Goal: Contribute content: Contribute content

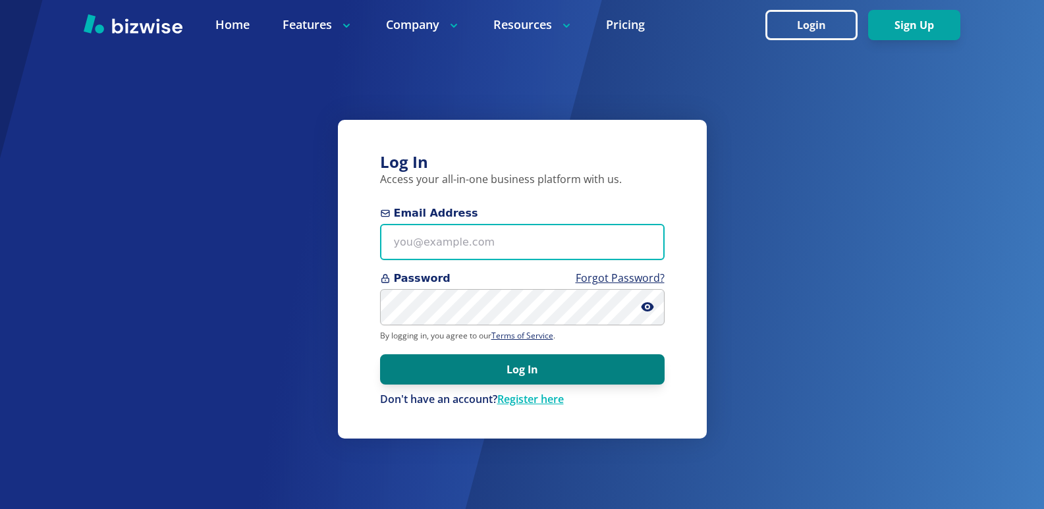
type input "[EMAIL_ADDRESS][DOMAIN_NAME]"
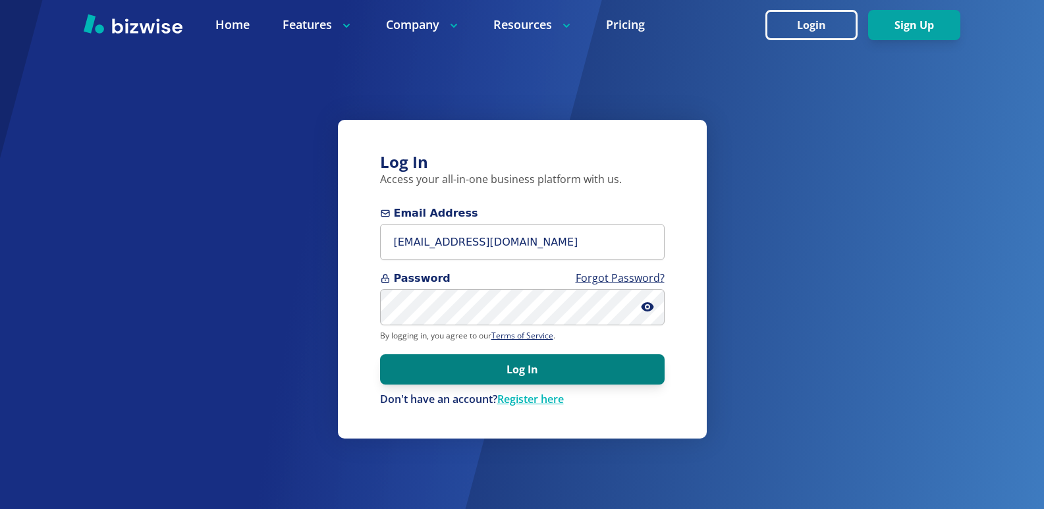
click at [512, 360] on button "Log In" at bounding box center [522, 369] width 285 height 30
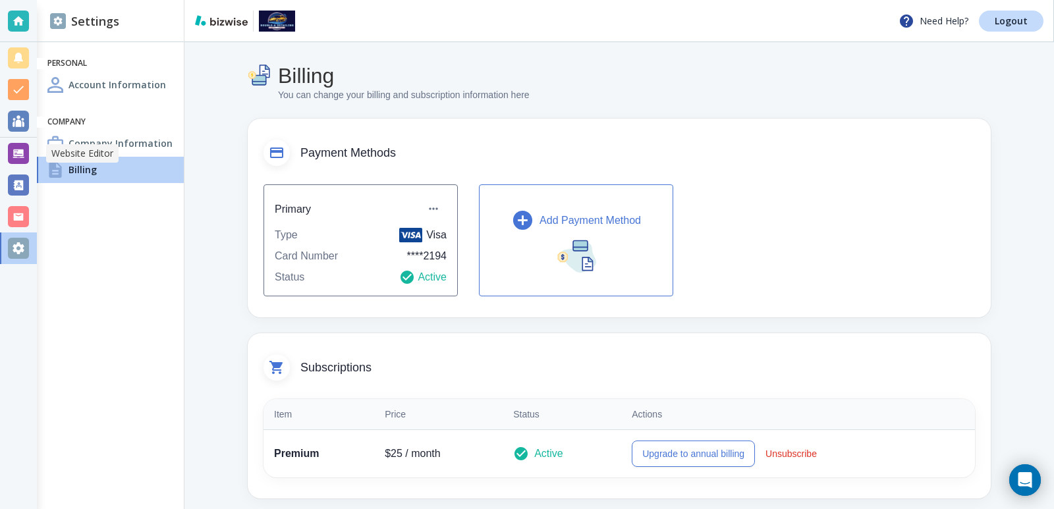
click at [11, 150] on div at bounding box center [18, 153] width 21 height 21
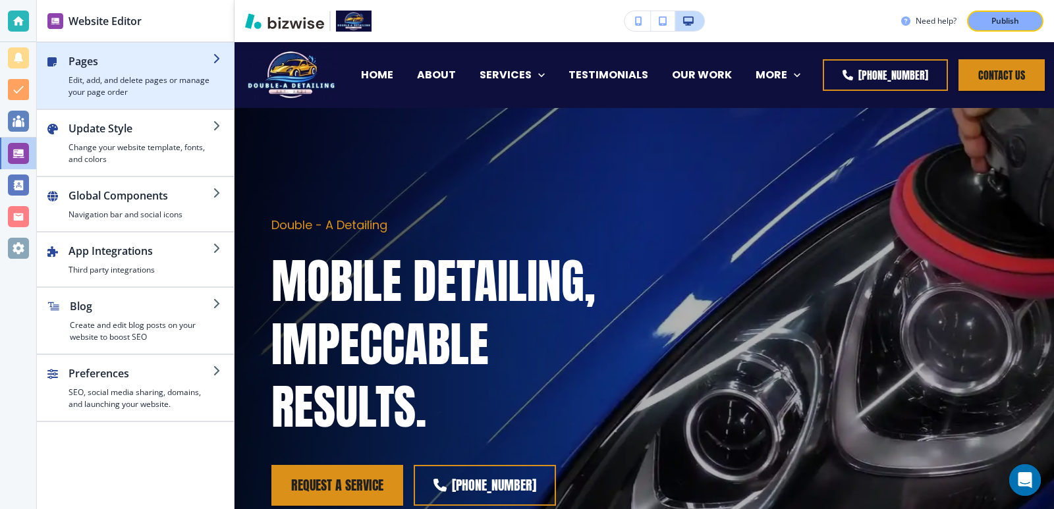
click at [117, 91] on h4 "Edit, add, and delete pages or manage your page order" at bounding box center [141, 86] width 144 height 24
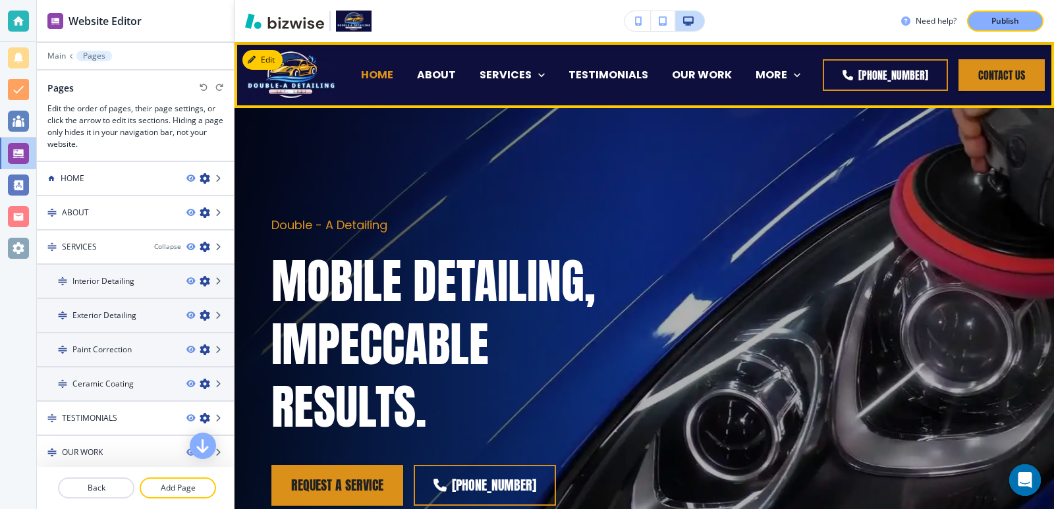
click at [383, 77] on p "HOME" at bounding box center [377, 74] width 32 height 15
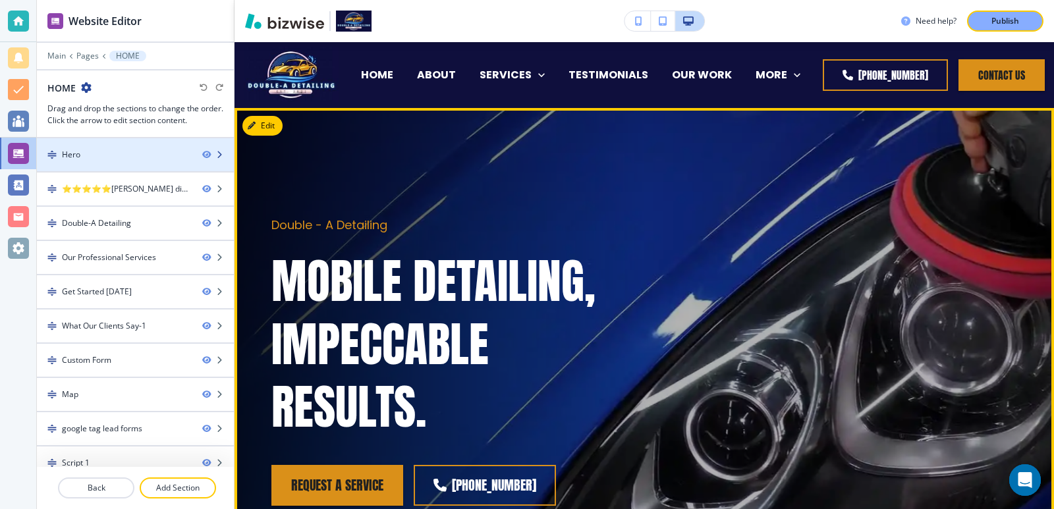
click at [154, 166] on div at bounding box center [135, 166] width 197 height 11
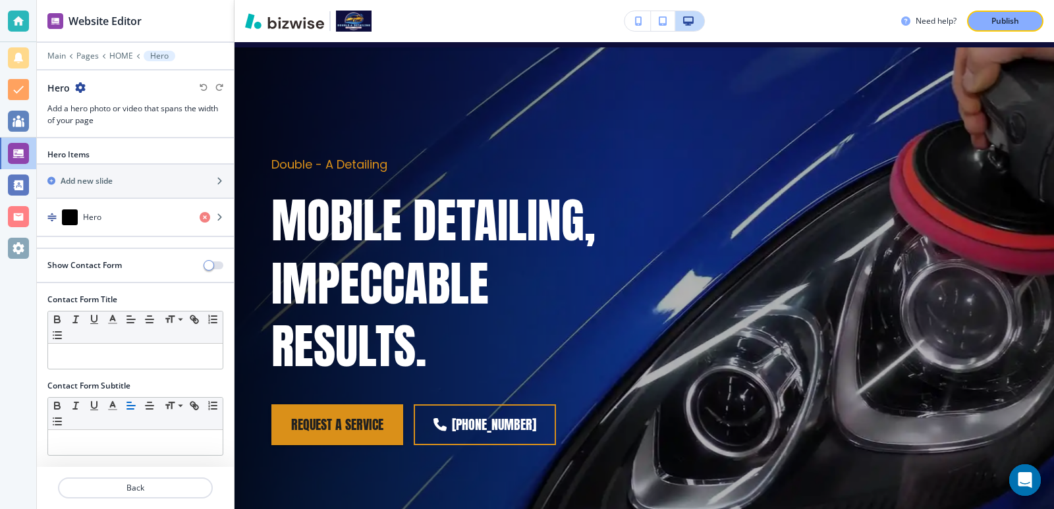
scroll to position [66, 0]
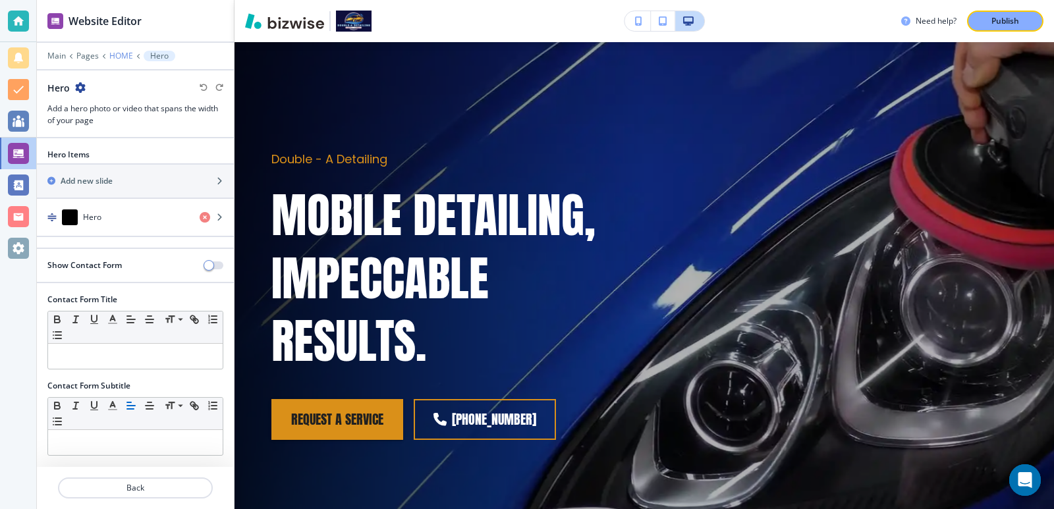
click at [121, 55] on p "HOME" at bounding box center [121, 55] width 24 height 9
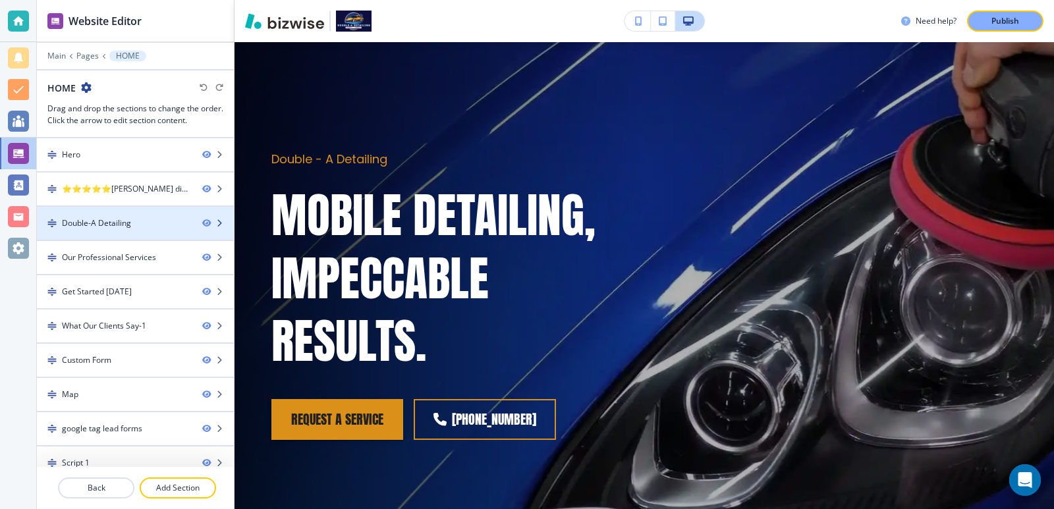
click at [146, 221] on div "Double-A Detailing" at bounding box center [114, 223] width 155 height 12
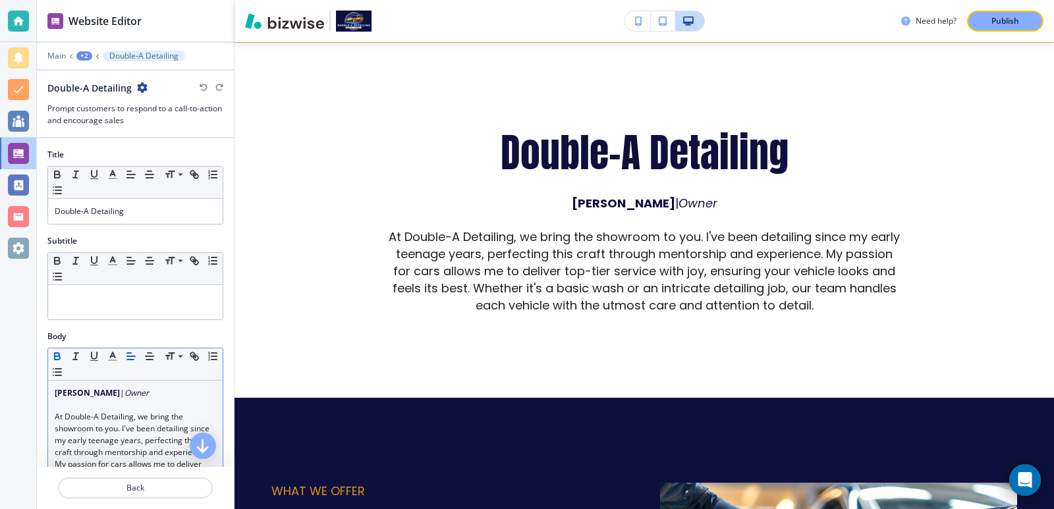
scroll to position [88, 0]
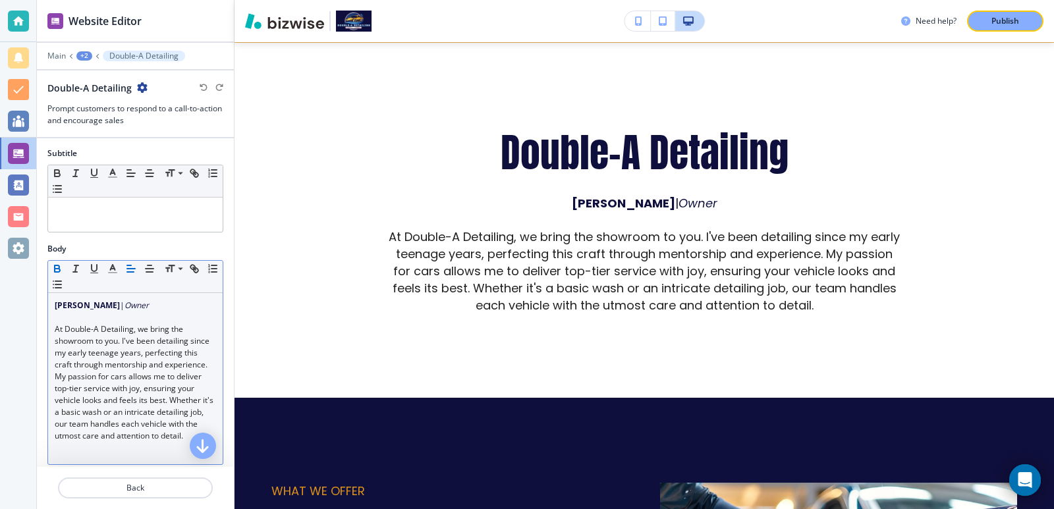
click at [151, 349] on span "At Double-A Detailing, we bring the showroom to you. I've been detailing since …" at bounding box center [135, 382] width 161 height 118
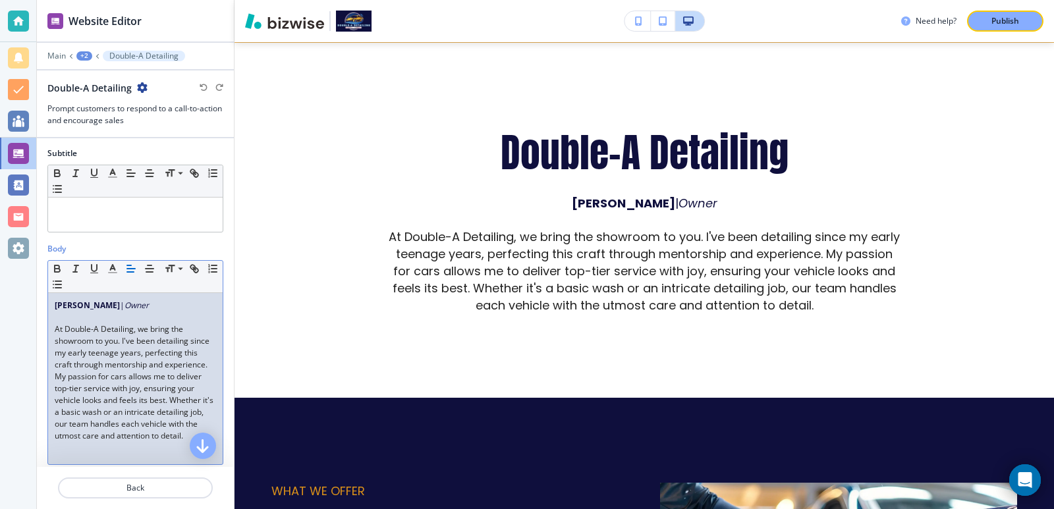
click at [128, 337] on span "At Double-A Detailing, we bring the showroom to you. I've been detailing since …" at bounding box center [135, 382] width 161 height 118
drag, startPoint x: 128, startPoint y: 337, endPoint x: 83, endPoint y: 374, distance: 59.0
click at [83, 374] on span "At Double-A Detailing, we bring the showroom to you. I've been detailing since …" at bounding box center [135, 382] width 161 height 118
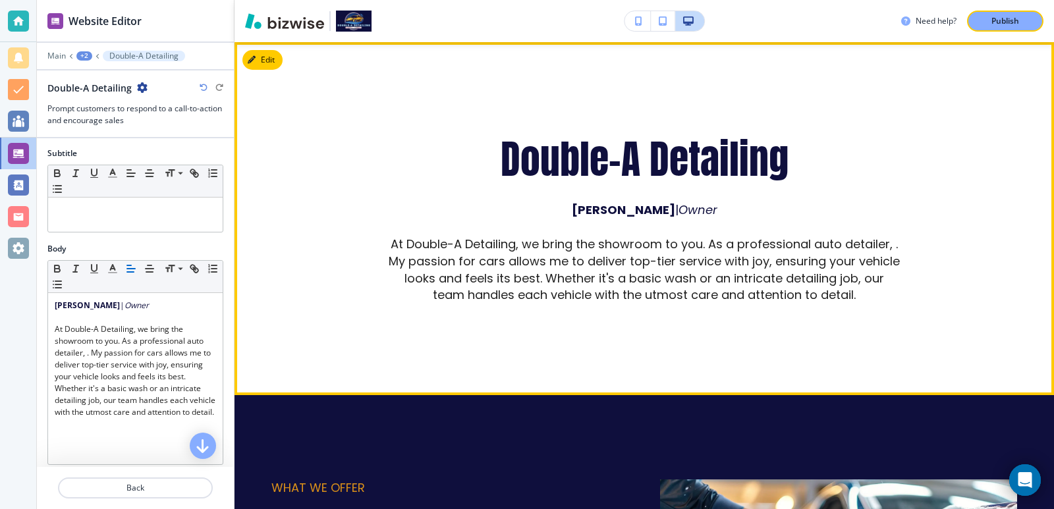
click at [728, 246] on span "At Double-A Detailing, we bring the showroom to you. As a professional auto det…" at bounding box center [646, 270] width 515 height 68
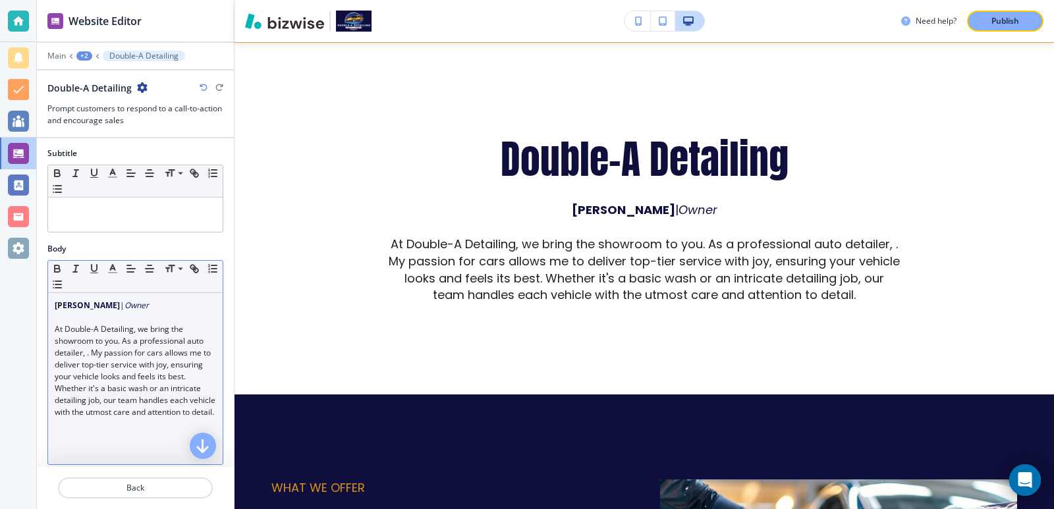
click at [140, 341] on span "At Double-A Detailing, we bring the showroom to you. As a professional auto det…" at bounding box center [136, 370] width 163 height 94
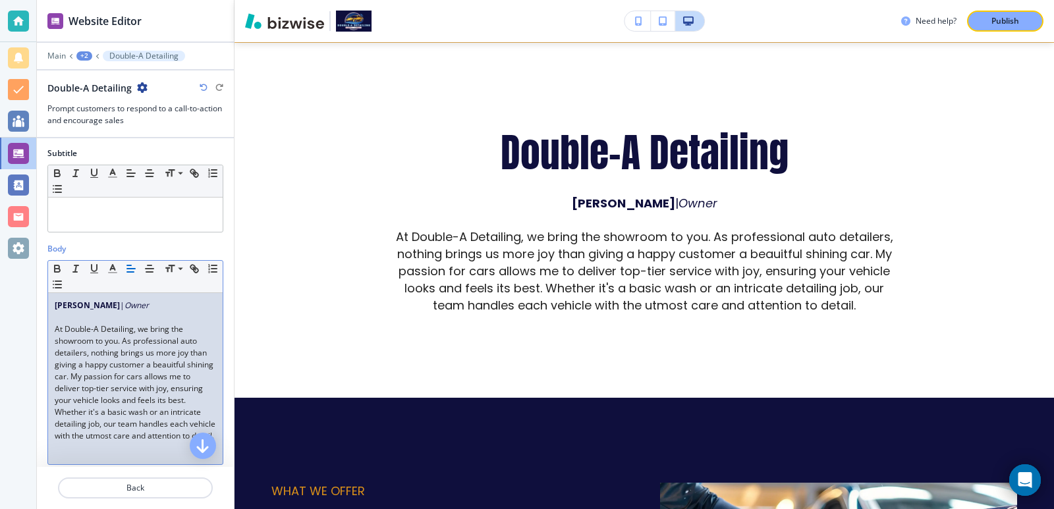
click at [199, 365] on span "At Double-A Detailing, we bring the showroom to you. As professional auto detai…" at bounding box center [136, 382] width 163 height 118
click at [169, 339] on span "At Double-A Detailing, we bring the showroom to you. As professional auto detai…" at bounding box center [136, 382] width 163 height 118
click at [94, 375] on span "At Double-A Detailing, we bring the showroom to you. As professional auto detai…" at bounding box center [136, 382] width 163 height 118
click at [70, 366] on span "At Double-A Detailing, we bring the showroom to you. As professional auto detai…" at bounding box center [136, 382] width 163 height 118
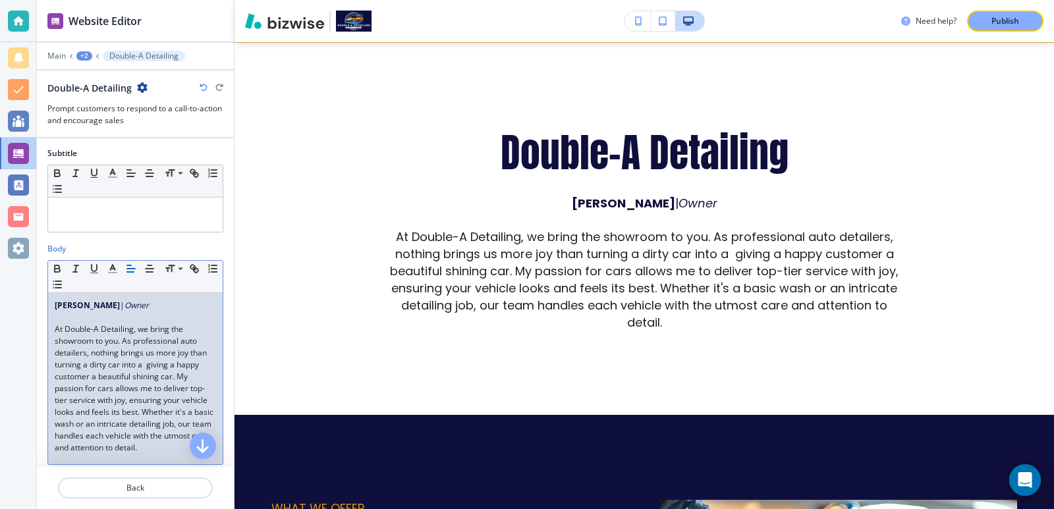
click at [177, 364] on span "At Double-A Detailing, we bring the showroom to you. As professional auto detai…" at bounding box center [135, 388] width 161 height 130
drag, startPoint x: 177, startPoint y: 364, endPoint x: 118, endPoint y: 376, distance: 60.6
click at [118, 376] on span "At Double-A Detailing, we bring the showroom to you. As professional auto detai…" at bounding box center [135, 388] width 161 height 130
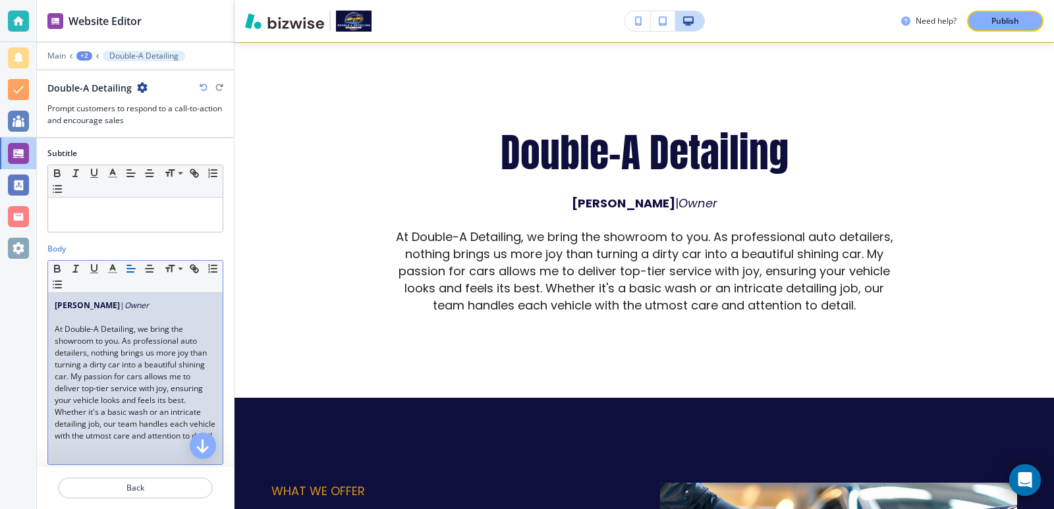
click at [88, 377] on span "At Double-A Detailing, we bring the showroom to you. As professional auto detai…" at bounding box center [136, 382] width 163 height 118
click at [138, 341] on span "At Double-A Detailing, we bring the showroom to you. As professional auto detai…" at bounding box center [136, 382] width 163 height 118
click at [107, 380] on span "At Double-A Detailing, we bring the showroom to you. As professional auto detai…" at bounding box center [136, 382] width 163 height 118
click at [208, 360] on div "Aaron Richardson | Owner At Double-A Detailing, we bring the showroom to you. A…" at bounding box center [135, 378] width 175 height 171
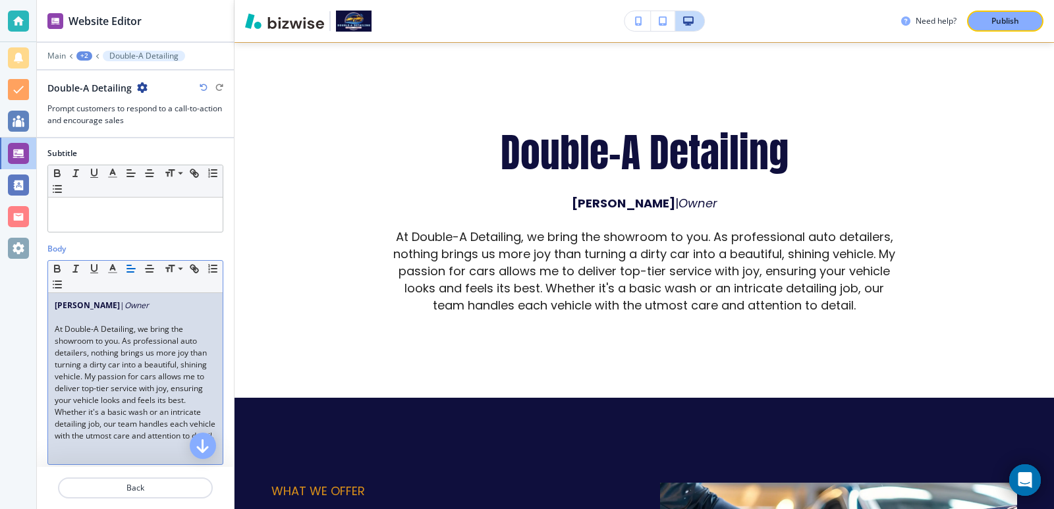
click at [108, 376] on span "At Double-A Detailing, we bring the showroom to you. As professional auto detai…" at bounding box center [136, 382] width 163 height 118
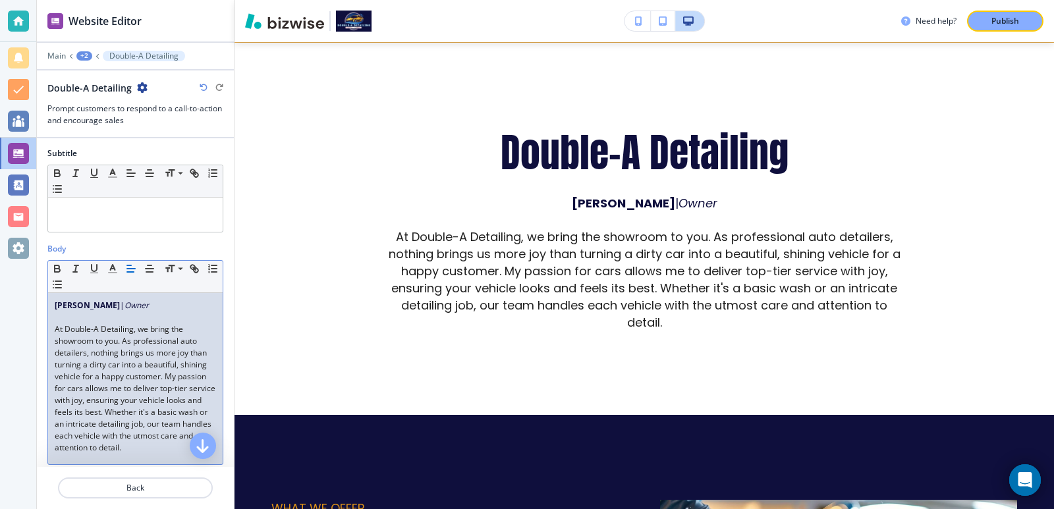
click at [202, 377] on span "At Double-A Detailing, we bring the showroom to you. As professional auto detai…" at bounding box center [136, 388] width 163 height 130
click at [156, 391] on span "At Double-A Detailing, we bring the showroom to you. As professional auto detai…" at bounding box center [136, 388] width 163 height 130
click at [132, 404] on span "At Double-A Detailing, we bring the showroom to you. As professional auto detai…" at bounding box center [134, 388] width 159 height 130
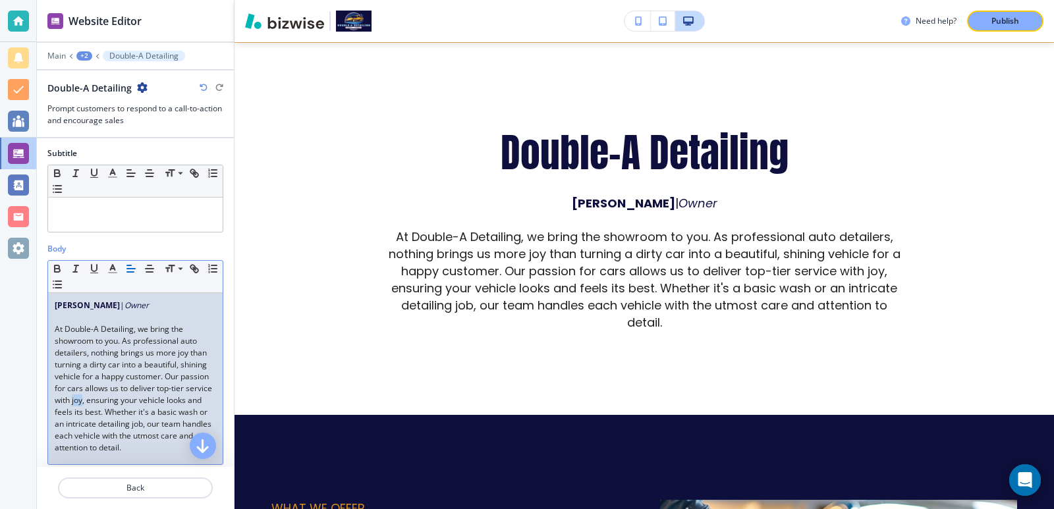
click at [132, 404] on span "At Double-A Detailing, we bring the showroom to you. As professional auto detai…" at bounding box center [134, 388] width 159 height 130
drag, startPoint x: 132, startPoint y: 404, endPoint x: 125, endPoint y: 404, distance: 7.9
click at [125, 404] on span "At Double-A Detailing, we bring the showroom to you. As professional auto detai…" at bounding box center [134, 388] width 159 height 130
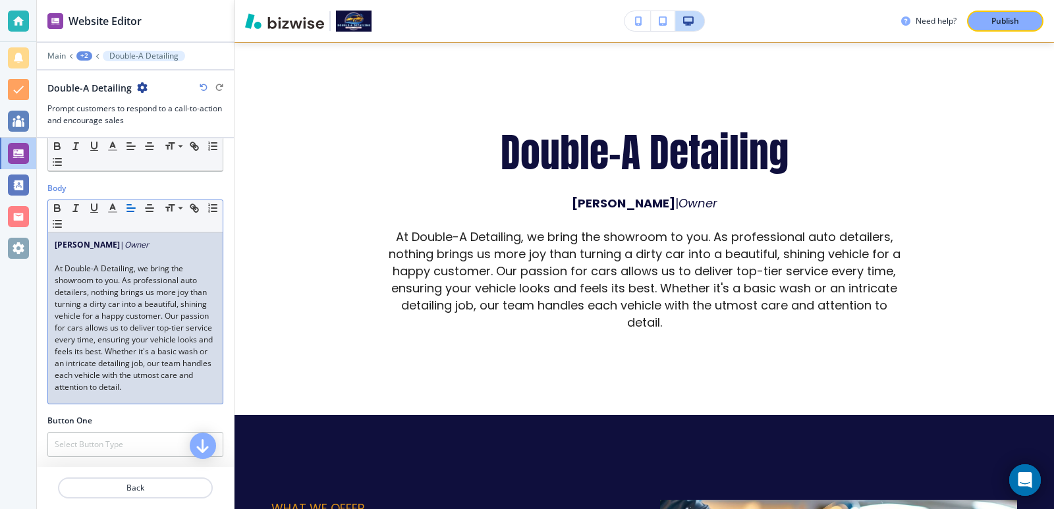
scroll to position [176, 0]
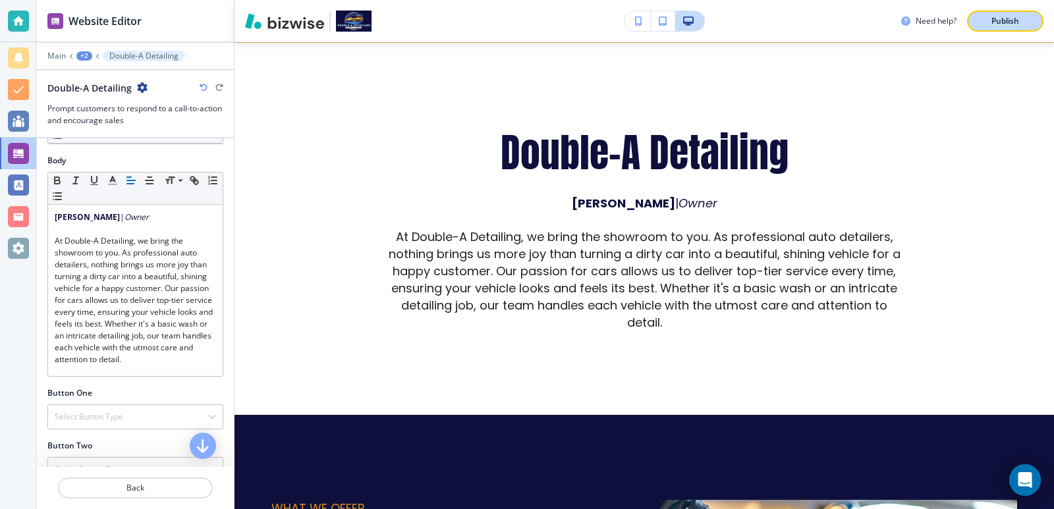
click at [1020, 15] on div "Publish" at bounding box center [1005, 21] width 42 height 12
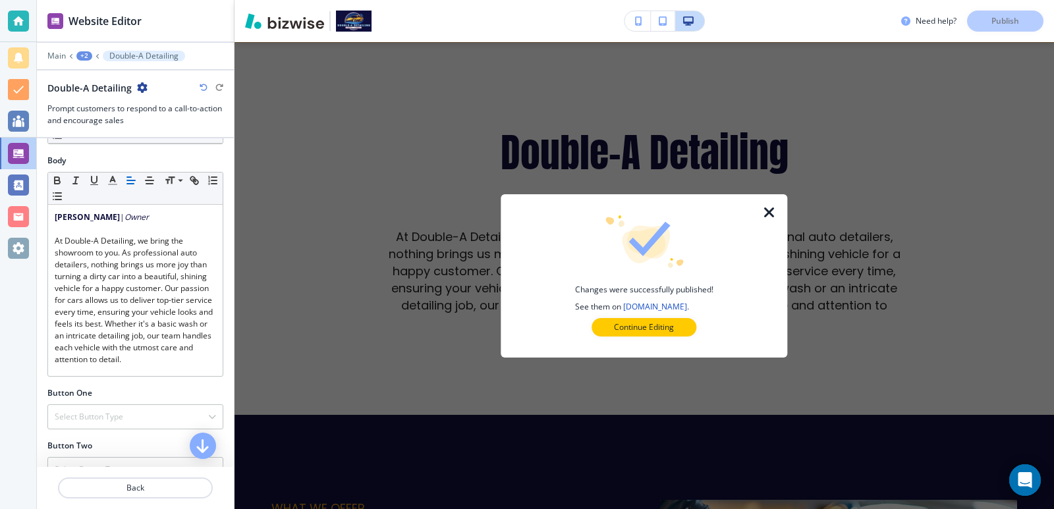
click at [774, 221] on icon "button" at bounding box center [770, 213] width 16 height 16
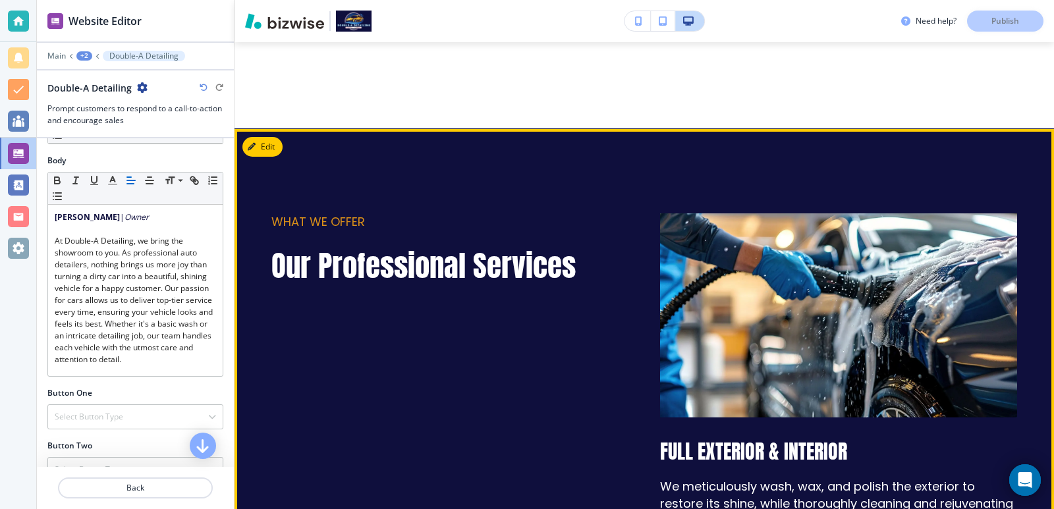
scroll to position [990, 0]
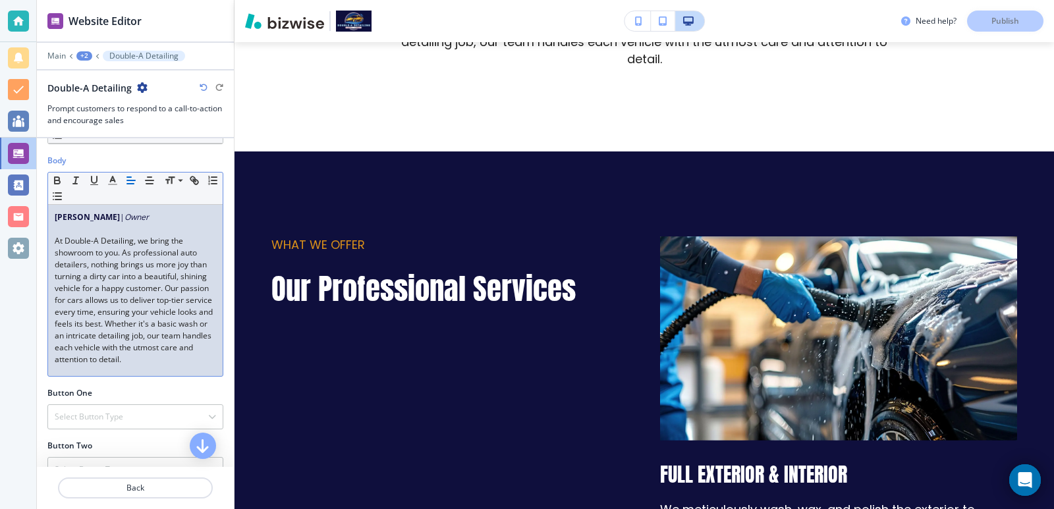
click at [58, 238] on span "At Double-A Detailing, we bring the showroom to you. As professional auto detai…" at bounding box center [135, 300] width 160 height 130
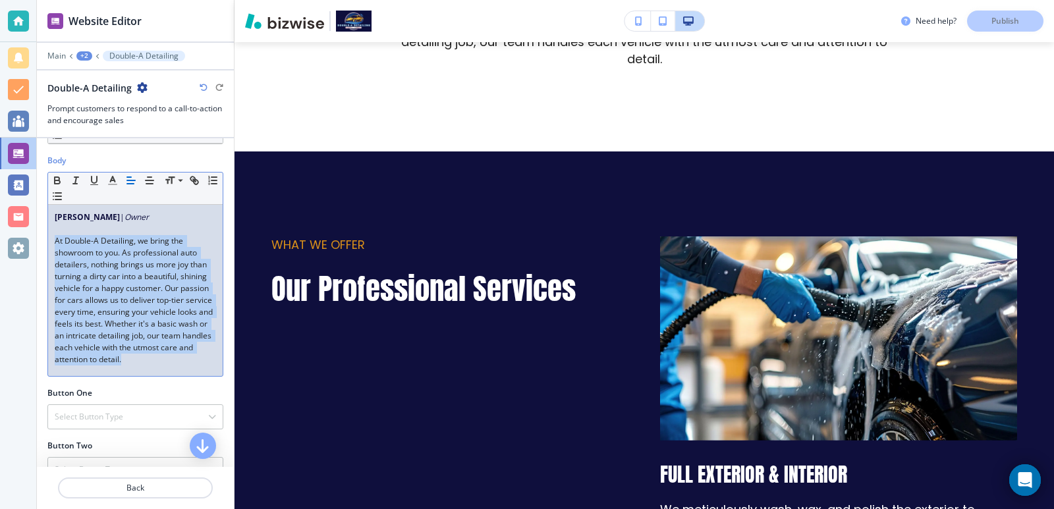
drag, startPoint x: 58, startPoint y: 238, endPoint x: 229, endPoint y: 416, distance: 246.5
click at [229, 416] on div "Title Small Normal Large Huge Double-A Detailing Subtitle Small Normal Large Hu…" at bounding box center [135, 302] width 197 height 329
copy span "At Double-A Detailing, we bring the showroom to you. As professional auto detai…"
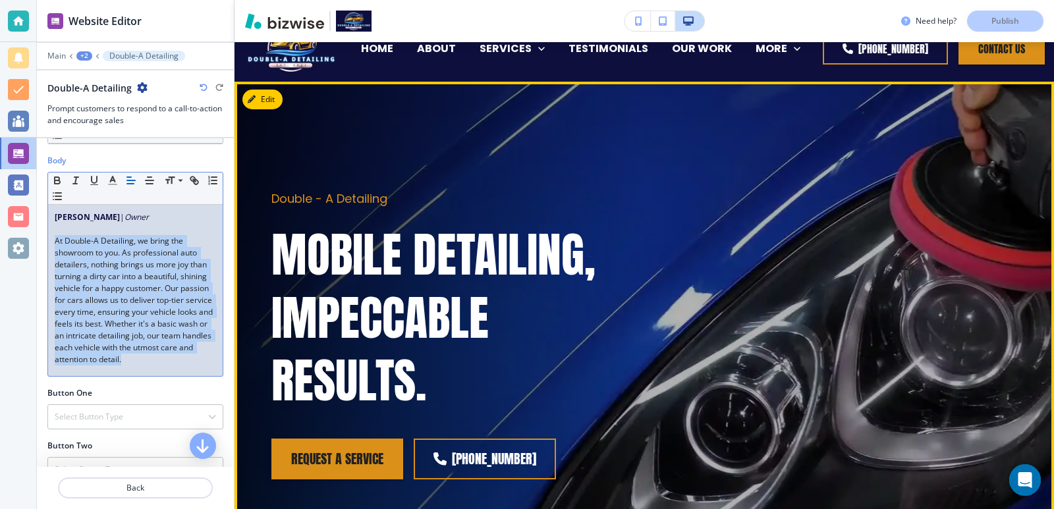
scroll to position [0, 0]
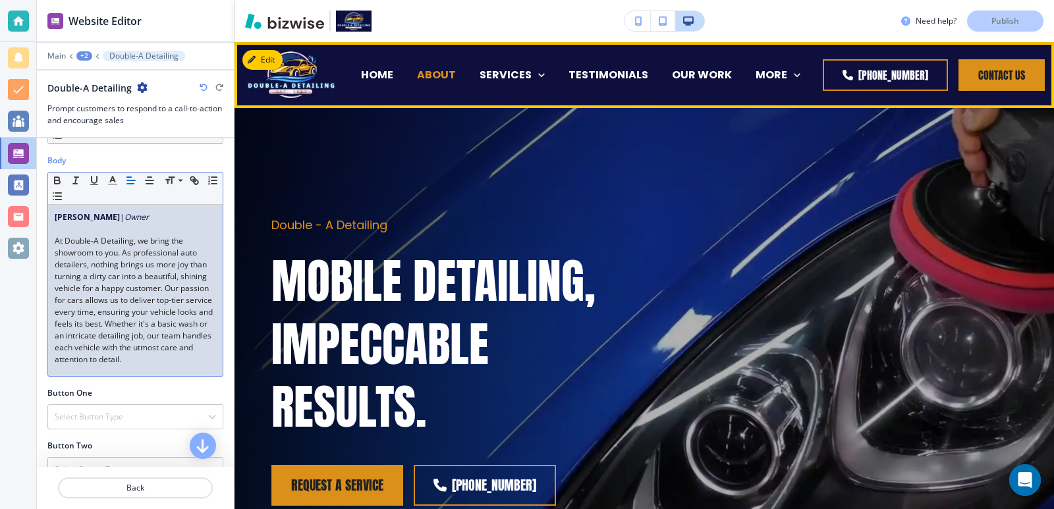
click at [449, 74] on p "ABOUT" at bounding box center [436, 74] width 39 height 15
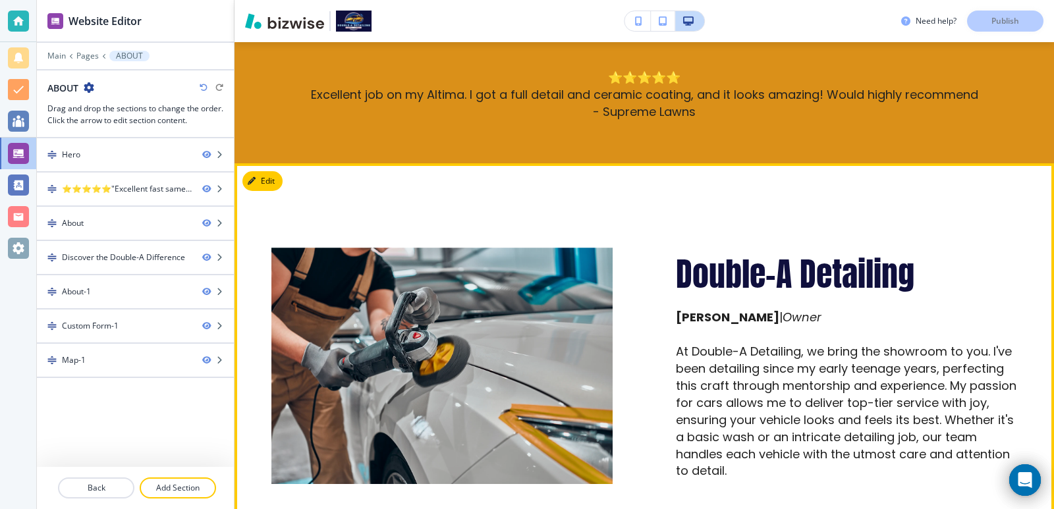
scroll to position [527, 0]
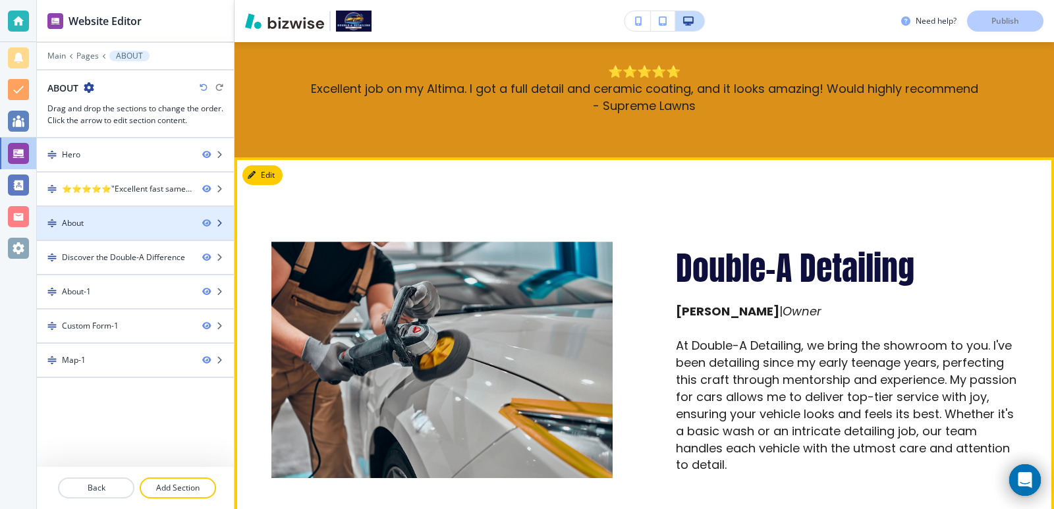
click at [128, 229] on div at bounding box center [135, 234] width 197 height 11
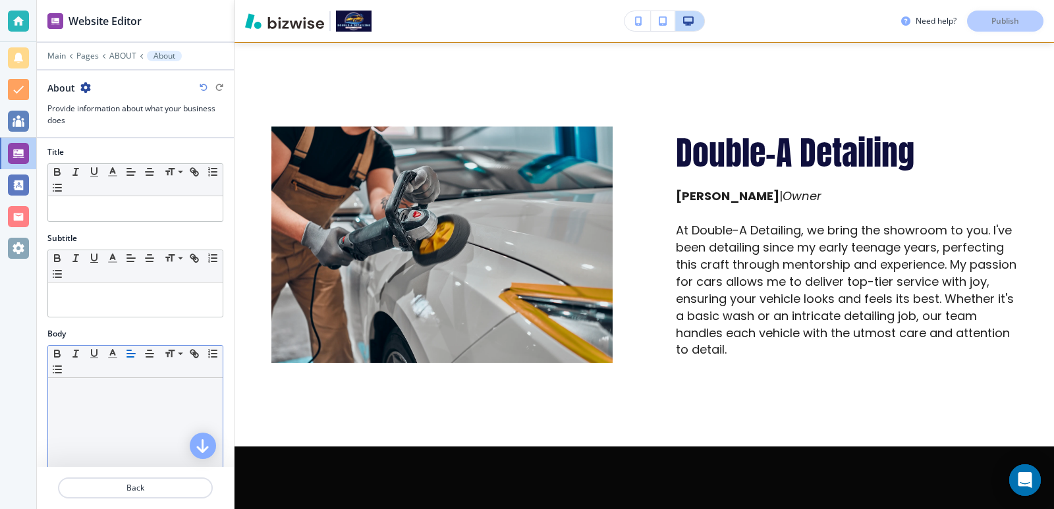
scroll to position [0, 0]
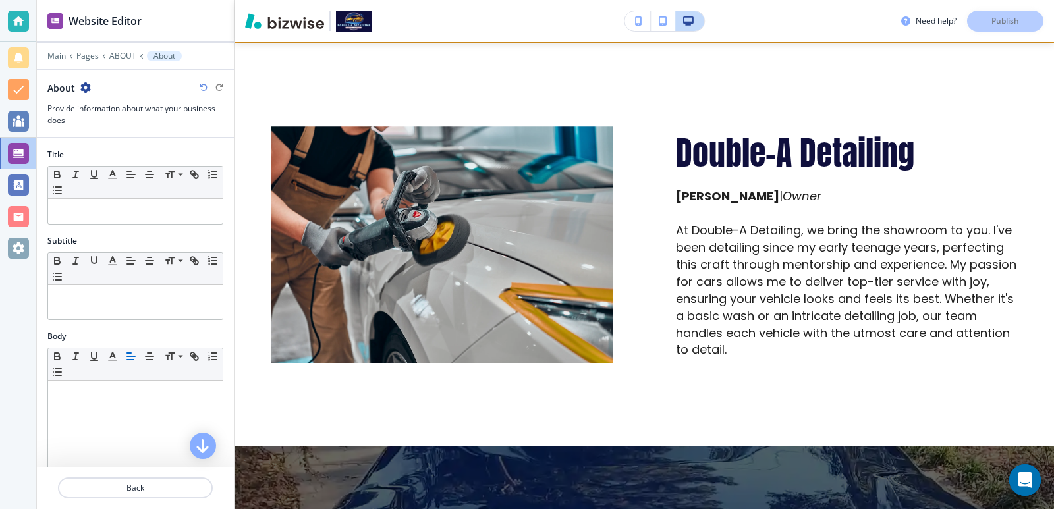
click at [116, 229] on div "Title Small Normal Large Huge" at bounding box center [135, 192] width 197 height 86
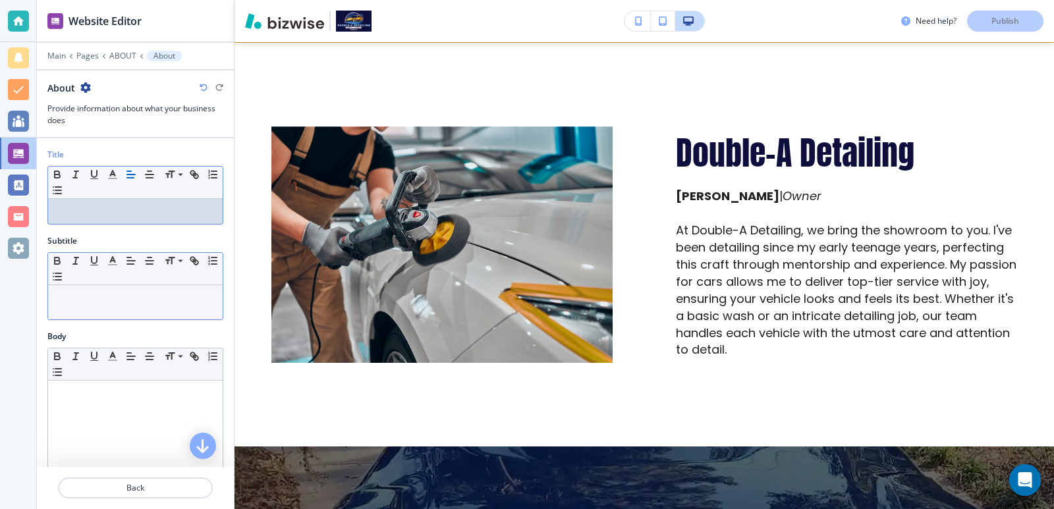
click at [128, 292] on p at bounding box center [135, 298] width 161 height 12
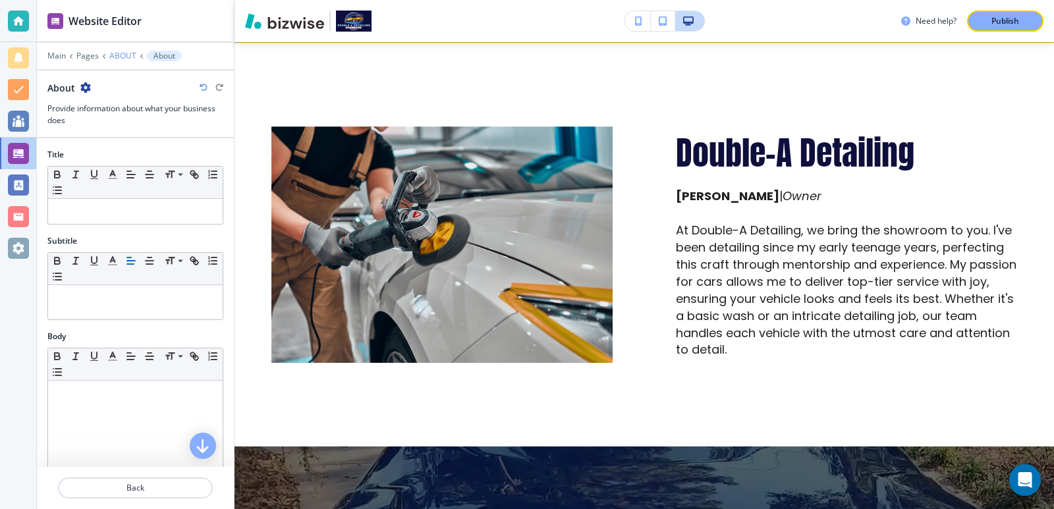
click at [132, 53] on p "ABOUT" at bounding box center [122, 55] width 27 height 9
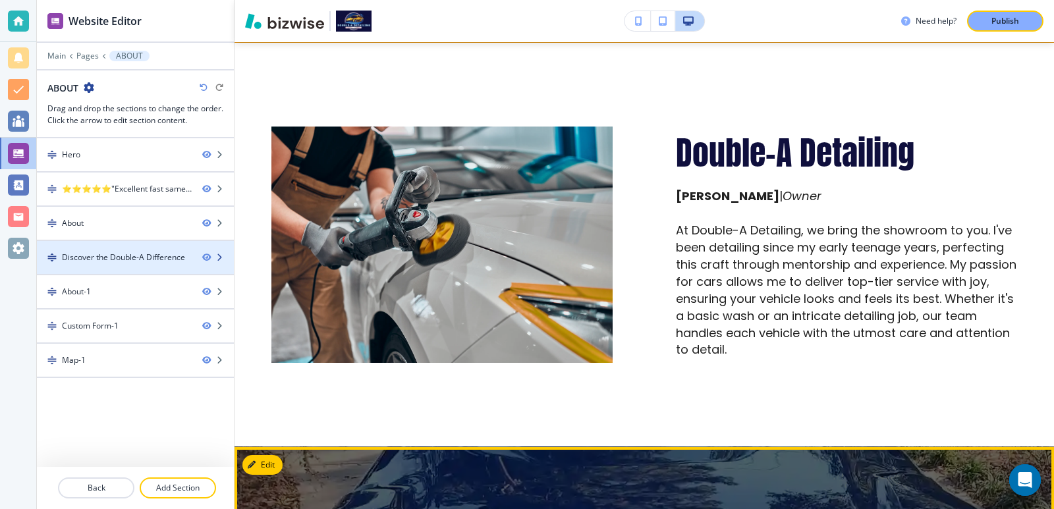
click at [148, 255] on div "Discover the Double-A Difference" at bounding box center [123, 258] width 123 height 12
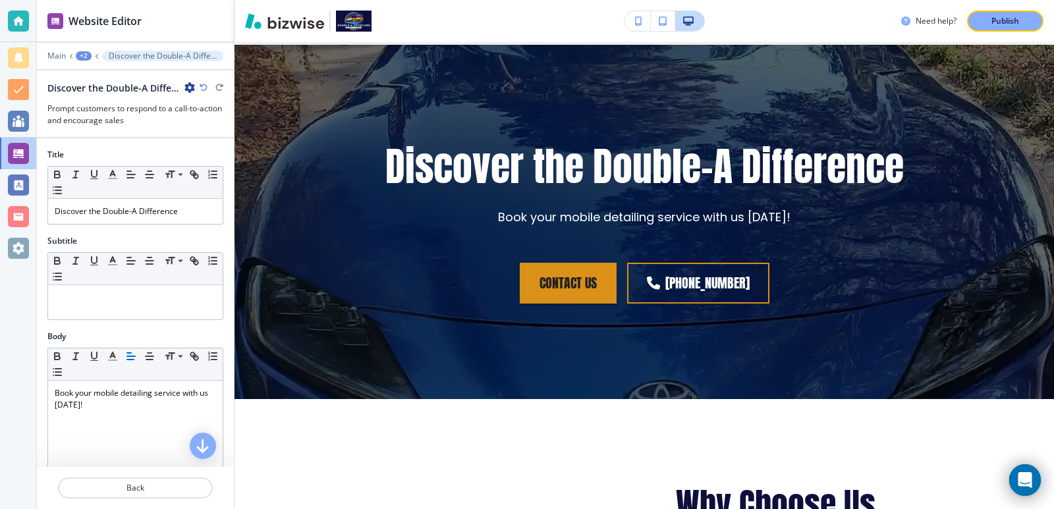
click at [86, 52] on div "+2" at bounding box center [84, 55] width 16 height 9
click at [98, 82] on p "Pages" at bounding box center [117, 78] width 67 height 12
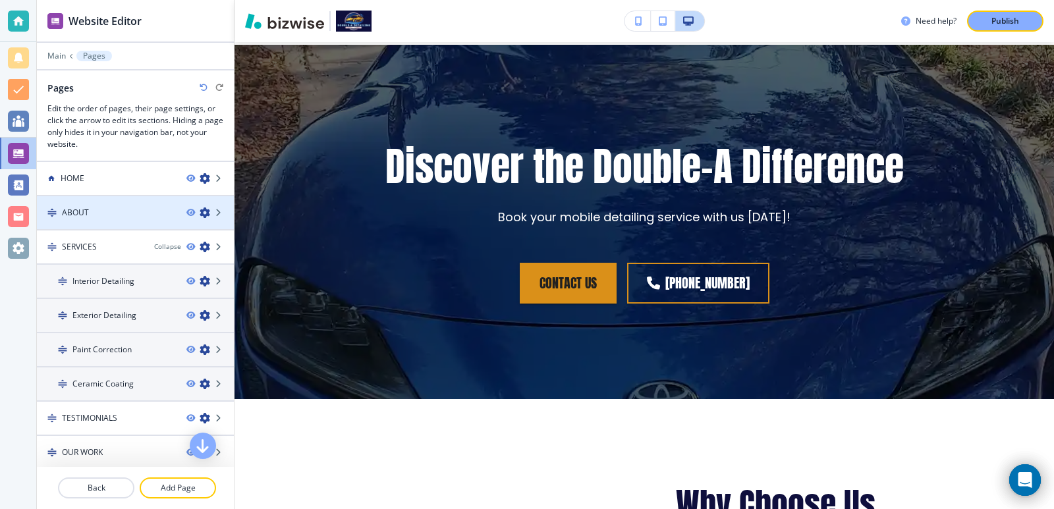
click at [139, 223] on div at bounding box center [135, 224] width 197 height 11
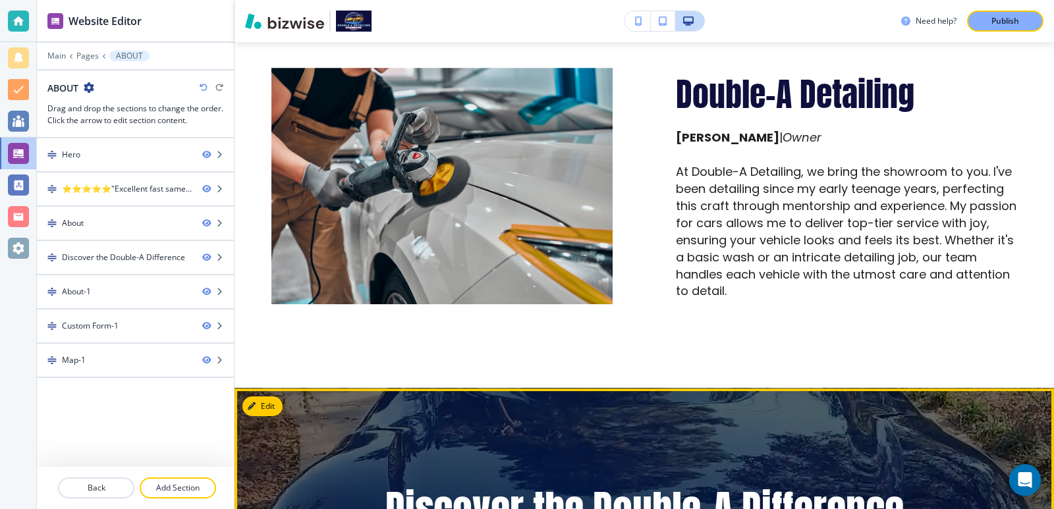
scroll to position [605, 0]
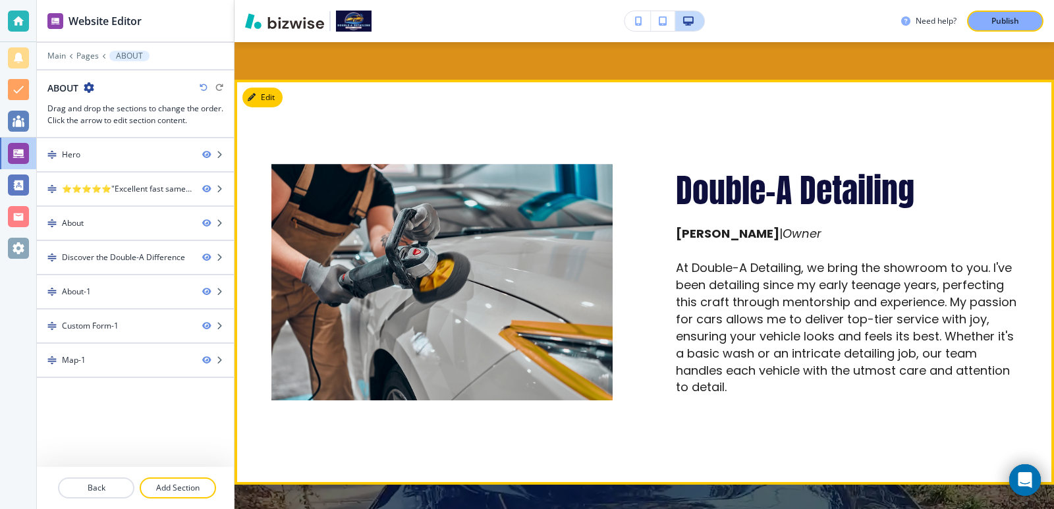
click at [619, 183] on div "Double-A Detailing Aaron Richardson | Owner At Double-A Detailing, we bring the…" at bounding box center [815, 251] width 404 height 300
click at [680, 184] on span "Double-A Detailing" at bounding box center [795, 189] width 238 height 49
click at [710, 280] on p "At Double-A Detailing, we bring the showroom to you. I've been detailing since …" at bounding box center [846, 328] width 341 height 136
click at [712, 281] on p "At Double-A Detailing, we bring the showroom to you. I've been detailing since …" at bounding box center [846, 328] width 341 height 136
click at [263, 101] on button "Edit This Section" at bounding box center [286, 98] width 89 height 20
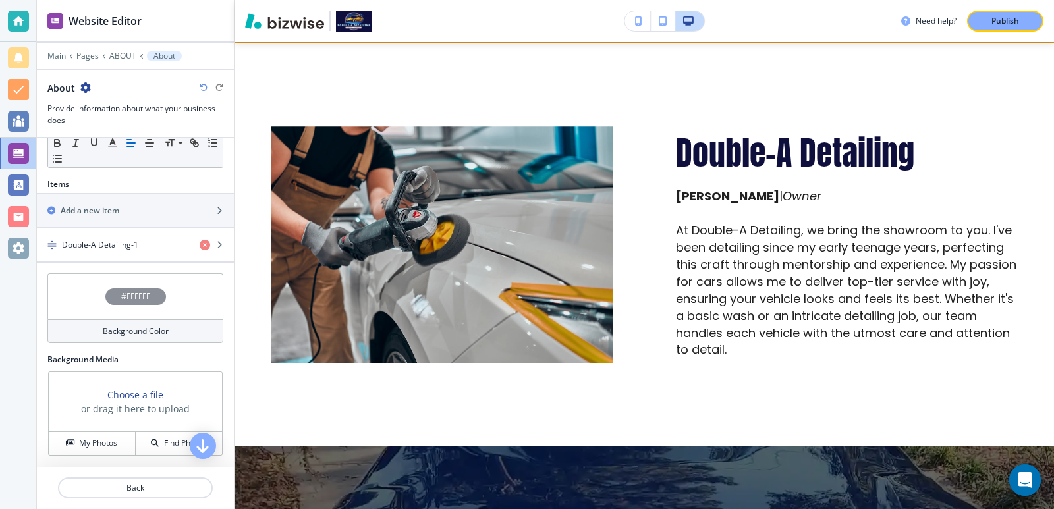
scroll to position [297, 0]
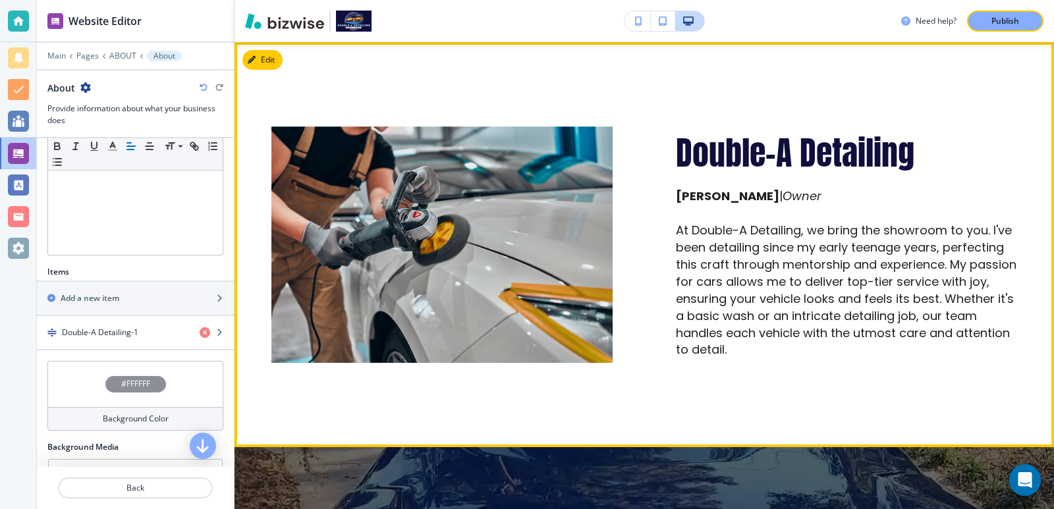
click at [755, 246] on p "At Double-A Detailing, we bring the showroom to you. I've been detailing since …" at bounding box center [846, 290] width 341 height 136
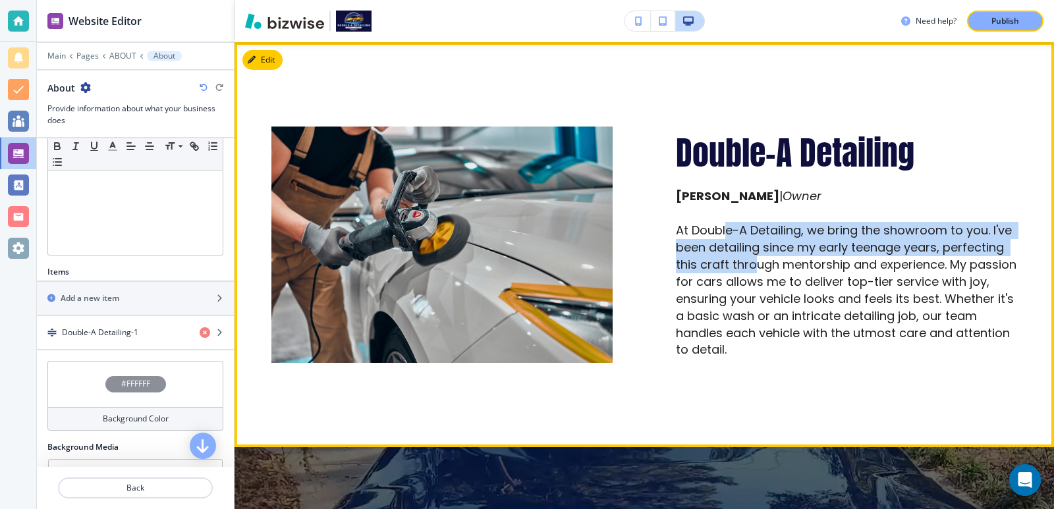
drag, startPoint x: 725, startPoint y: 239, endPoint x: 828, endPoint y: 258, distance: 105.2
click at [823, 258] on p "At Double-A Detailing, we bring the showroom to you. I've been detailing since …" at bounding box center [846, 290] width 341 height 136
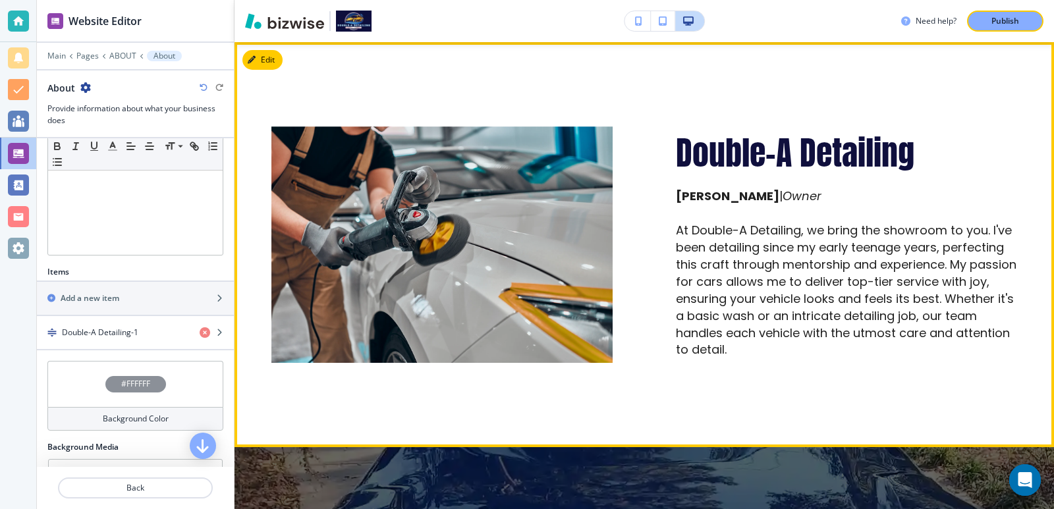
click at [828, 258] on p "At Double-A Detailing, we bring the showroom to you. I've been detailing since …" at bounding box center [846, 290] width 341 height 136
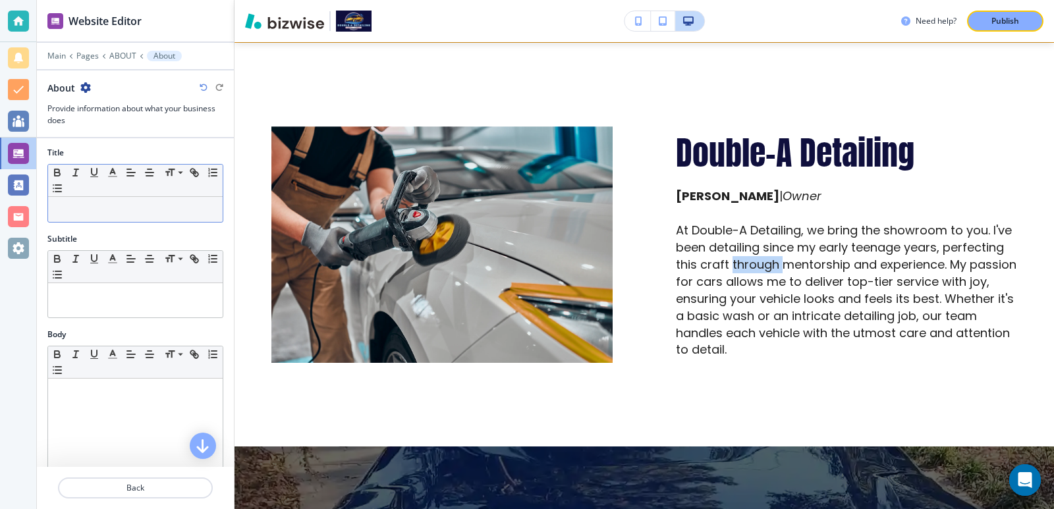
scroll to position [0, 0]
click at [86, 92] on icon "button" at bounding box center [85, 87] width 11 height 11
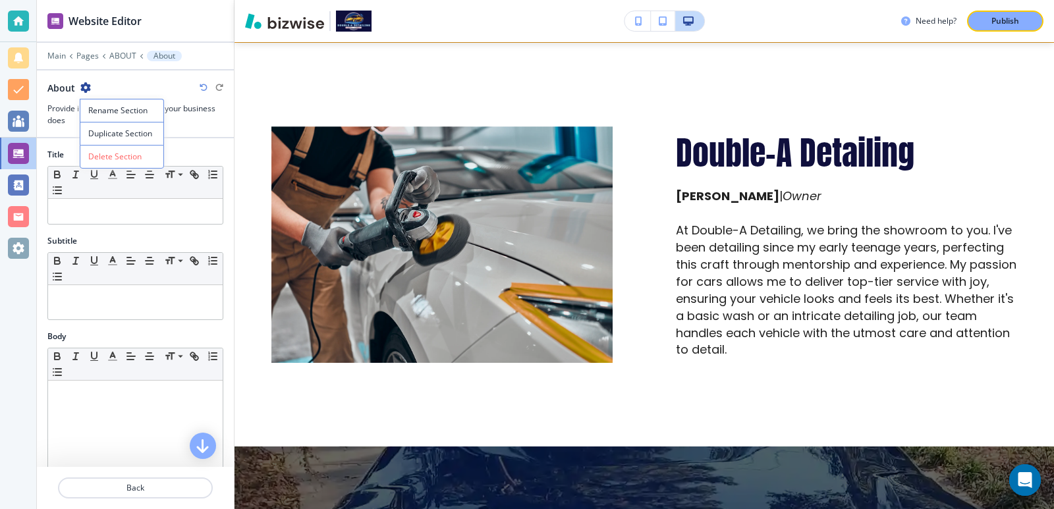
click at [181, 116] on h3 "Provide information about what your business does" at bounding box center [135, 115] width 176 height 24
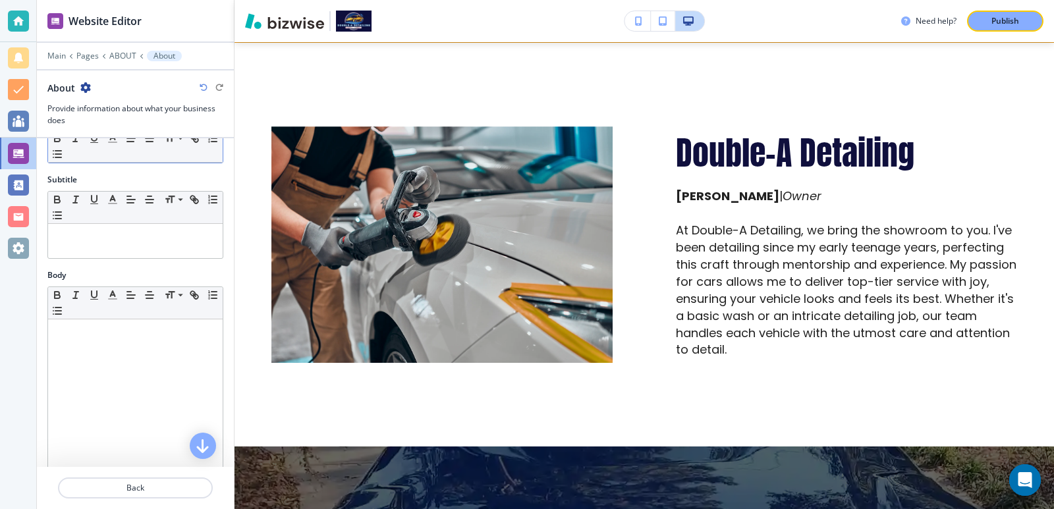
scroll to position [385, 0]
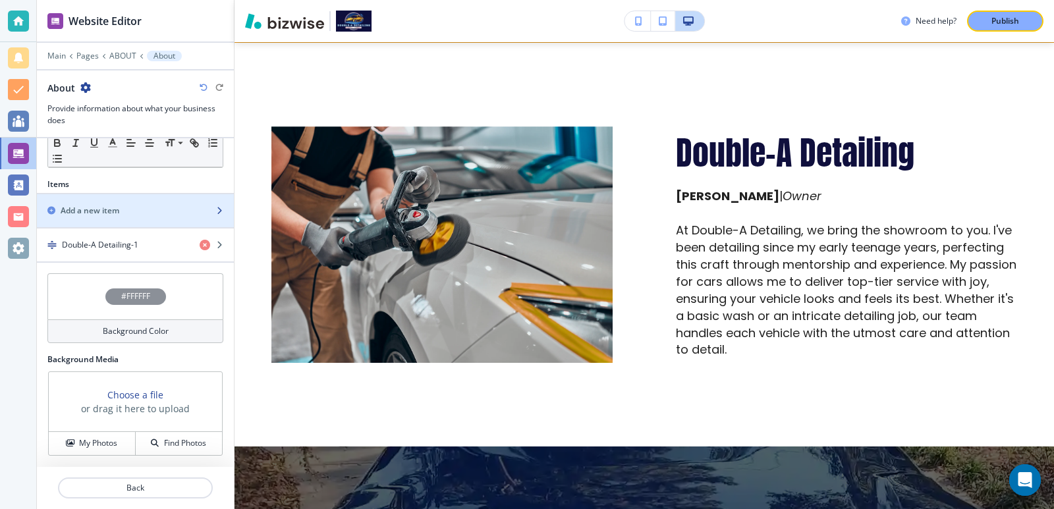
click at [155, 217] on div "button" at bounding box center [135, 222] width 197 height 11
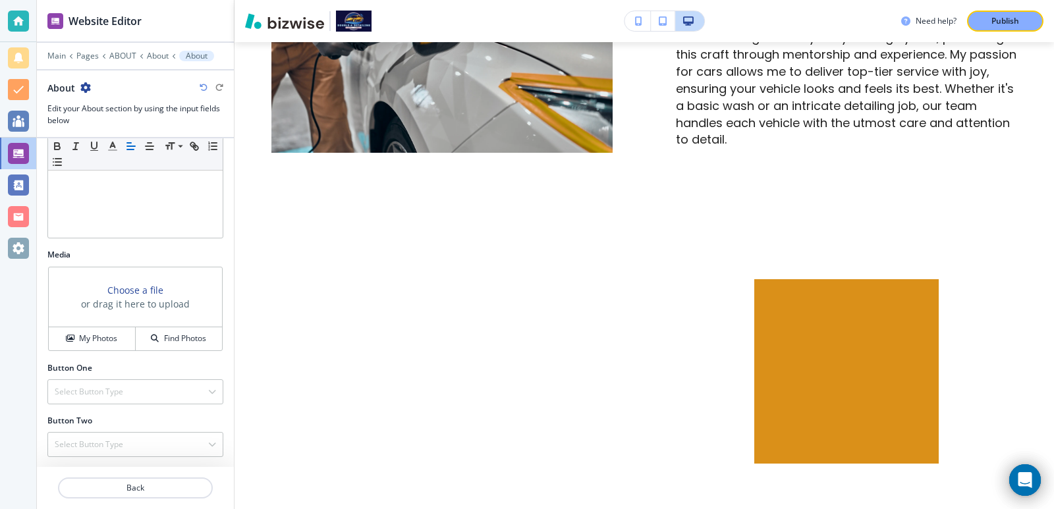
scroll to position [0, 0]
click at [207, 90] on icon "button" at bounding box center [204, 88] width 8 height 8
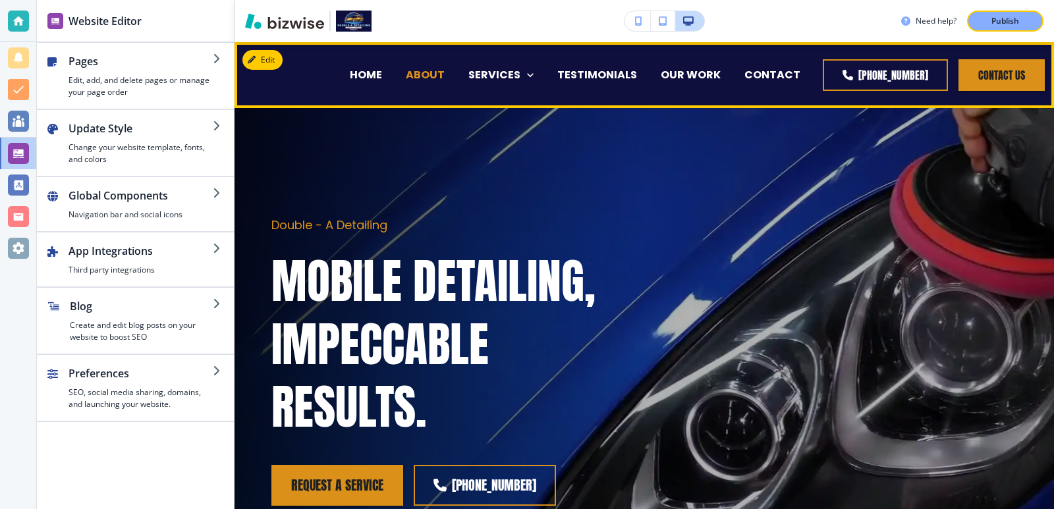
click at [430, 69] on p "ABOUT" at bounding box center [425, 74] width 39 height 15
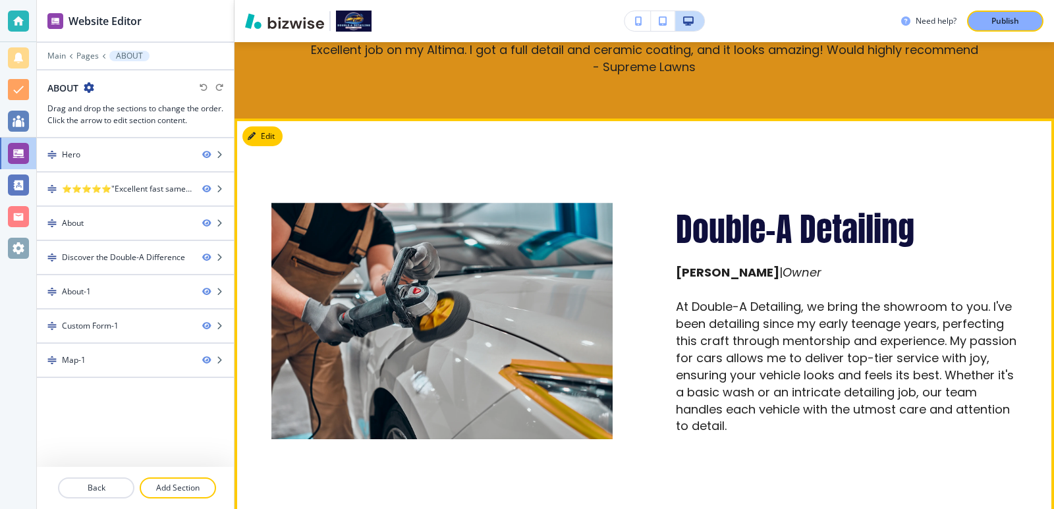
scroll to position [527, 0]
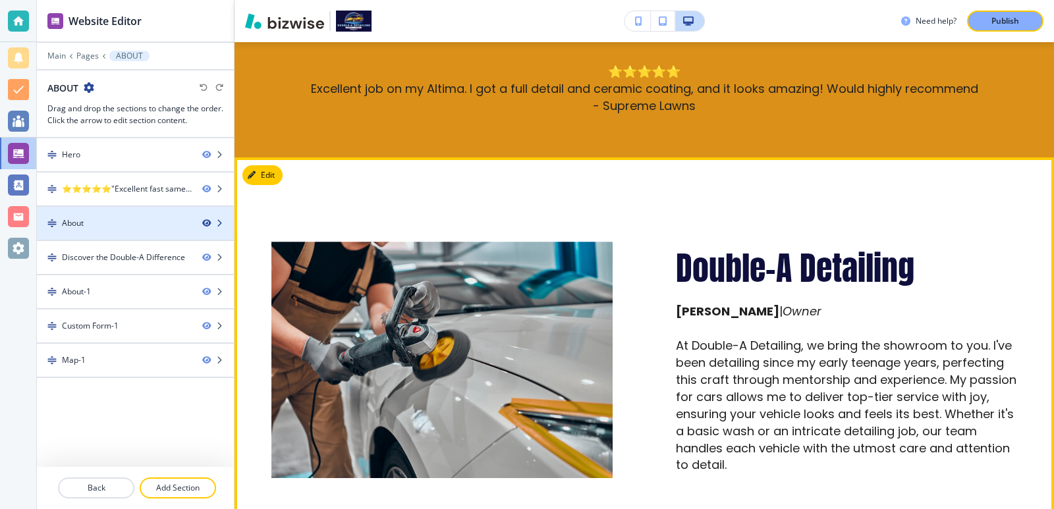
click at [204, 221] on icon "button" at bounding box center [206, 223] width 8 height 8
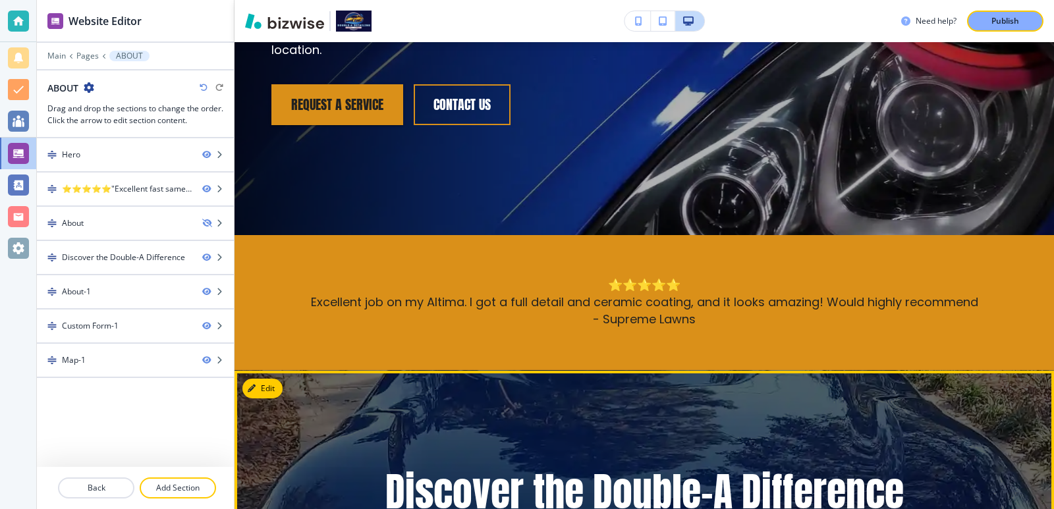
scroll to position [264, 0]
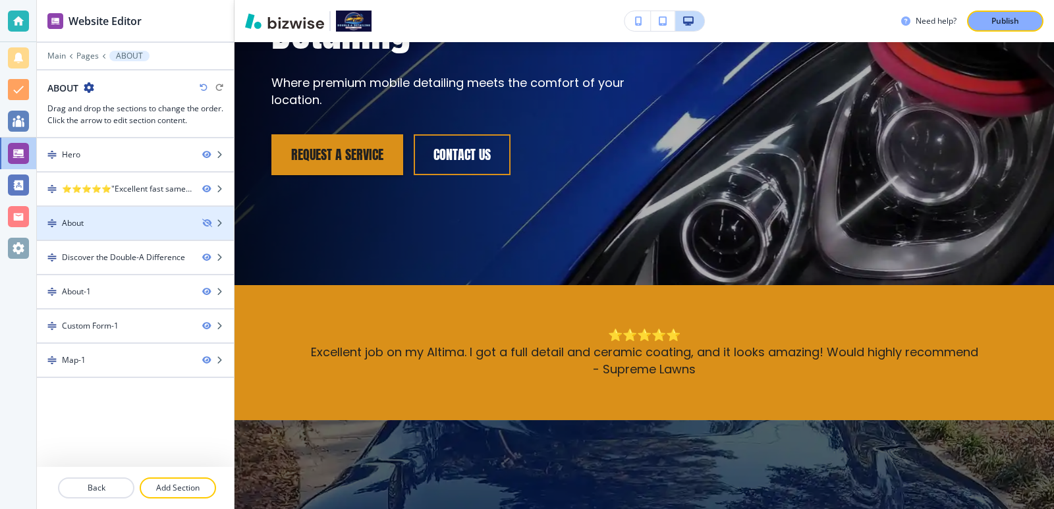
click at [209, 228] on div "About" at bounding box center [135, 223] width 197 height 12
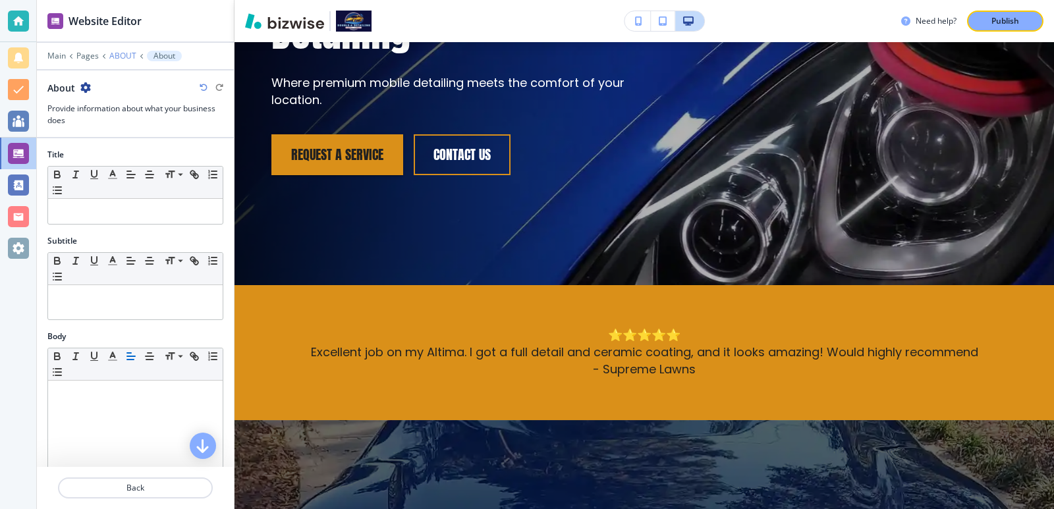
click at [124, 54] on p "ABOUT" at bounding box center [122, 55] width 27 height 9
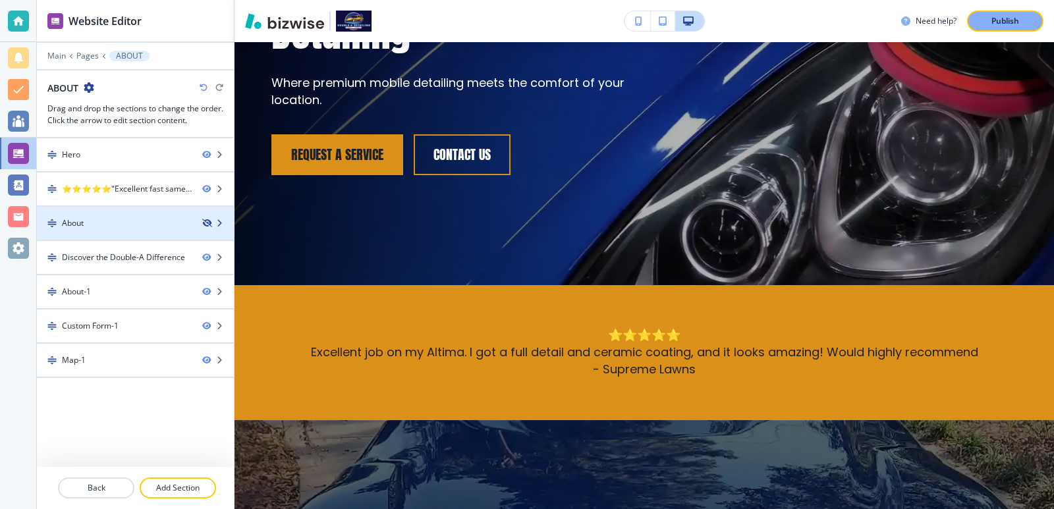
click at [206, 223] on icon "button" at bounding box center [206, 223] width 8 height 8
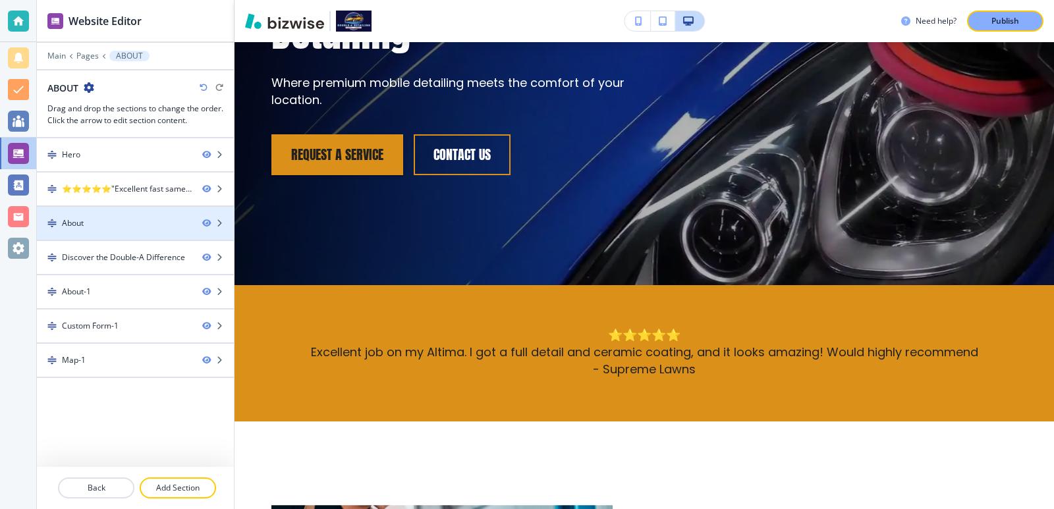
click at [185, 223] on div "About" at bounding box center [114, 223] width 155 height 12
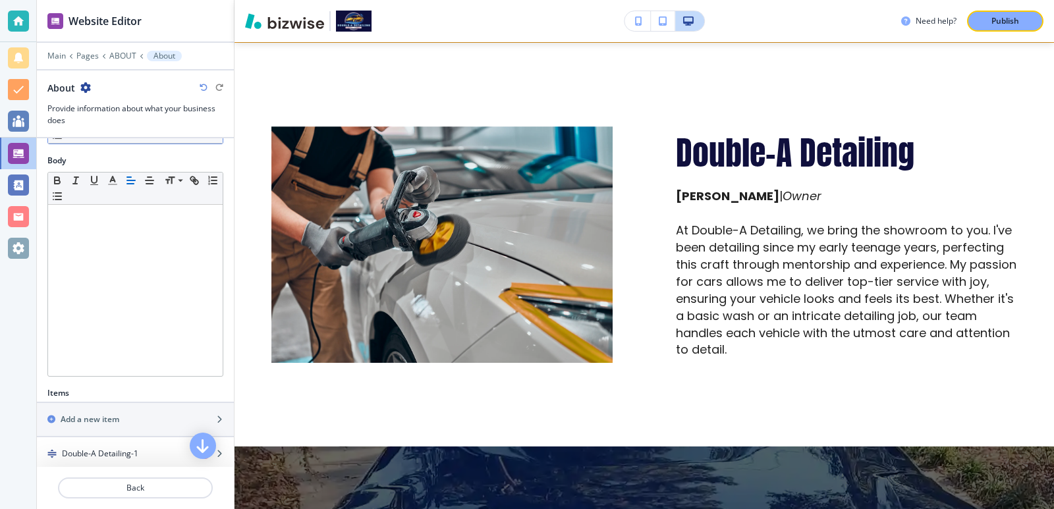
scroll to position [385, 0]
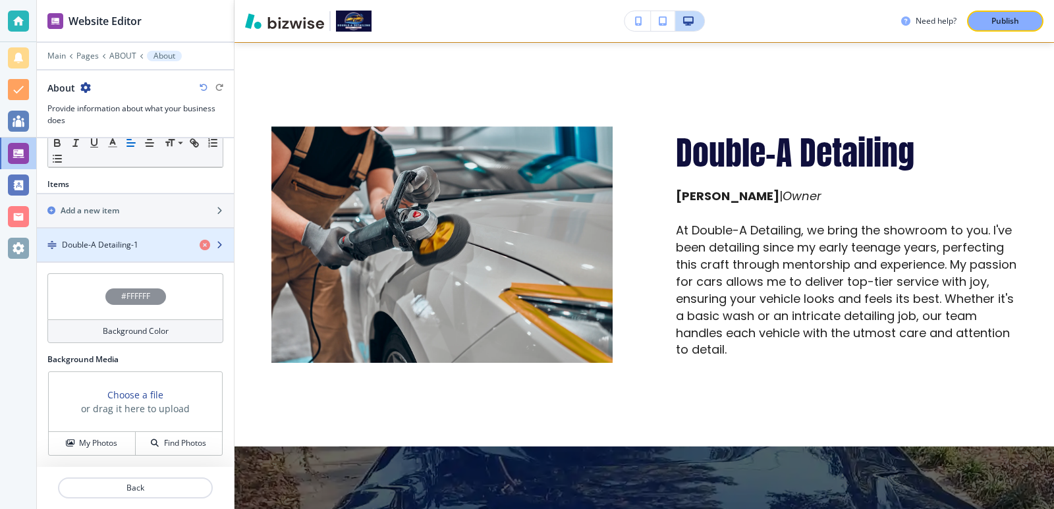
click at [154, 256] on div "button" at bounding box center [135, 256] width 197 height 11
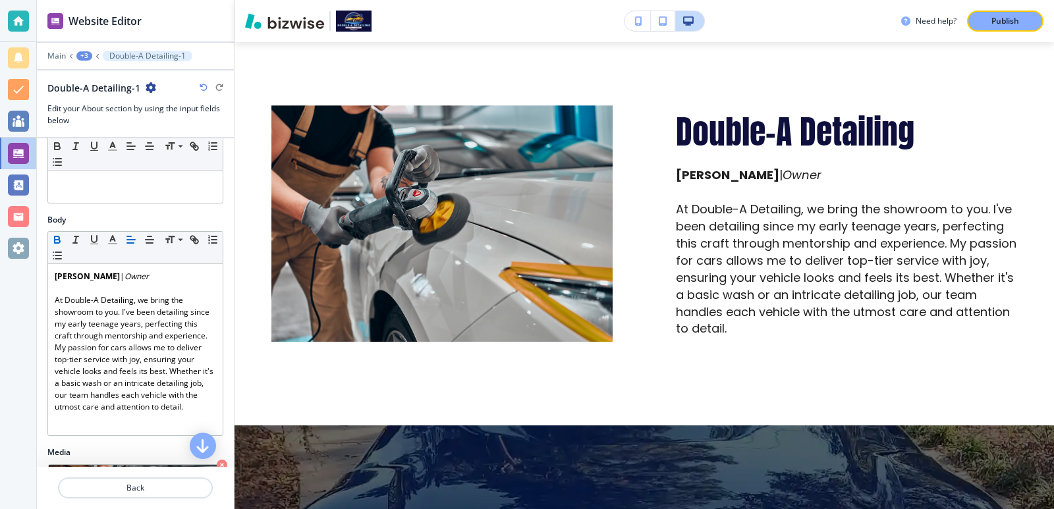
scroll to position [176, 0]
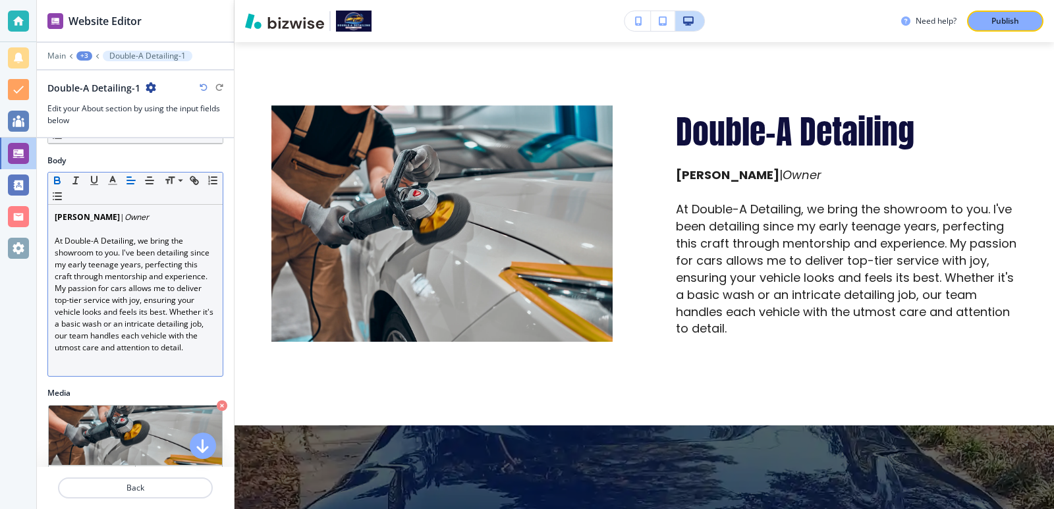
click at [58, 243] on p "At Double-A Detailing, we bring the showroom to you. I've been detailing since …" at bounding box center [135, 294] width 161 height 119
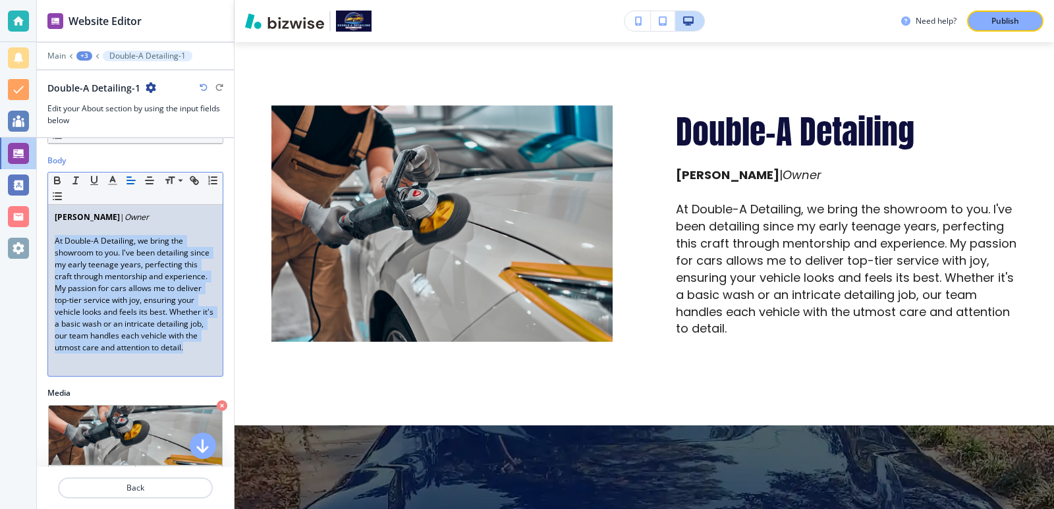
drag, startPoint x: 58, startPoint y: 243, endPoint x: 146, endPoint y: 379, distance: 162.1
click at [146, 379] on div "Body Small Normal Large Huge [PERSON_NAME] | Owner At Double-A Detailing, we br…" at bounding box center [135, 271] width 197 height 233
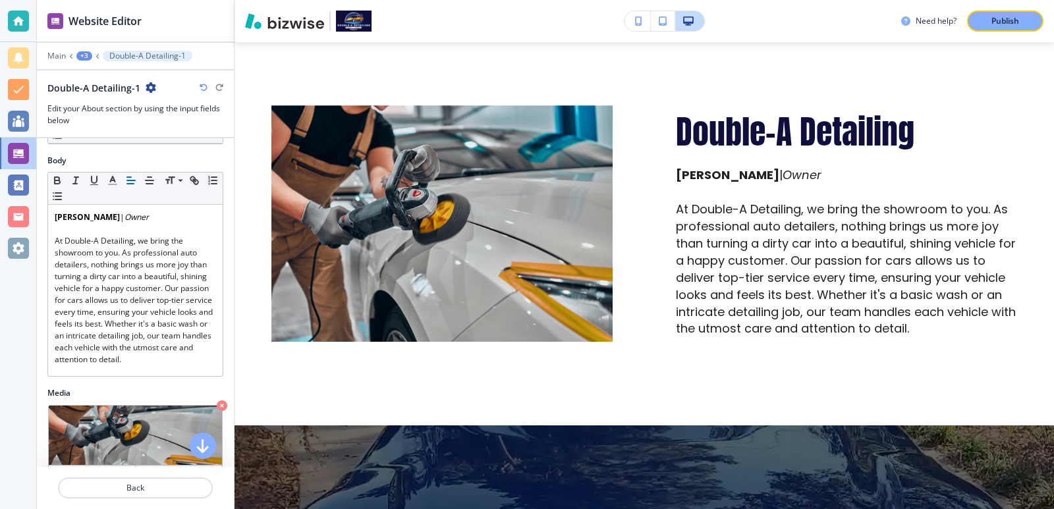
click at [202, 84] on icon "button" at bounding box center [204, 88] width 8 height 8
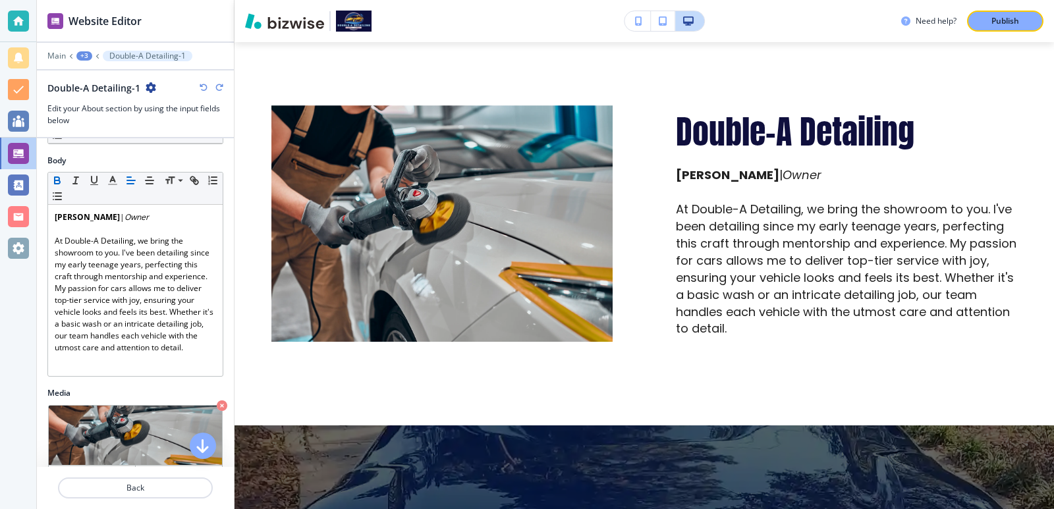
click at [217, 86] on icon "button" at bounding box center [219, 88] width 8 height 8
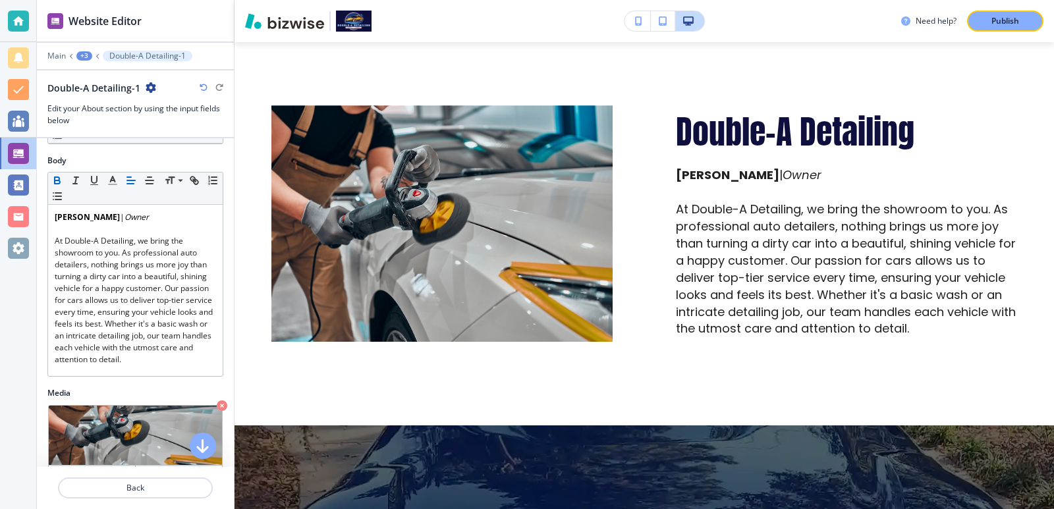
click at [455, 32] on div "Need help? Publish" at bounding box center [645, 21] width 820 height 42
click at [995, 20] on p "Publish" at bounding box center [1005, 21] width 28 height 12
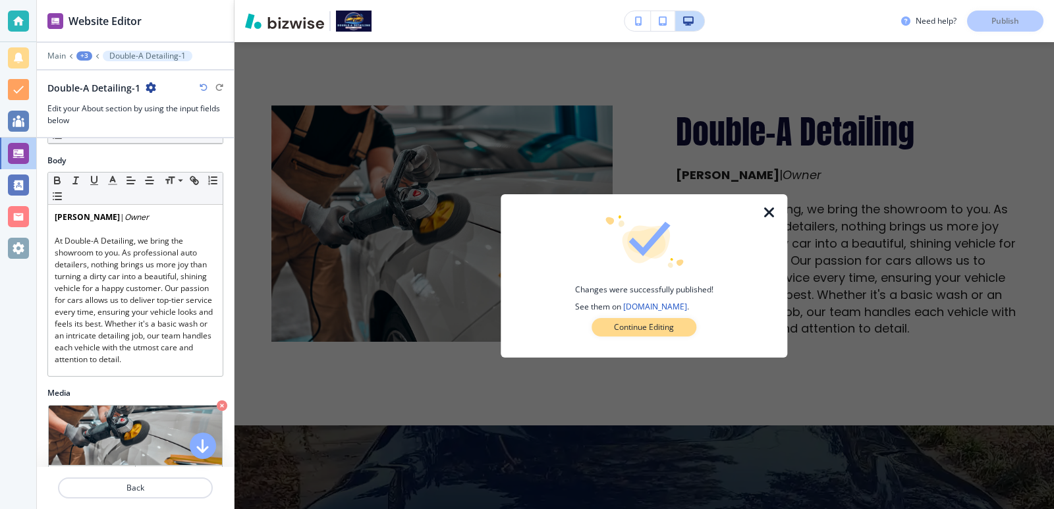
click at [653, 318] on button "Continue Editing" at bounding box center [644, 327] width 105 height 18
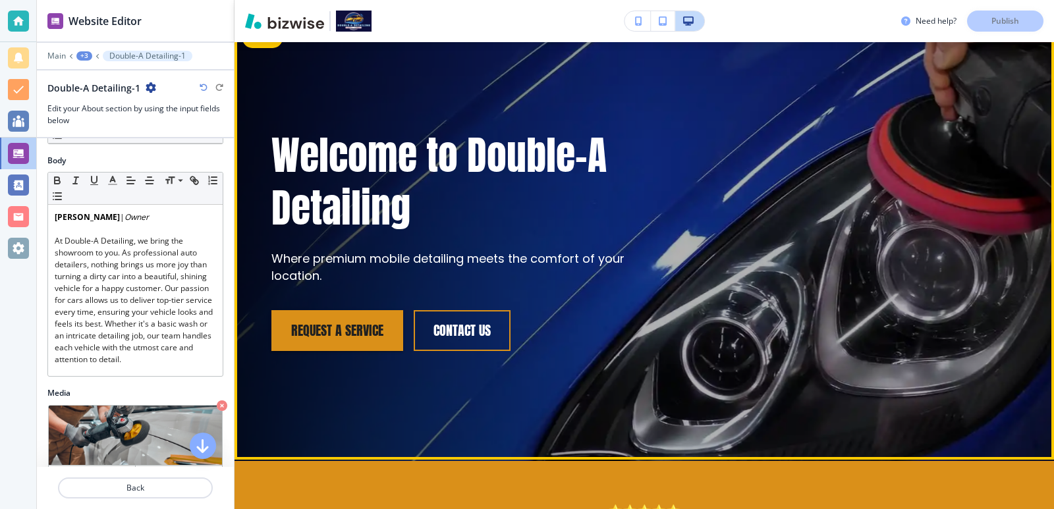
scroll to position [0, 0]
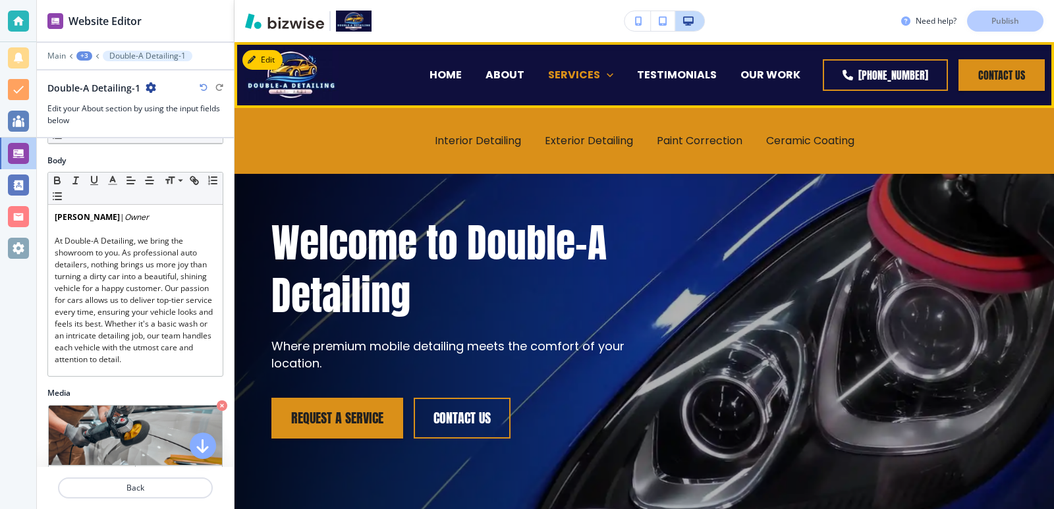
click at [548, 78] on p "SERVICES" at bounding box center [574, 74] width 52 height 15
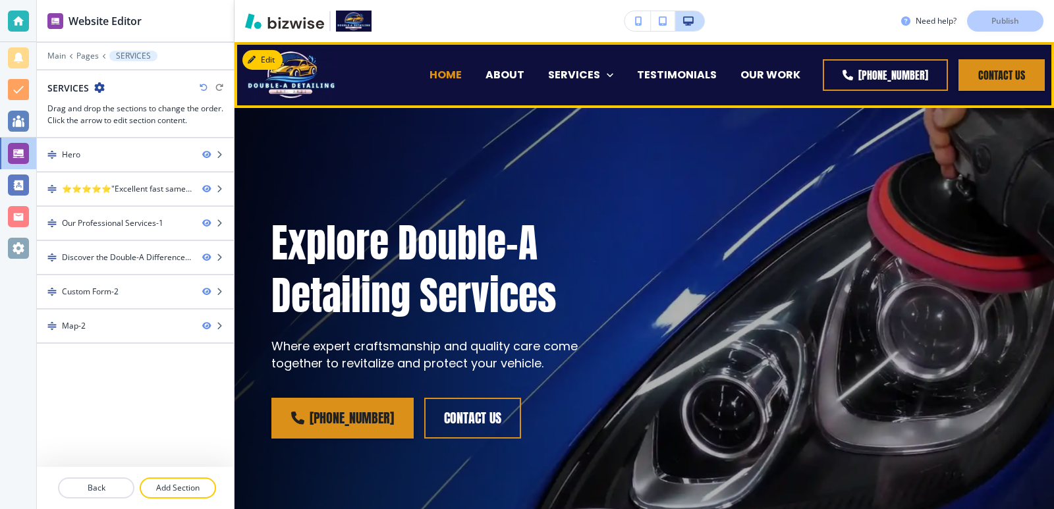
click at [430, 79] on p "HOME" at bounding box center [446, 74] width 32 height 15
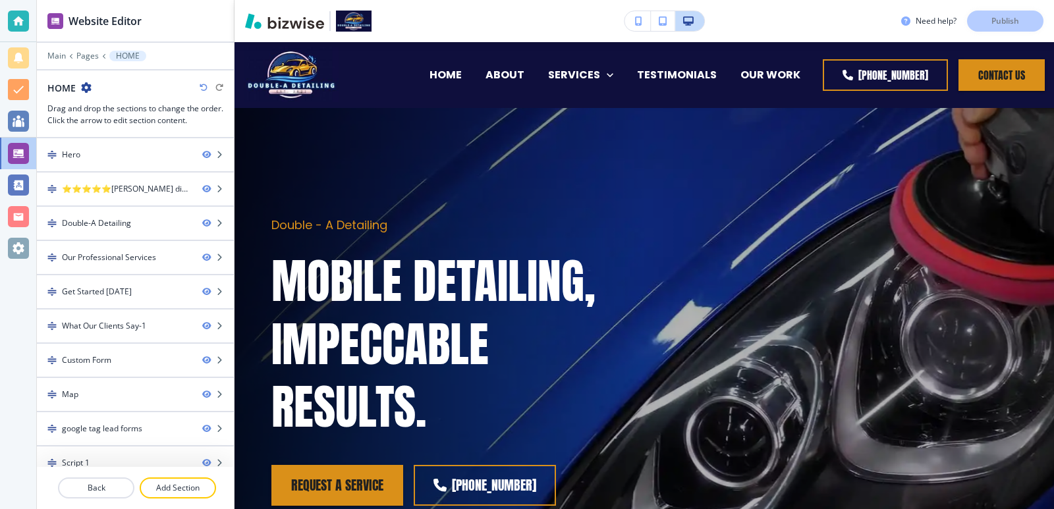
click at [669, 20] on button "button" at bounding box center [663, 21] width 24 height 20
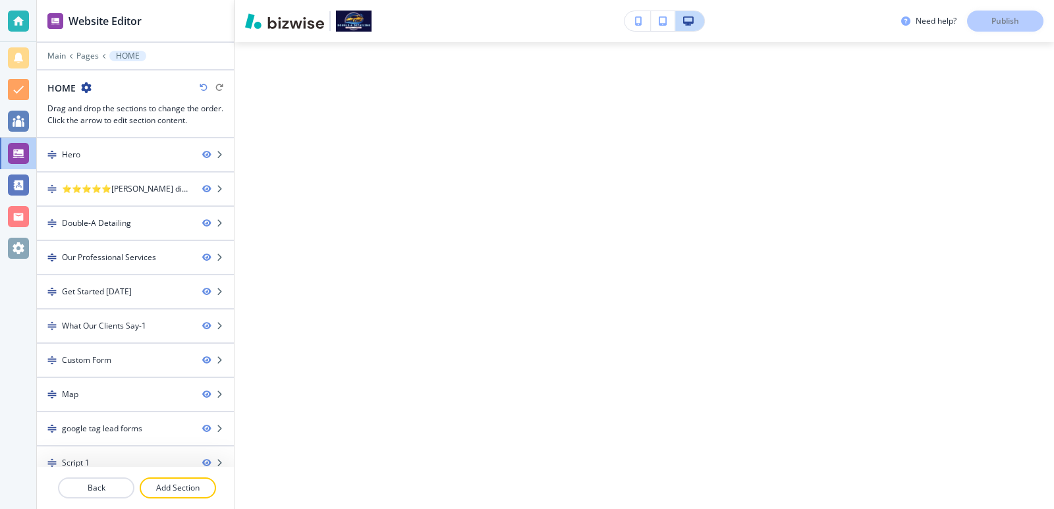
click at [639, 20] on icon "button" at bounding box center [638, 20] width 7 height 9
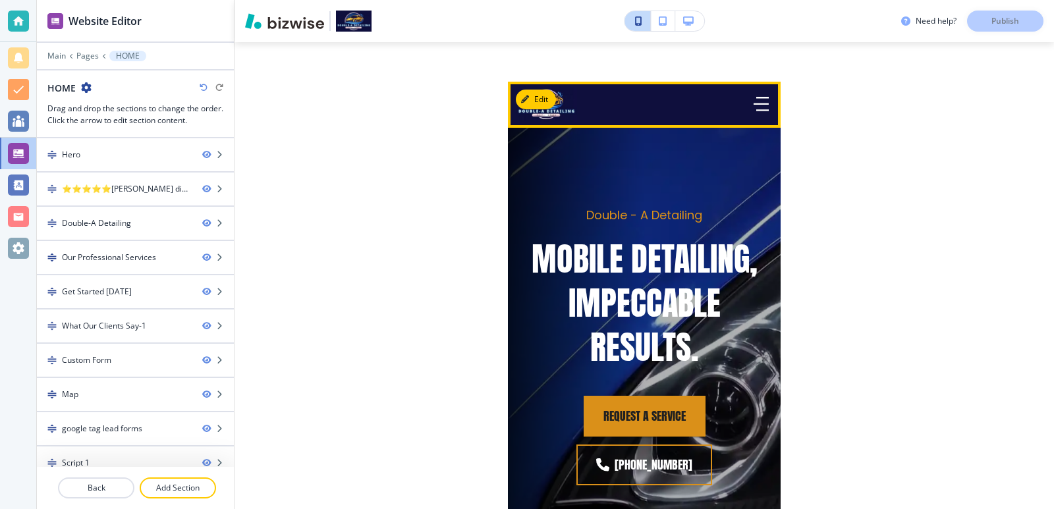
click at [756, 104] on icon "button" at bounding box center [761, 104] width 15 height 0
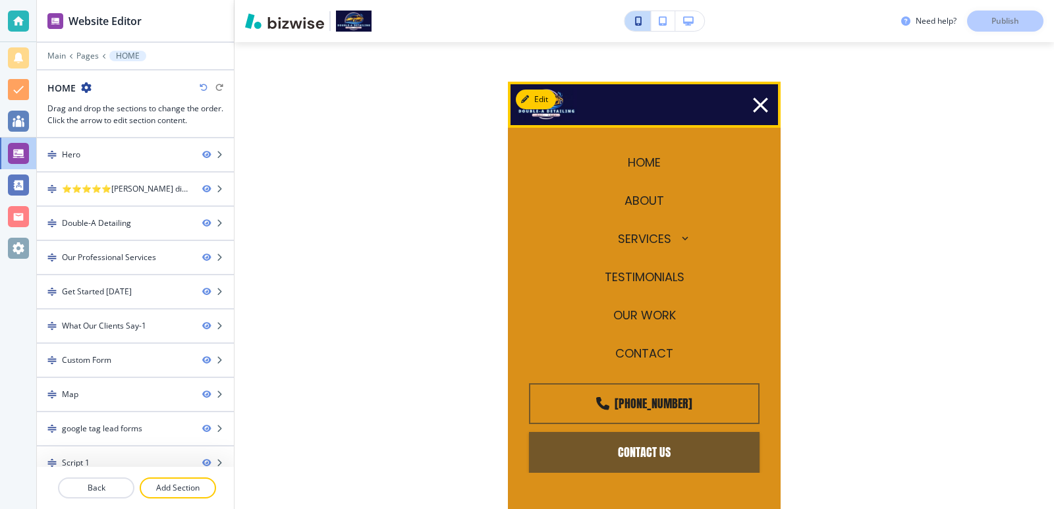
click at [756, 105] on icon "button" at bounding box center [761, 105] width 26 height 26
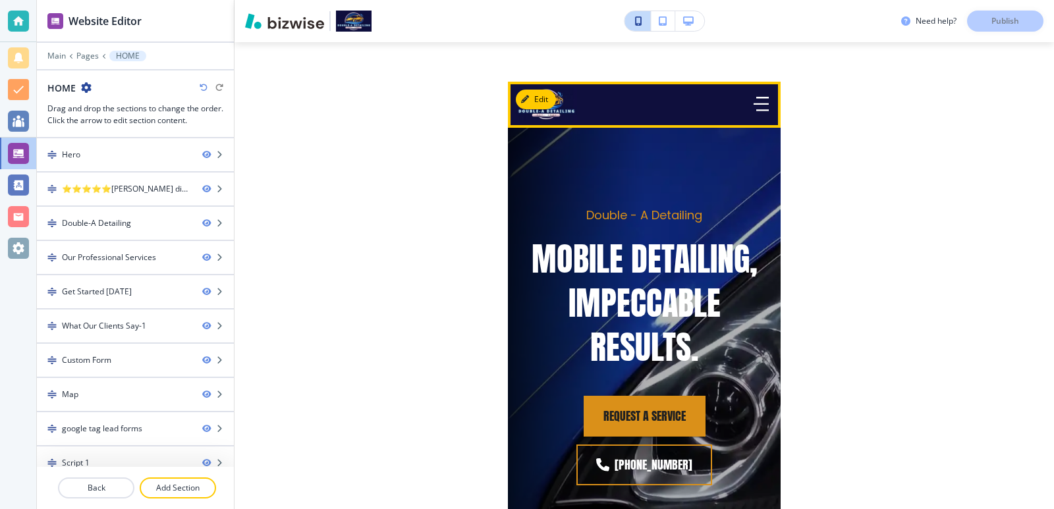
click at [547, 119] on img at bounding box center [546, 104] width 61 height 36
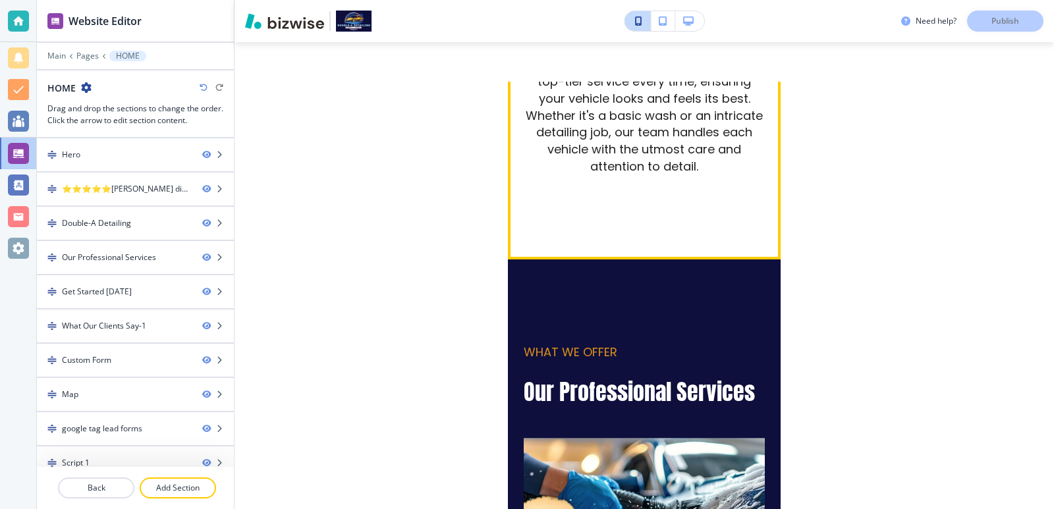
scroll to position [972, 0]
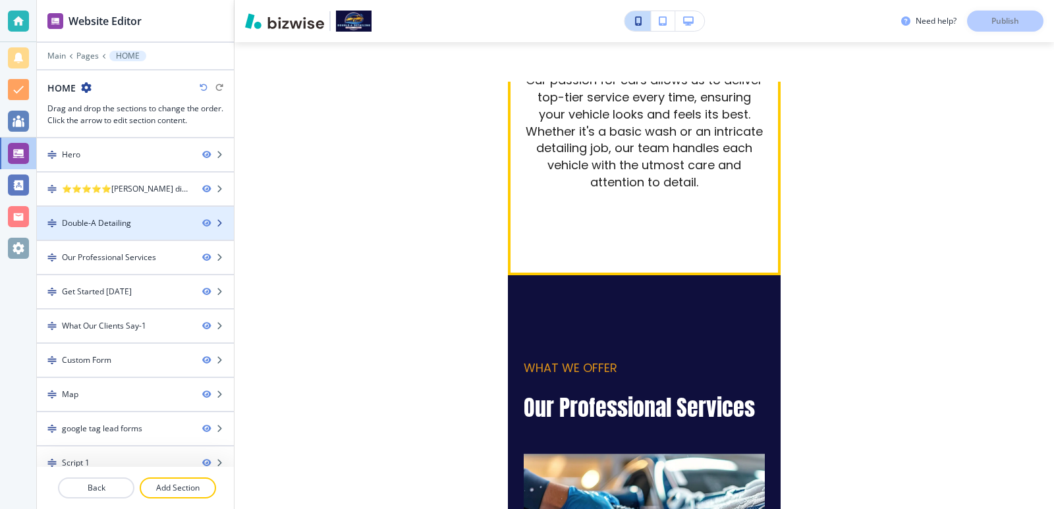
click at [140, 235] on div at bounding box center [135, 234] width 197 height 11
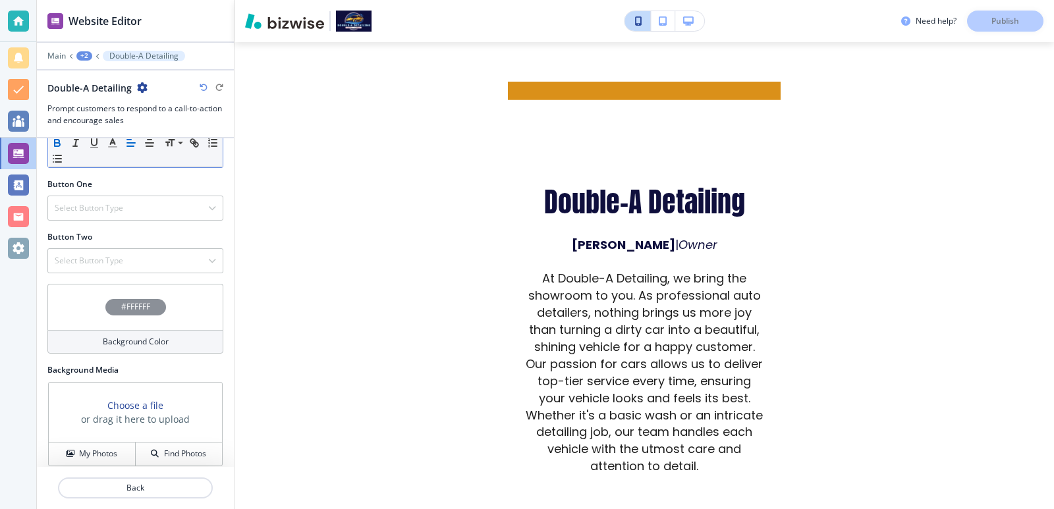
scroll to position [395, 0]
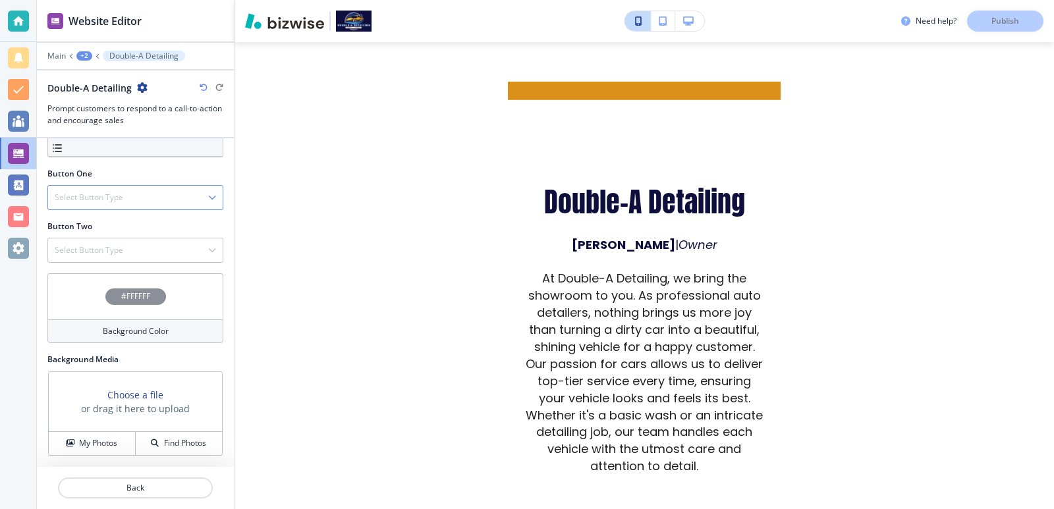
click at [144, 202] on div "Select Button Type" at bounding box center [135, 198] width 175 height 24
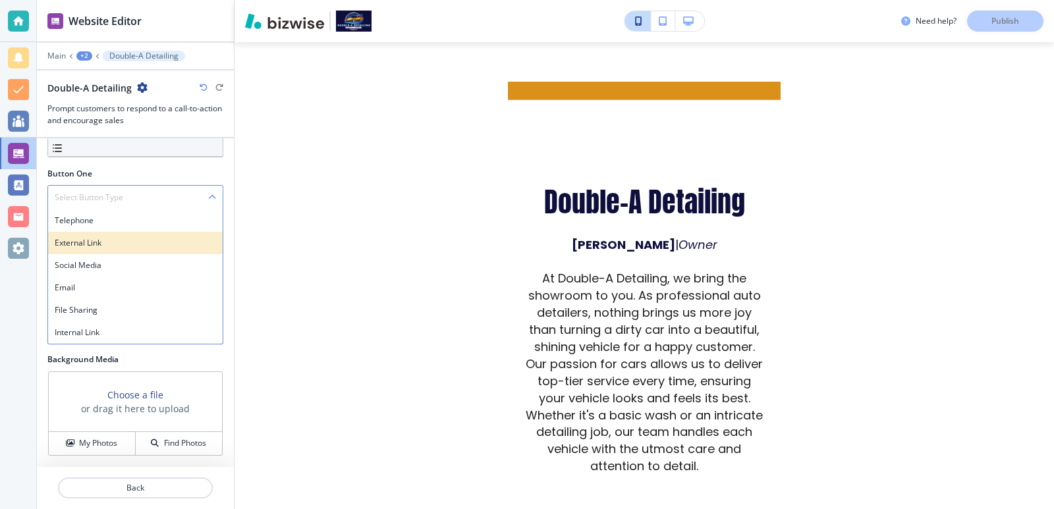
click at [154, 238] on h4 "External Link" at bounding box center [135, 243] width 161 height 12
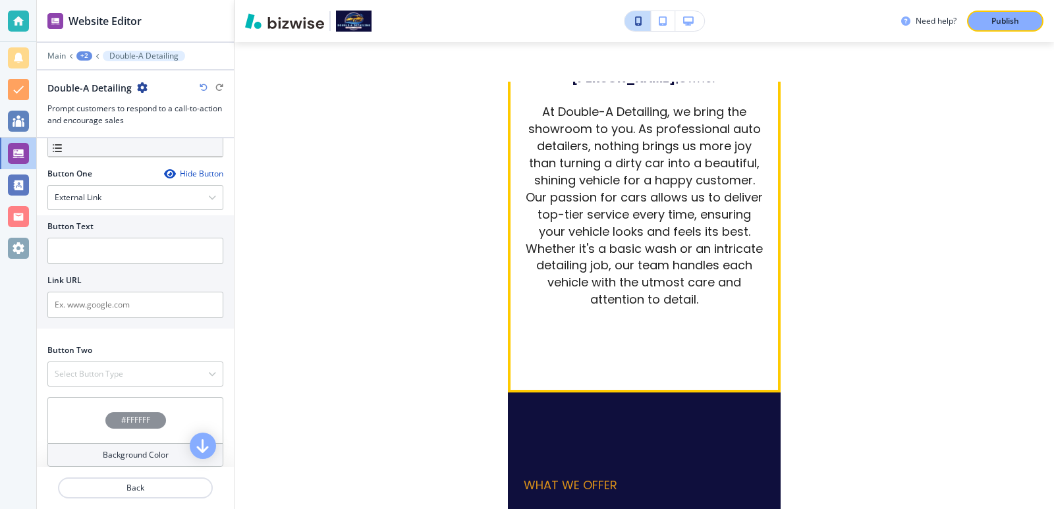
scroll to position [863, 0]
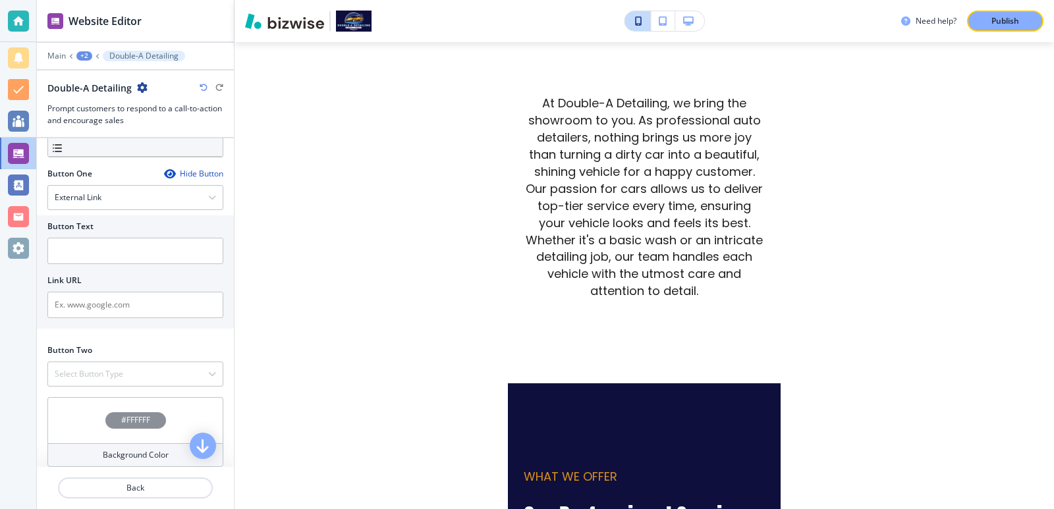
click at [201, 91] on icon "button" at bounding box center [204, 88] width 8 height 8
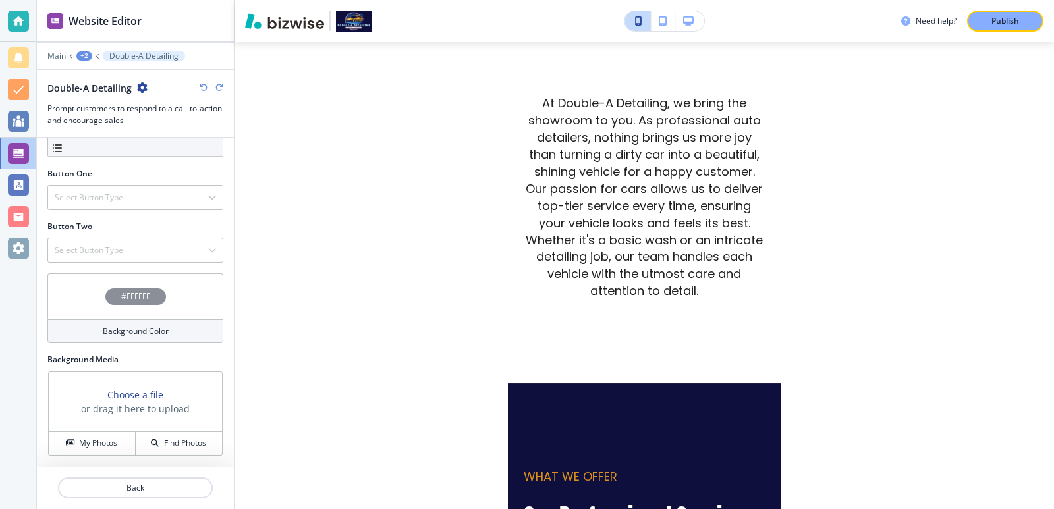
click at [201, 91] on icon "button" at bounding box center [204, 88] width 8 height 8
click at [214, 85] on div at bounding box center [212, 88] width 24 height 8
click at [225, 92] on div "Double-A Detailing Prompt customers to respond to a call-to-action and encourag…" at bounding box center [135, 103] width 197 height 45
click at [221, 87] on icon "button" at bounding box center [219, 88] width 8 height 8
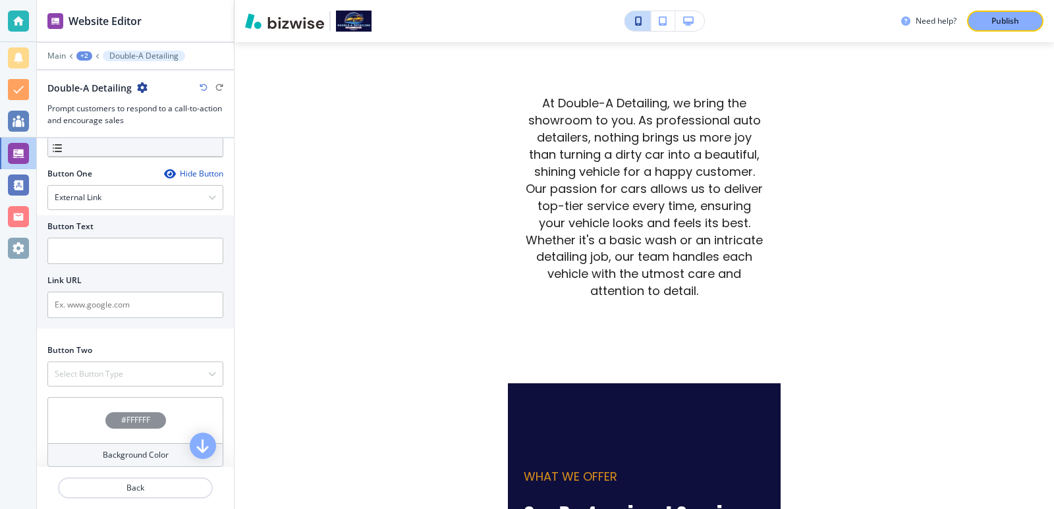
click at [202, 86] on icon "button" at bounding box center [204, 88] width 8 height 8
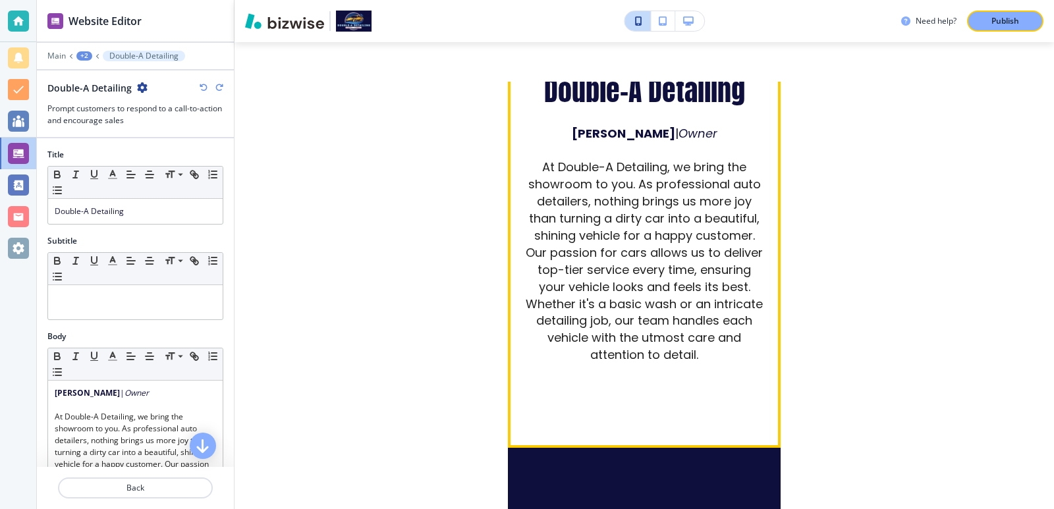
scroll to position [775, 0]
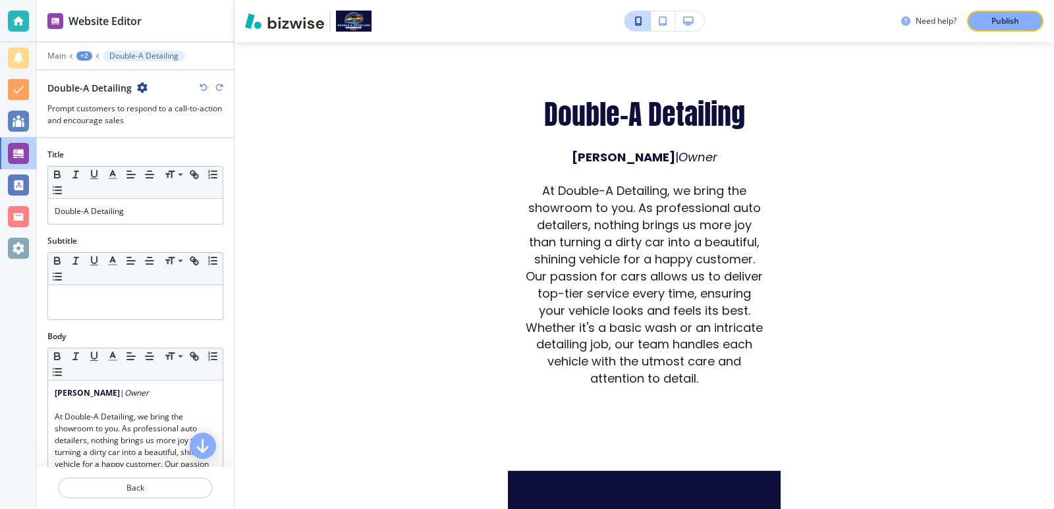
click at [86, 49] on div at bounding box center [135, 47] width 197 height 8
click at [86, 53] on div "+2" at bounding box center [84, 55] width 16 height 9
click at [117, 99] on p "HOME" at bounding box center [118, 101] width 67 height 12
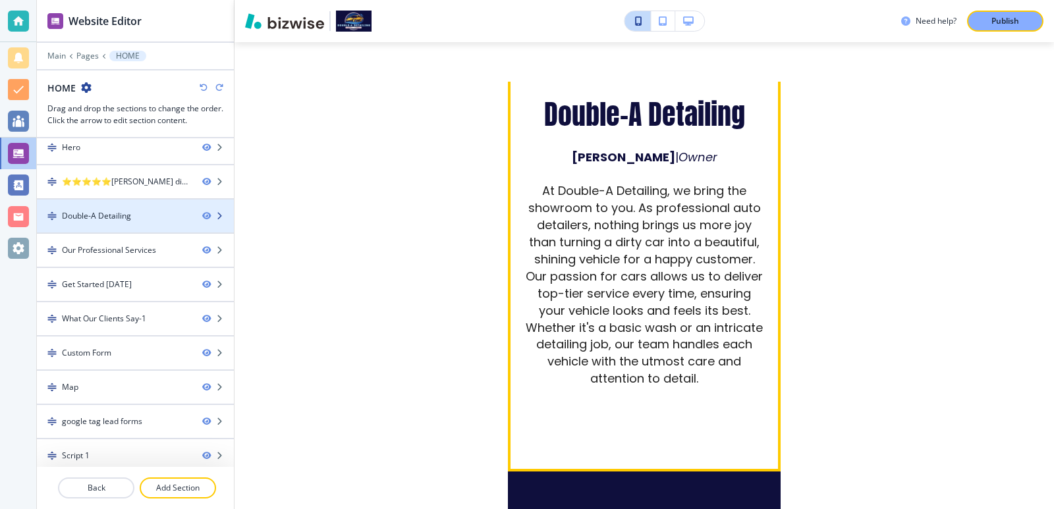
scroll to position [14, 0]
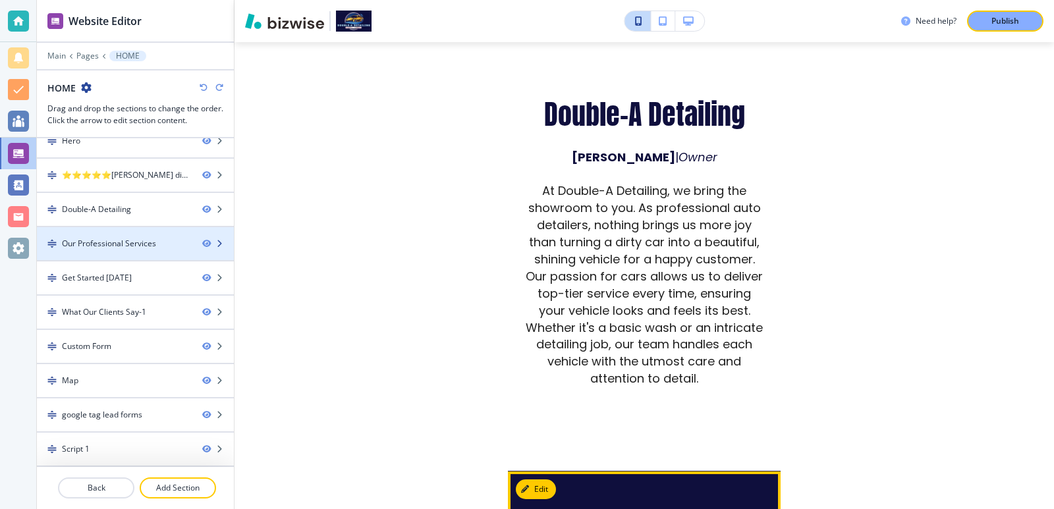
click at [136, 250] on div at bounding box center [135, 255] width 197 height 11
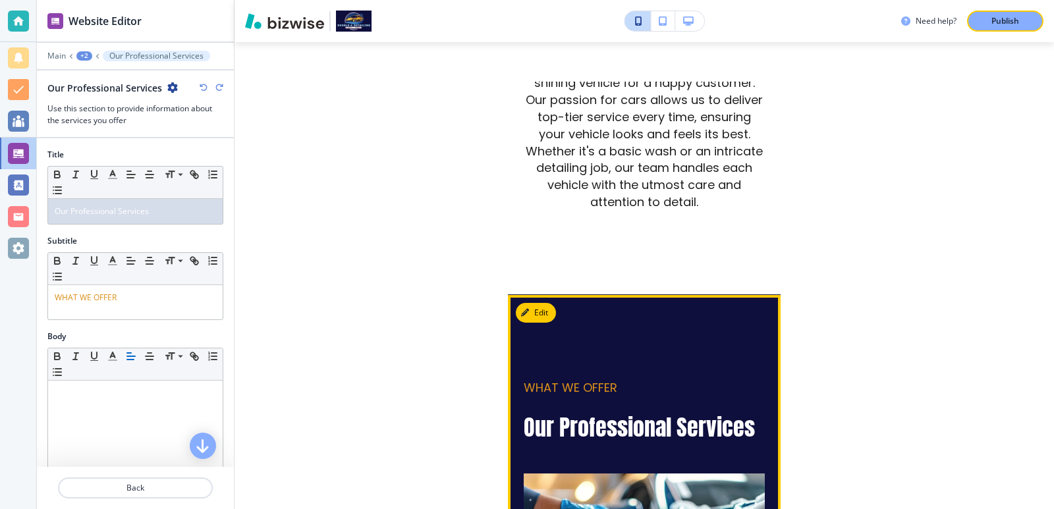
scroll to position [885, 0]
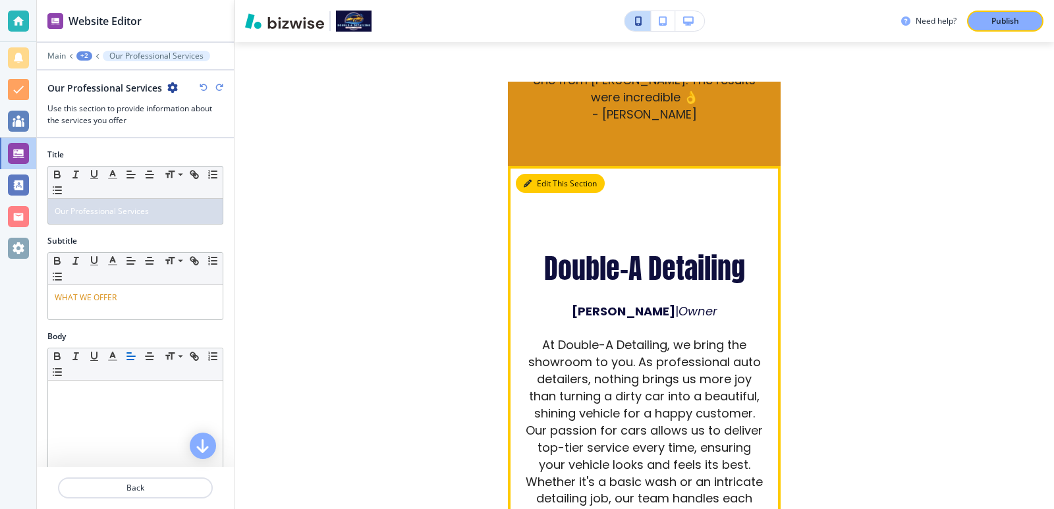
click at [530, 180] on icon "button" at bounding box center [528, 184] width 8 height 8
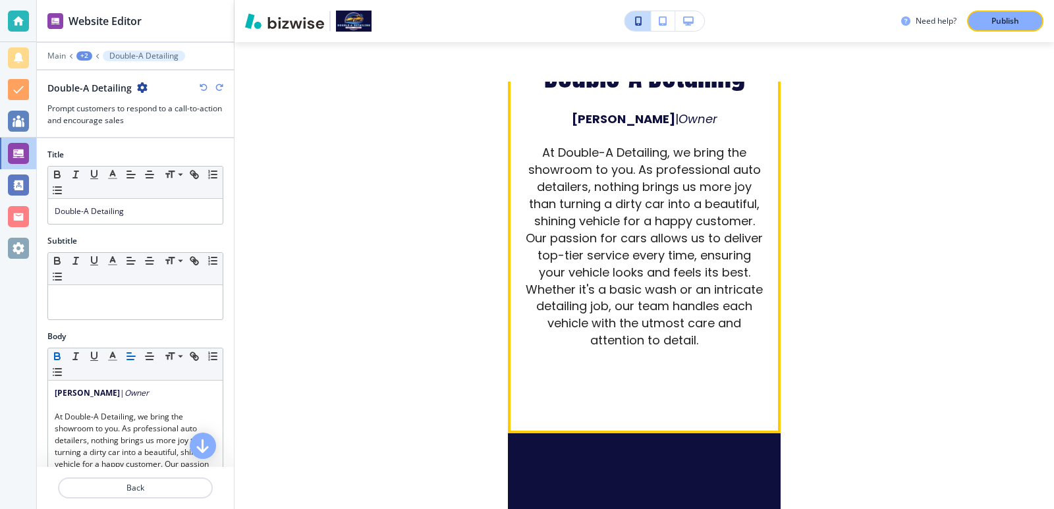
scroll to position [864, 0]
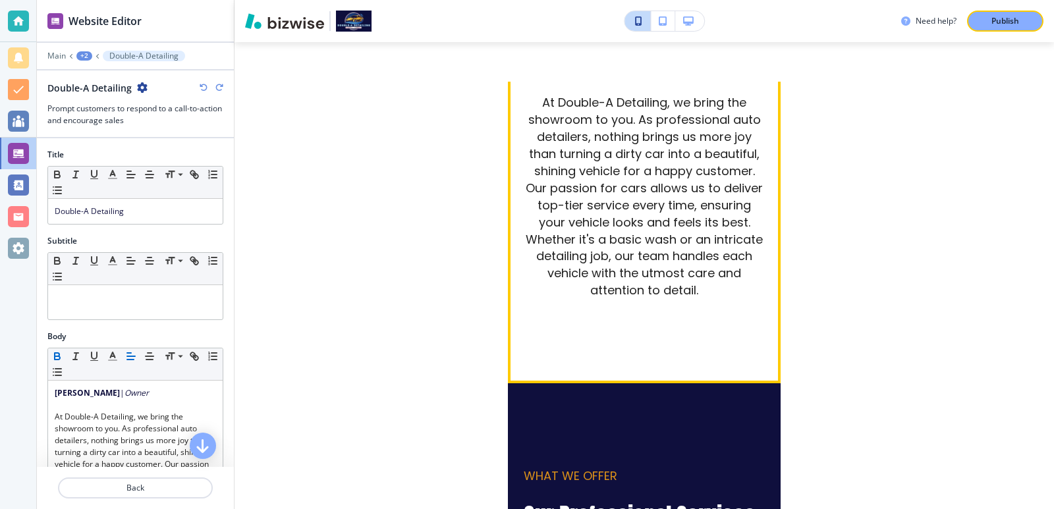
click at [566, 321] on div "Double-A Detailing [PERSON_NAME] | Owner At Double-A Detailing, we bring the sh…" at bounding box center [644, 154] width 273 height 460
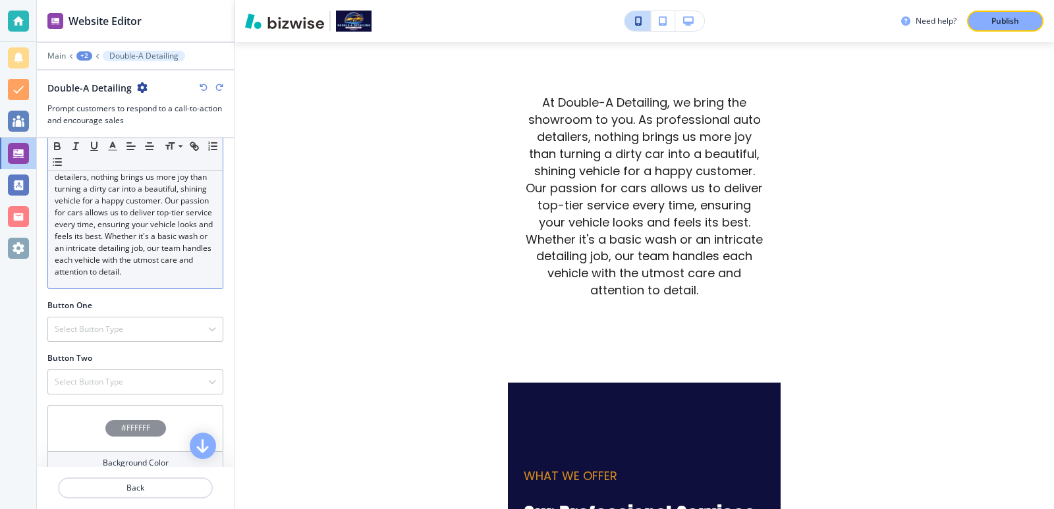
scroll to position [351, 0]
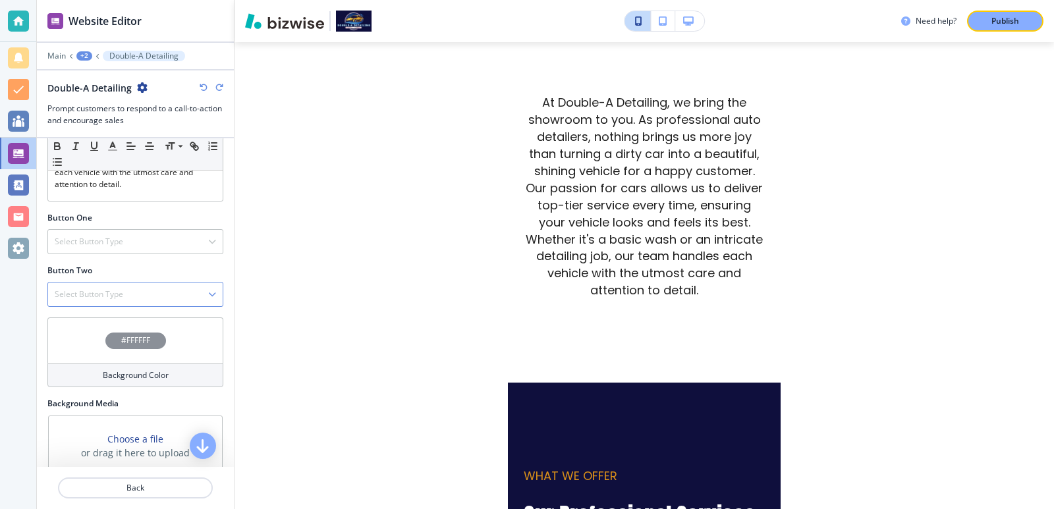
click at [150, 286] on div "Select Button Type" at bounding box center [135, 295] width 175 height 24
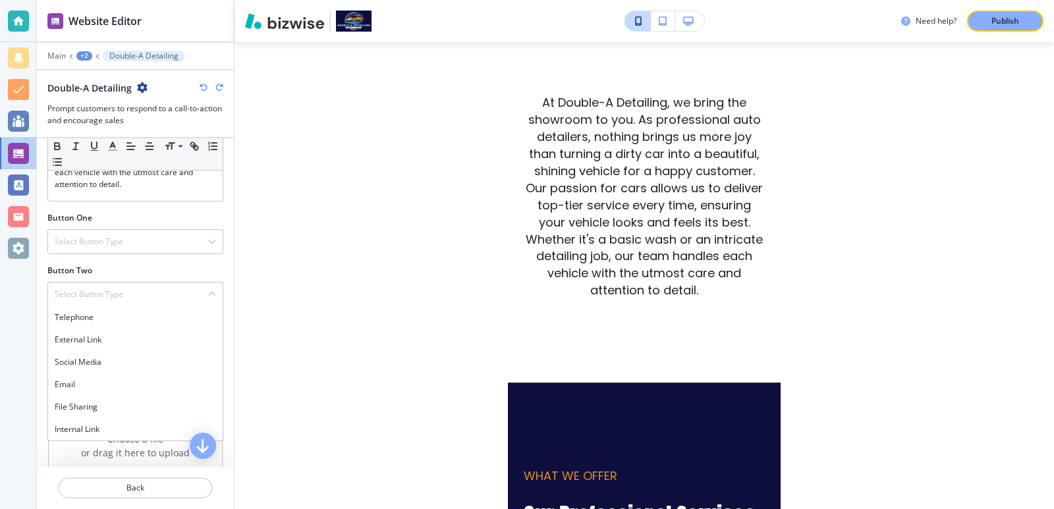
click at [171, 280] on div at bounding box center [135, 279] width 176 height 5
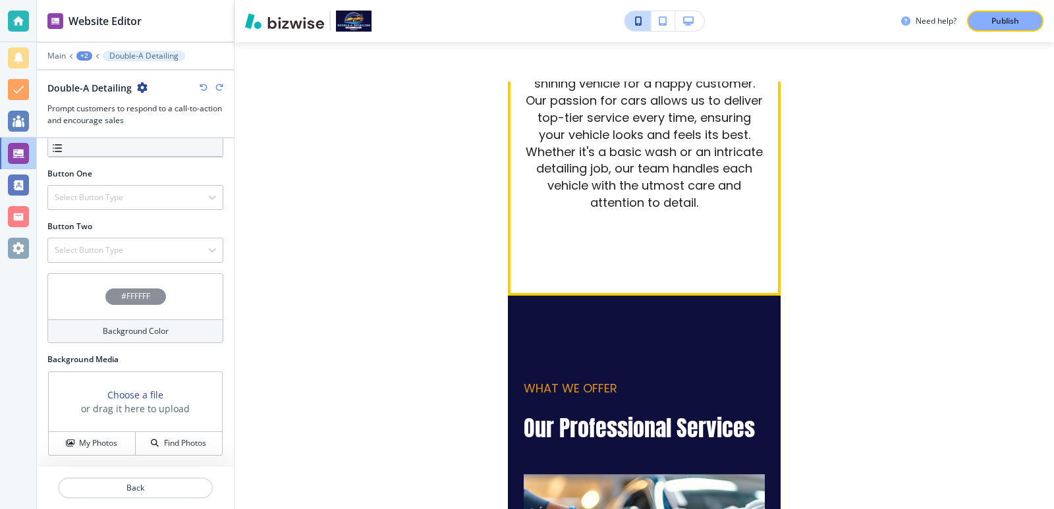
scroll to position [1215, 0]
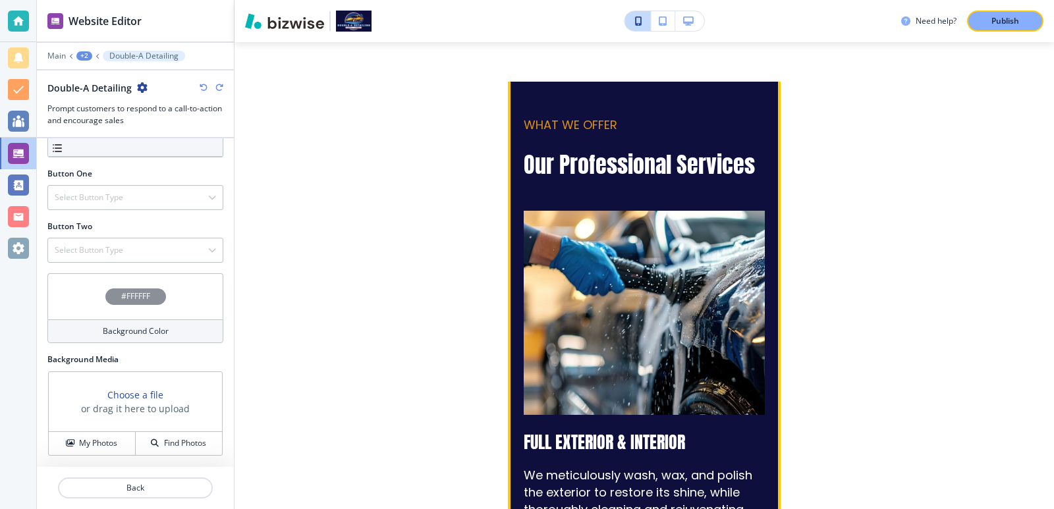
click at [611, 388] on img at bounding box center [644, 313] width 265 height 225
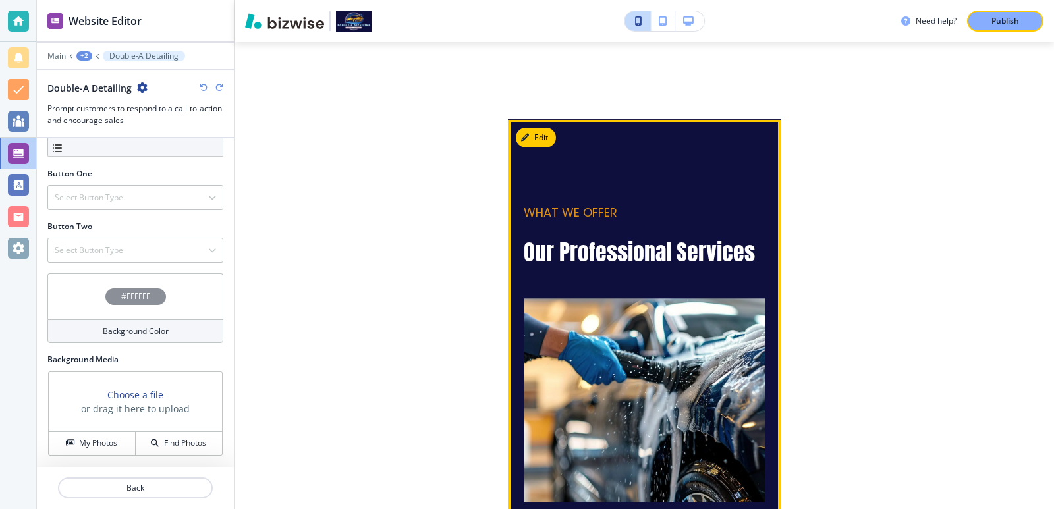
click at [536, 128] on button "Edit" at bounding box center [536, 138] width 40 height 20
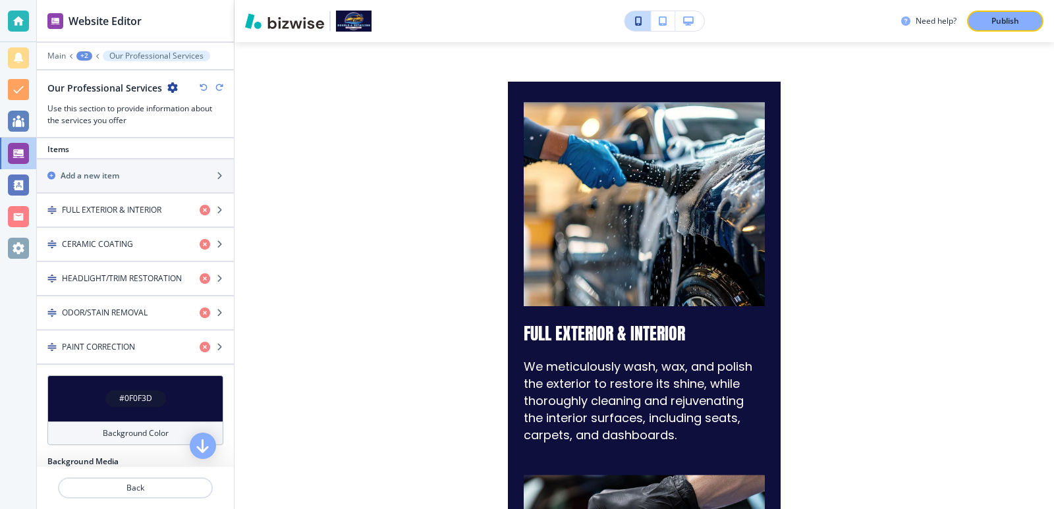
scroll to position [439, 0]
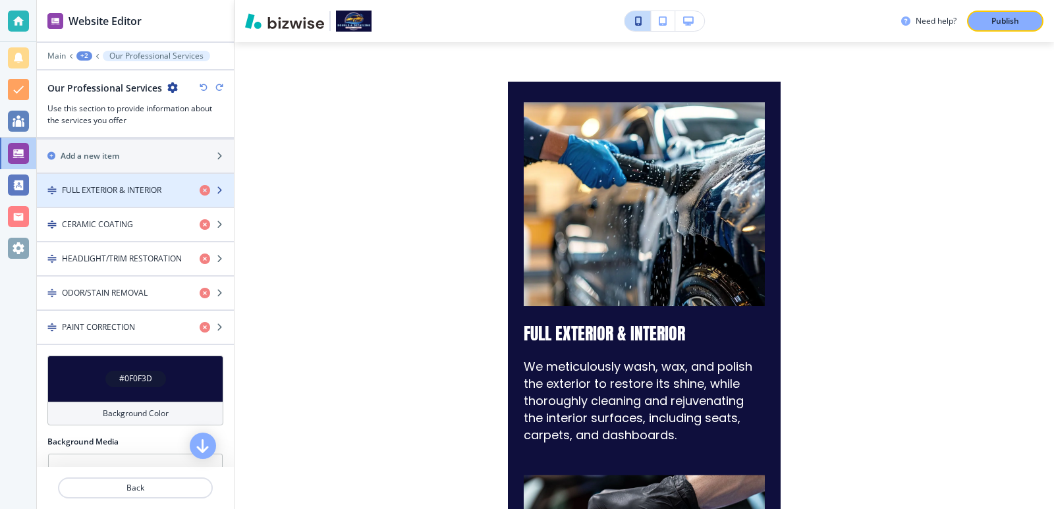
click at [132, 189] on h4 "FULL EXTERIOR & INTERIOR" at bounding box center [111, 190] width 99 height 12
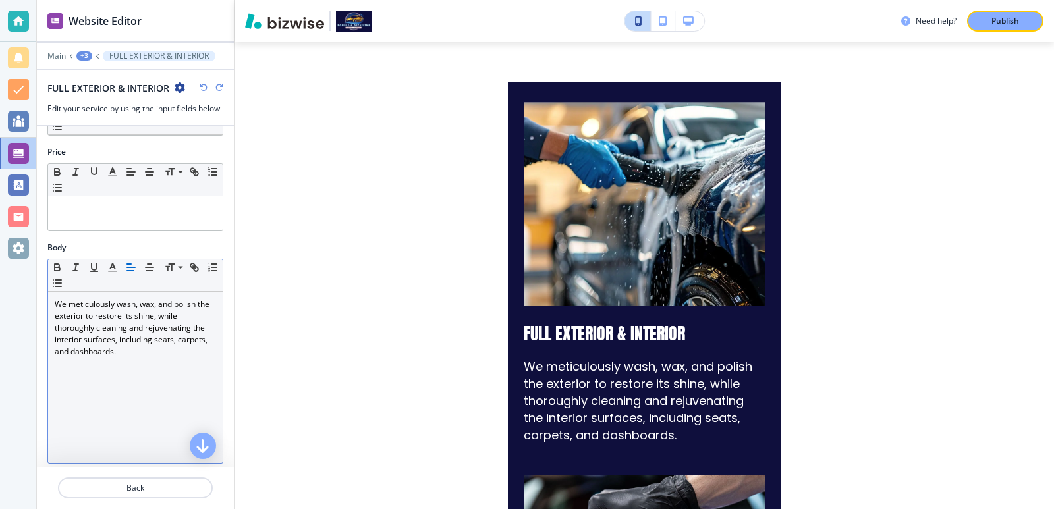
scroll to position [0, 0]
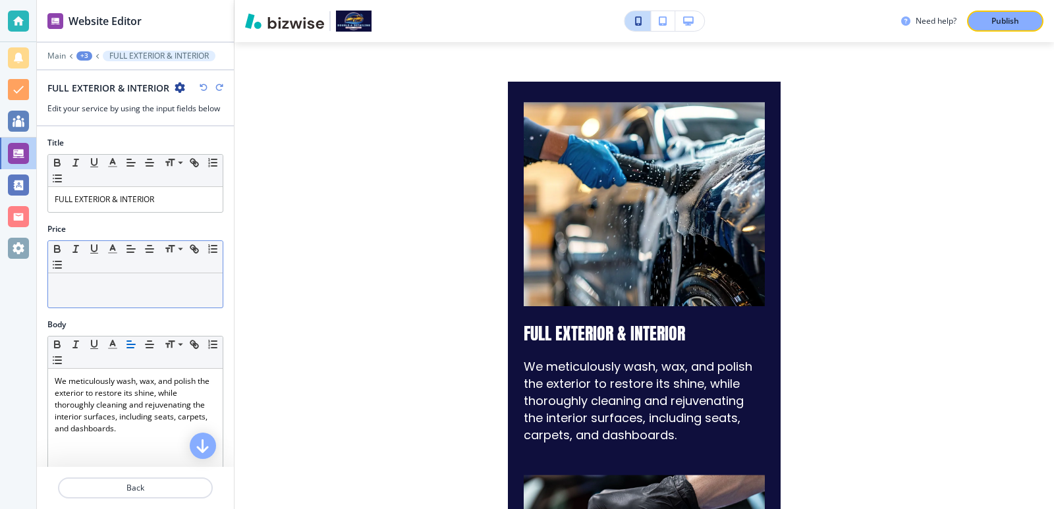
click at [165, 289] on p at bounding box center [135, 286] width 161 height 12
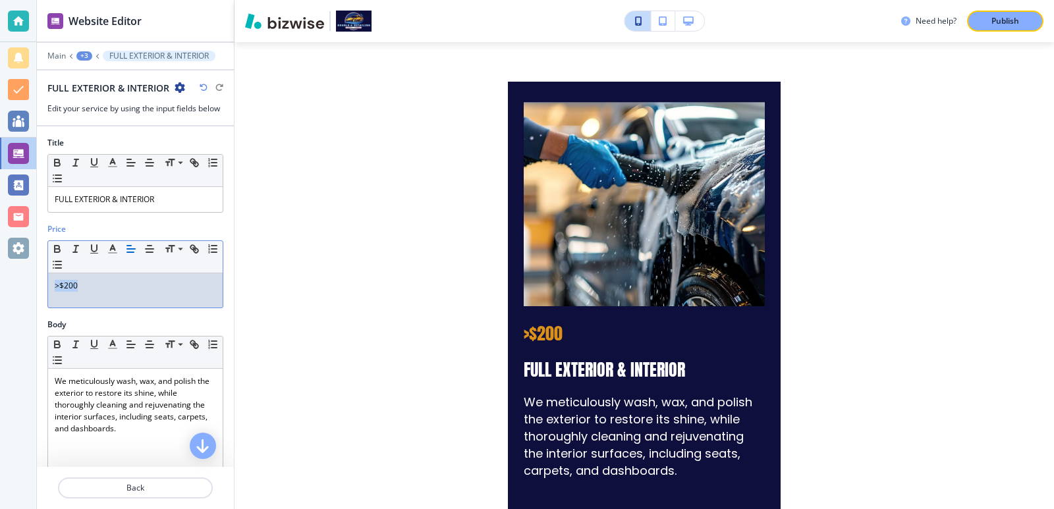
drag, startPoint x: 165, startPoint y: 289, endPoint x: 16, endPoint y: 292, distance: 148.9
click at [16, 292] on div "Website Editor Main +3 FULL EXTERIOR & INTERIOR FULL EXTERIOR & INTERIOR Edit y…" at bounding box center [527, 254] width 1054 height 509
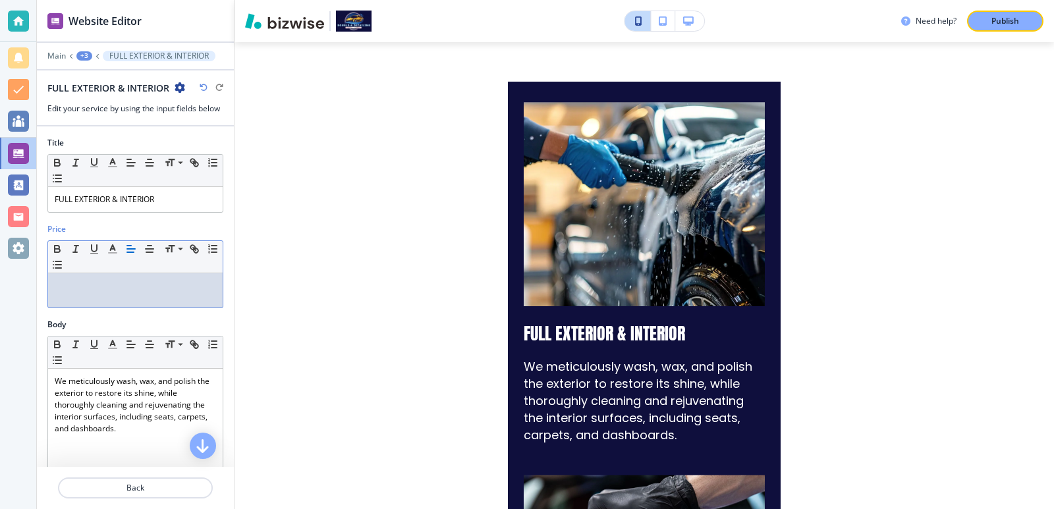
click at [222, 301] on div "Price Small Normal Large Huge" at bounding box center [135, 271] width 197 height 96
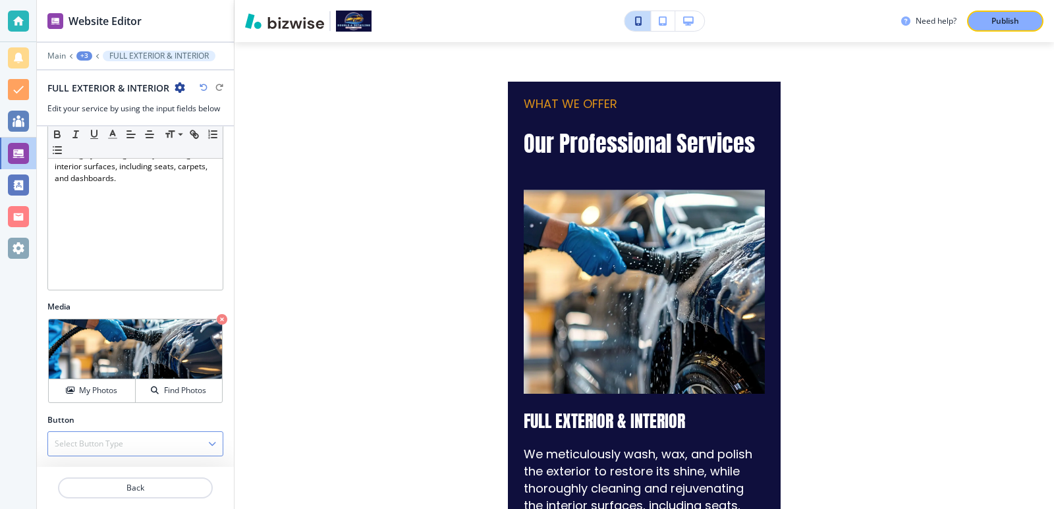
click at [148, 439] on div "Select Button Type" at bounding box center [135, 444] width 175 height 24
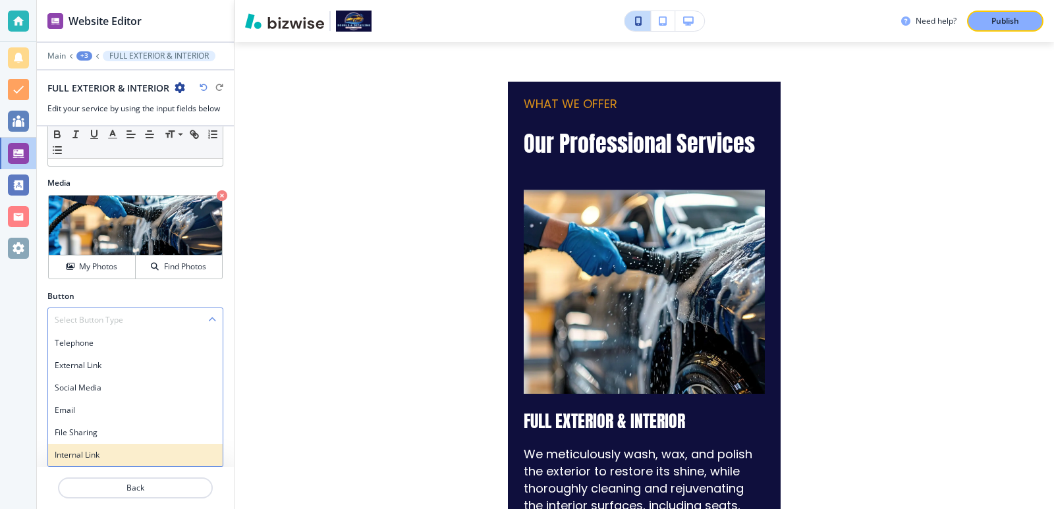
click at [138, 453] on h4 "Internal Link" at bounding box center [135, 455] width 161 height 12
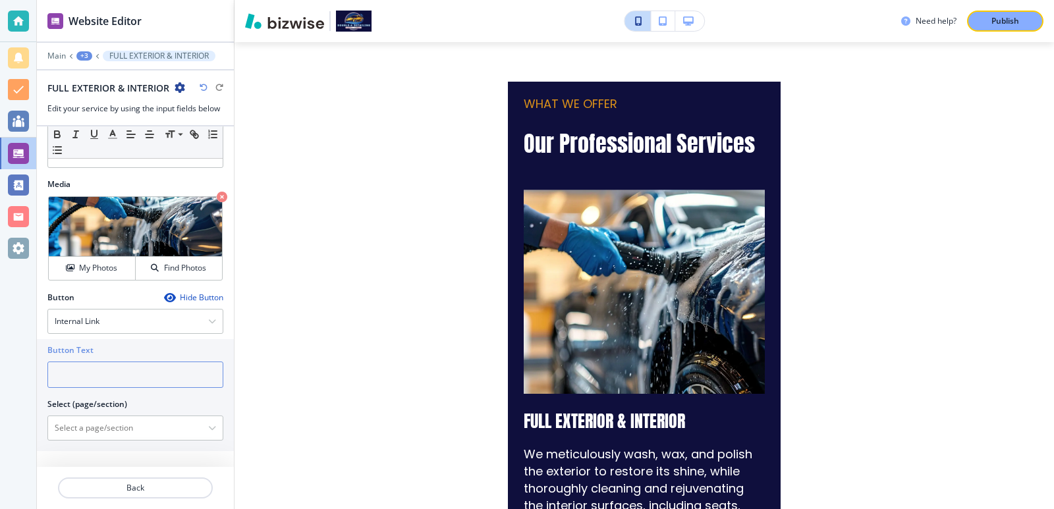
click at [124, 380] on input "text" at bounding box center [135, 375] width 176 height 26
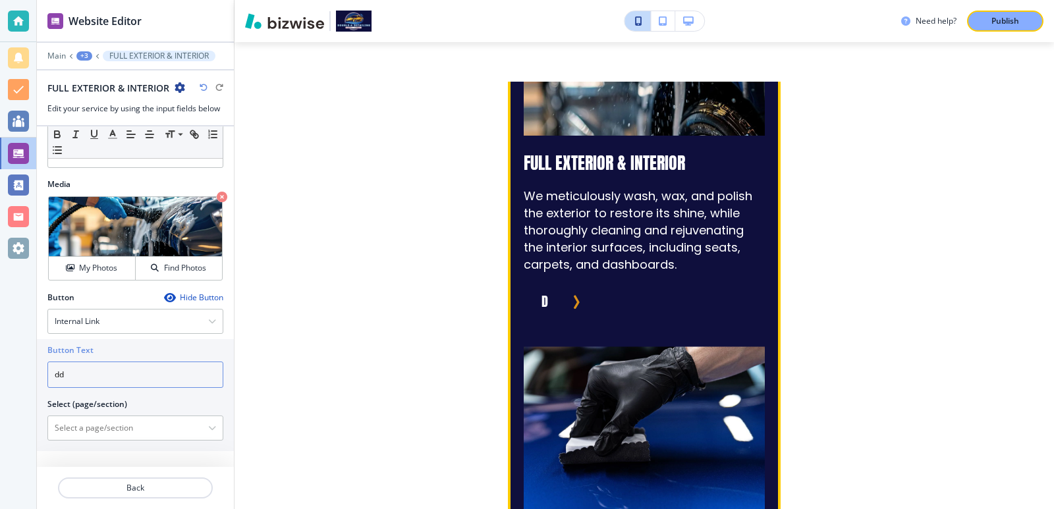
scroll to position [1499, 0]
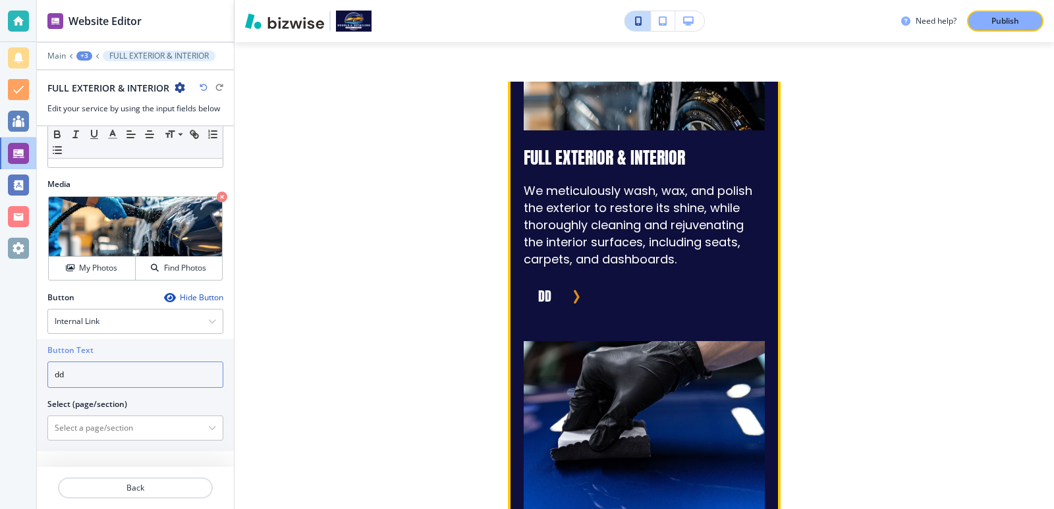
type input "d"
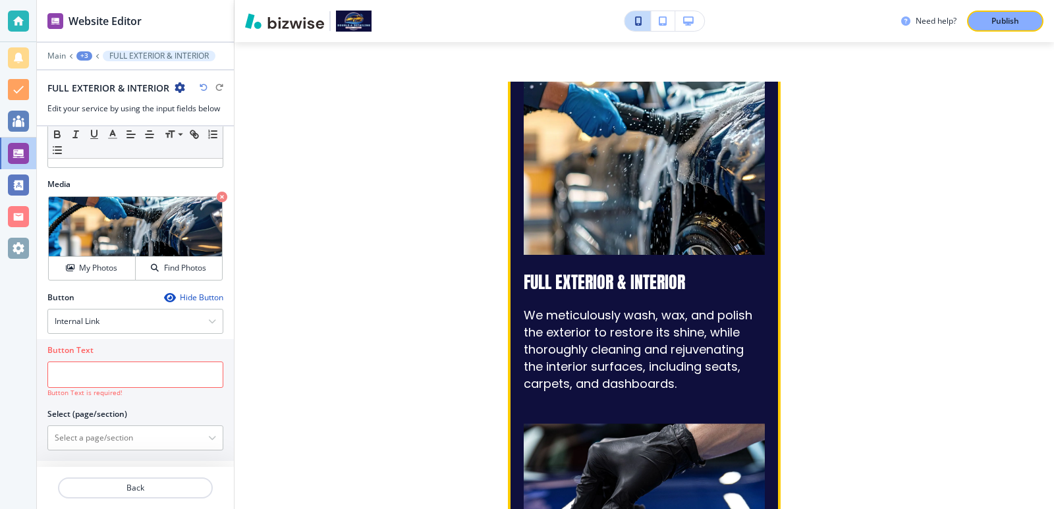
scroll to position [1378, 0]
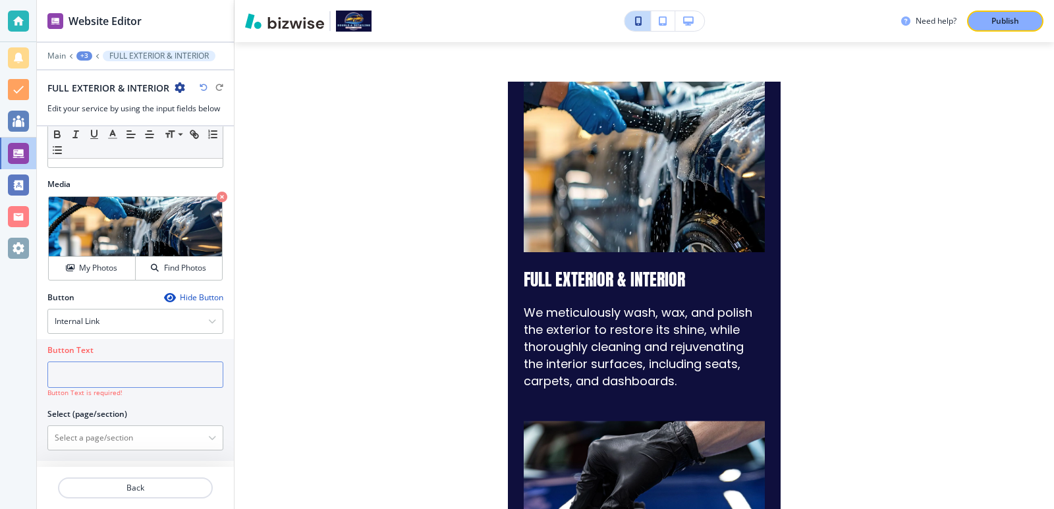
click at [97, 374] on input "text" at bounding box center [135, 375] width 176 height 26
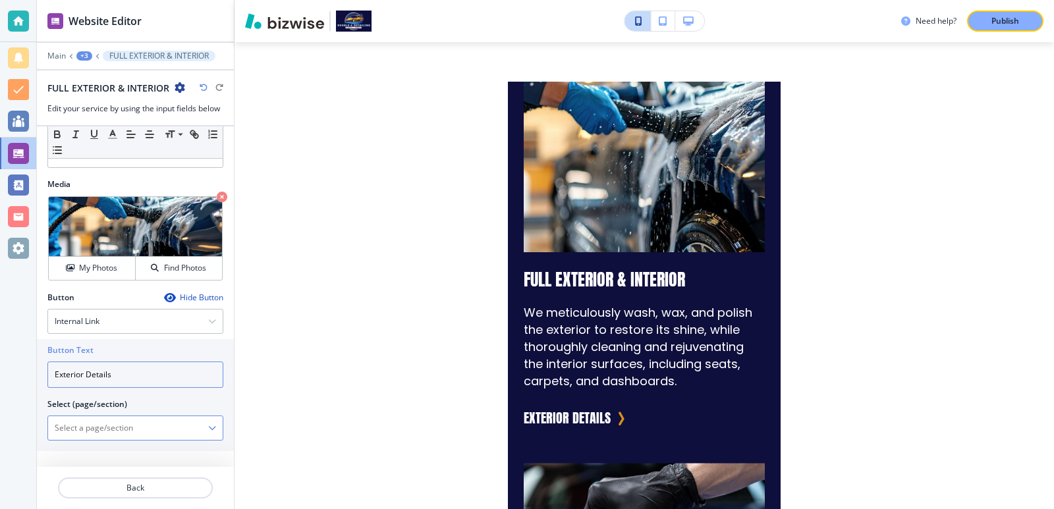
type input "Exterior Details"
click at [116, 439] on \(page\/section\) "Manual Input" at bounding box center [128, 428] width 160 height 22
click at [207, 428] on div at bounding box center [135, 428] width 175 height 24
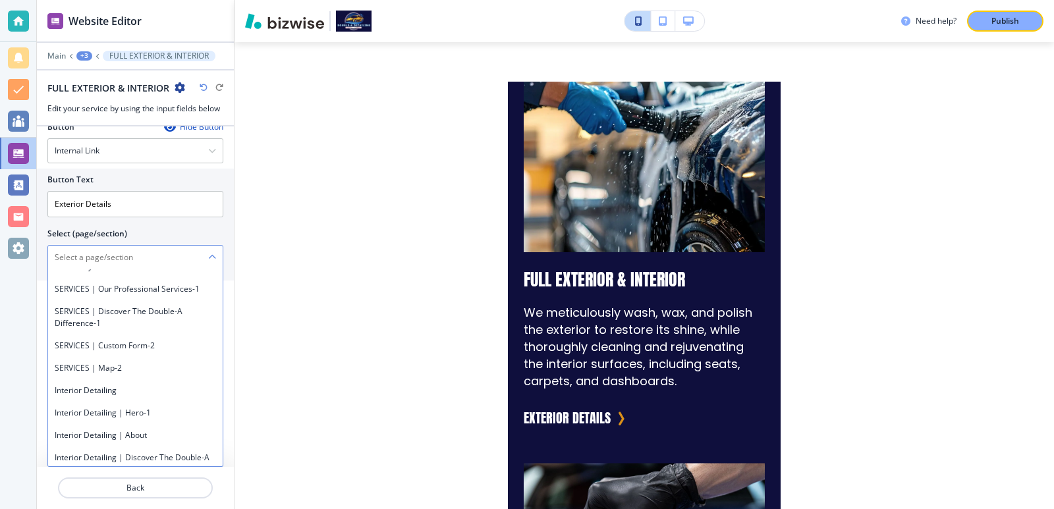
scroll to position [527, 0]
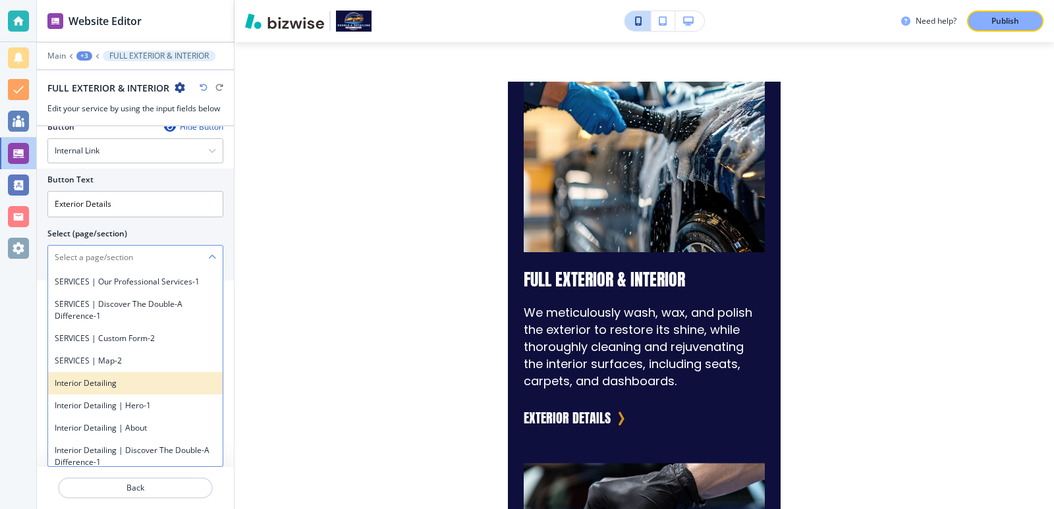
click at [150, 389] on h4 "Interior Detailing" at bounding box center [135, 383] width 161 height 12
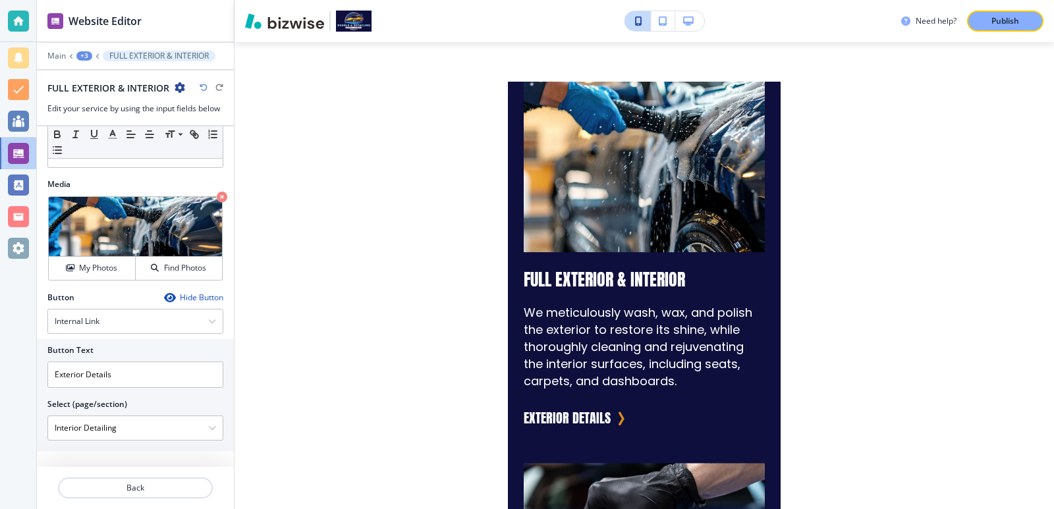
click at [155, 404] on div "Select (page/section)" at bounding box center [135, 405] width 176 height 12
click at [128, 432] on \(page\/section\) "Interior Detailing" at bounding box center [128, 428] width 160 height 22
click at [208, 431] on icon "button" at bounding box center [212, 428] width 8 height 8
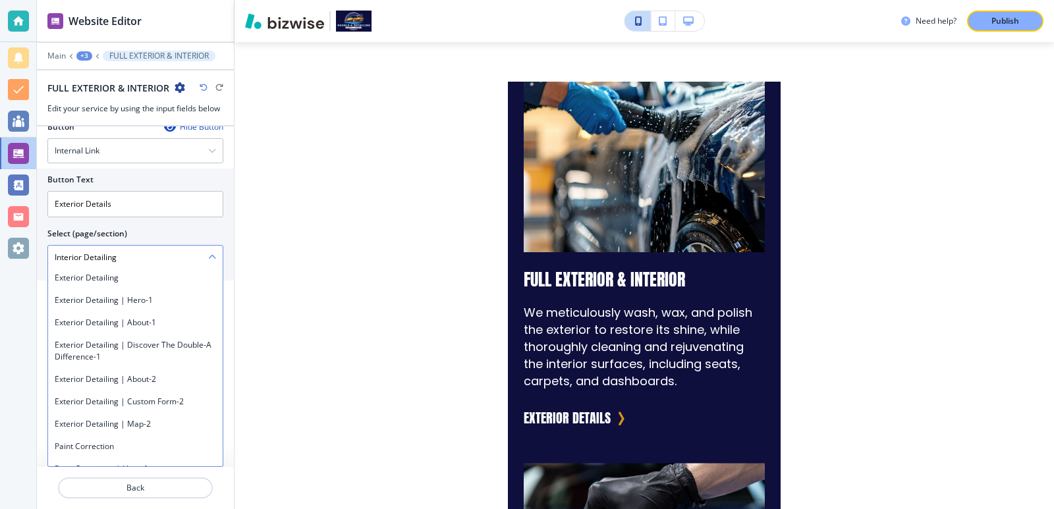
scroll to position [791, 0]
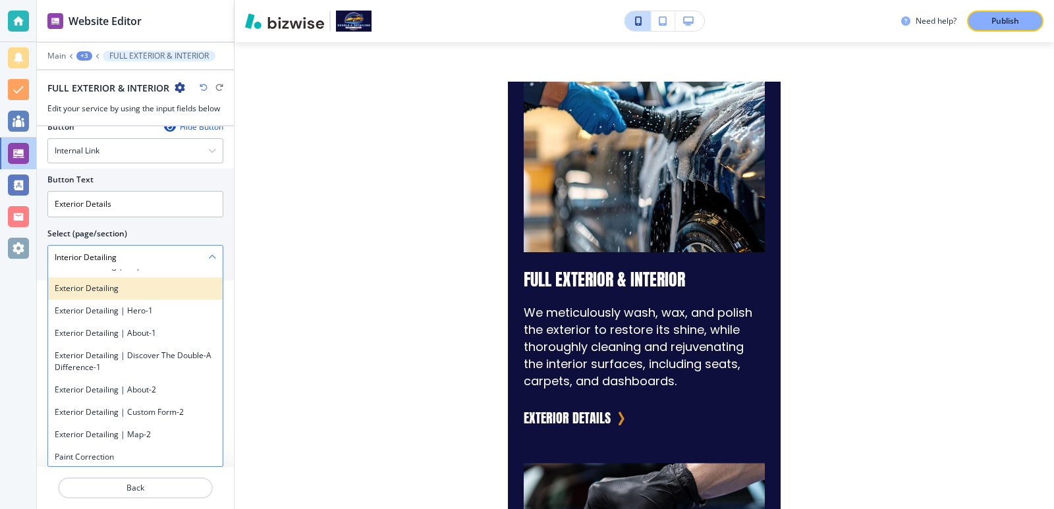
click at [157, 300] on div "Exterior Detailing" at bounding box center [135, 288] width 175 height 22
type \(page\/section\) "Exterior Detailing"
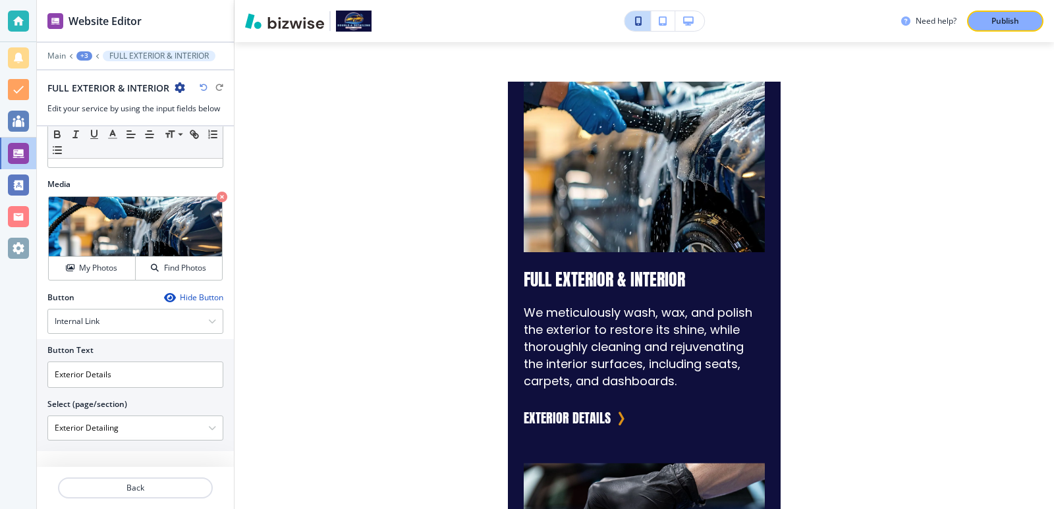
click at [182, 407] on div "Select (page/section)" at bounding box center [135, 405] width 176 height 12
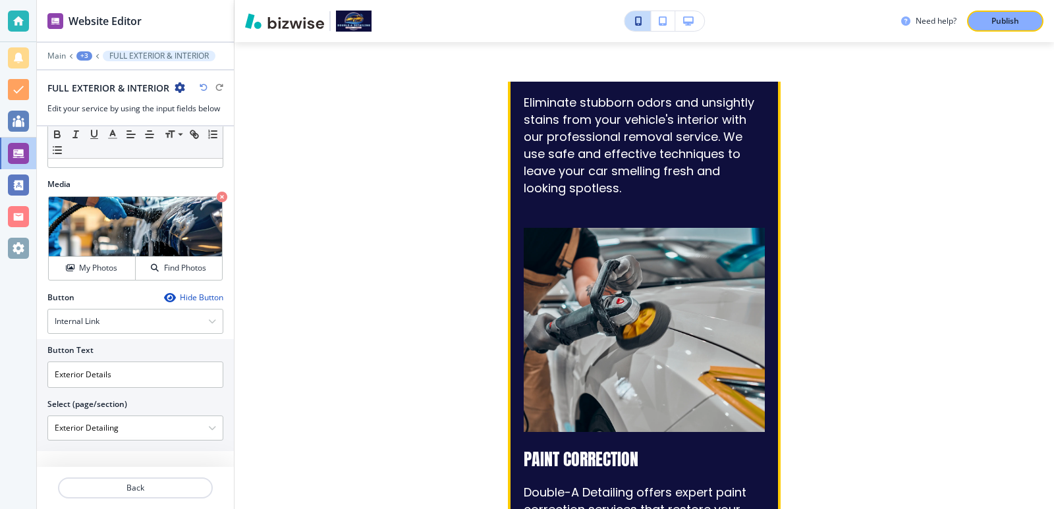
scroll to position [2871, 0]
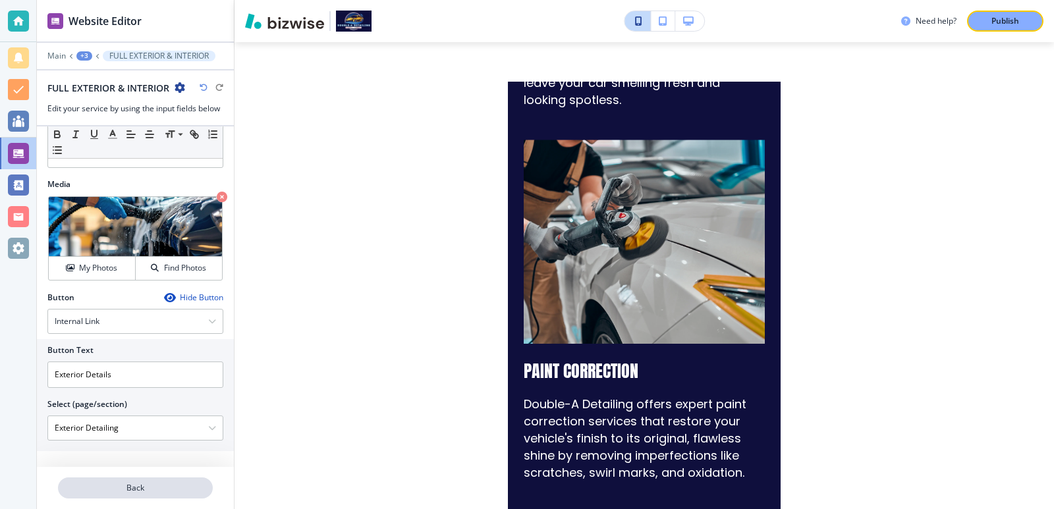
click at [178, 487] on p "Back" at bounding box center [135, 488] width 152 height 12
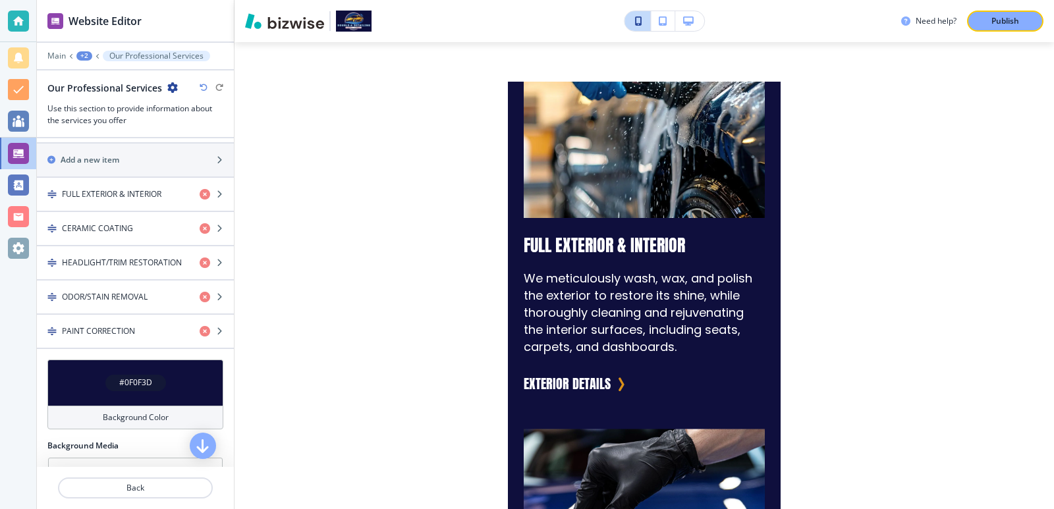
scroll to position [439, 0]
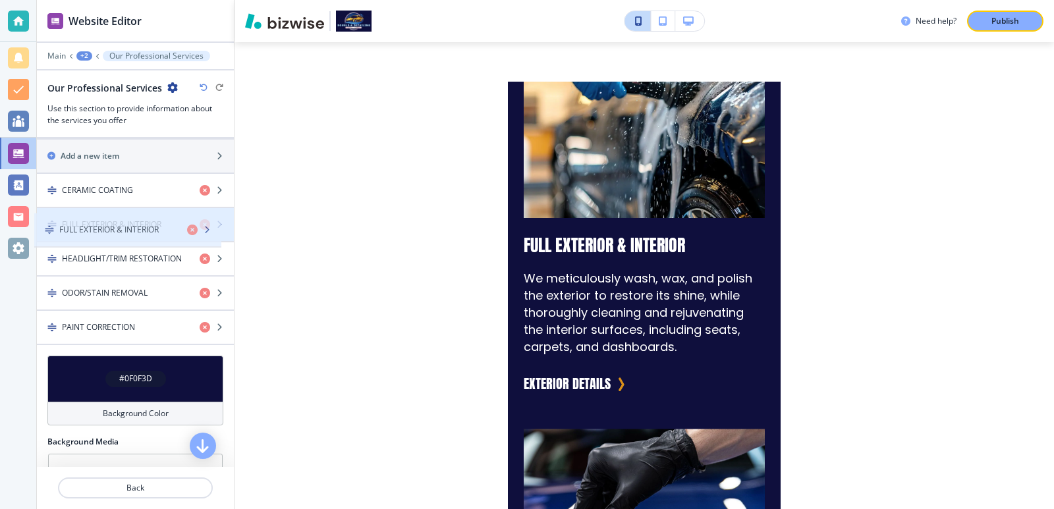
drag, startPoint x: 161, startPoint y: 191, endPoint x: 158, endPoint y: 231, distance: 39.6
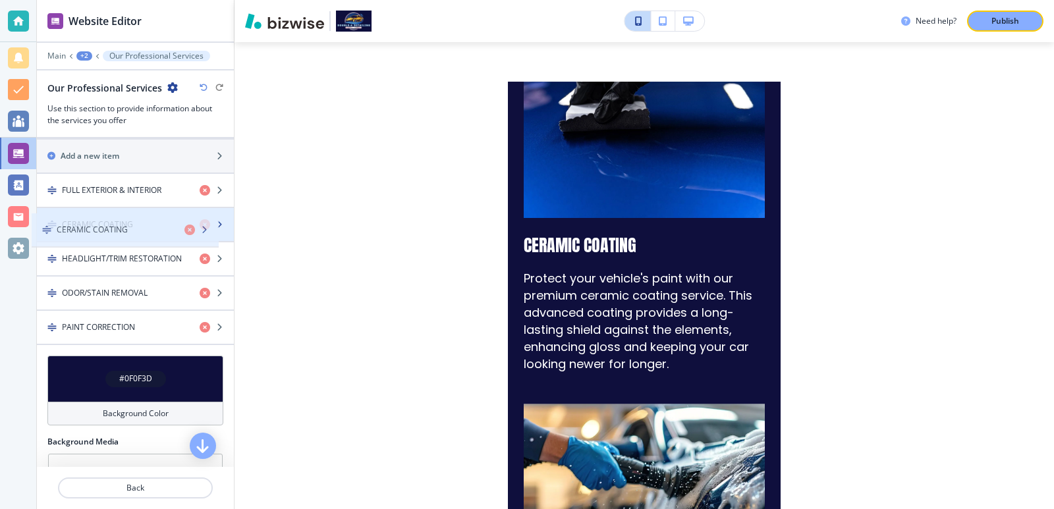
drag, startPoint x: 142, startPoint y: 201, endPoint x: 137, endPoint y: 240, distance: 39.9
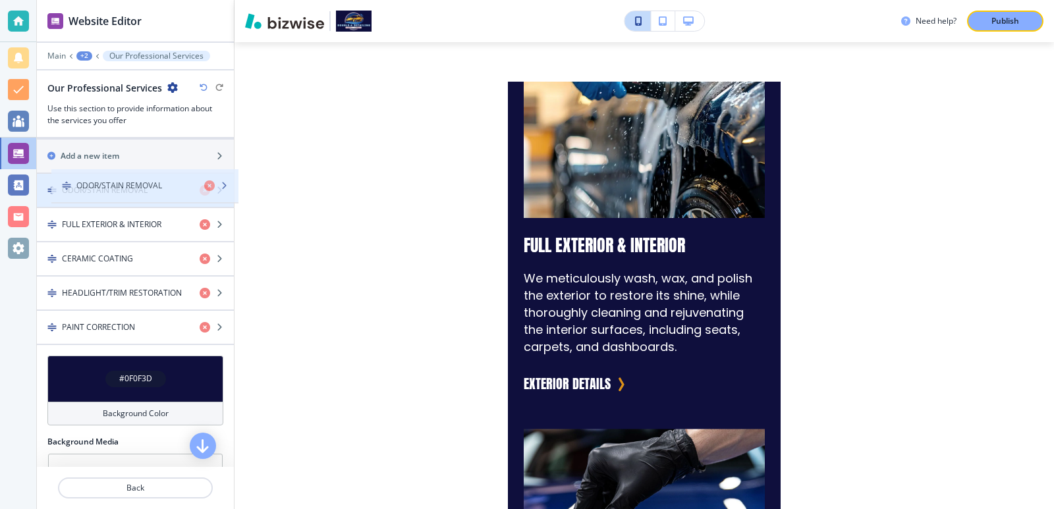
drag, startPoint x: 121, startPoint y: 296, endPoint x: 135, endPoint y: 189, distance: 108.4
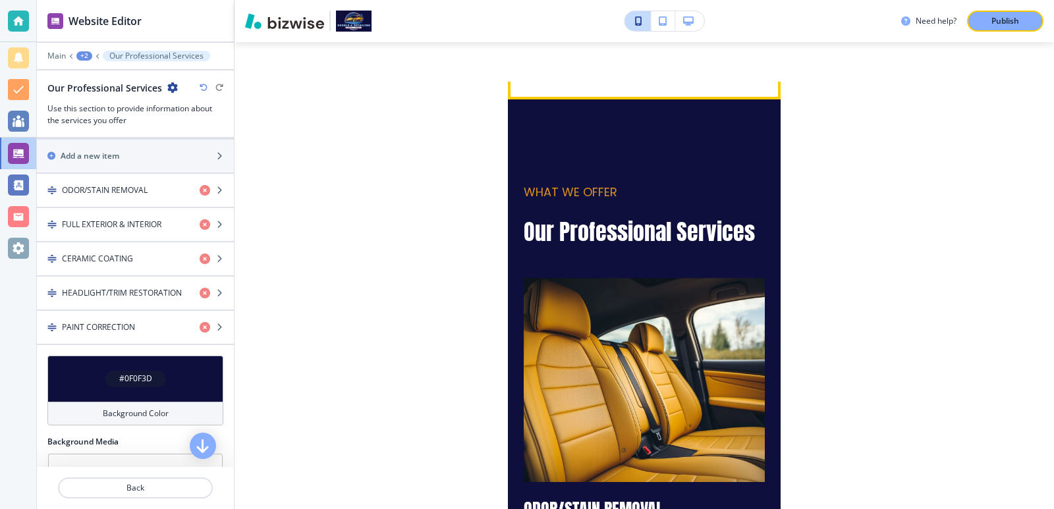
scroll to position [1148, 0]
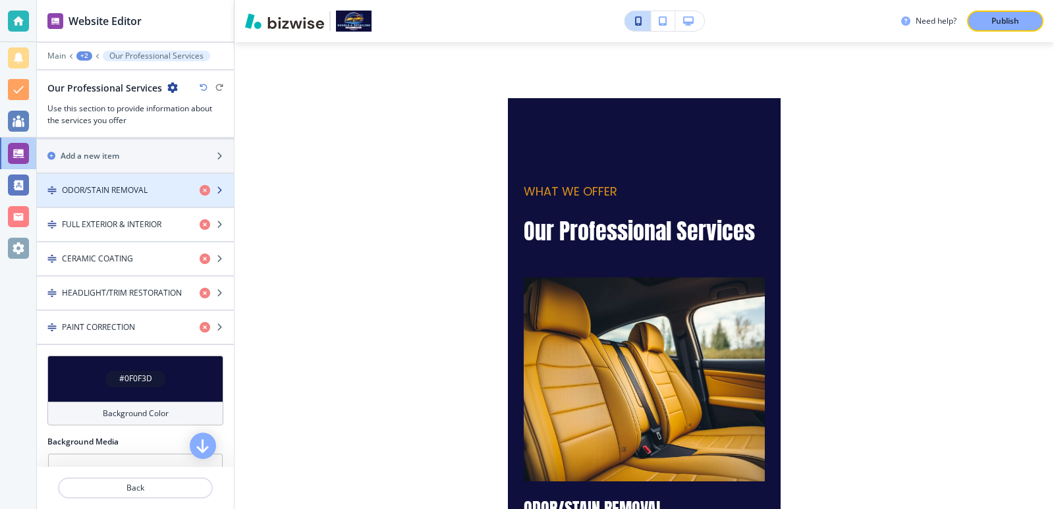
click at [87, 186] on h4 "ODOR/STAIN REMOVAL" at bounding box center [105, 190] width 86 height 12
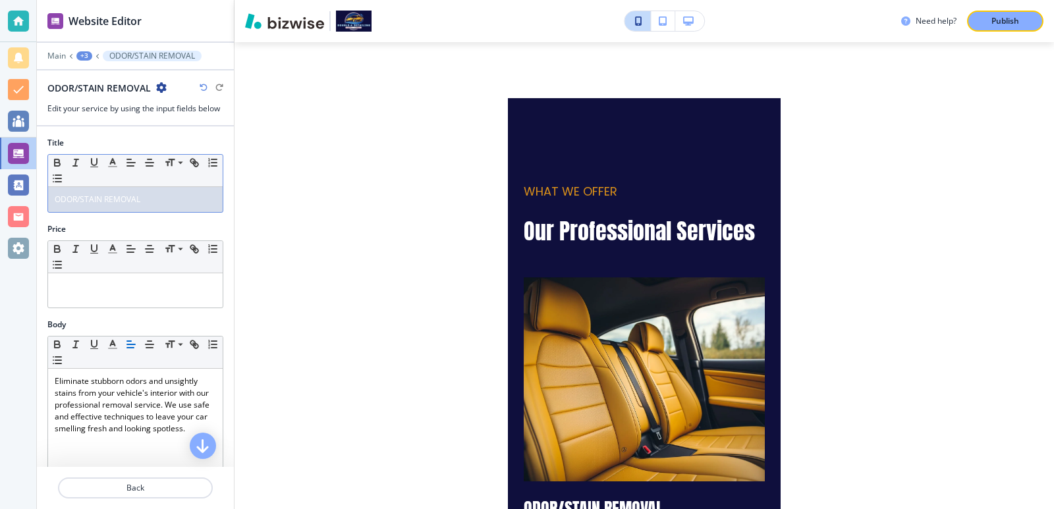
click at [66, 201] on span "ODOR/STAIN REMOVAL" at bounding box center [98, 199] width 86 height 11
drag, startPoint x: 66, startPoint y: 201, endPoint x: 82, endPoint y: 207, distance: 17.5
click at [82, 207] on div "ODOR/STAIN REMOVAL" at bounding box center [135, 199] width 175 height 25
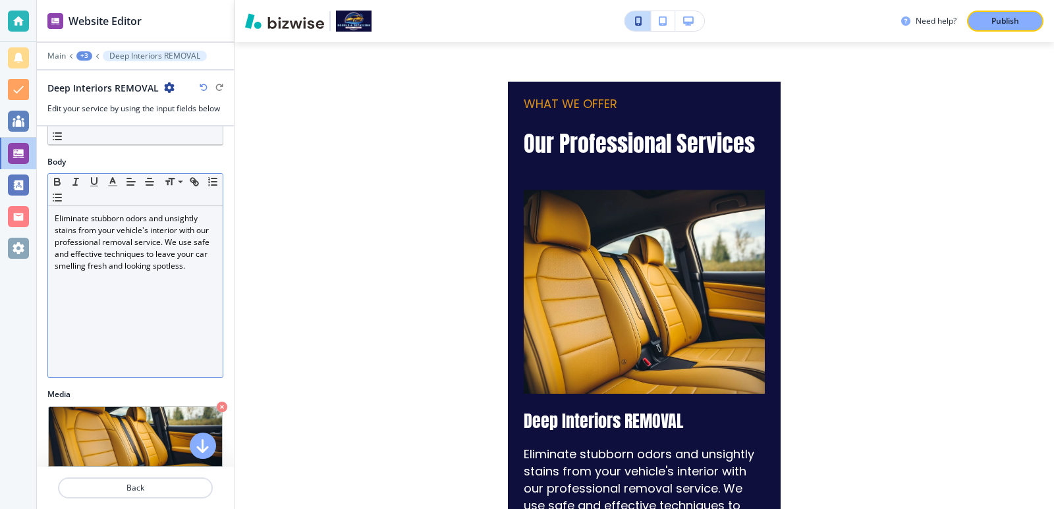
scroll to position [0, 0]
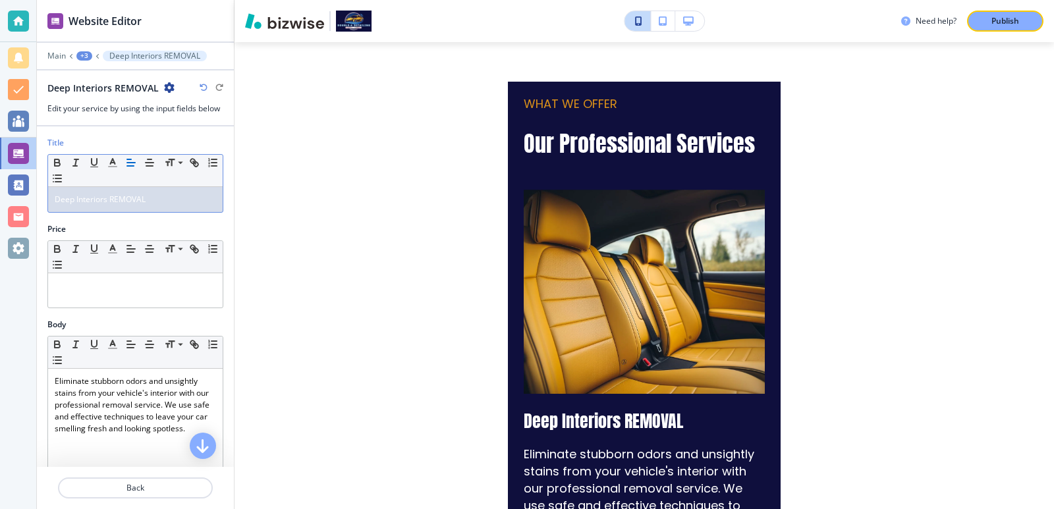
click at [102, 203] on span "Deep Interiors REMOVAL" at bounding box center [100, 199] width 91 height 11
drag, startPoint x: 102, startPoint y: 203, endPoint x: 17, endPoint y: 202, distance: 85.0
click at [17, 202] on div "Website Editor Main +3 Deep Interiors REMOVAL Deep Interiors REMOVAL Edit your …" at bounding box center [527, 254] width 1054 height 509
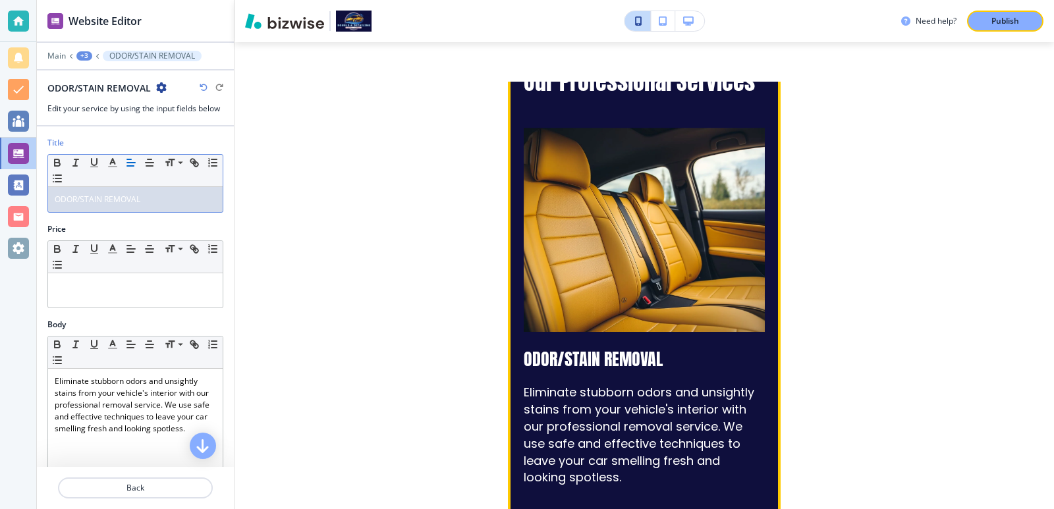
scroll to position [1324, 0]
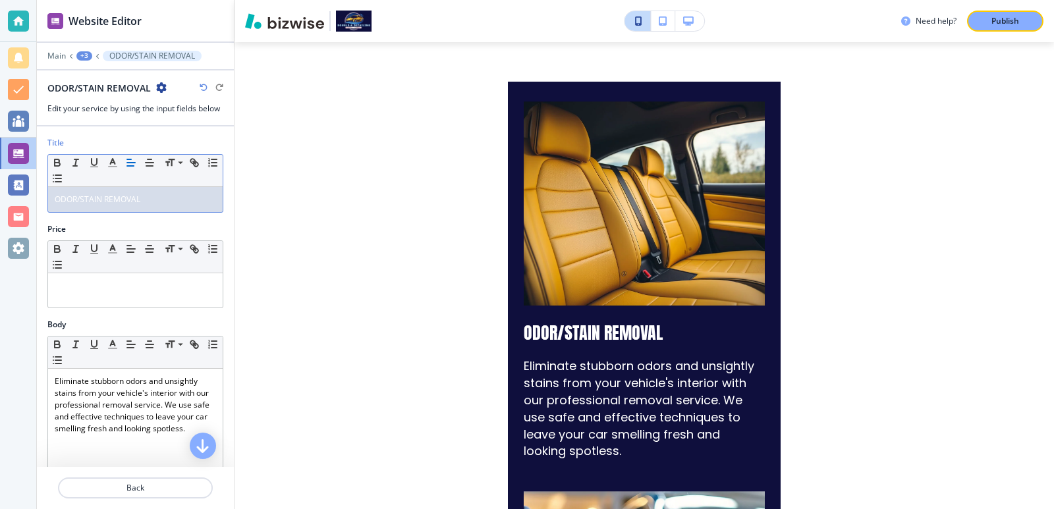
click at [173, 227] on div "Price" at bounding box center [135, 229] width 176 height 12
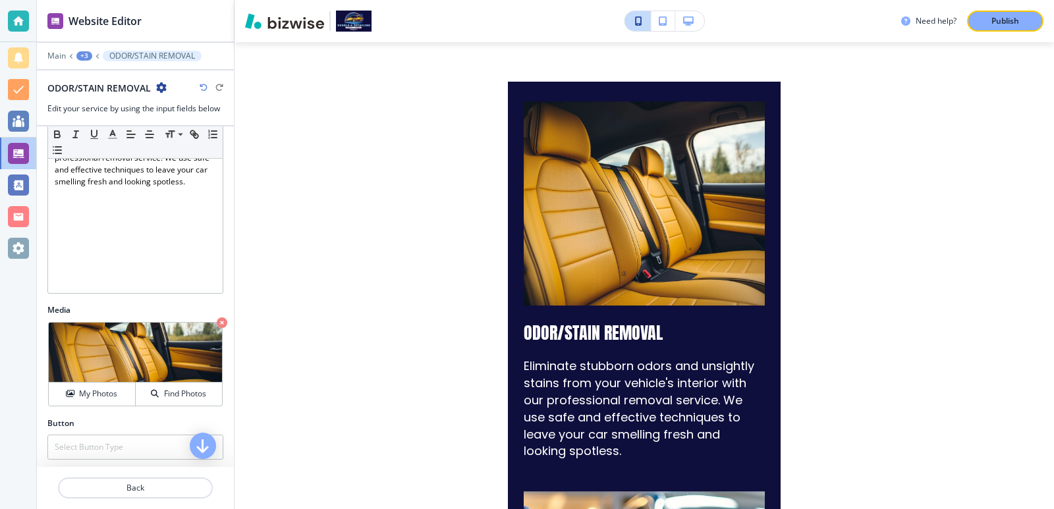
scroll to position [250, 0]
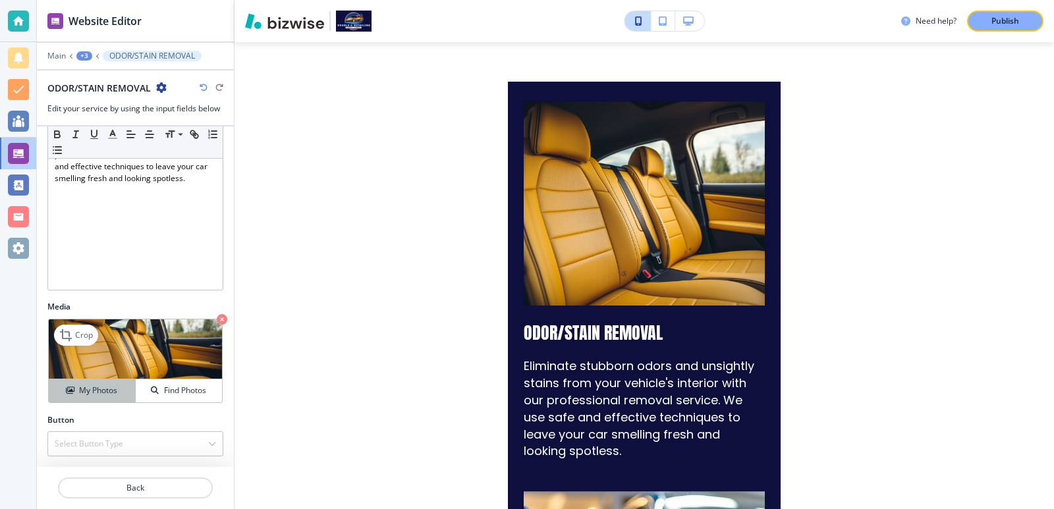
click at [101, 392] on h4 "My Photos" at bounding box center [98, 391] width 38 height 12
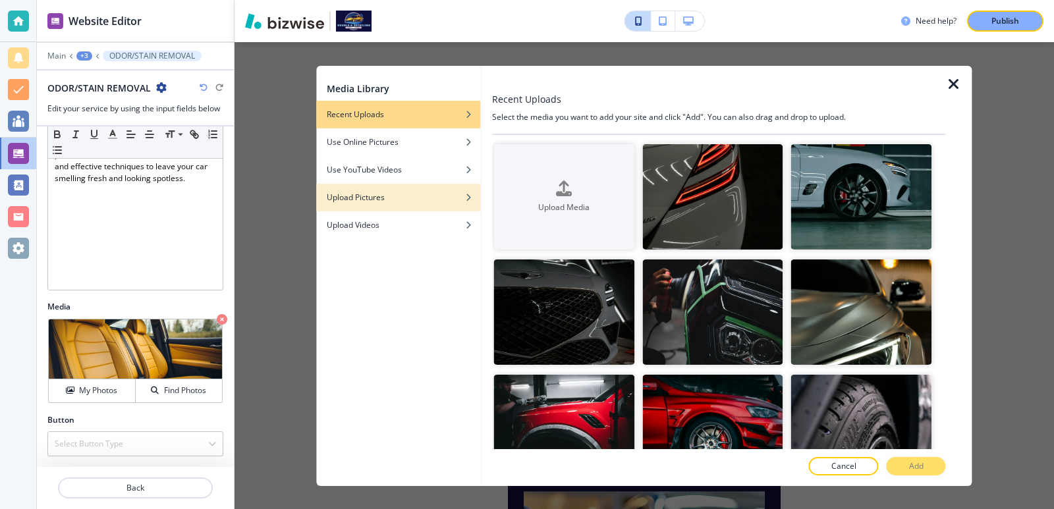
click at [418, 207] on div "button" at bounding box center [398, 207] width 164 height 8
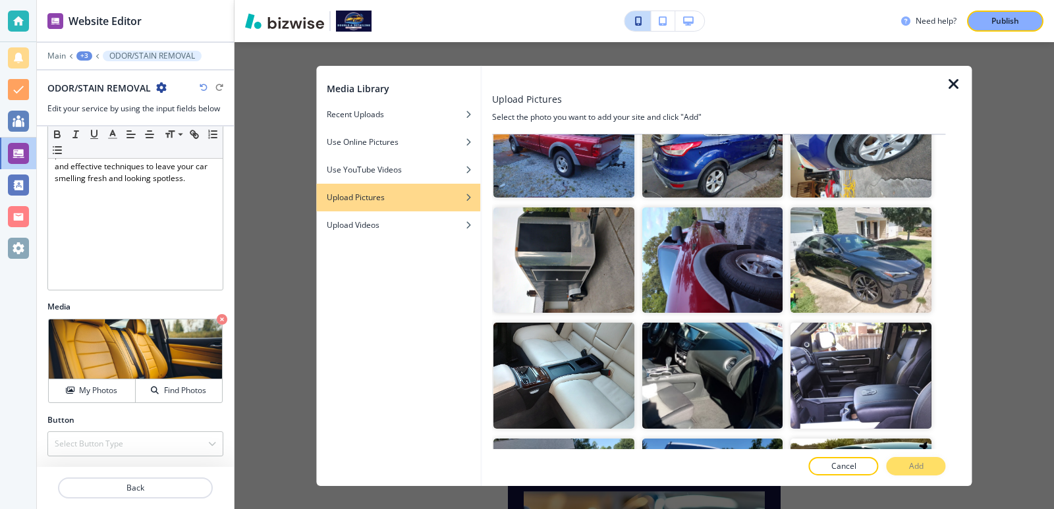
scroll to position [1581, 0]
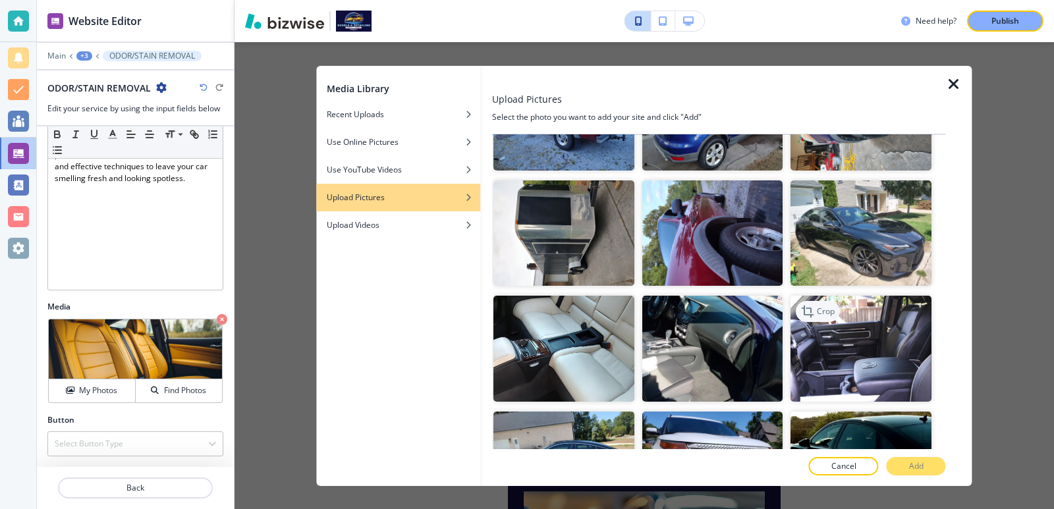
click at [818, 306] on p "Crop" at bounding box center [827, 312] width 18 height 12
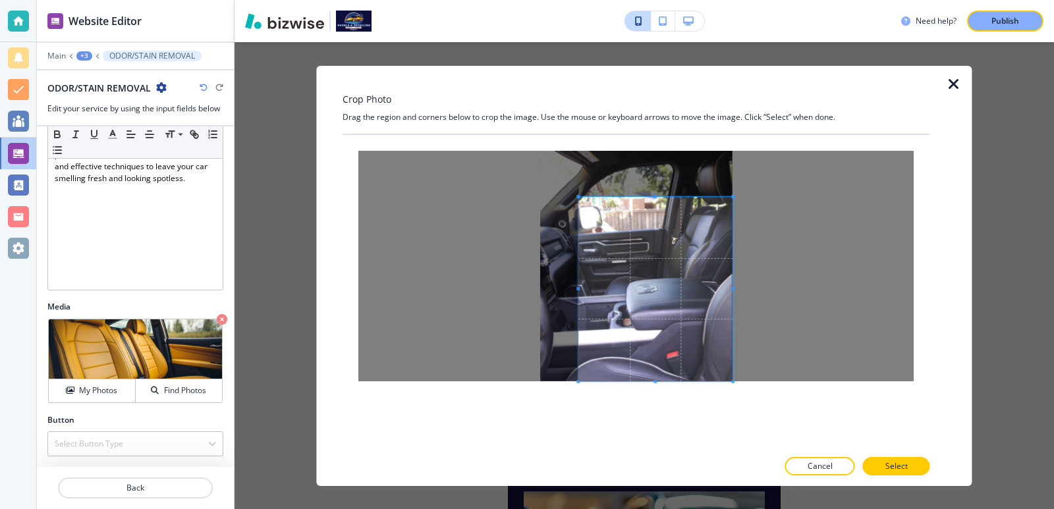
click at [635, 158] on div at bounding box center [635, 265] width 555 height 231
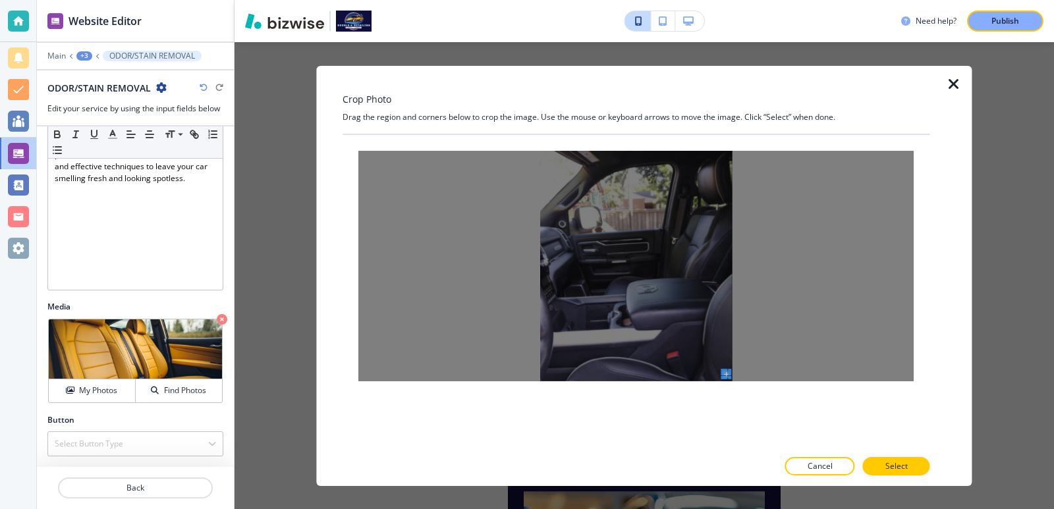
click at [762, 403] on div at bounding box center [636, 291] width 587 height 314
click at [837, 461] on button "Cancel" at bounding box center [820, 466] width 70 height 18
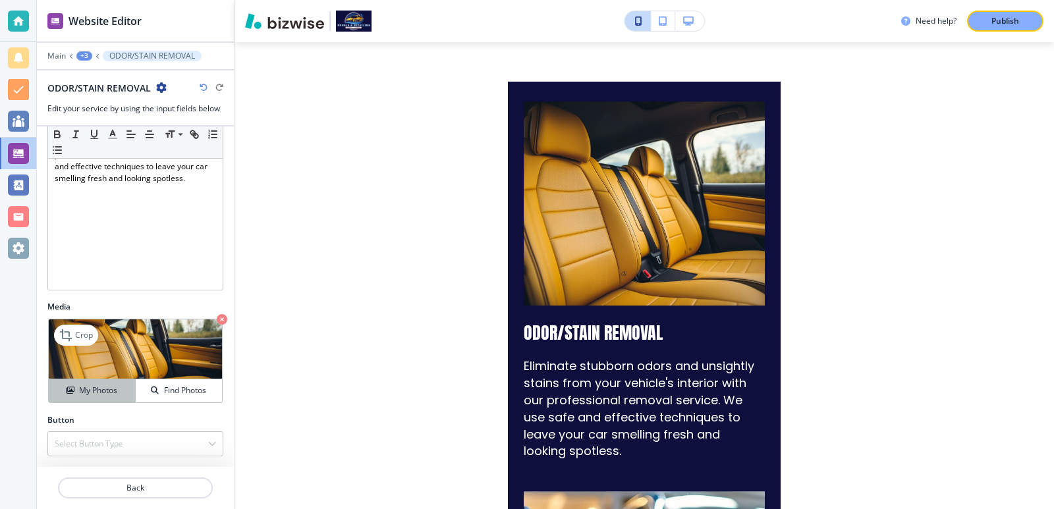
click at [105, 391] on h4 "My Photos" at bounding box center [98, 391] width 38 height 12
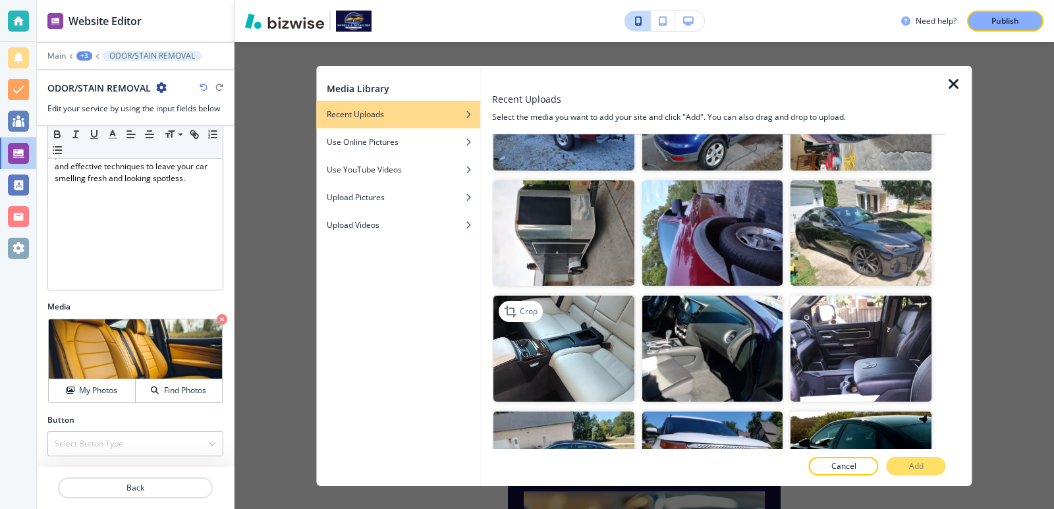
click at [567, 302] on img "button" at bounding box center [563, 348] width 141 height 105
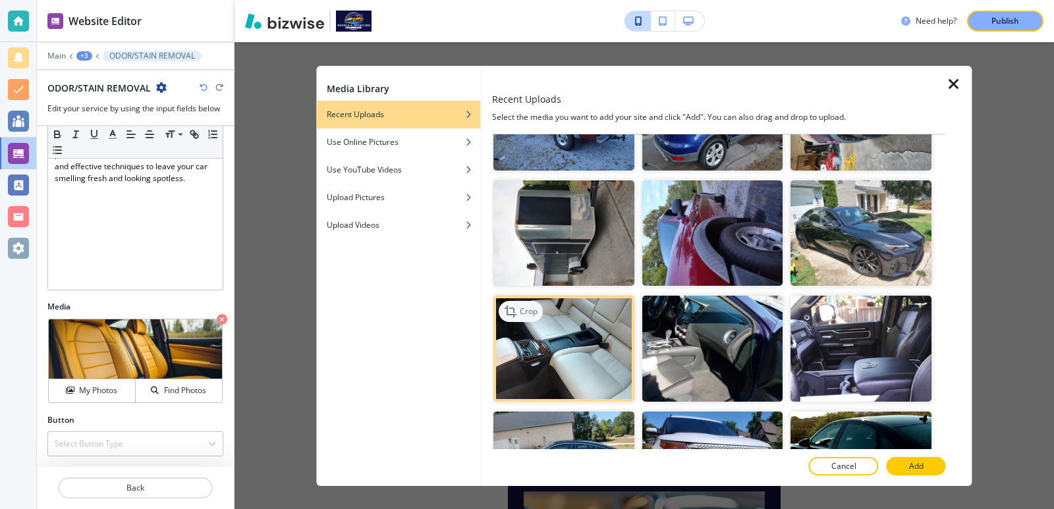
click at [534, 306] on p "Crop" at bounding box center [529, 312] width 18 height 12
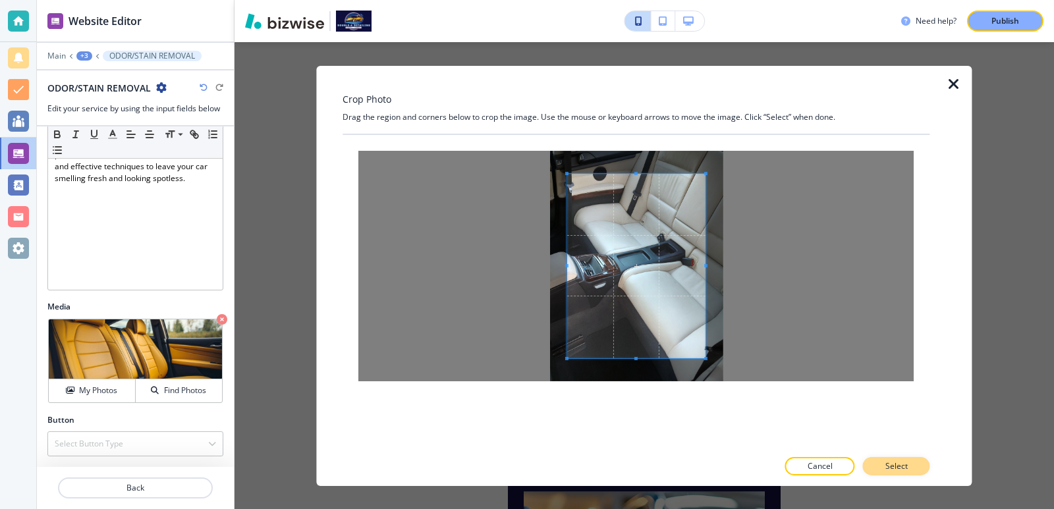
click at [917, 462] on button "Select" at bounding box center [896, 466] width 67 height 18
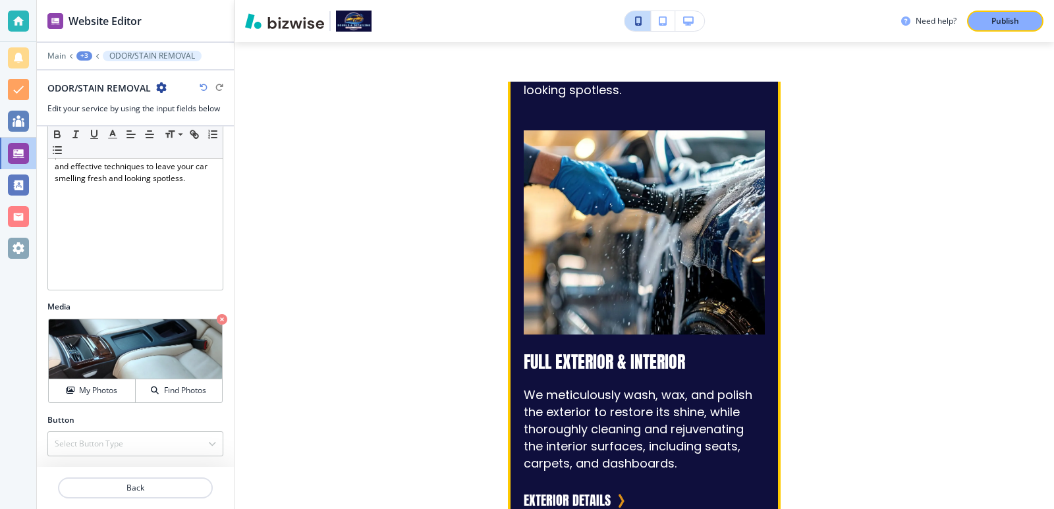
scroll to position [1719, 0]
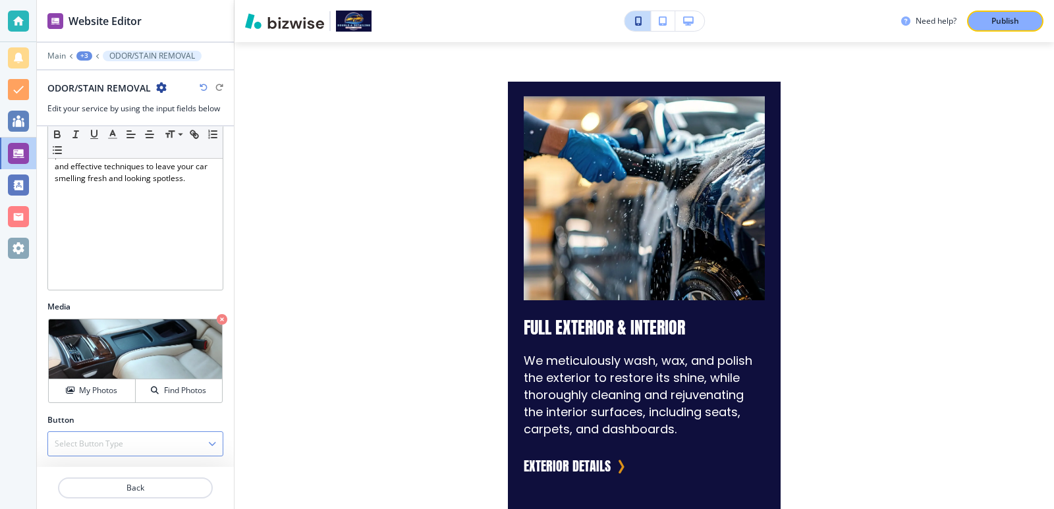
click at [165, 435] on div "Select Button Type" at bounding box center [135, 444] width 175 height 24
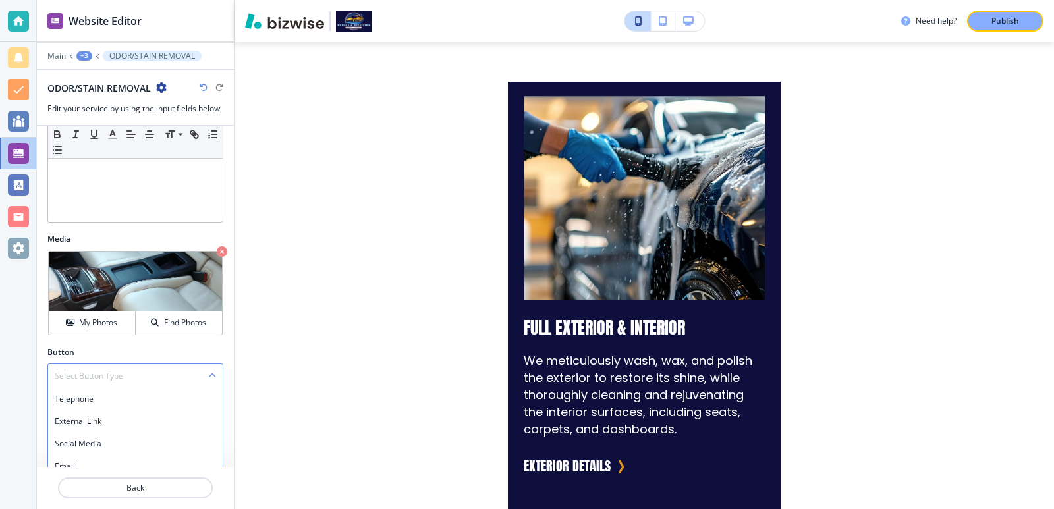
scroll to position [374, 0]
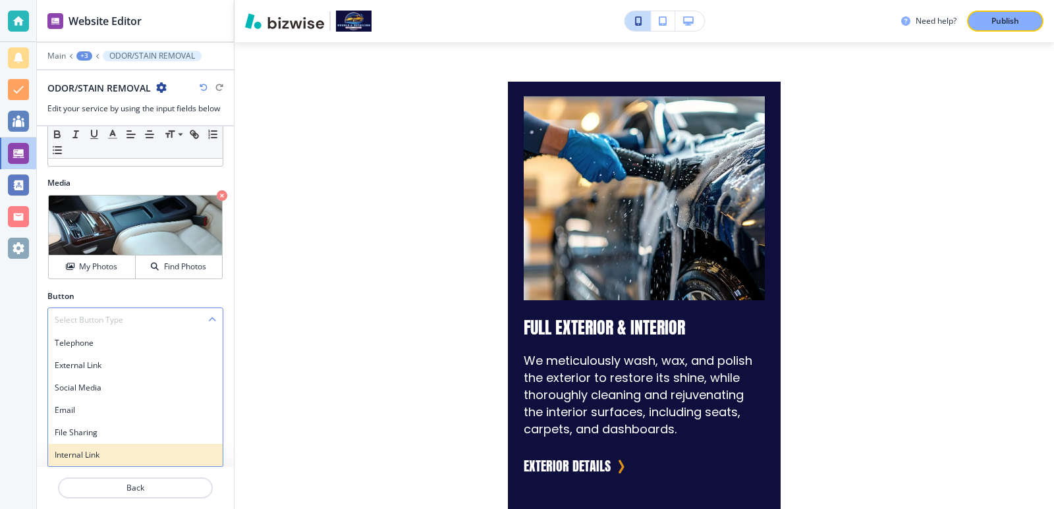
click at [135, 446] on div "Internal Link" at bounding box center [135, 455] width 175 height 22
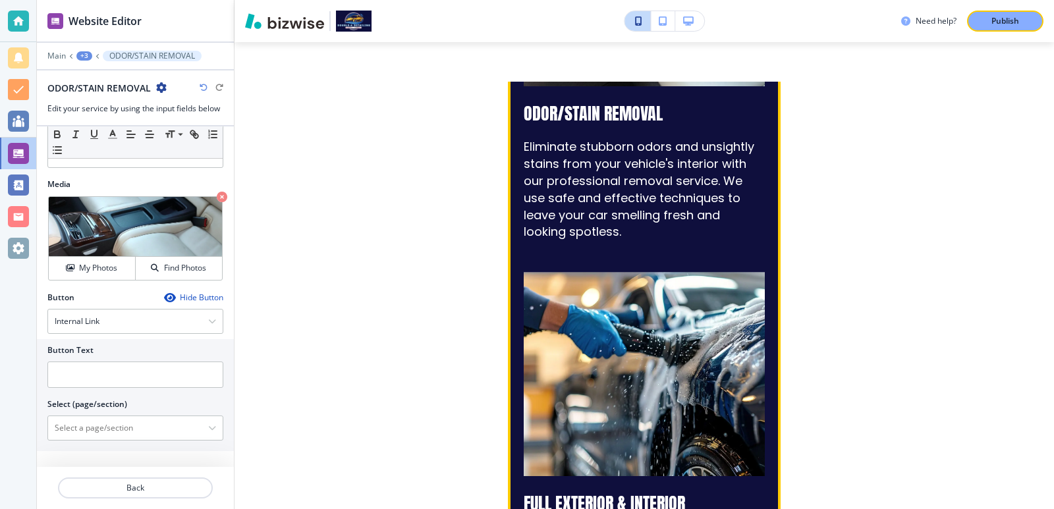
scroll to position [1368, 0]
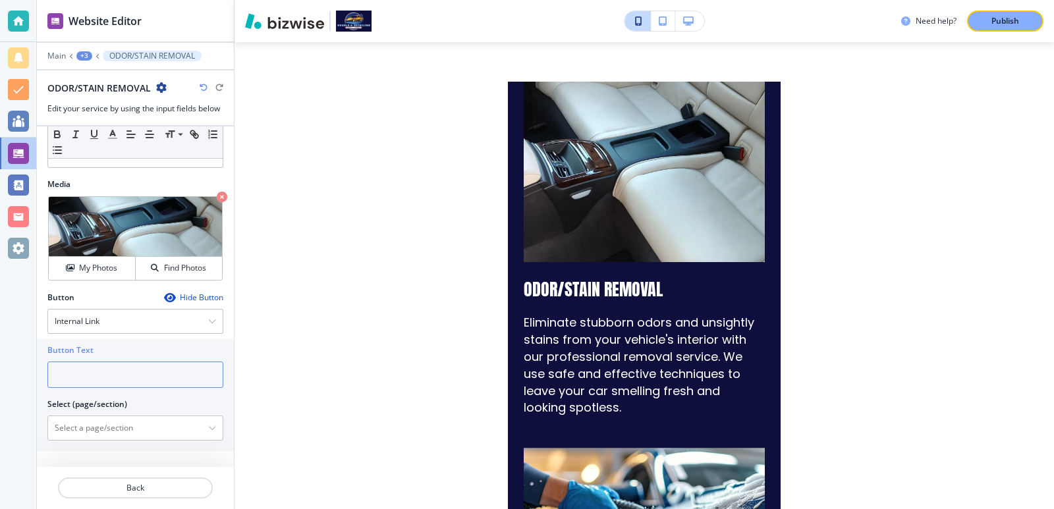
click at [128, 381] on input "text" at bounding box center [135, 375] width 176 height 26
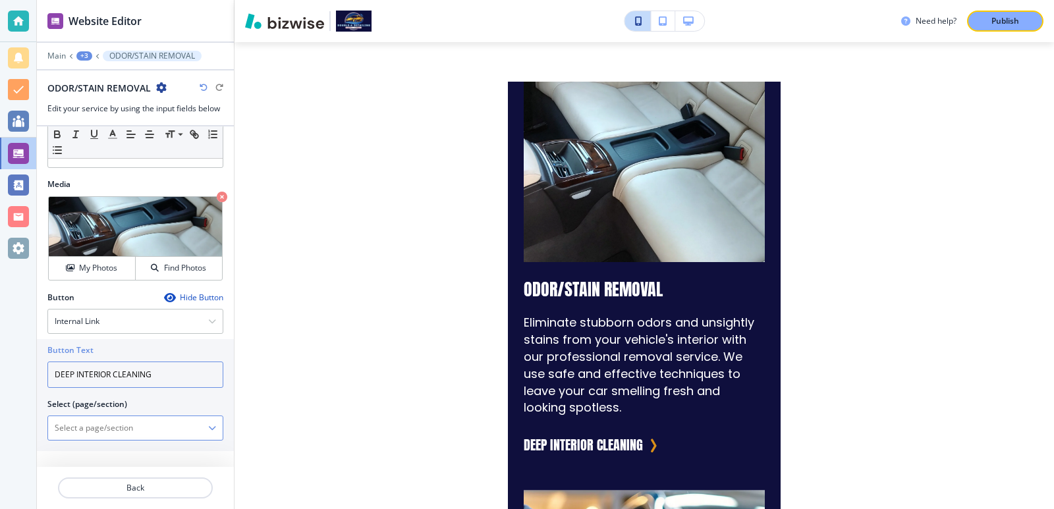
type input "DEEP INTERIOR CLEANING"
click at [169, 430] on \(page\/section\) "Manual Input" at bounding box center [128, 428] width 160 height 22
click at [208, 427] on icon "button" at bounding box center [212, 428] width 8 height 8
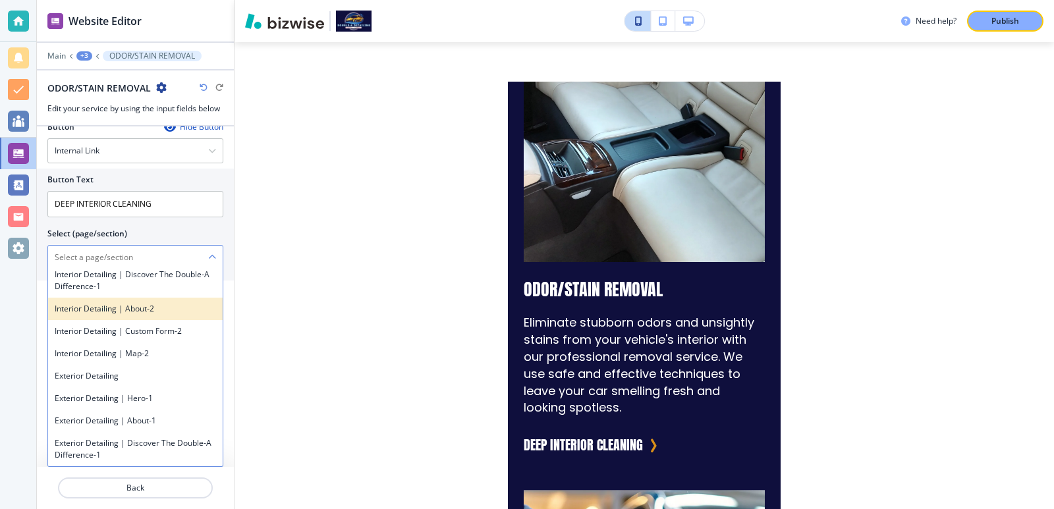
scroll to position [615, 0]
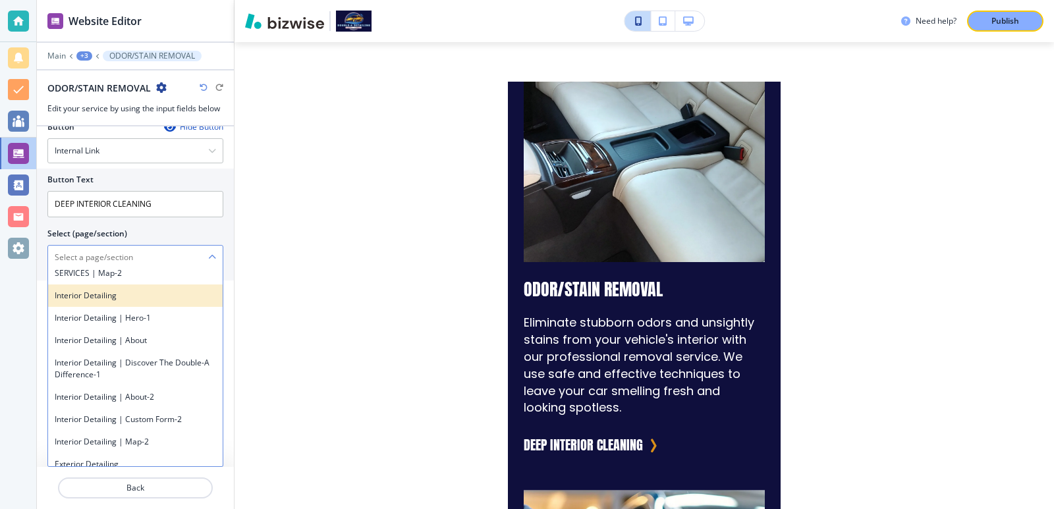
click at [135, 302] on h4 "Interior Detailing" at bounding box center [135, 296] width 161 height 12
type \(page\/section\) "Interior Detailing"
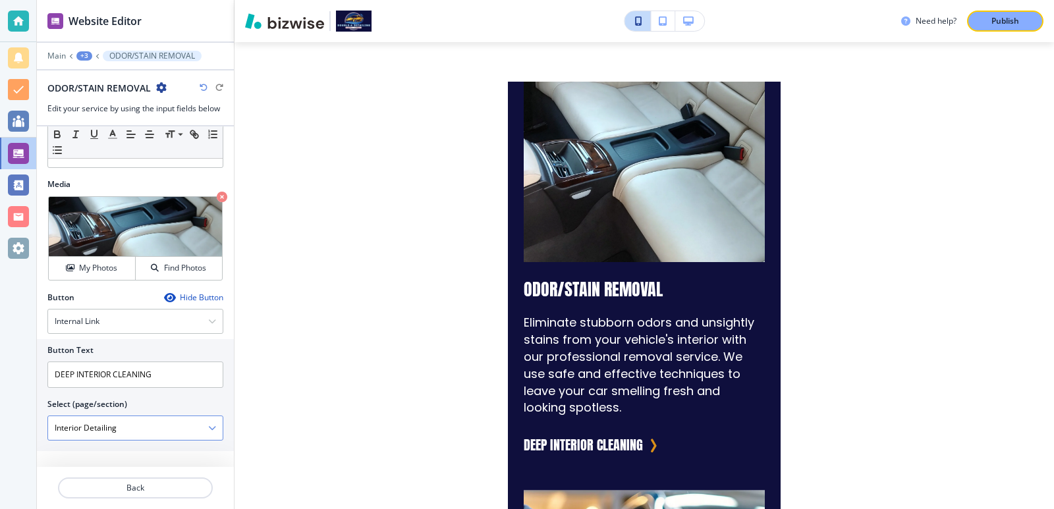
scroll to position [373, 0]
click at [161, 484] on p "Back" at bounding box center [135, 488] width 152 height 12
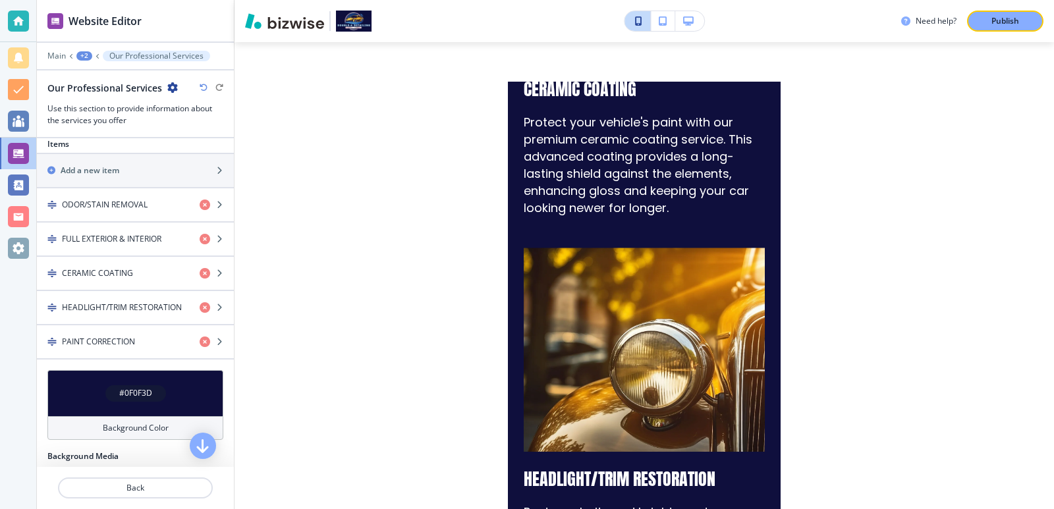
scroll to position [351, 0]
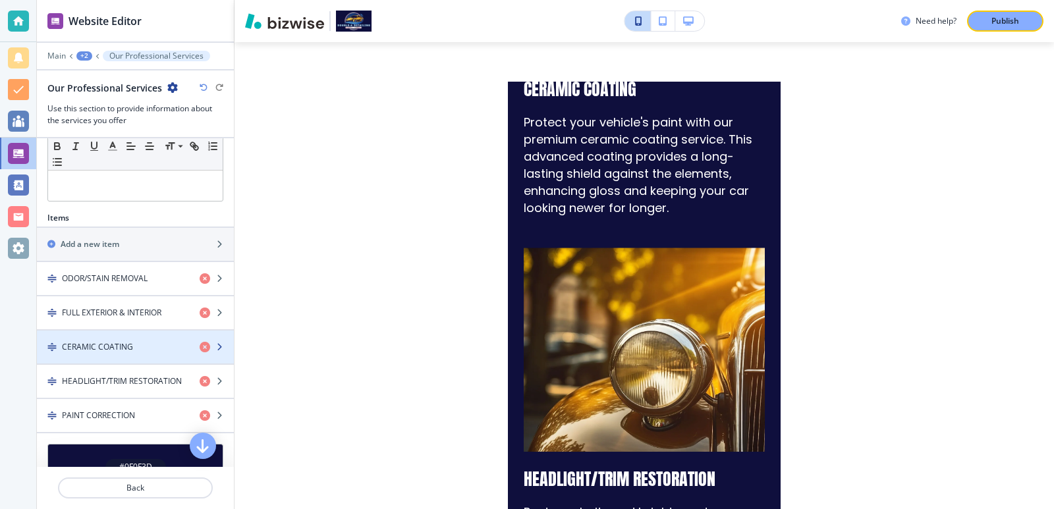
click at [123, 338] on div "button" at bounding box center [135, 336] width 197 height 11
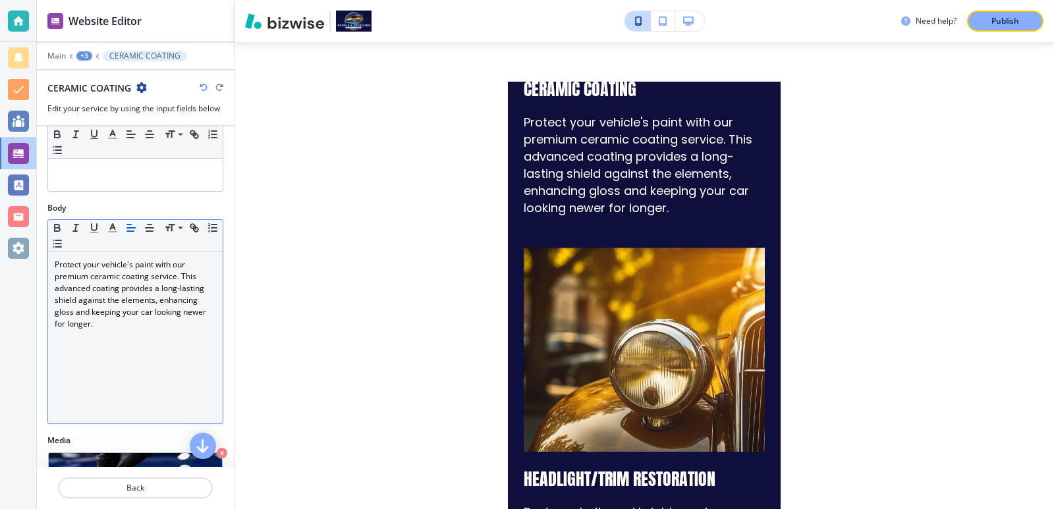
scroll to position [250, 0]
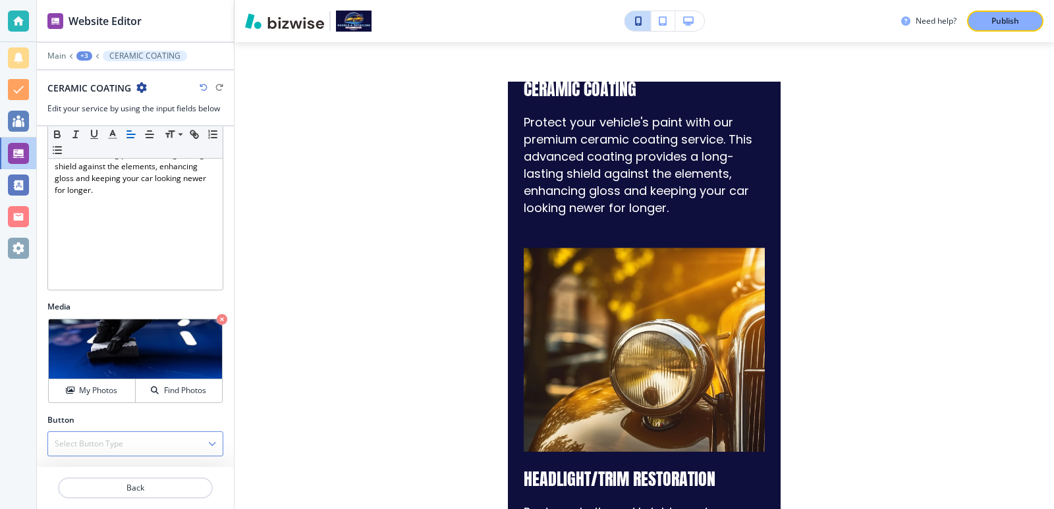
click at [148, 456] on div "Button Select Button Type Telephone External Link Social Media Email File Shari…" at bounding box center [135, 440] width 197 height 53
click at [148, 452] on div "Select Button Type" at bounding box center [135, 444] width 175 height 24
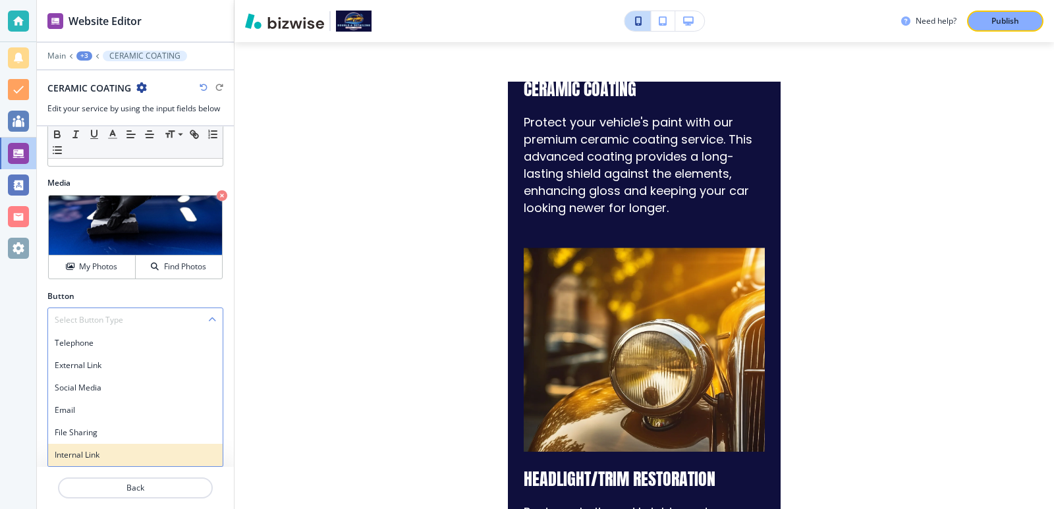
click at [128, 448] on div "Internal Link" at bounding box center [135, 455] width 175 height 22
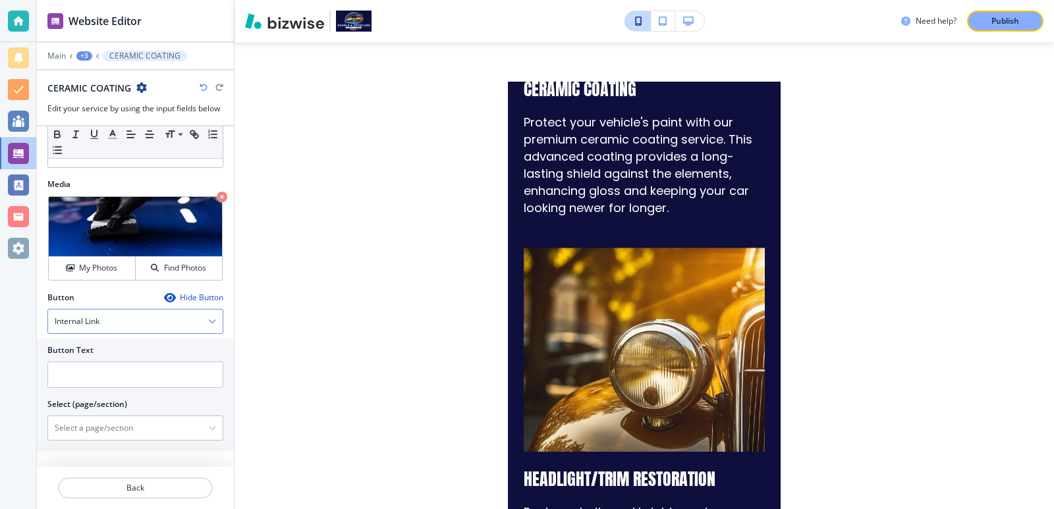
scroll to position [373, 0]
click at [128, 381] on input "text" at bounding box center [135, 375] width 176 height 26
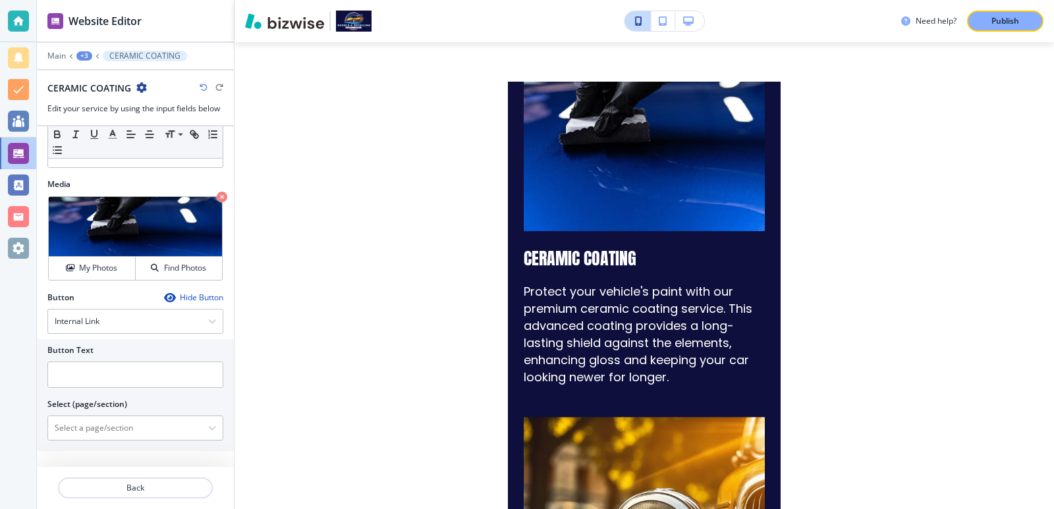
scroll to position [2249, 0]
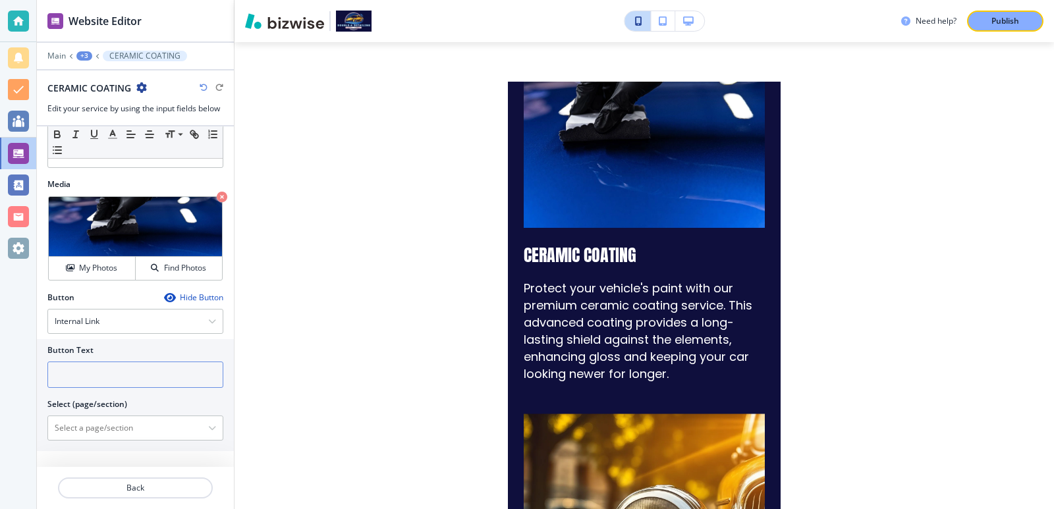
click at [155, 362] on input "text" at bounding box center [135, 375] width 176 height 26
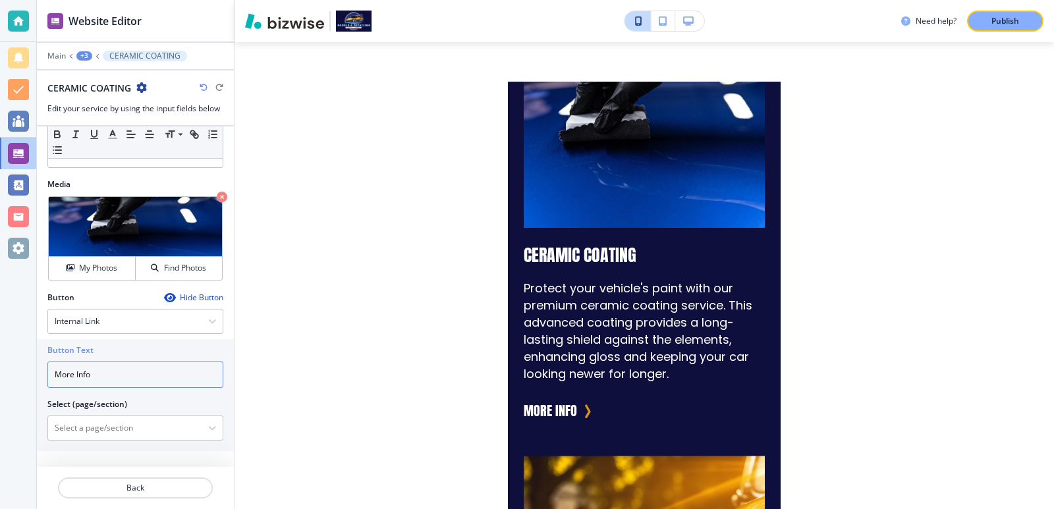
type input "More Info"
click at [427, 383] on div "Need help? Publish Edit HOME ABOUT SERVICES Interior Detailing Exterior Detaili…" at bounding box center [645, 254] width 820 height 509
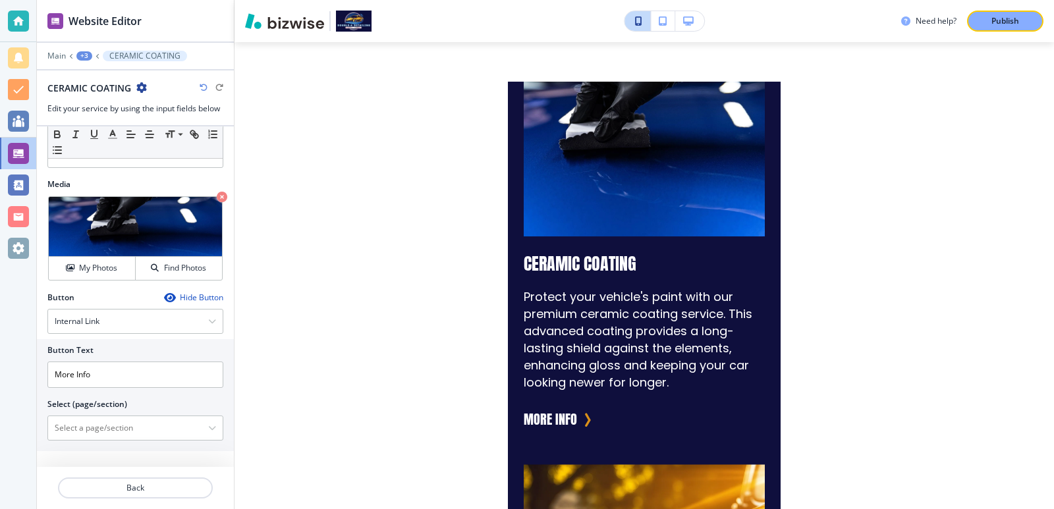
scroll to position [2264, 0]
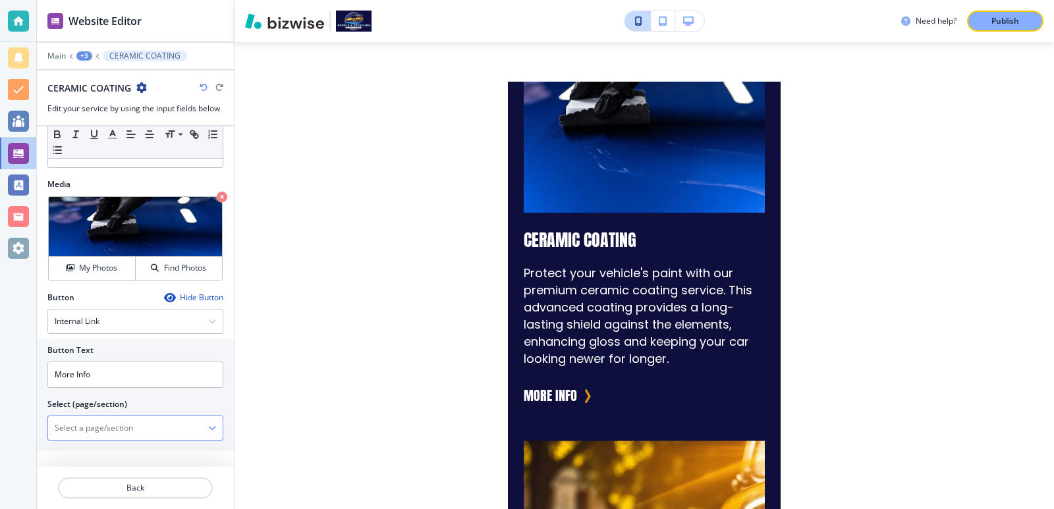
click at [157, 434] on \(page\/section\) "Manual Input" at bounding box center [128, 428] width 160 height 22
click at [208, 431] on icon "button" at bounding box center [212, 428] width 8 height 8
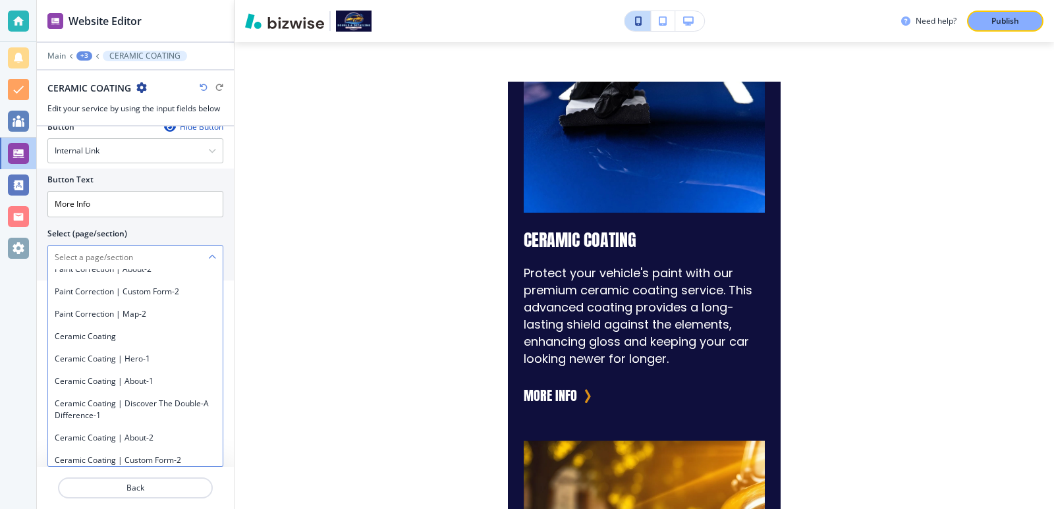
scroll to position [1054, 0]
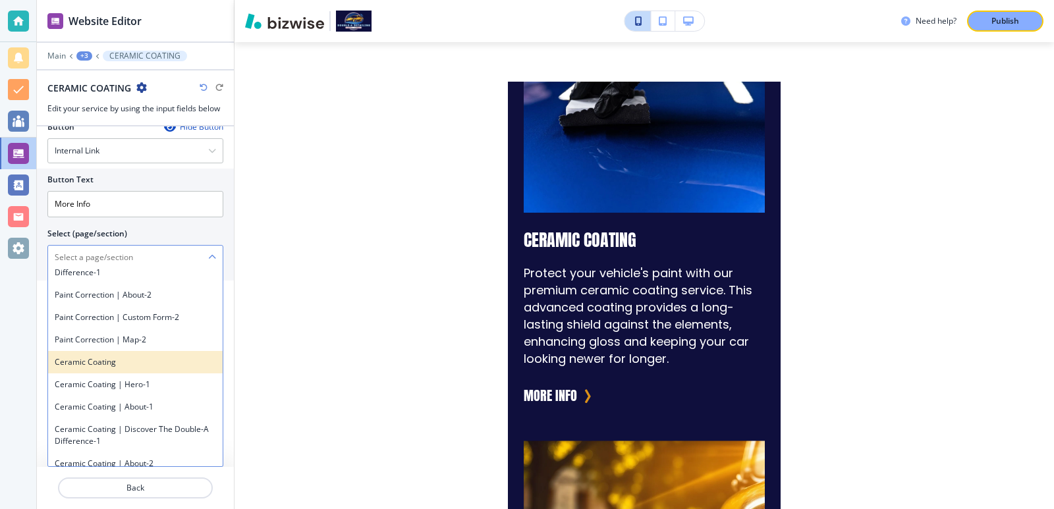
click at [122, 368] on h4 "Ceramic Coating" at bounding box center [135, 362] width 161 height 12
type \(page\/section\) "Ceramic Coating"
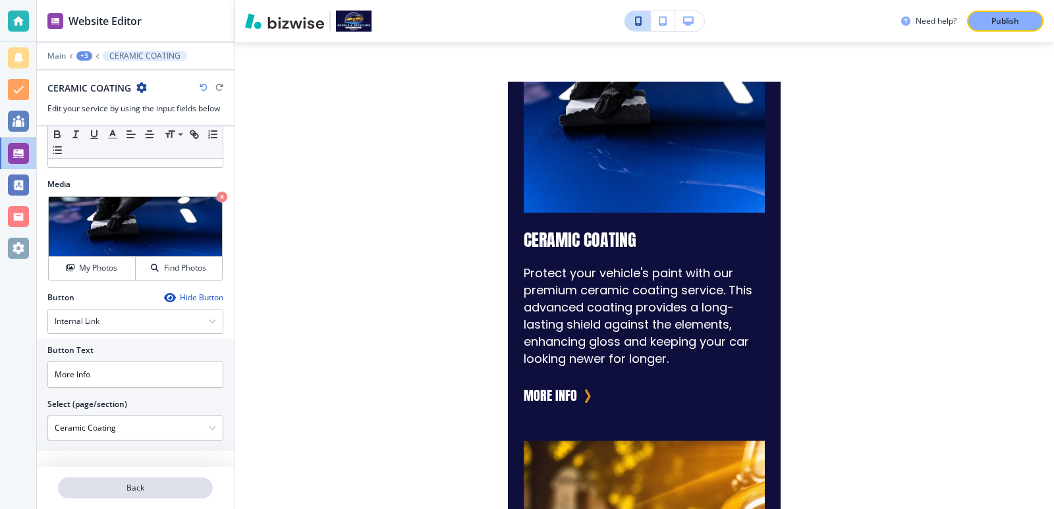
click at [146, 480] on button "Back" at bounding box center [135, 488] width 155 height 21
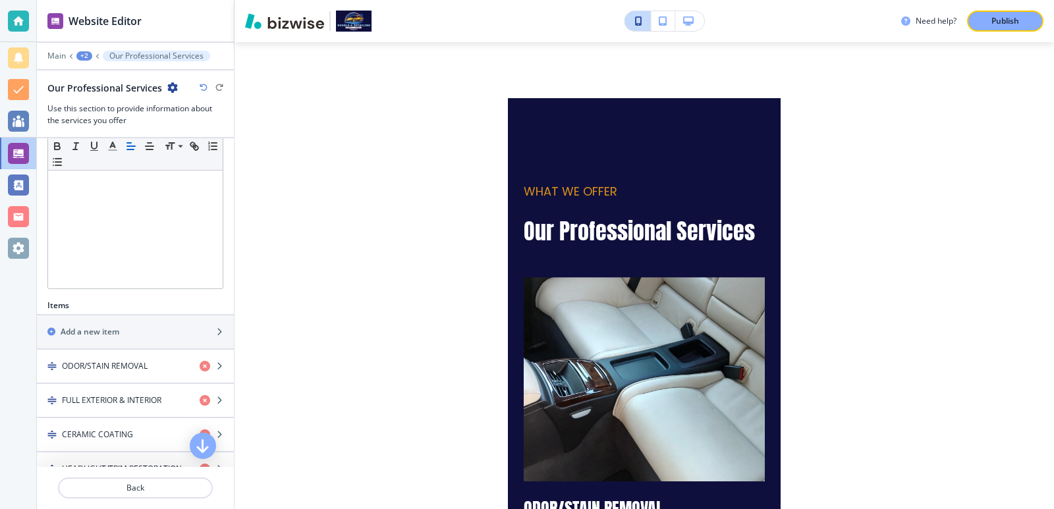
scroll to position [439, 0]
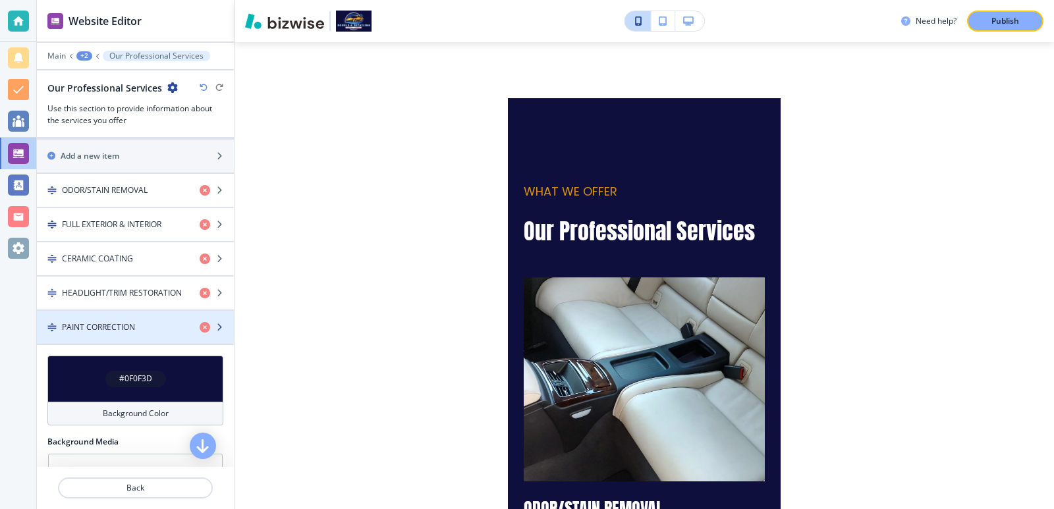
click at [145, 316] on div "button" at bounding box center [135, 316] width 197 height 11
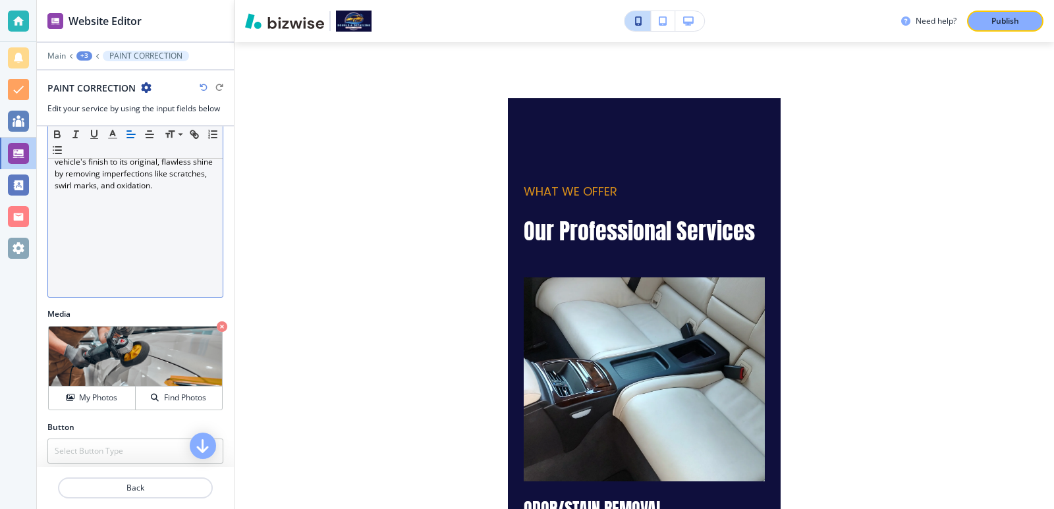
scroll to position [250, 0]
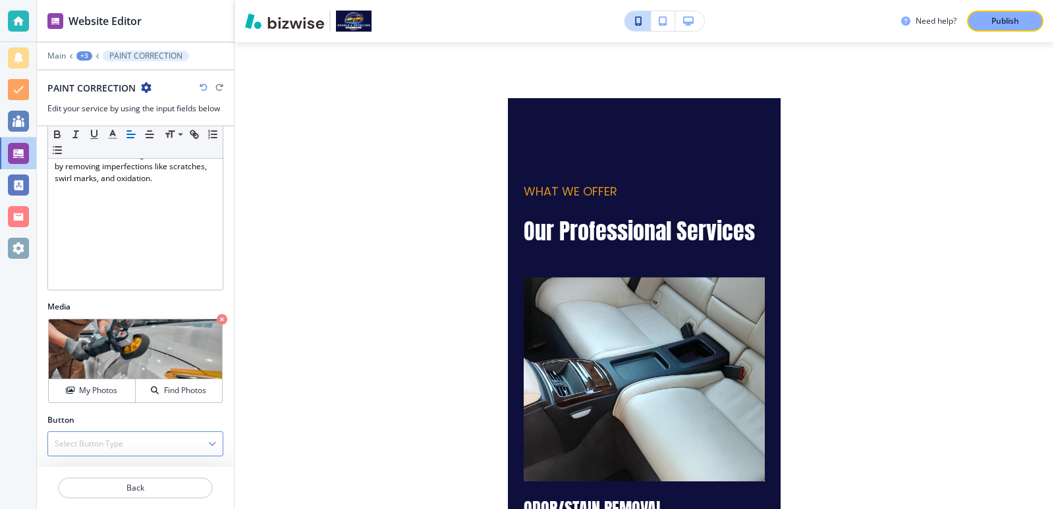
click at [182, 447] on div "Select Button Type" at bounding box center [135, 444] width 175 height 24
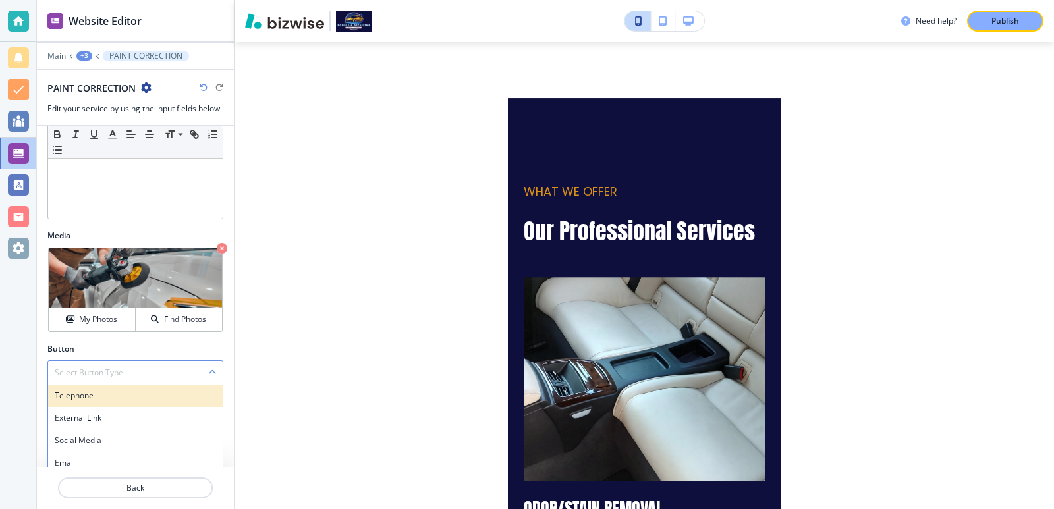
scroll to position [374, 0]
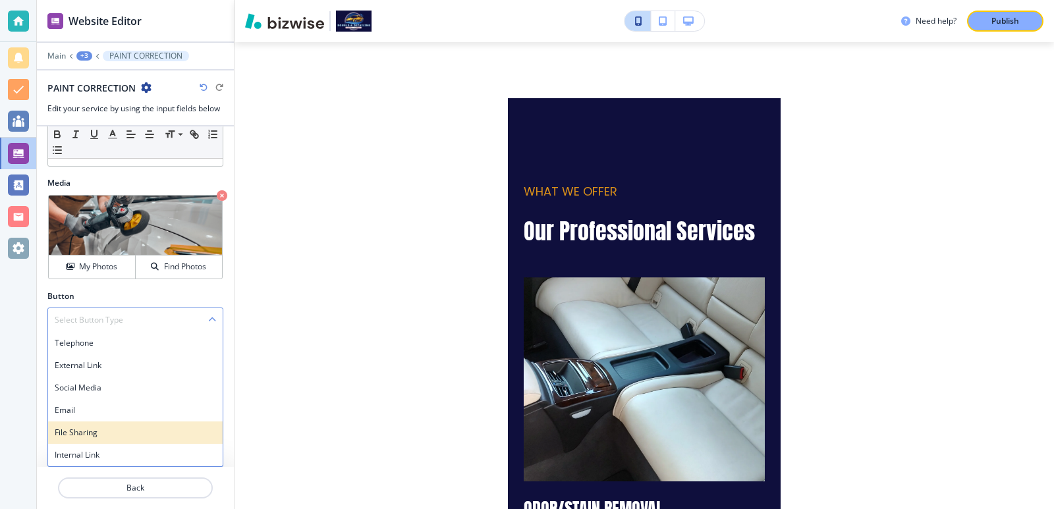
click at [148, 438] on h4 "File Sharing" at bounding box center [135, 433] width 161 height 12
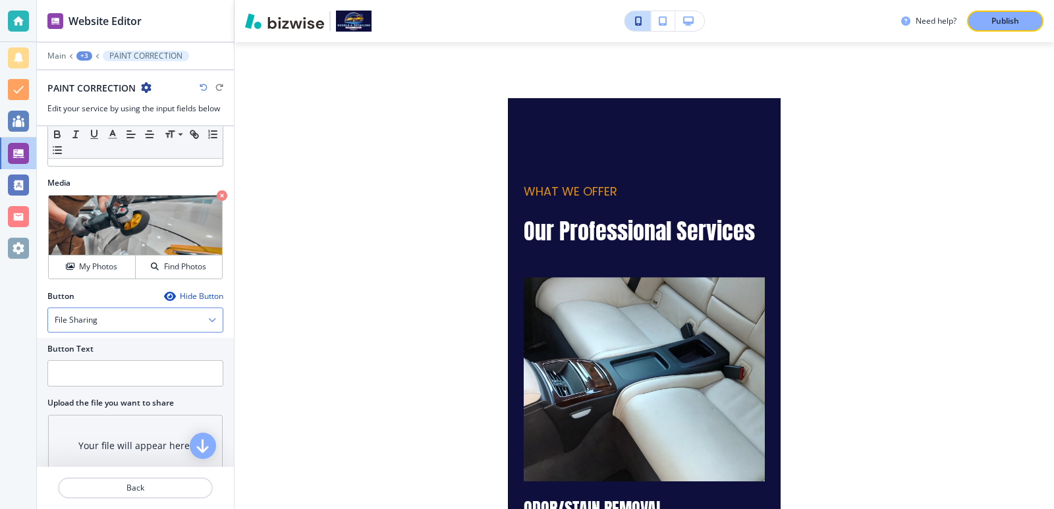
click at [142, 327] on div "File Sharing" at bounding box center [135, 320] width 175 height 24
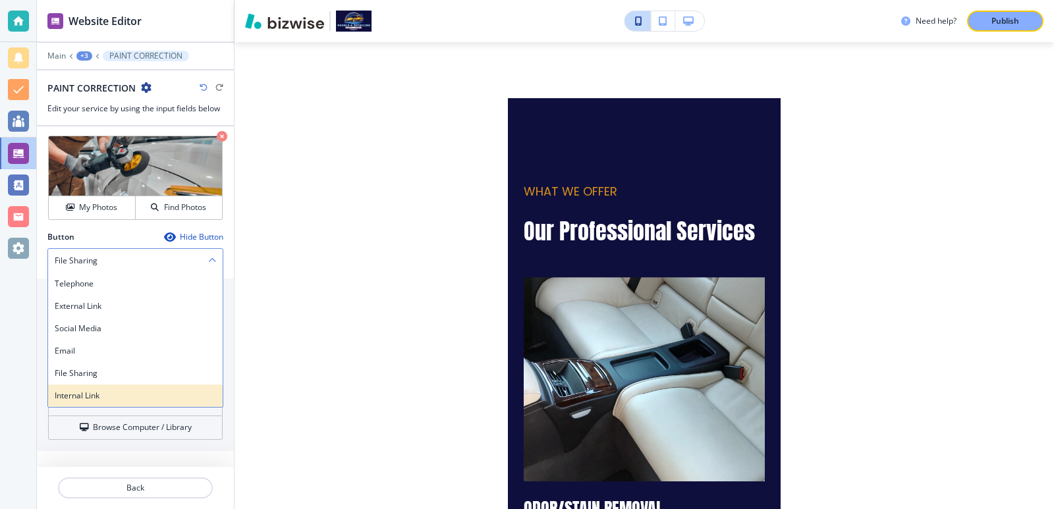
click at [125, 399] on h4 "Internal Link" at bounding box center [135, 396] width 161 height 12
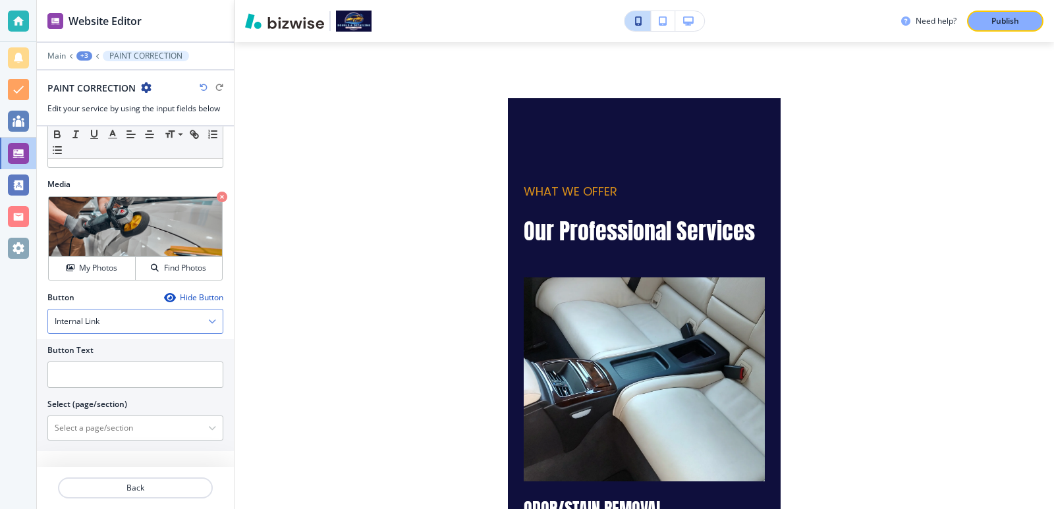
scroll to position [373, 0]
click at [134, 369] on input "text" at bounding box center [135, 375] width 176 height 26
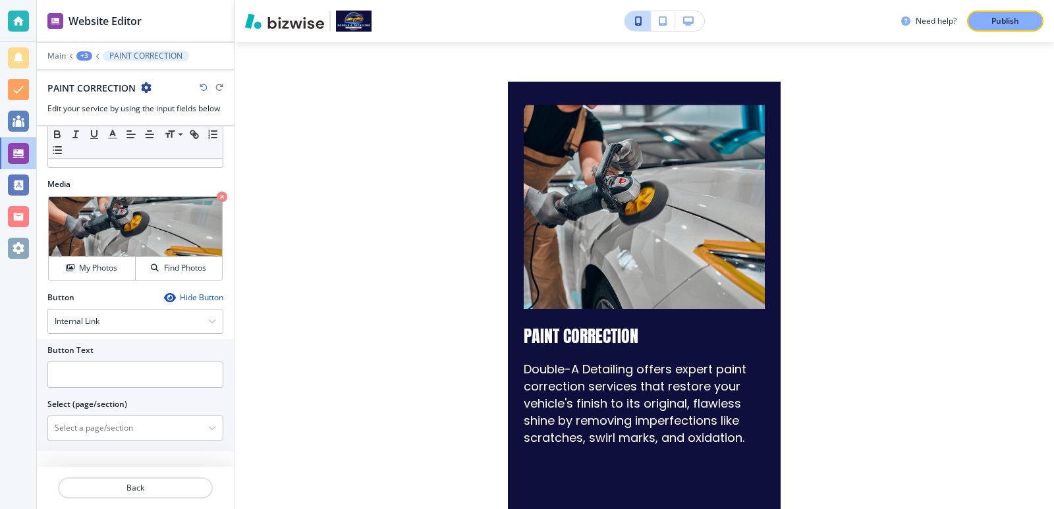
scroll to position [3001, 0]
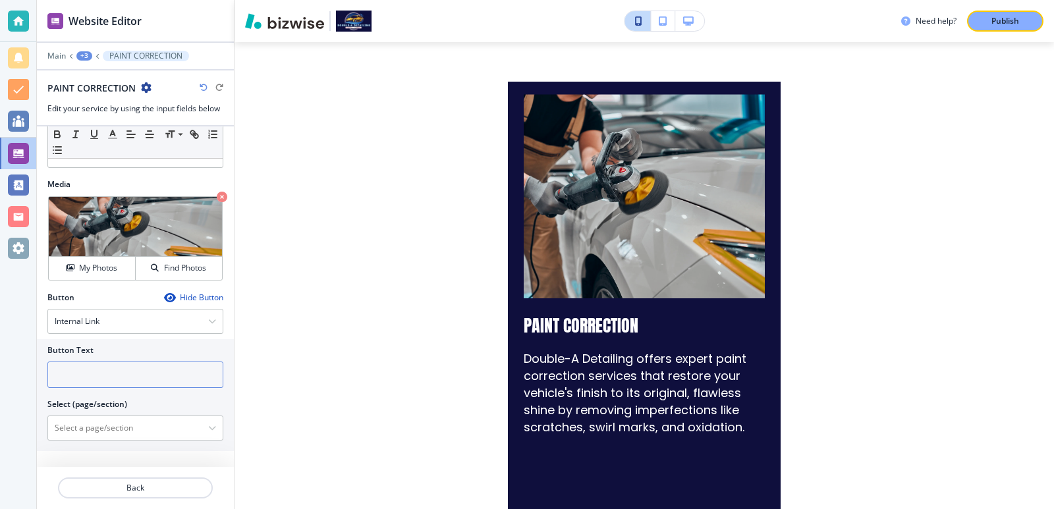
click at [171, 381] on input "text" at bounding box center [135, 375] width 176 height 26
type input "More Info"
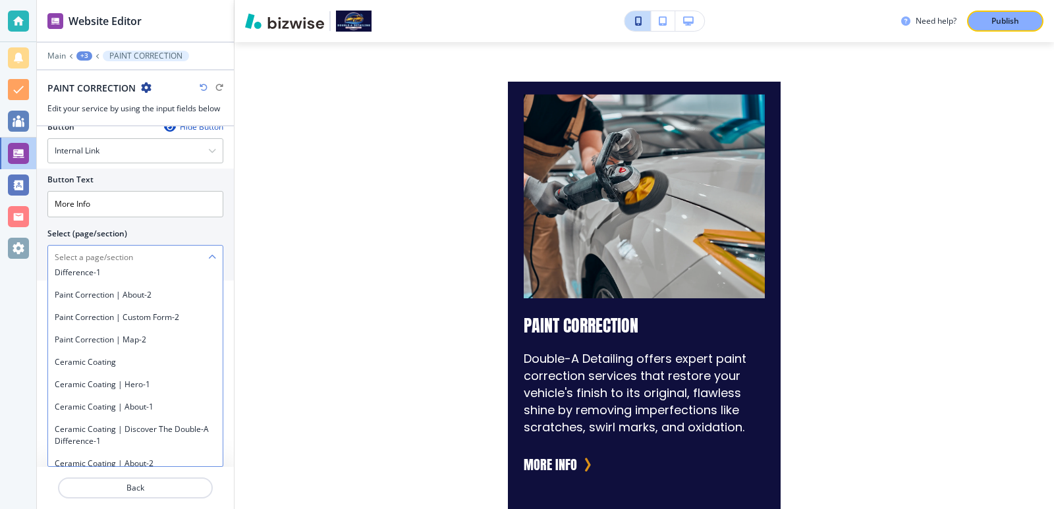
scroll to position [966, 0]
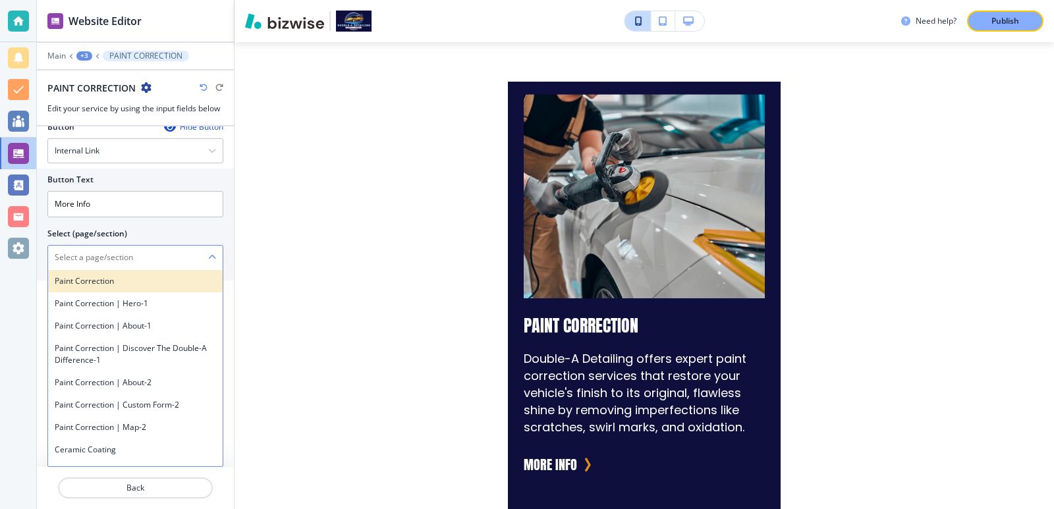
click at [134, 292] on div "Paint Correction" at bounding box center [135, 281] width 175 height 22
type \(page\/section\) "Paint Correction"
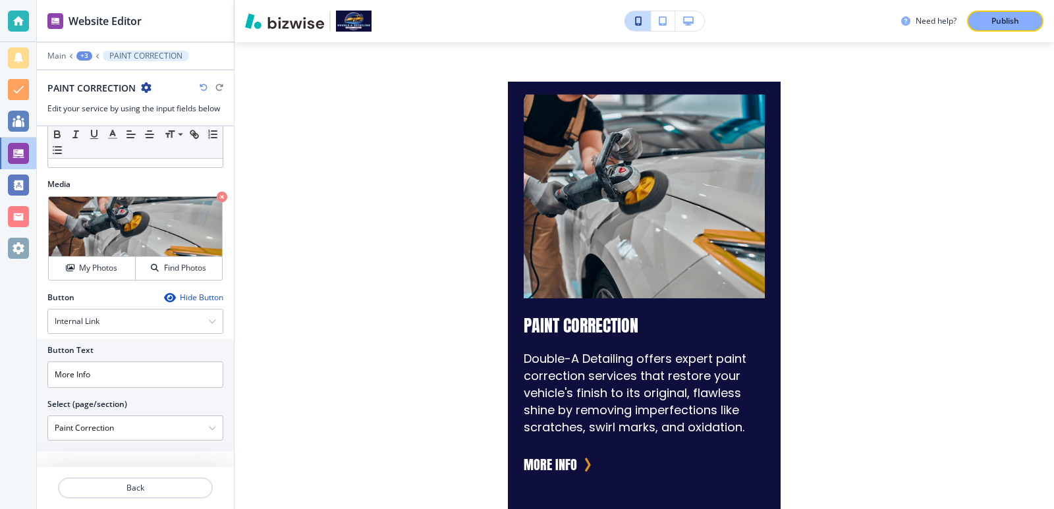
click at [995, 5] on div "Need help? Publish" at bounding box center [645, 21] width 820 height 42
click at [995, 13] on button "Publish" at bounding box center [1005, 21] width 76 height 21
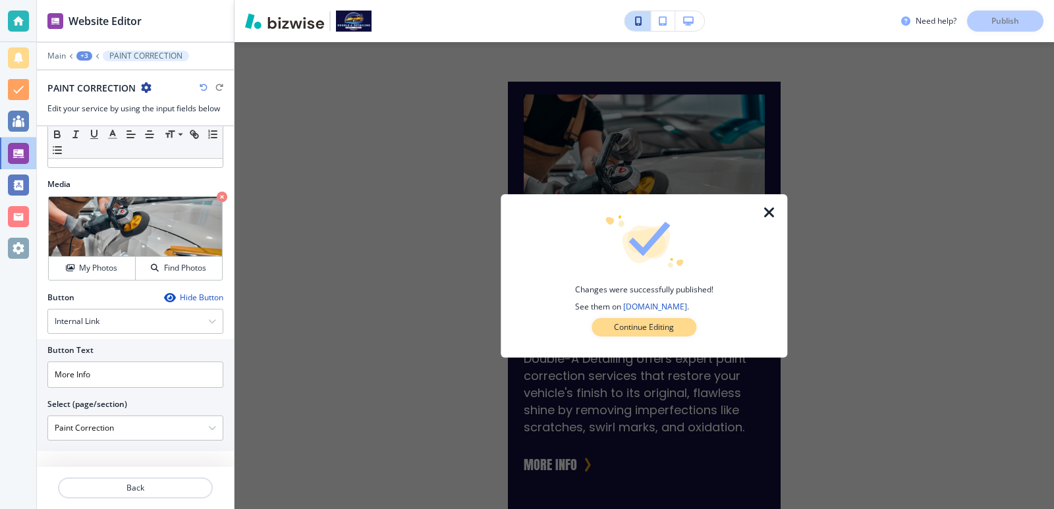
click at [665, 325] on p "Continue Editing" at bounding box center [644, 327] width 60 height 12
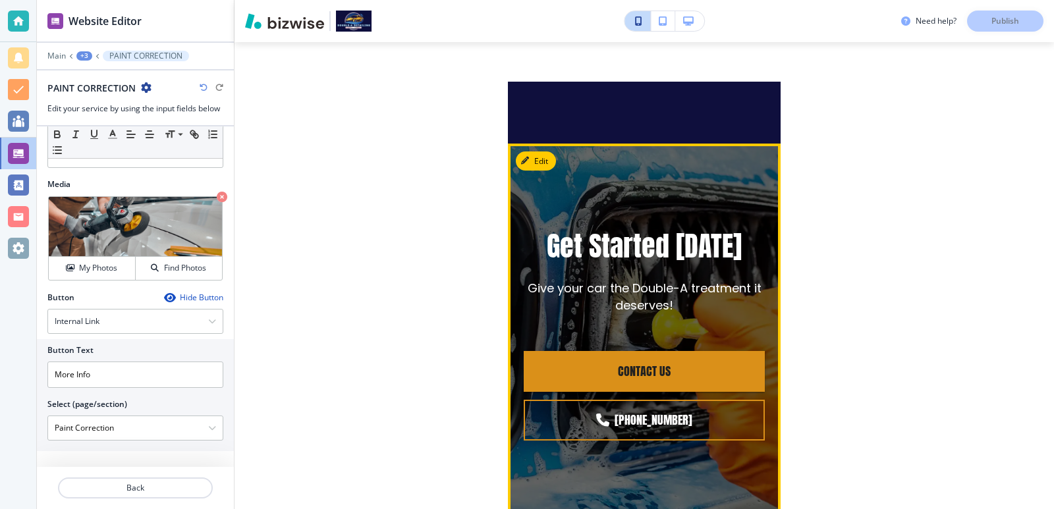
scroll to position [3440, 0]
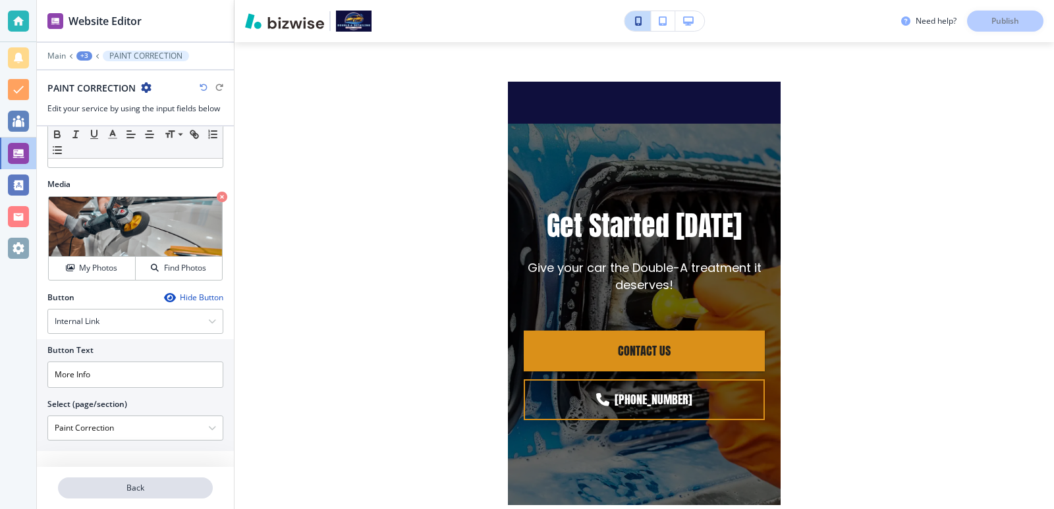
click at [181, 492] on p "Back" at bounding box center [135, 488] width 152 height 12
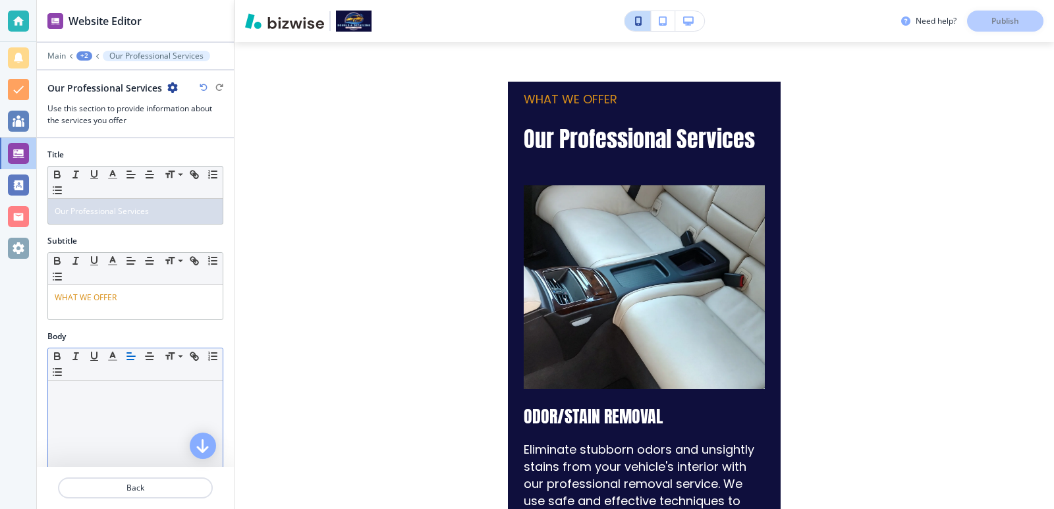
scroll to position [1148, 0]
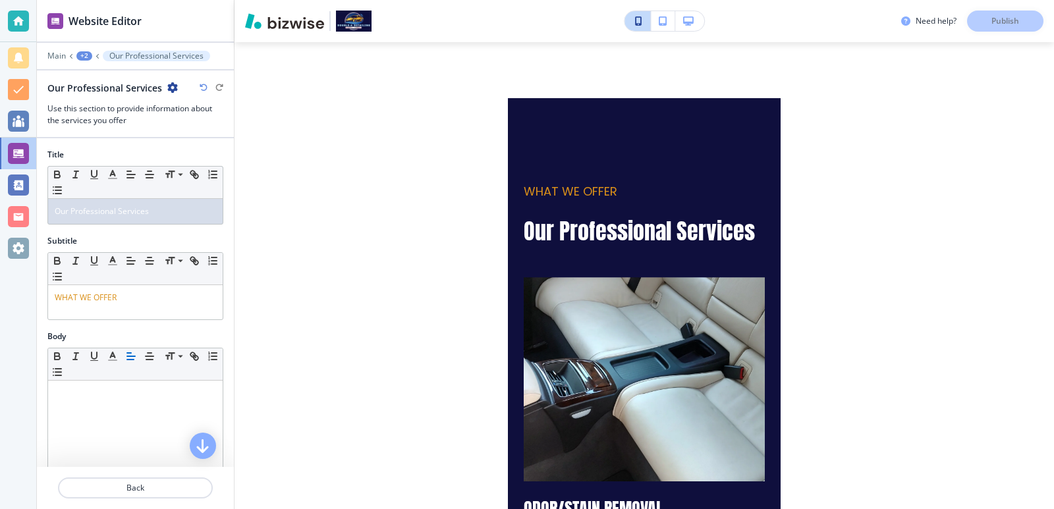
click at [80, 53] on div "+2" at bounding box center [84, 55] width 16 height 9
click at [99, 84] on button "Pages" at bounding box center [118, 77] width 84 height 23
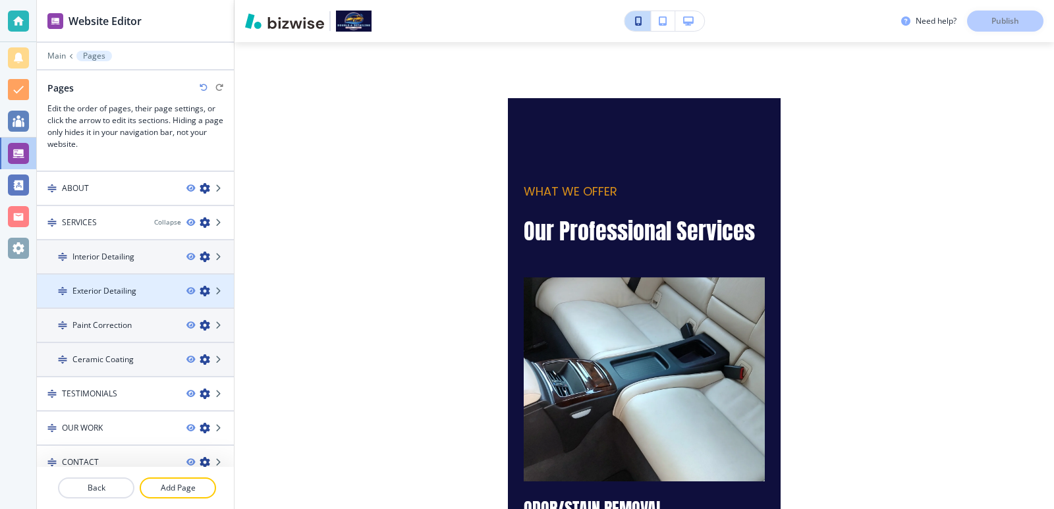
scroll to position [38, 0]
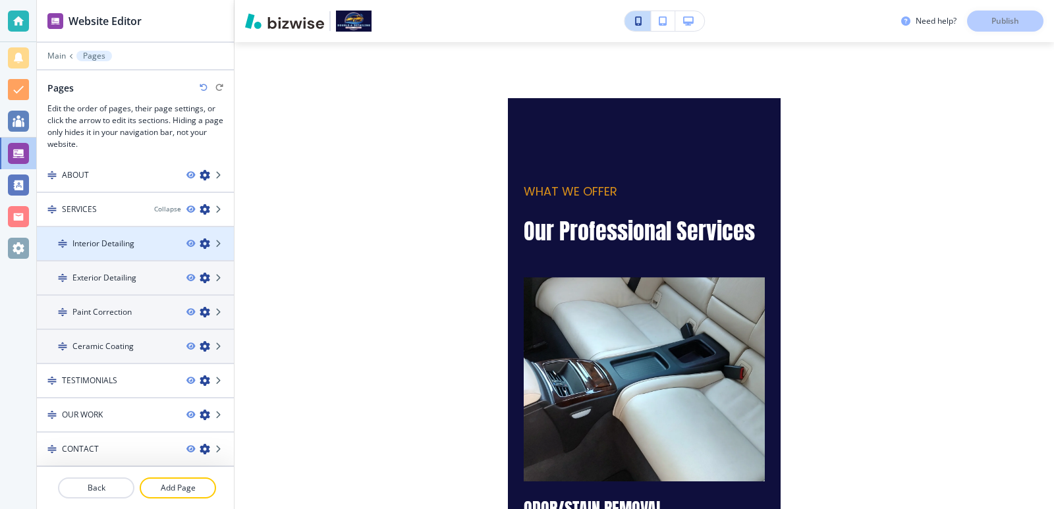
click at [112, 244] on h4 "Interior Detailing" at bounding box center [103, 244] width 62 height 12
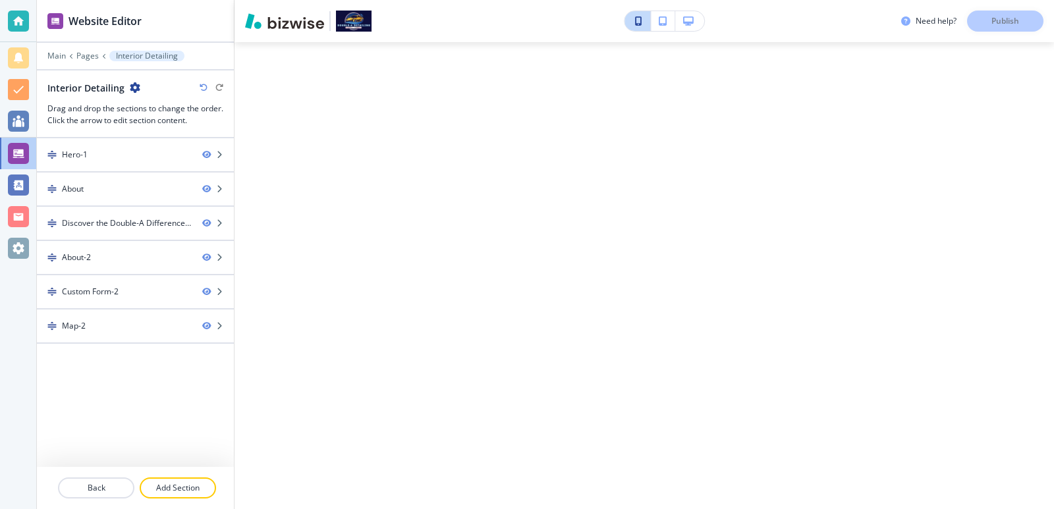
scroll to position [0, 0]
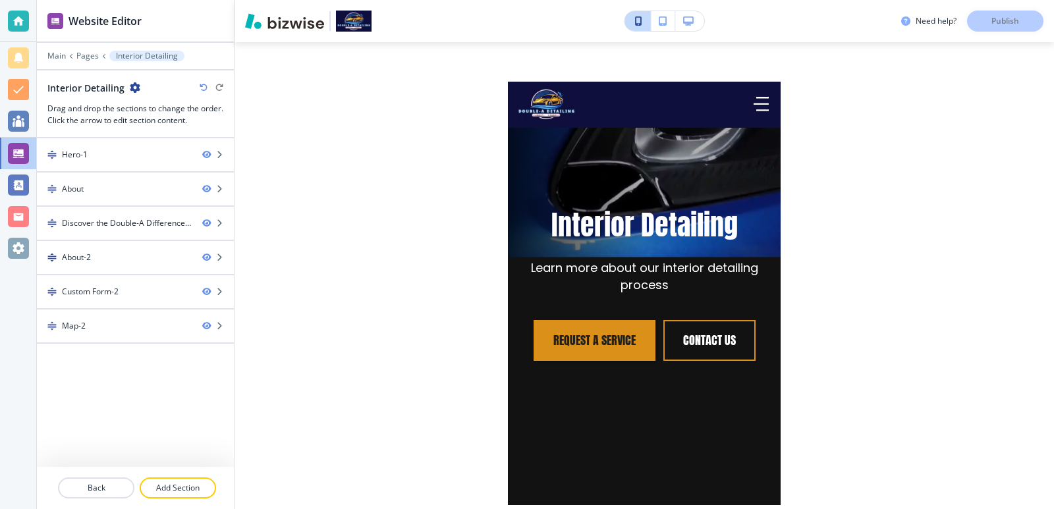
click at [92, 86] on h2 "Interior Detailing" at bounding box center [85, 88] width 77 height 14
click at [134, 84] on icon "button" at bounding box center [135, 87] width 11 height 11
click at [167, 116] on p "Edit Page Settings" at bounding box center [170, 111] width 67 height 12
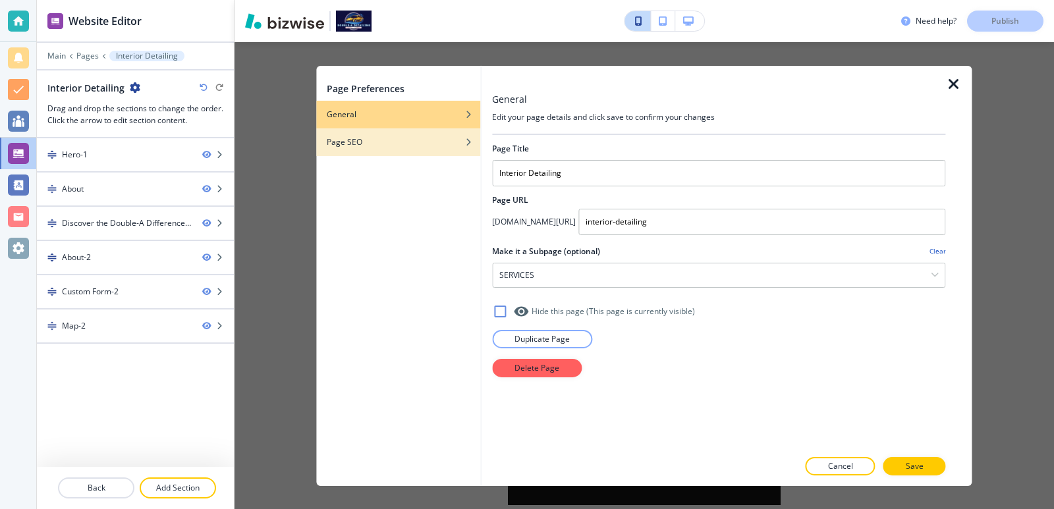
click at [344, 146] on h4 "Page SEO" at bounding box center [345, 142] width 36 height 12
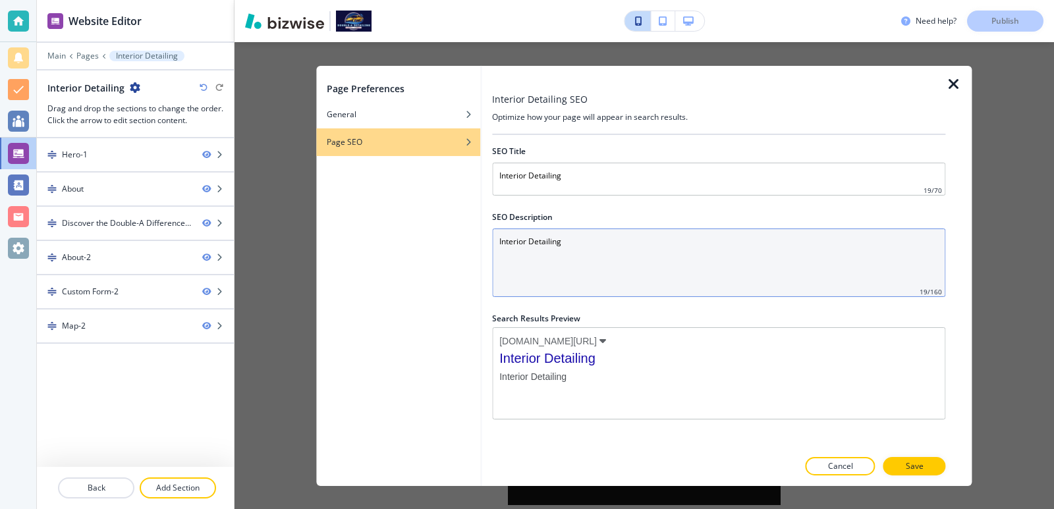
click at [608, 255] on Description "Interior Detailing" at bounding box center [718, 262] width 453 height 69
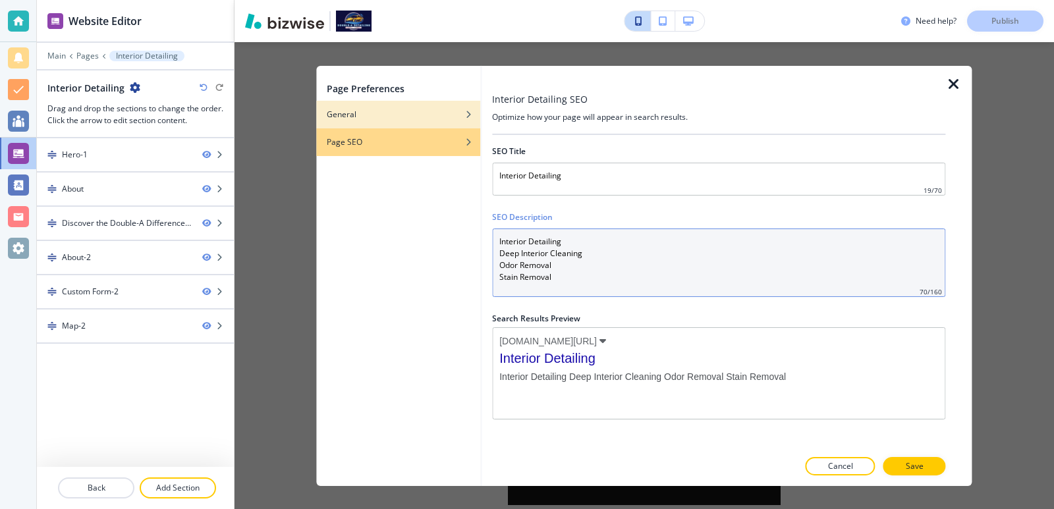
type Description "Interior Detailing Deep Interior Cleaning Odor Removal Stain Removal"
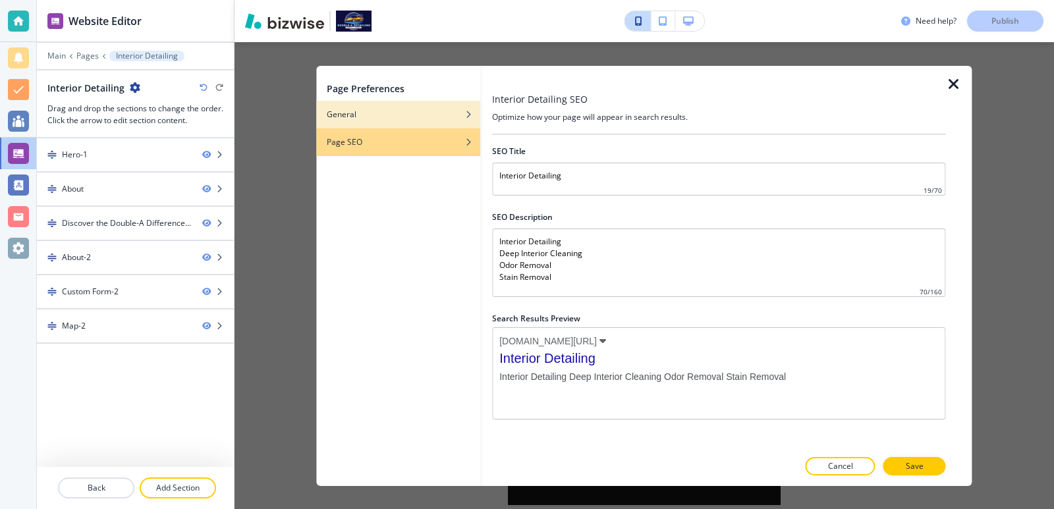
click at [432, 121] on div "button" at bounding box center [398, 124] width 164 height 8
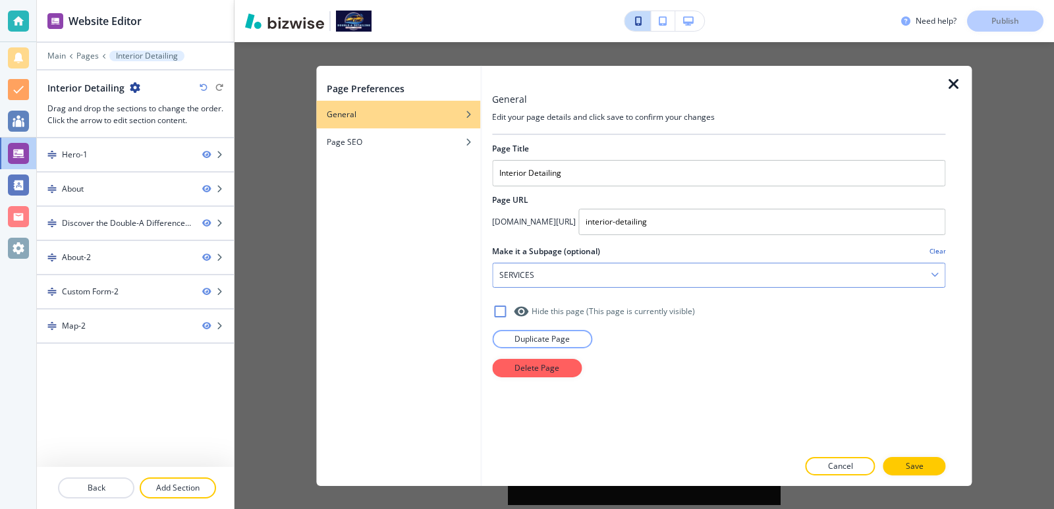
click at [640, 277] on div "SERVICES" at bounding box center [719, 275] width 452 height 24
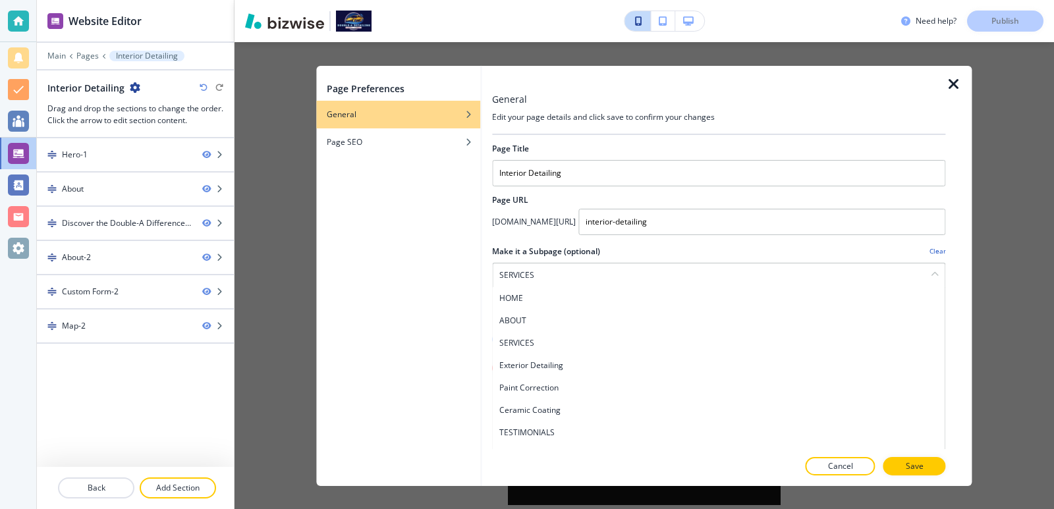
click at [652, 262] on div at bounding box center [718, 259] width 453 height 5
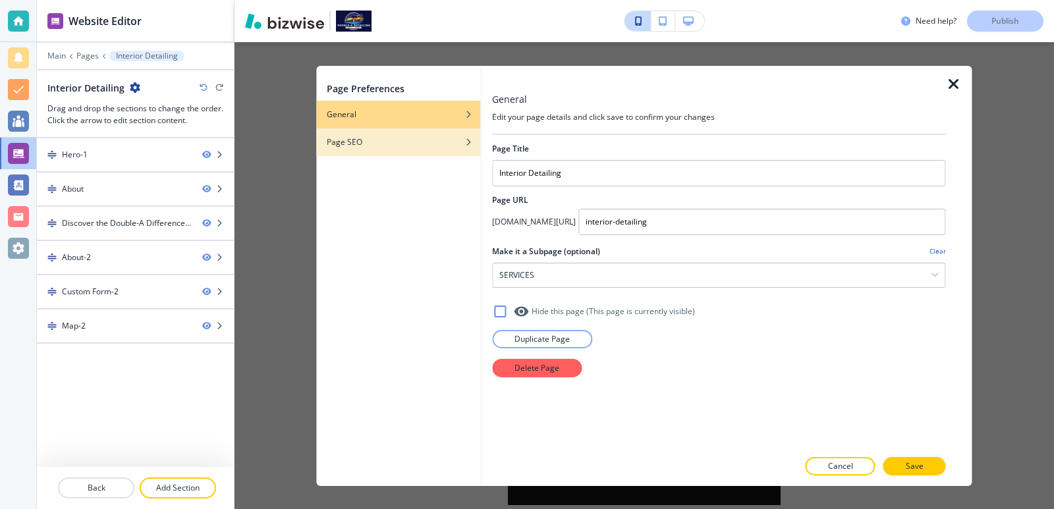
click at [430, 155] on div "button" at bounding box center [398, 152] width 164 height 8
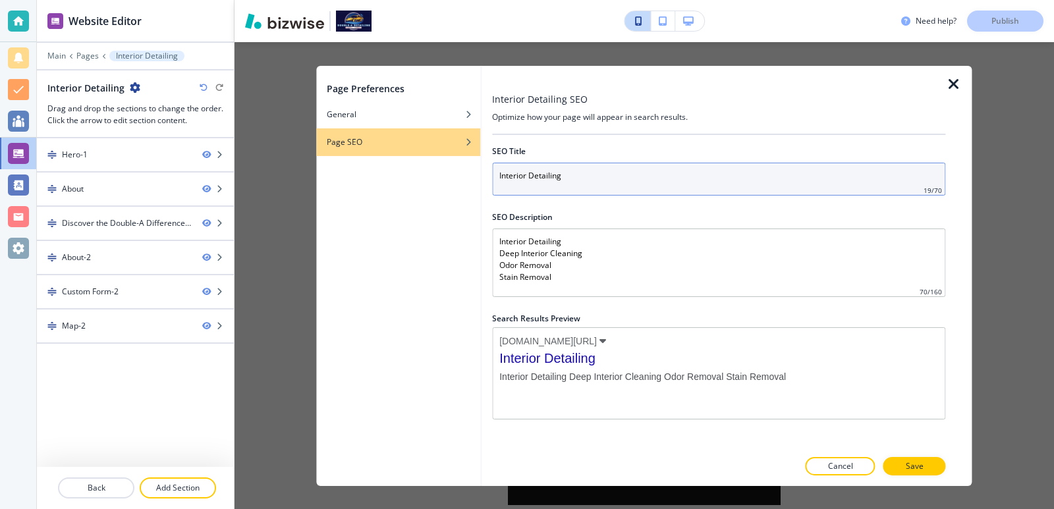
click at [502, 172] on input "Interior Detailing" at bounding box center [718, 178] width 453 height 33
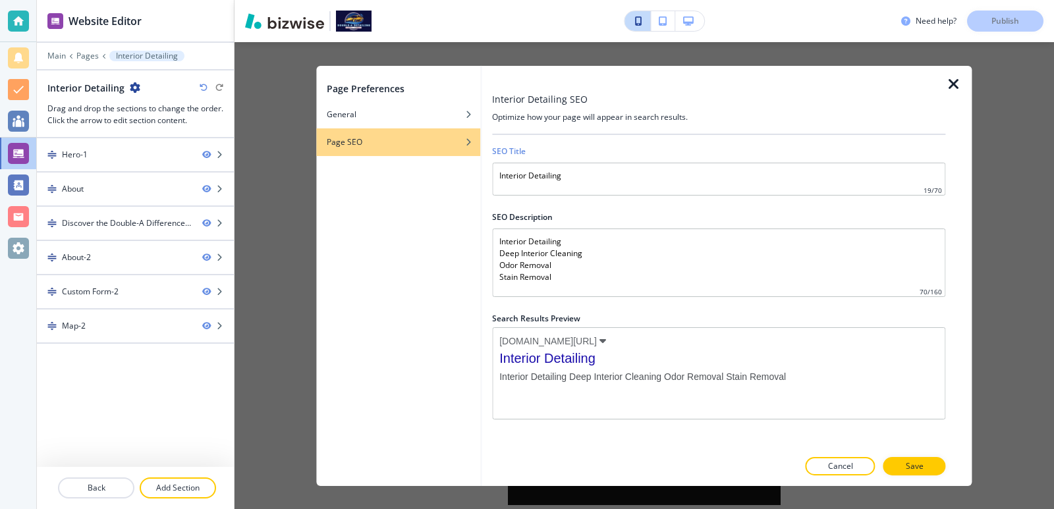
click at [615, 153] on div "SEO Title" at bounding box center [718, 151] width 453 height 12
click at [920, 468] on p "Save" at bounding box center [915, 466] width 18 height 12
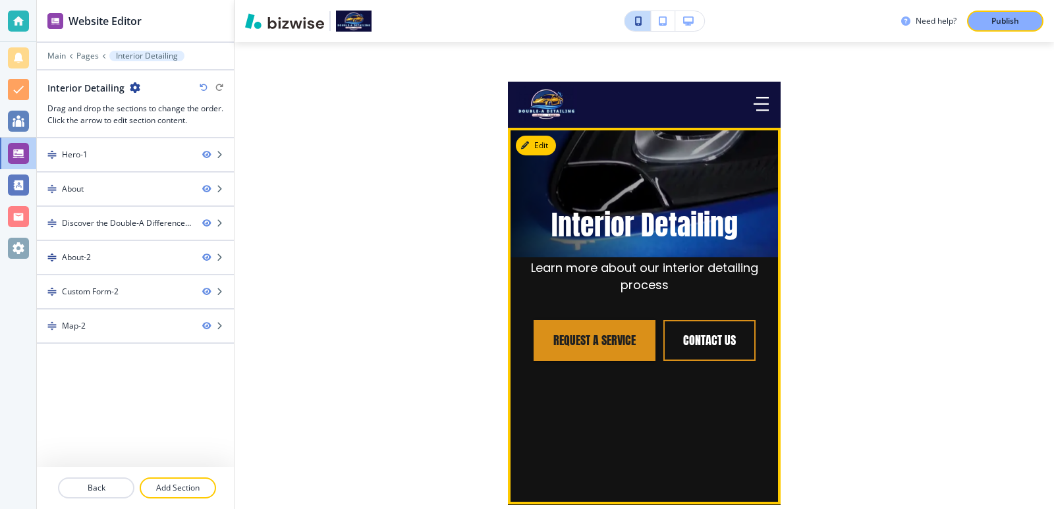
click at [541, 154] on button "Edit" at bounding box center [536, 146] width 40 height 20
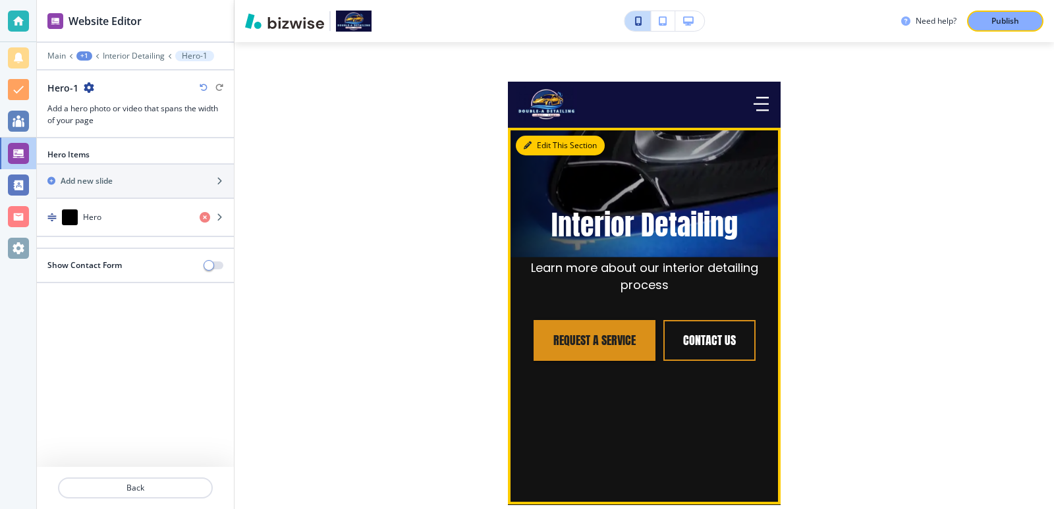
scroll to position [46, 0]
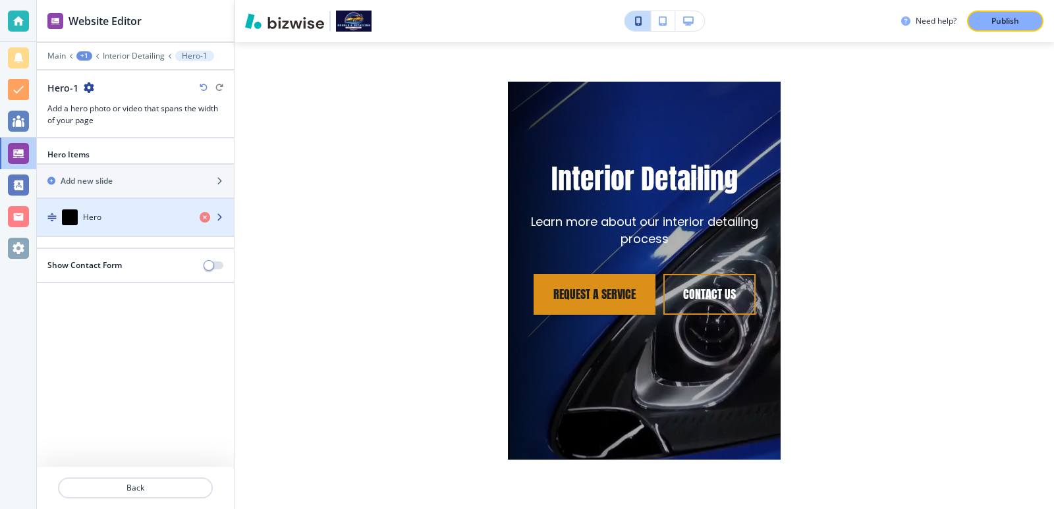
click at [92, 209] on div "Hero" at bounding box center [113, 217] width 152 height 16
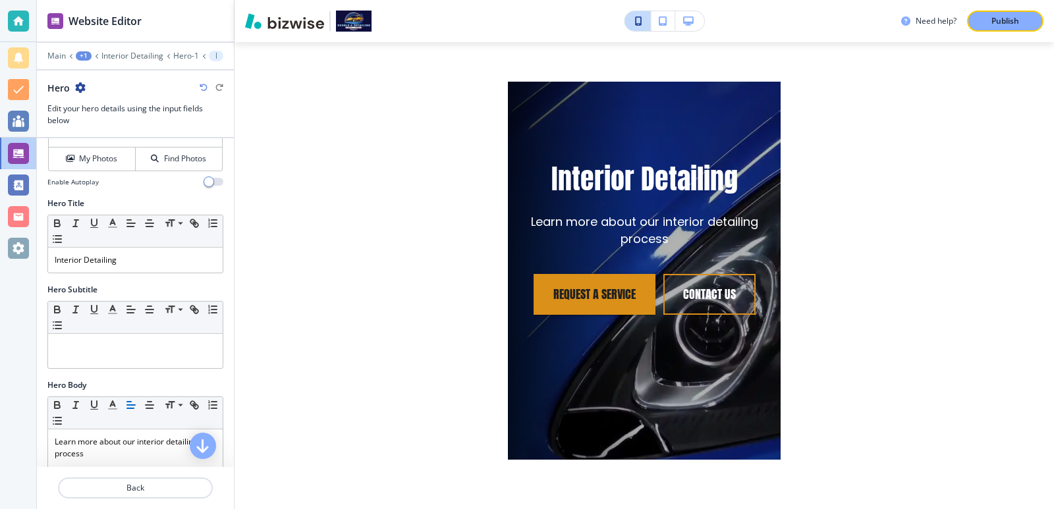
scroll to position [88, 0]
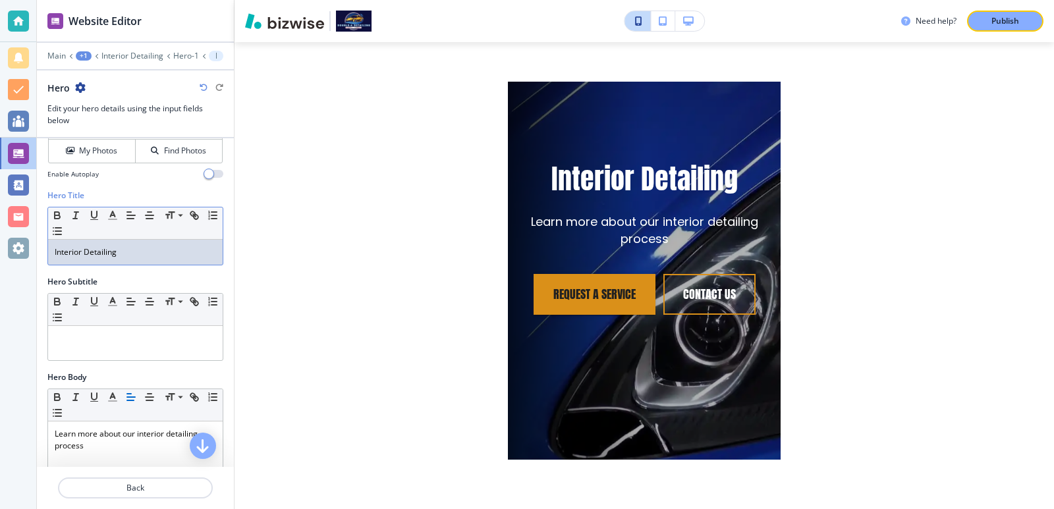
click at [57, 255] on p "Interior Detailing" at bounding box center [135, 252] width 161 height 12
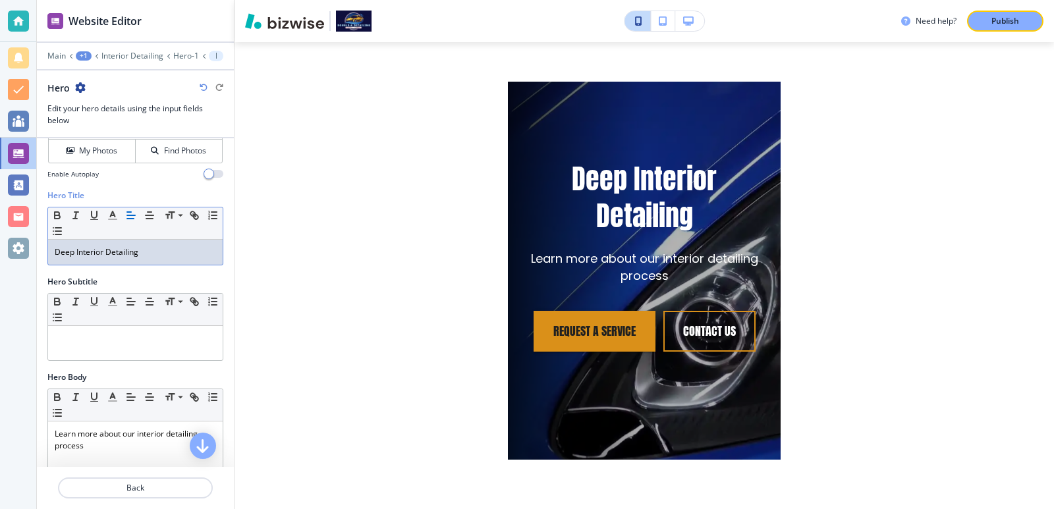
click at [136, 250] on p "Deep Interior Detailing" at bounding box center [135, 252] width 161 height 12
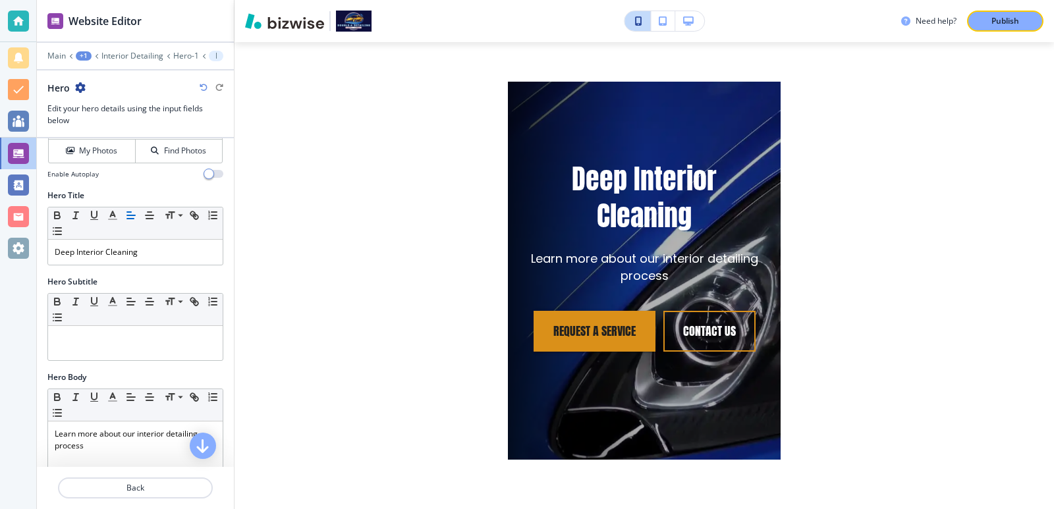
click at [356, 197] on div "Need help? Publish Edit HOME ABOUT SERVICES Interior Detailing Exterior Detaili…" at bounding box center [645, 254] width 820 height 509
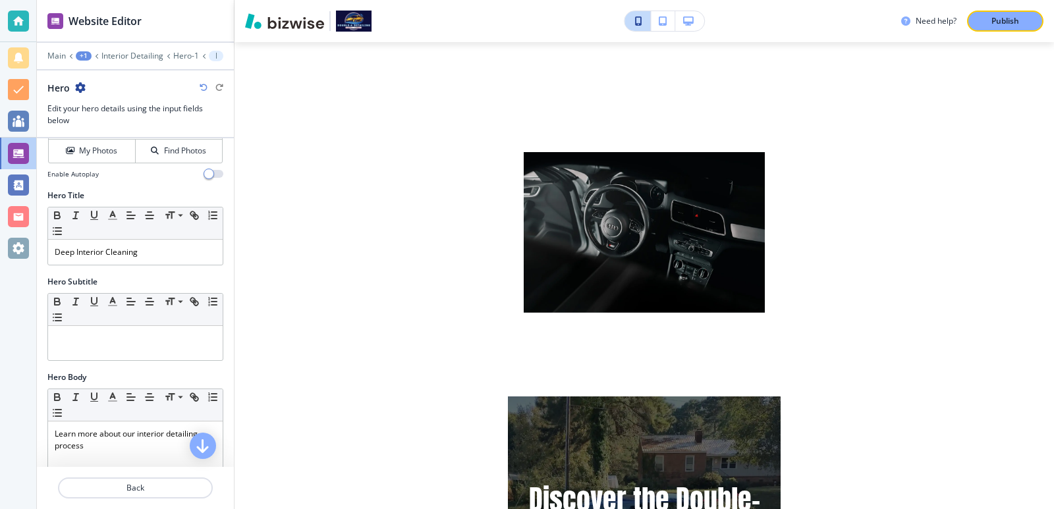
scroll to position [0, 0]
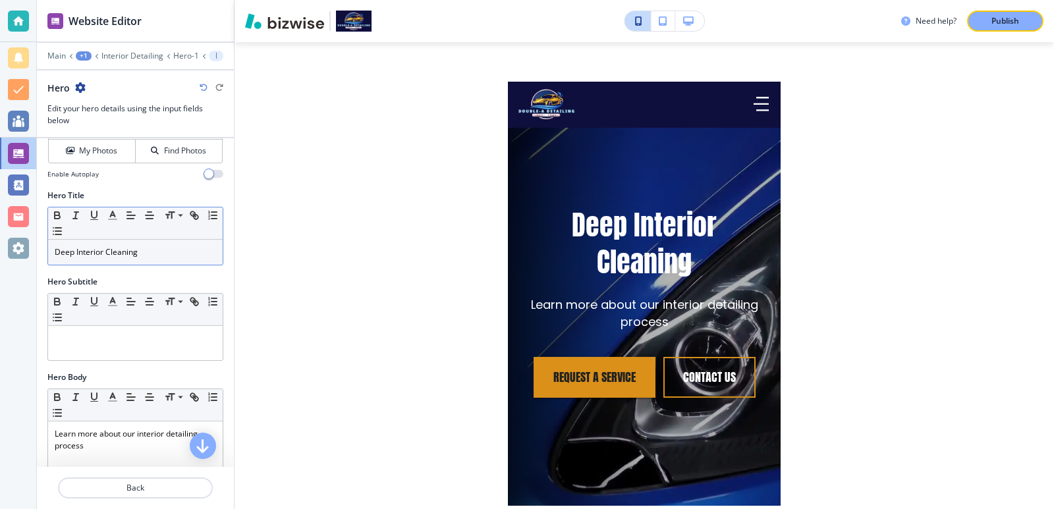
click at [121, 256] on p "Deep Interior Cleaning" at bounding box center [135, 252] width 161 height 12
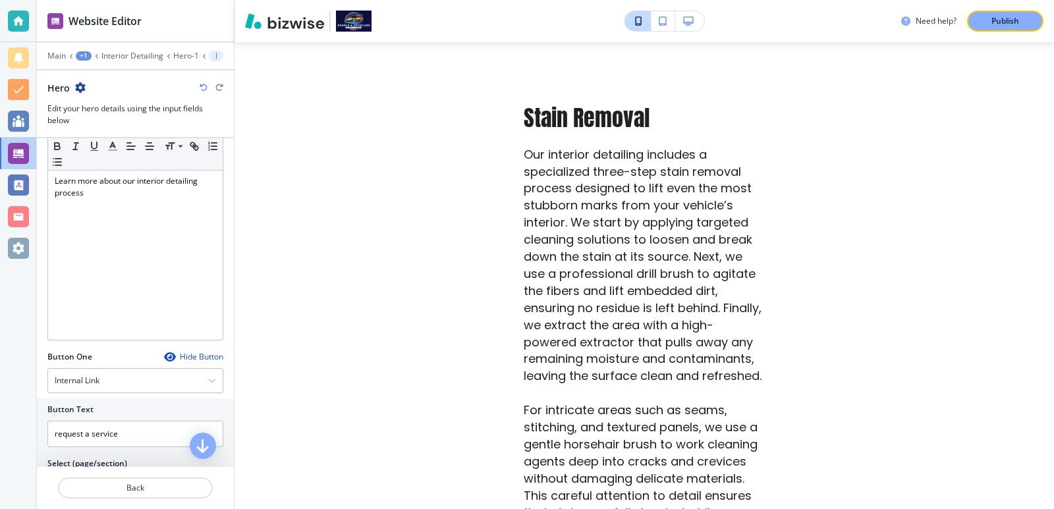
scroll to position [439, 0]
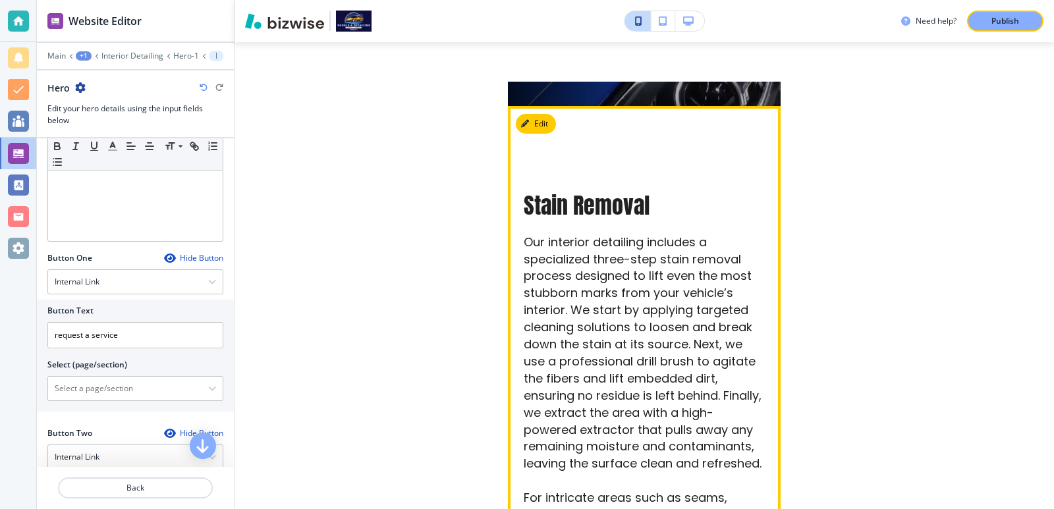
click at [542, 128] on button "Edit" at bounding box center [536, 124] width 40 height 20
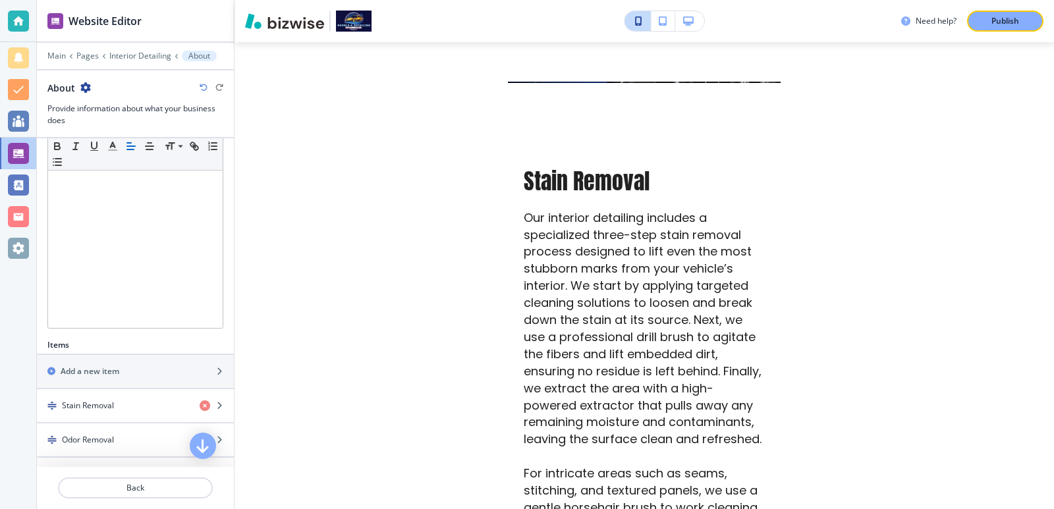
scroll to position [312, 0]
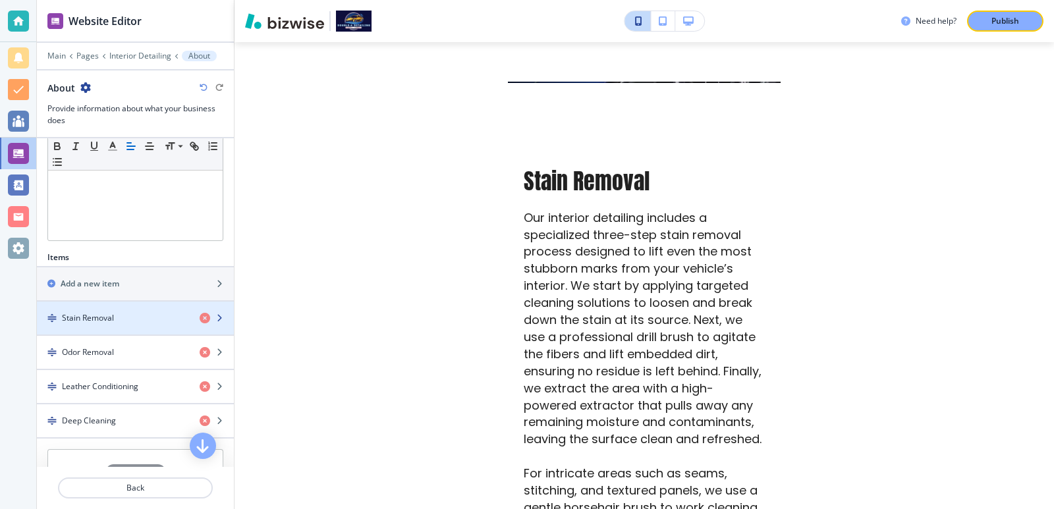
click at [125, 324] on div "button" at bounding box center [135, 329] width 197 height 11
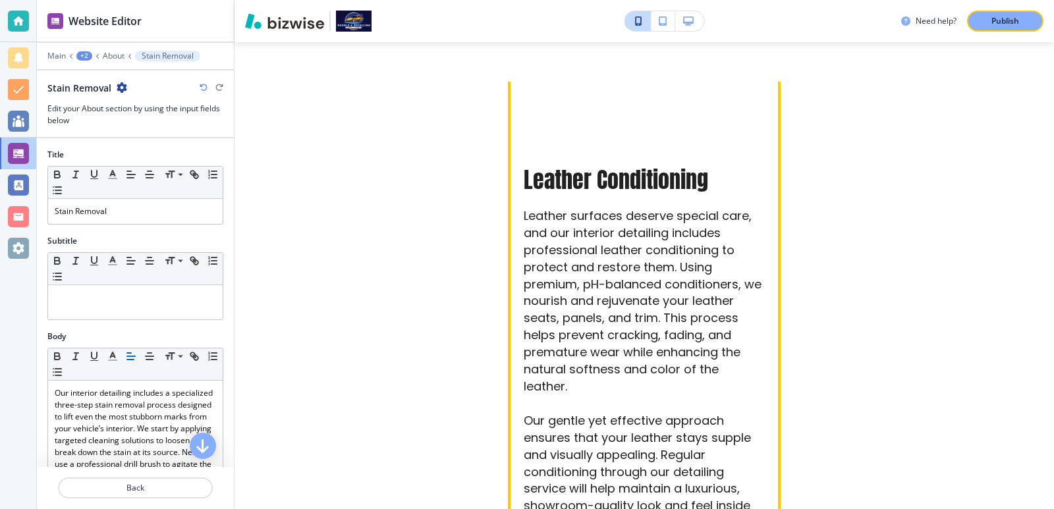
scroll to position [1927, 0]
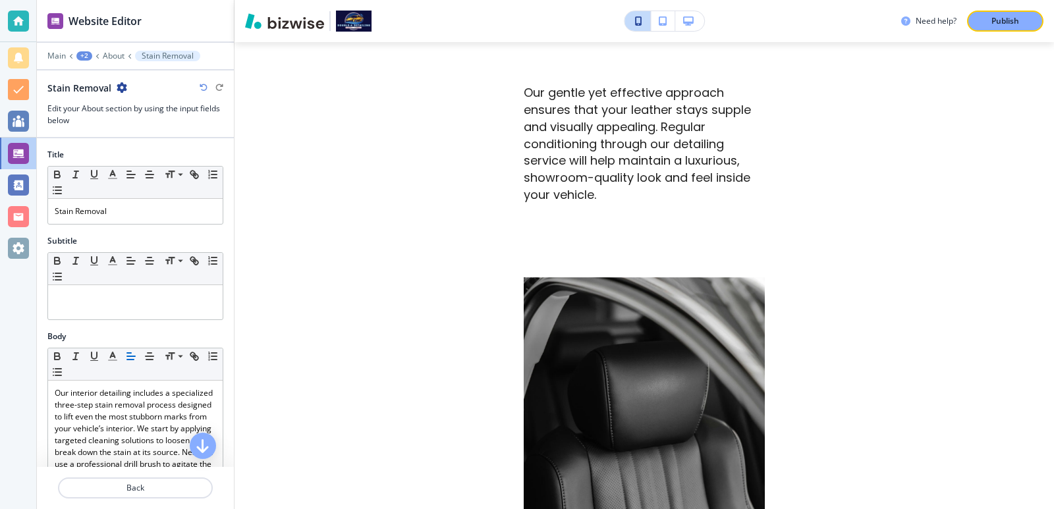
click at [302, 350] on div "Need help? Publish Edit HOME ABOUT SERVICES Interior Detailing Exterior Detaili…" at bounding box center [645, 254] width 820 height 509
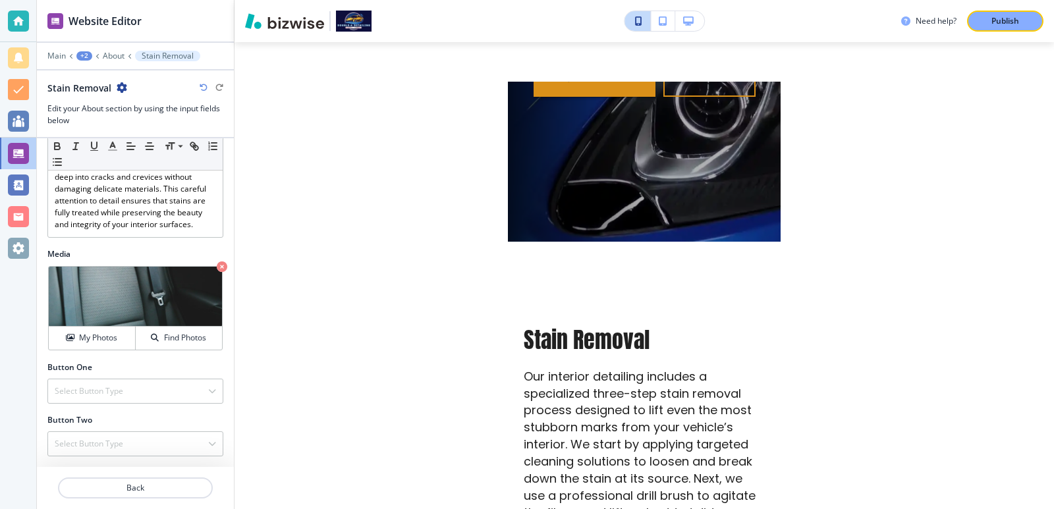
scroll to position [0, 0]
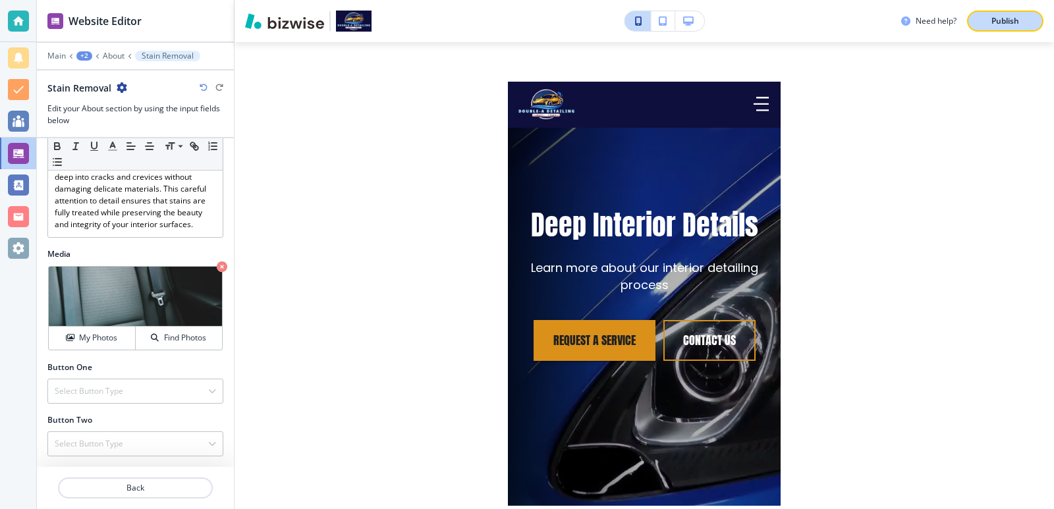
click at [1006, 26] on p "Publish" at bounding box center [1005, 21] width 28 height 12
click at [66, 54] on div "Main +2 About Stain Removal" at bounding box center [135, 56] width 176 height 11
click at [64, 55] on p "Main" at bounding box center [56, 55] width 18 height 9
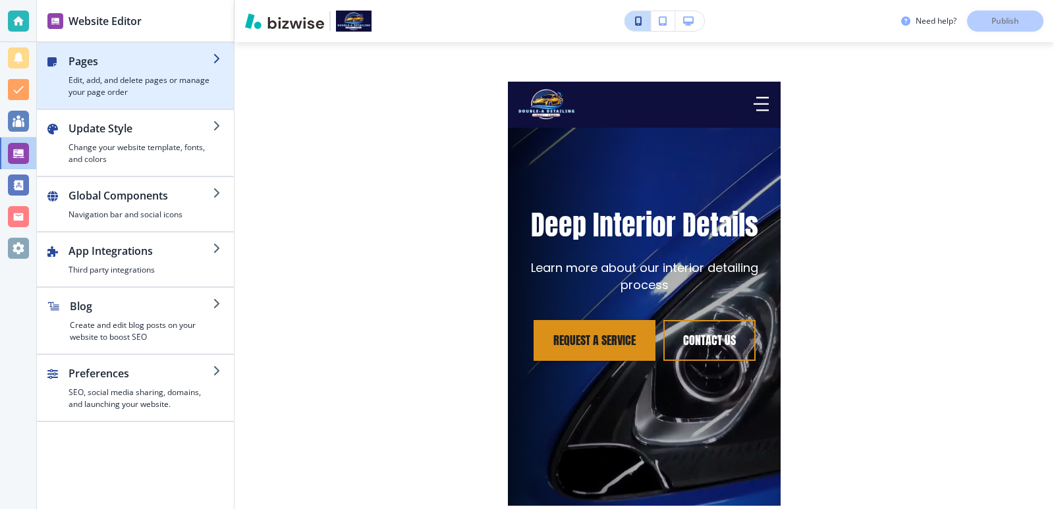
click at [132, 84] on h4 "Edit, add, and delete pages or manage your page order" at bounding box center [141, 86] width 144 height 24
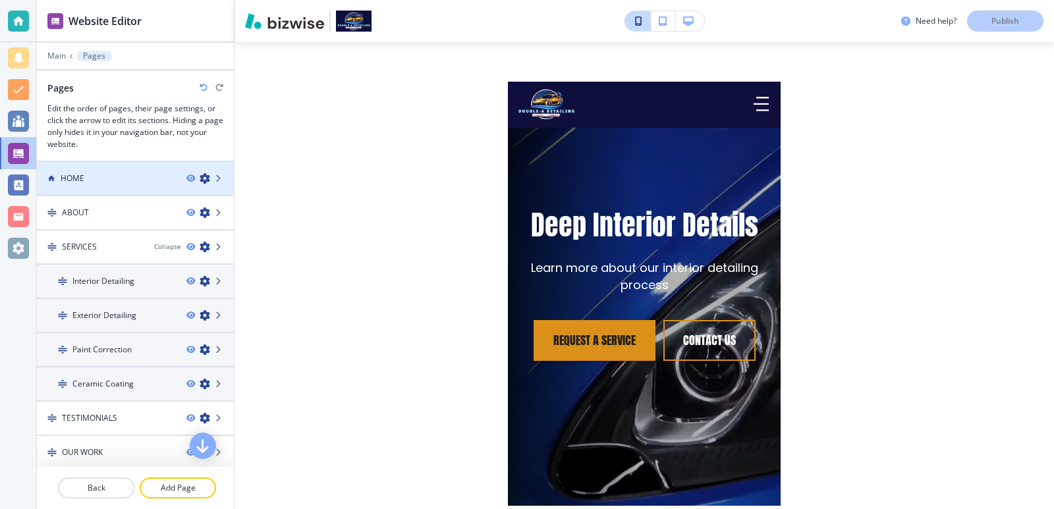
click at [105, 176] on div "HOME" at bounding box center [106, 179] width 139 height 12
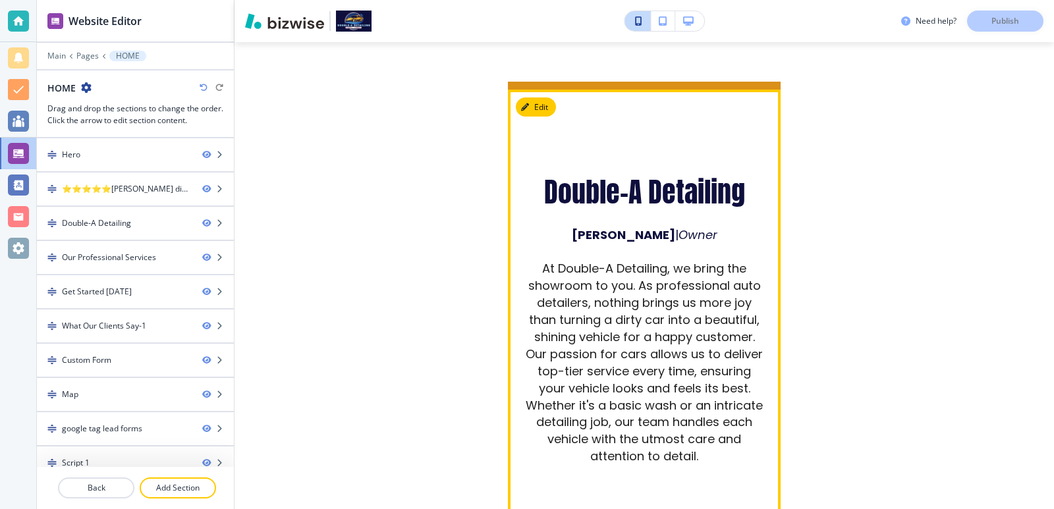
scroll to position [791, 0]
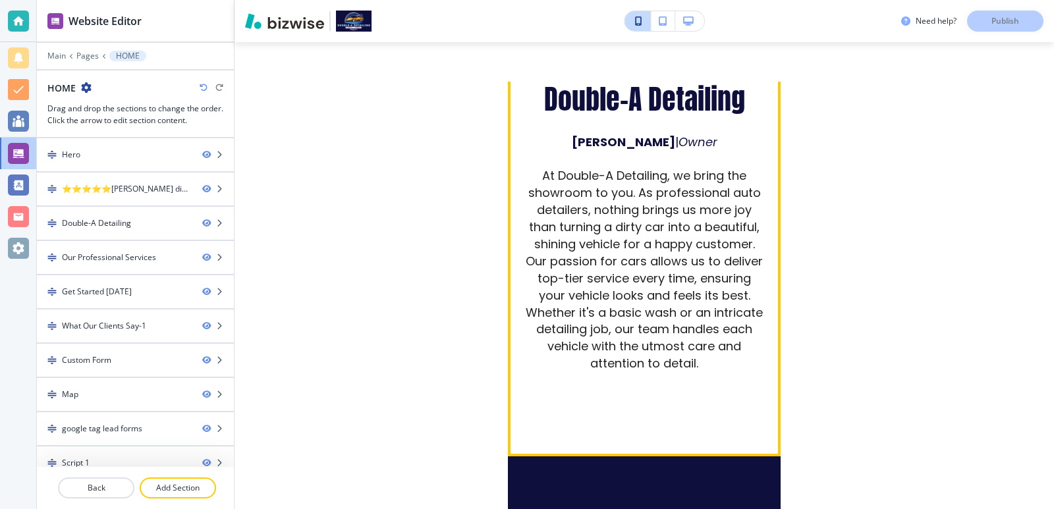
click at [586, 211] on span "At Double-A Detailing, we bring the showroom to you. As professional auto detai…" at bounding box center [646, 269] width 240 height 204
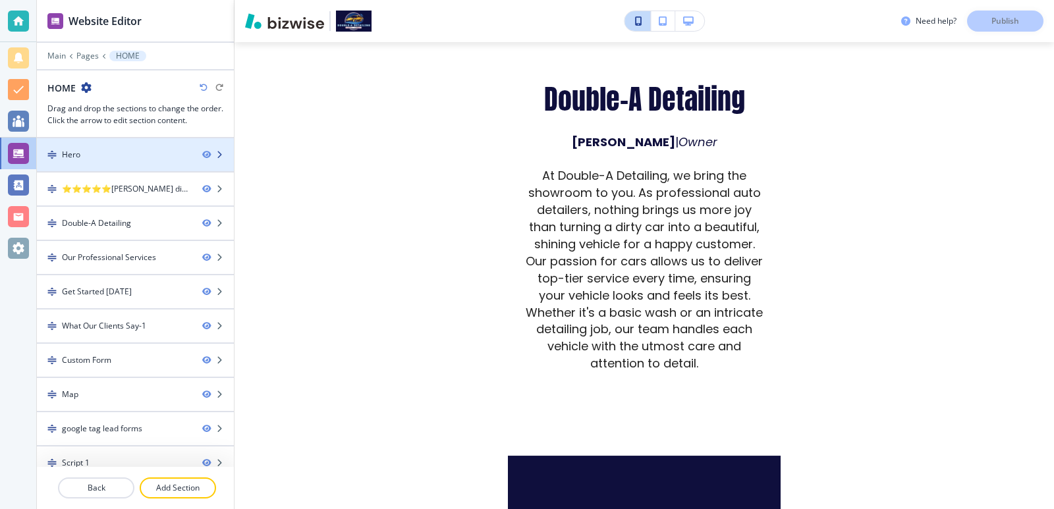
click at [105, 157] on div "Hero" at bounding box center [114, 155] width 155 height 12
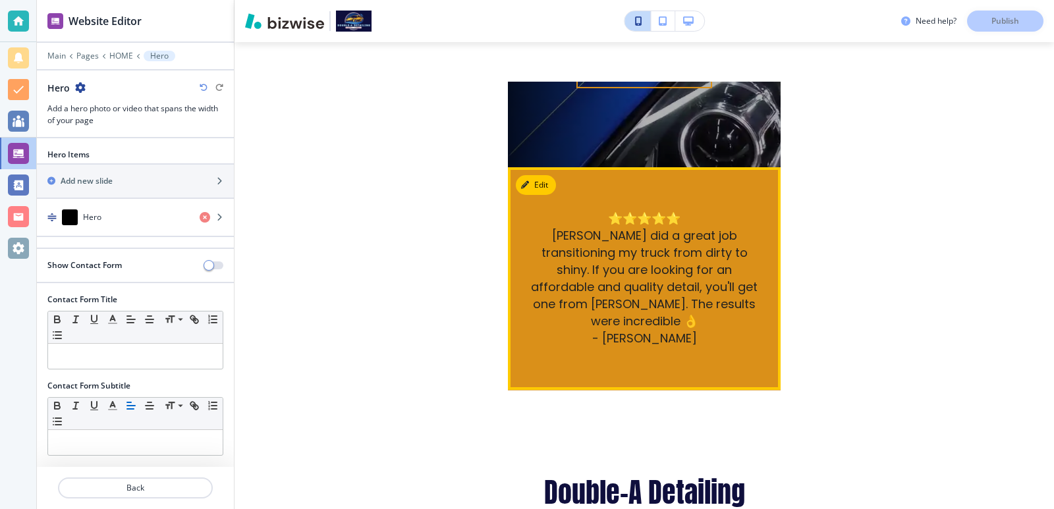
scroll to position [661, 0]
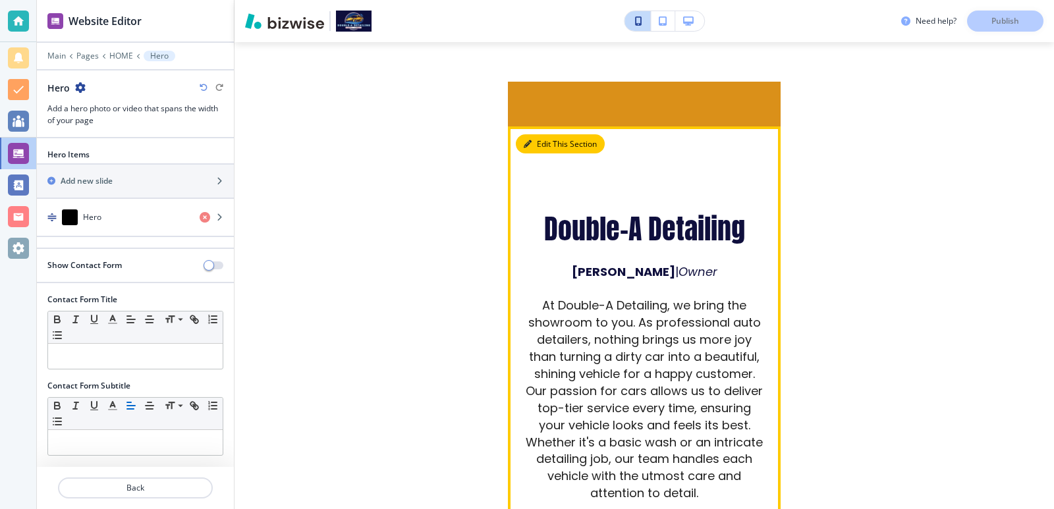
click at [538, 134] on button "Edit This Section" at bounding box center [560, 144] width 89 height 20
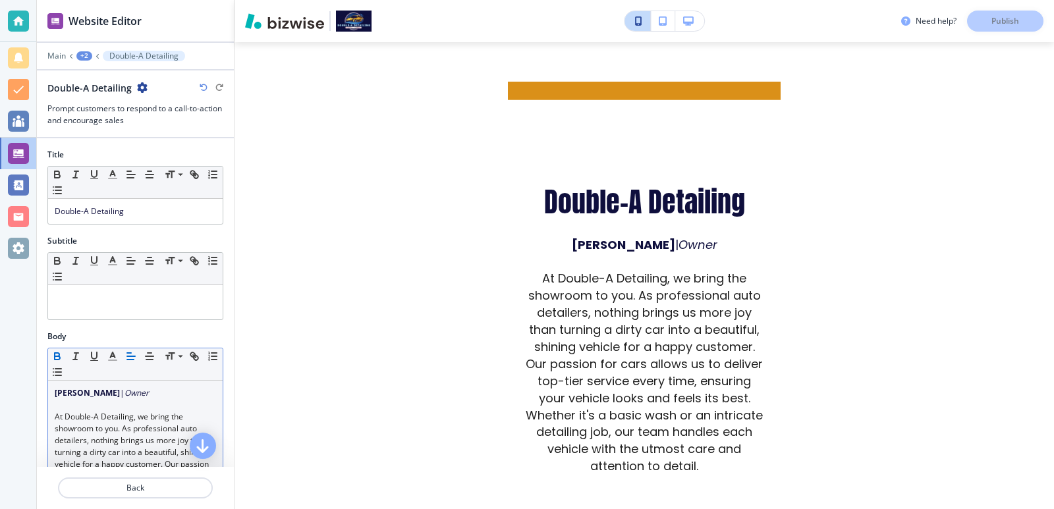
click at [105, 424] on span "At Double-A Detailing, we bring the showroom to you. As professional auto detai…" at bounding box center [135, 476] width 160 height 130
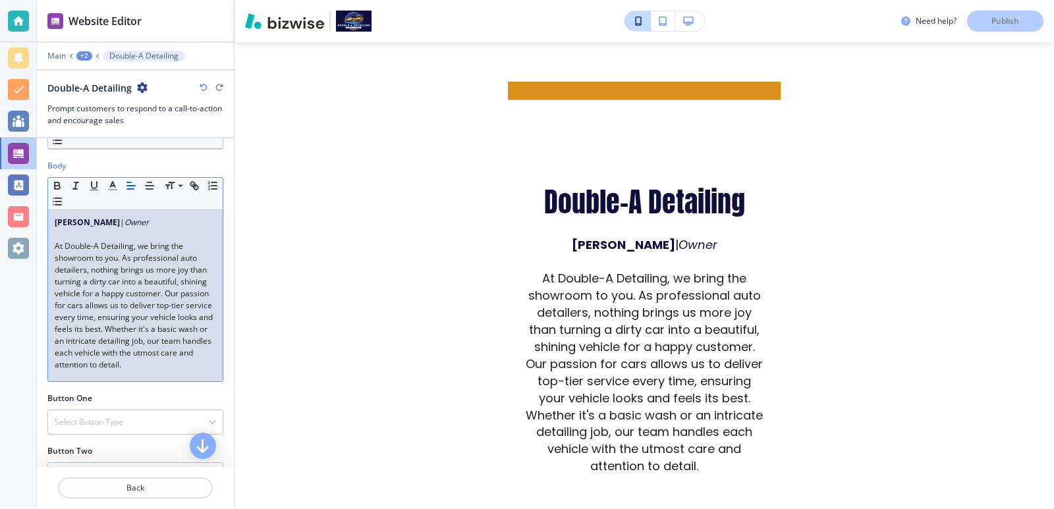
scroll to position [176, 0]
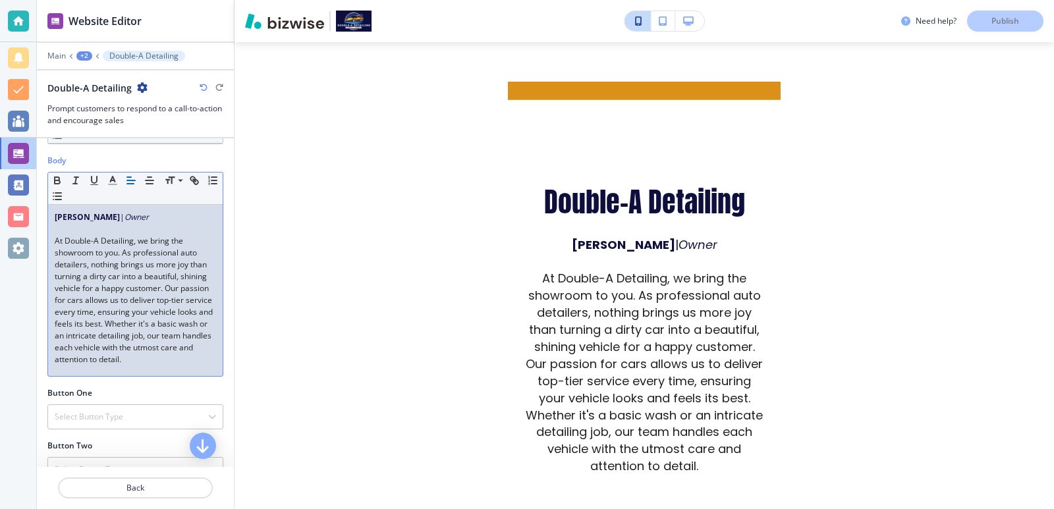
click at [124, 252] on span "At Double-A Detailing, we bring the showroom to you. As professional auto detai…" at bounding box center [135, 300] width 160 height 130
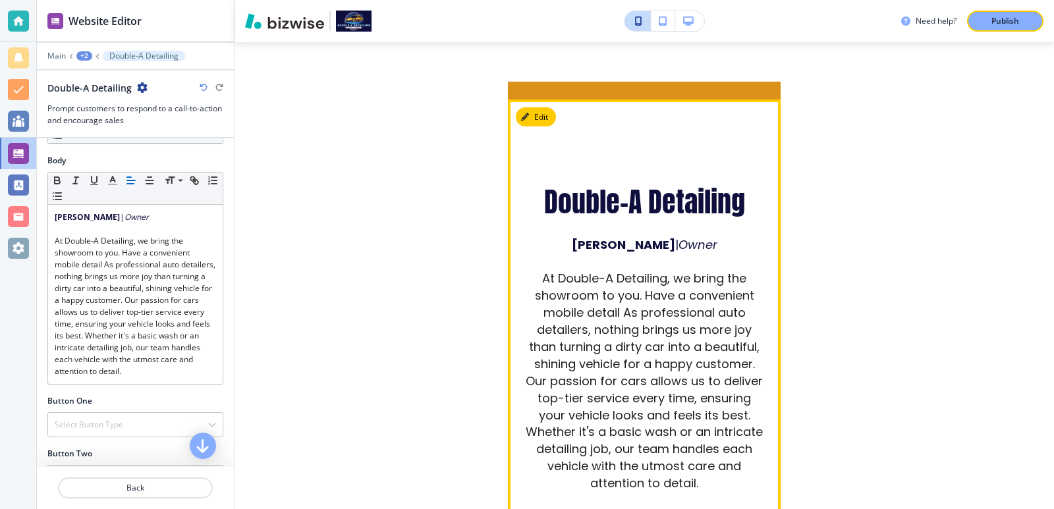
click at [651, 278] on span "At Double-A Detailing, we bring the showroom to you. Have a convenient mobile d…" at bounding box center [646, 380] width 240 height 221
drag, startPoint x: 651, startPoint y: 278, endPoint x: 605, endPoint y: 300, distance: 51.3
click at [605, 300] on span "At Double-A Detailing, we bring the showroom to you. Have a convenient mobile d…" at bounding box center [646, 380] width 240 height 221
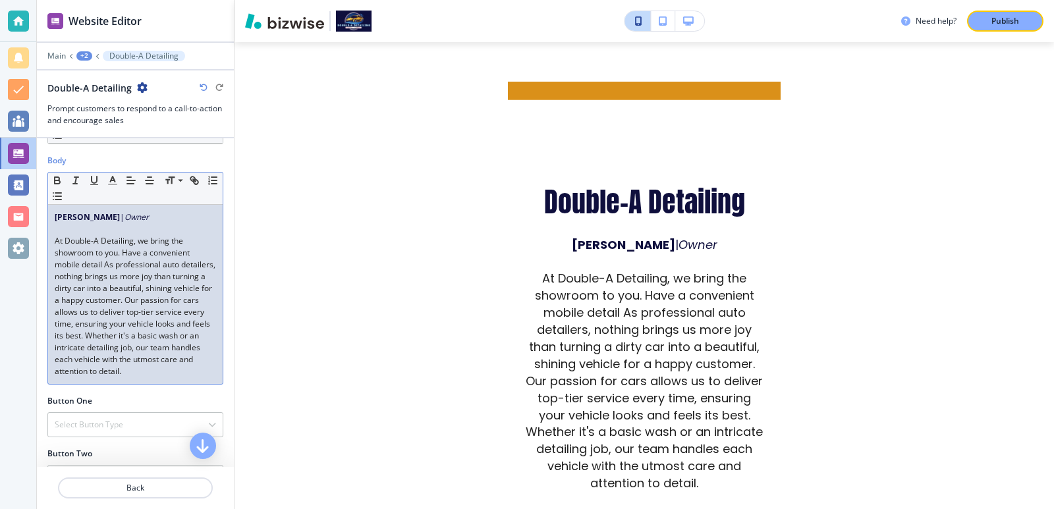
click at [137, 253] on span "At Double-A Detailing, we bring the showroom to you. Have a convenient mobile d…" at bounding box center [136, 306] width 163 height 142
drag, startPoint x: 137, startPoint y: 253, endPoint x: 96, endPoint y: 265, distance: 42.5
click at [96, 265] on span "At Double-A Detailing, we bring the showroom to you. Have a convenient mobile d…" at bounding box center [136, 306] width 163 height 142
click at [96, 265] on span "A convenient As professional auto detailers, nothing brings us more joy than tu…" at bounding box center [136, 318] width 163 height 118
drag, startPoint x: 96, startPoint y: 265, endPoint x: 43, endPoint y: 265, distance: 53.4
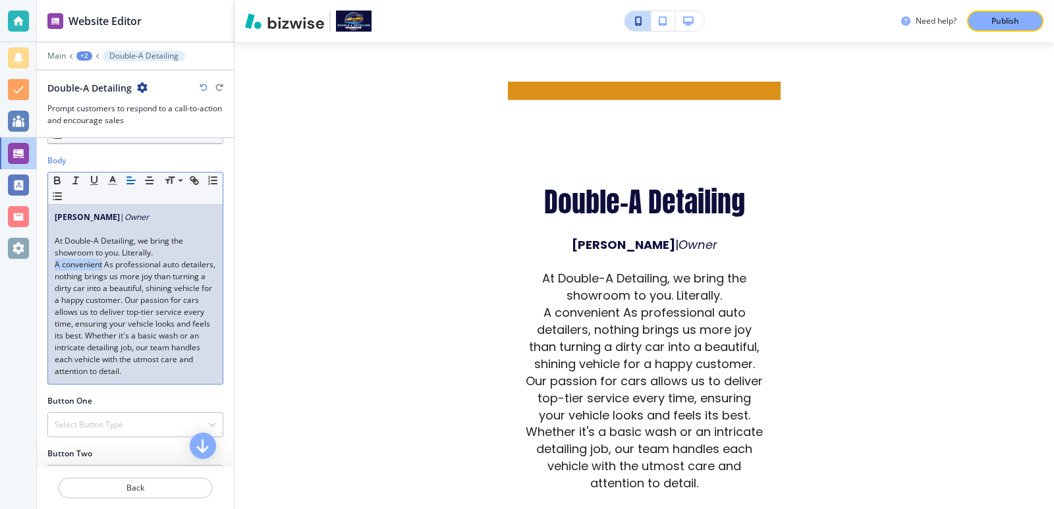
click at [43, 265] on div "Body Small Normal Large Huge [PERSON_NAME] | Owner At Double-A Detailing, we br…" at bounding box center [135, 275] width 197 height 240
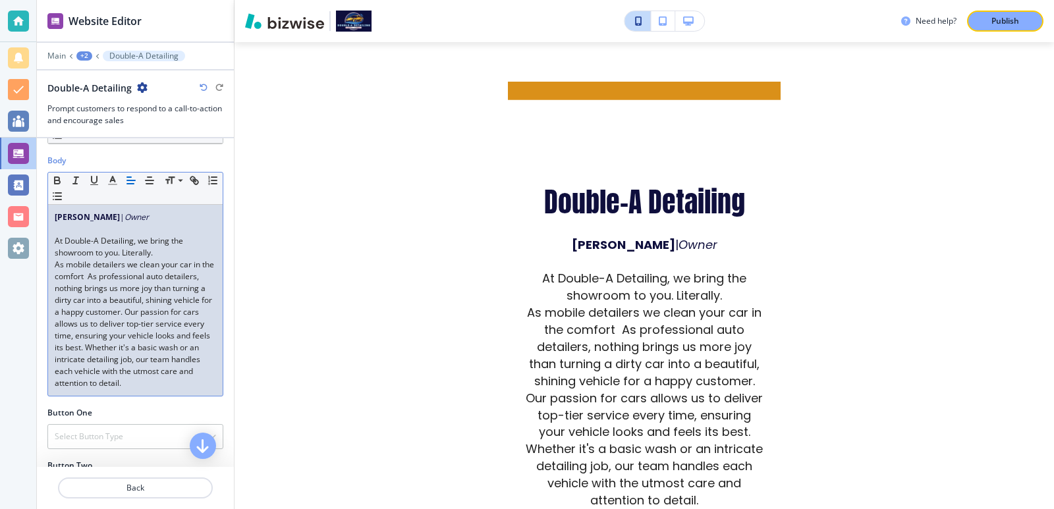
click at [88, 277] on span "As mobile detailers we clean your car in the comfort As professional auto detai…" at bounding box center [135, 324] width 161 height 130
drag, startPoint x: 88, startPoint y: 277, endPoint x: 142, endPoint y: 265, distance: 55.3
click at [142, 265] on span "As mobile detailers we clean your car in the comfort As professional auto detai…" at bounding box center [135, 324] width 161 height 130
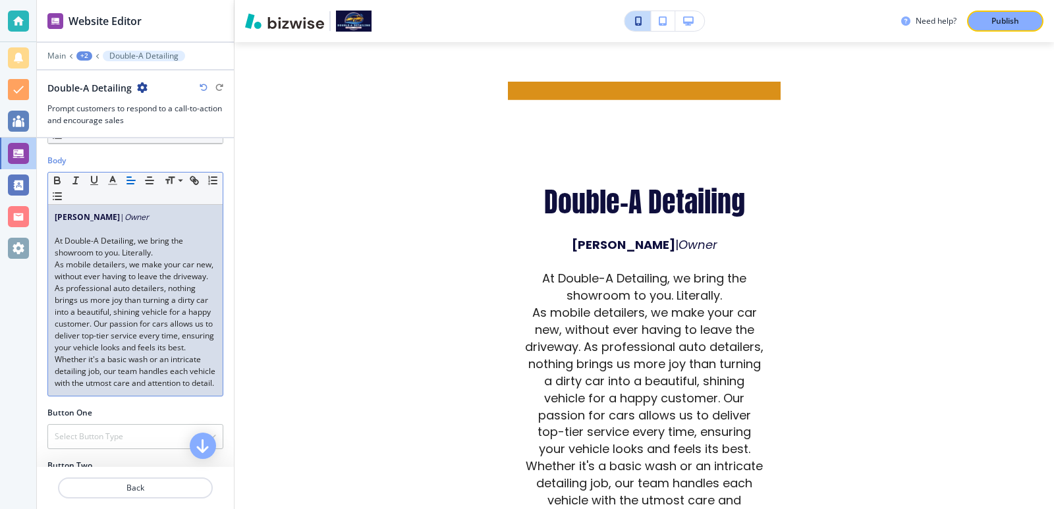
click at [120, 275] on span "As mobile detailers, we make your car new, without ever having to leave the dri…" at bounding box center [136, 324] width 163 height 130
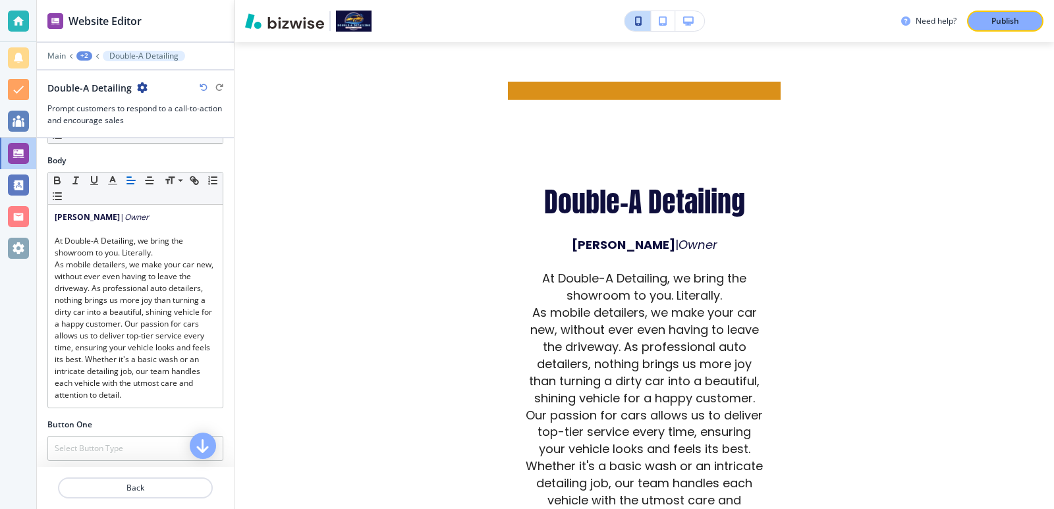
click at [909, 376] on div "Need help? Publish Edit HOME ABOUT SERVICES Interior Detailing Exterior Detaili…" at bounding box center [645, 254] width 820 height 509
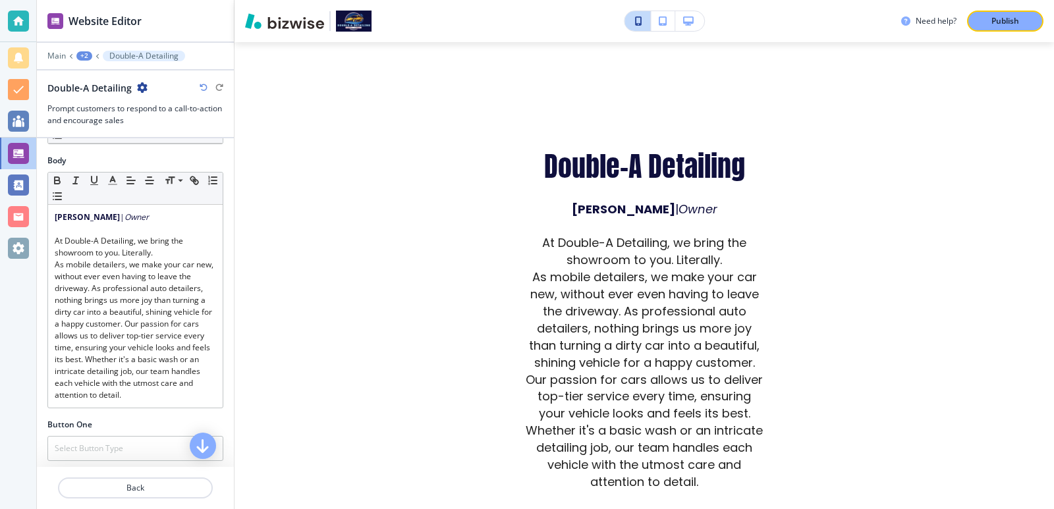
scroll to position [733, 0]
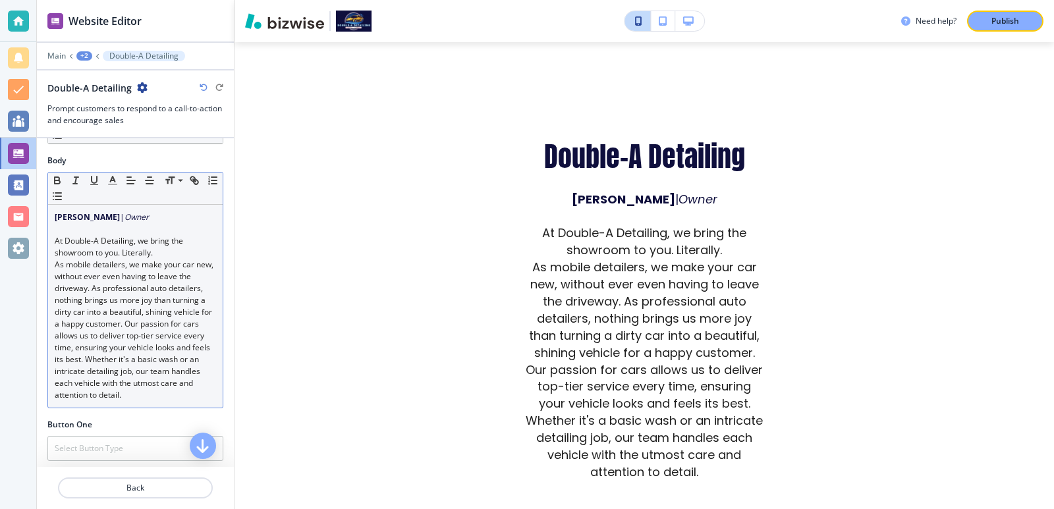
click at [203, 267] on p "As mobile detailers, we make your car new, without ever even having to leave th…" at bounding box center [135, 330] width 161 height 142
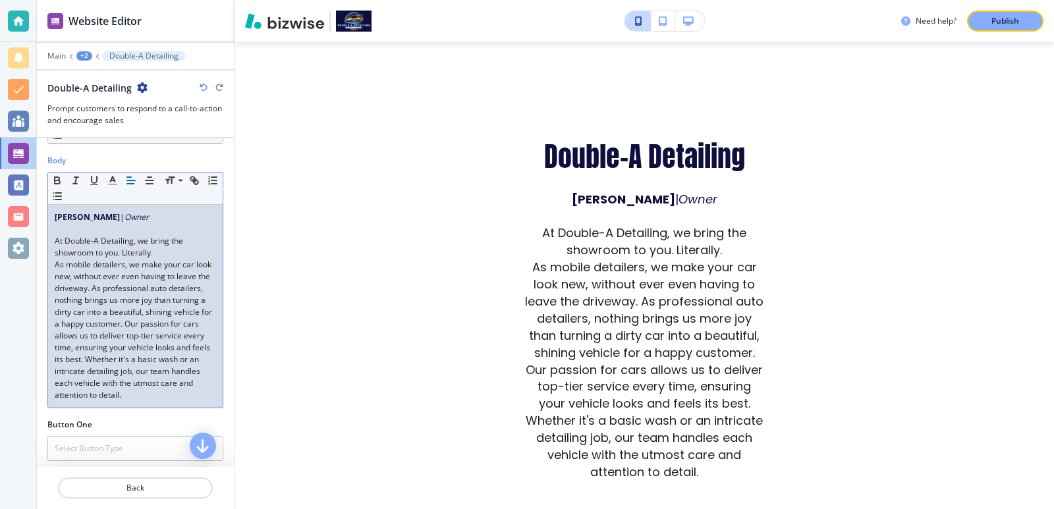
click at [938, 376] on div "Need help? Publish Edit HOME ABOUT SERVICES Interior Detailing Exterior Detaili…" at bounding box center [645, 254] width 820 height 509
click at [152, 274] on span "As mobile detailers, we make your car look new, without ever even having to lea…" at bounding box center [134, 330] width 159 height 142
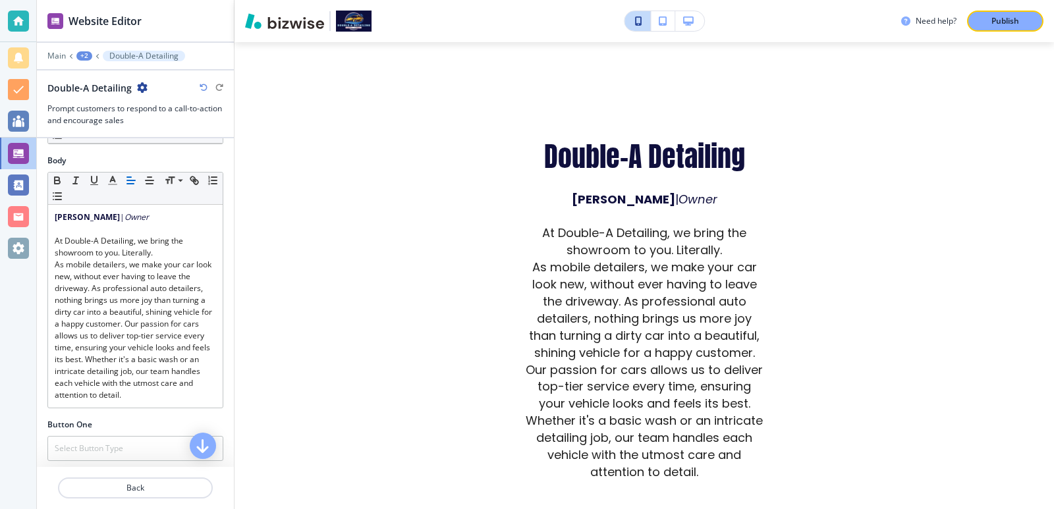
click at [826, 338] on div "Need help? Publish Edit HOME ABOUT SERVICES Interior Detailing Exterior Detaili…" at bounding box center [645, 254] width 820 height 509
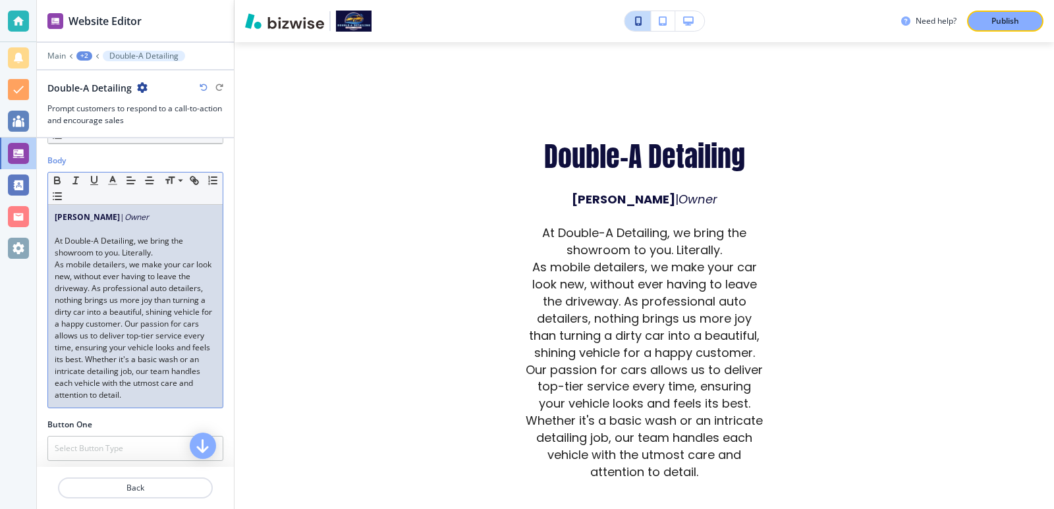
click at [89, 275] on span "As mobile detailers, we make your car look new, without ever having to leave th…" at bounding box center [134, 330] width 159 height 142
click at [884, 315] on div "Need help? Publish Edit HOME ABOUT SERVICES Interior Detailing Exterior Detaili…" at bounding box center [645, 254] width 820 height 509
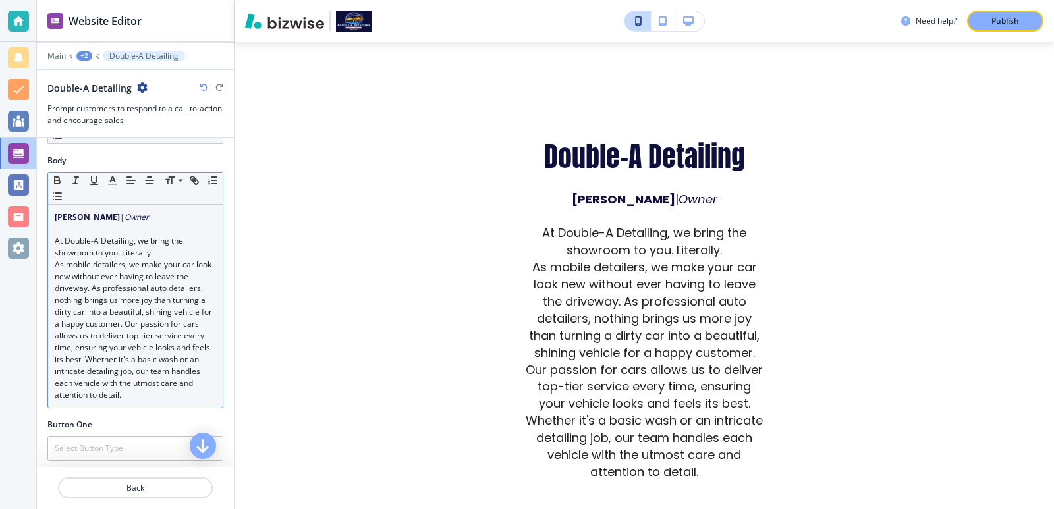
click at [100, 262] on span "As mobile detailers, we make your car look new without ever having to leave the…" at bounding box center [134, 330] width 159 height 142
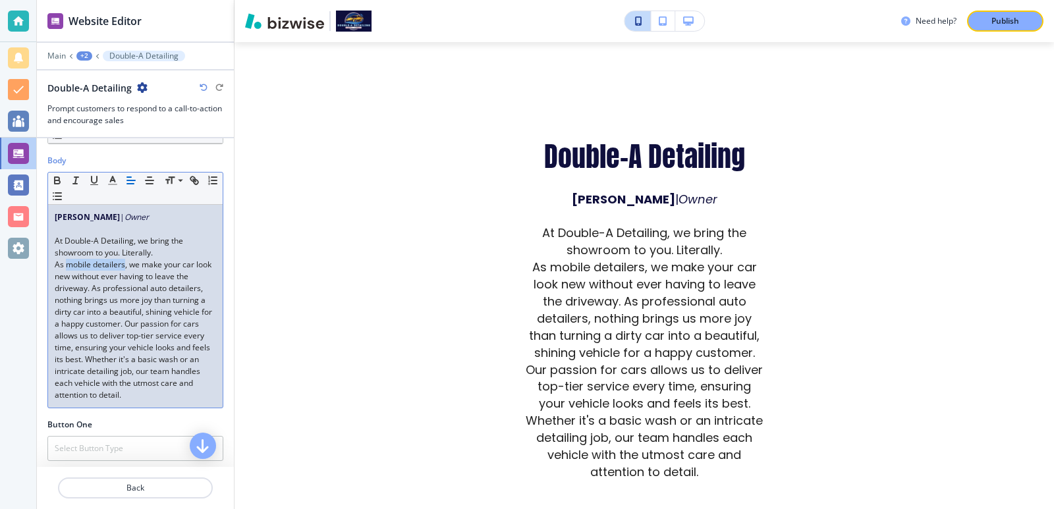
drag, startPoint x: 100, startPoint y: 262, endPoint x: 80, endPoint y: 266, distance: 20.8
click at [80, 266] on span "As mobile detailers, we make your car look new without ever having to leave the…" at bounding box center [134, 330] width 159 height 142
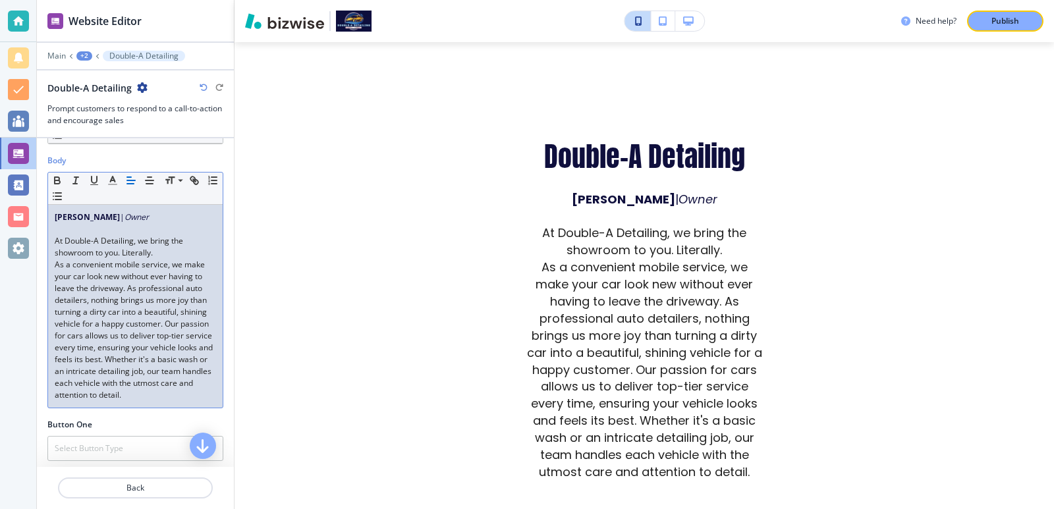
click at [949, 323] on div "Need help? Publish Edit HOME ABOUT SERVICES Interior Detailing Exterior Detaili…" at bounding box center [645, 254] width 820 height 509
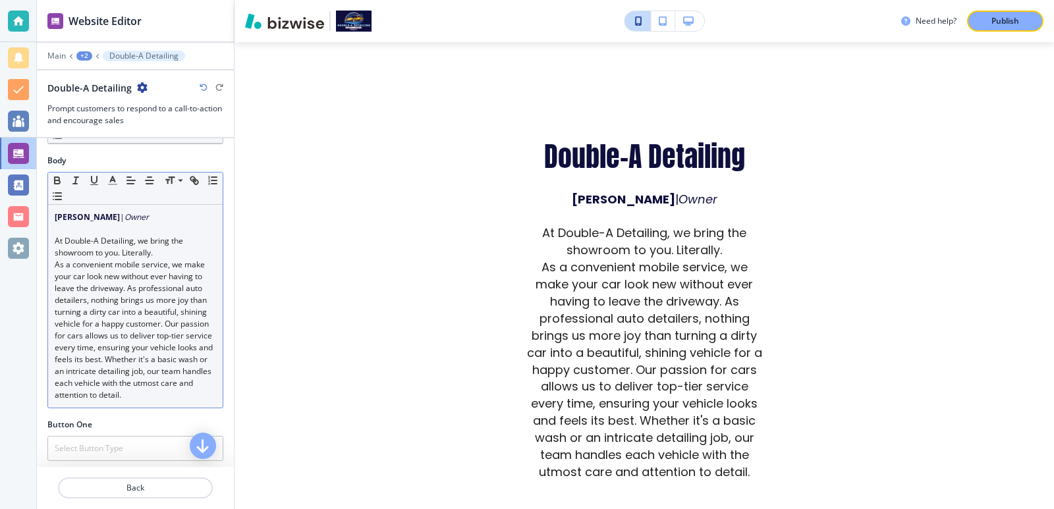
click at [128, 290] on span "As a convenient mobile service, we make your car look new without ever having t…" at bounding box center [135, 330] width 160 height 142
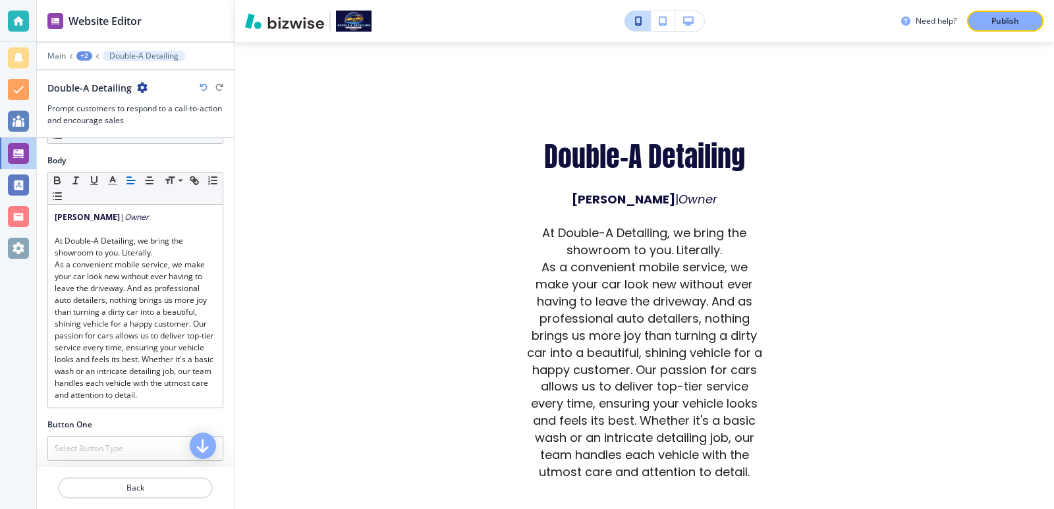
click at [919, 353] on div "Need help? Publish Edit HOME ABOUT SERVICES Interior Detailing Exterior Detaili…" at bounding box center [645, 254] width 820 height 509
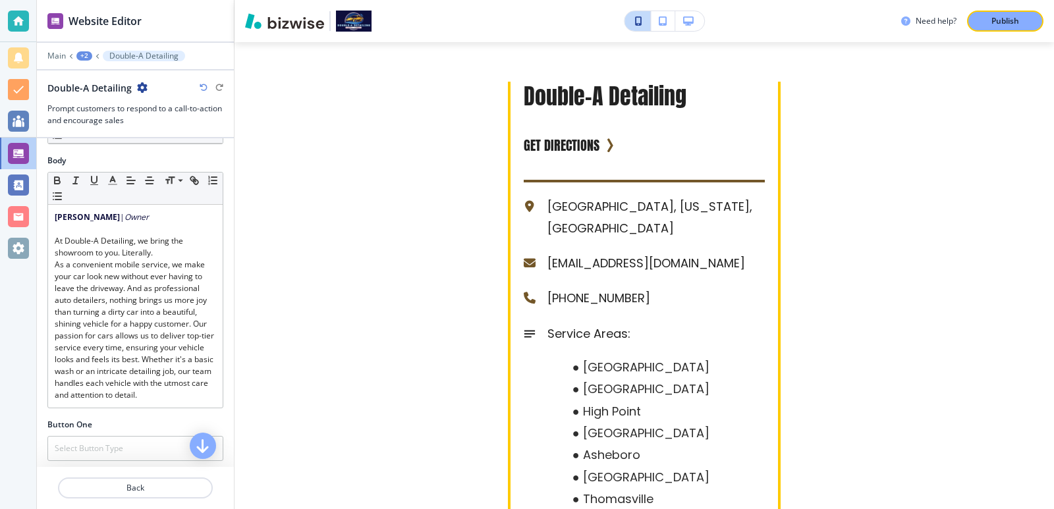
scroll to position [5389, 0]
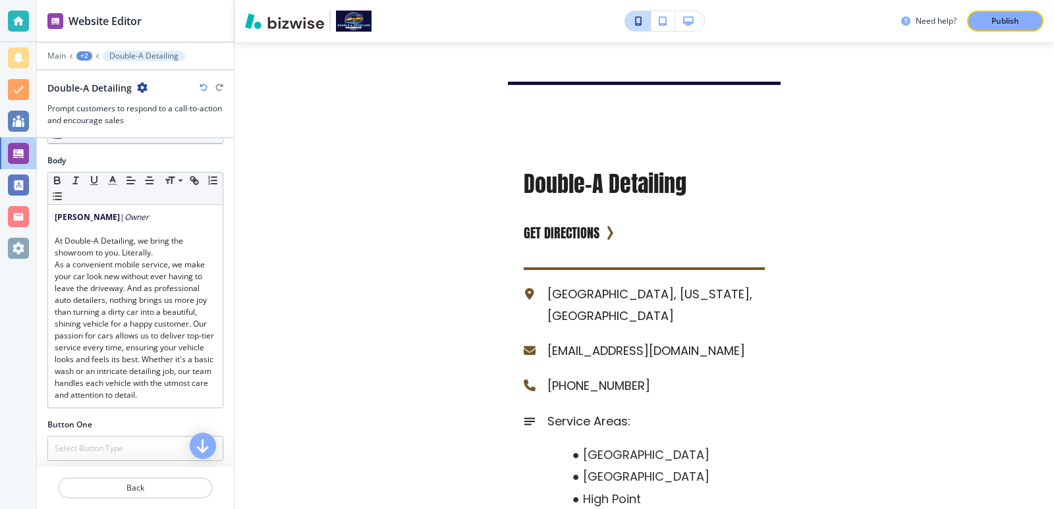
click at [80, 54] on div "+2" at bounding box center [84, 55] width 16 height 9
click at [103, 86] on button "Pages" at bounding box center [118, 77] width 84 height 23
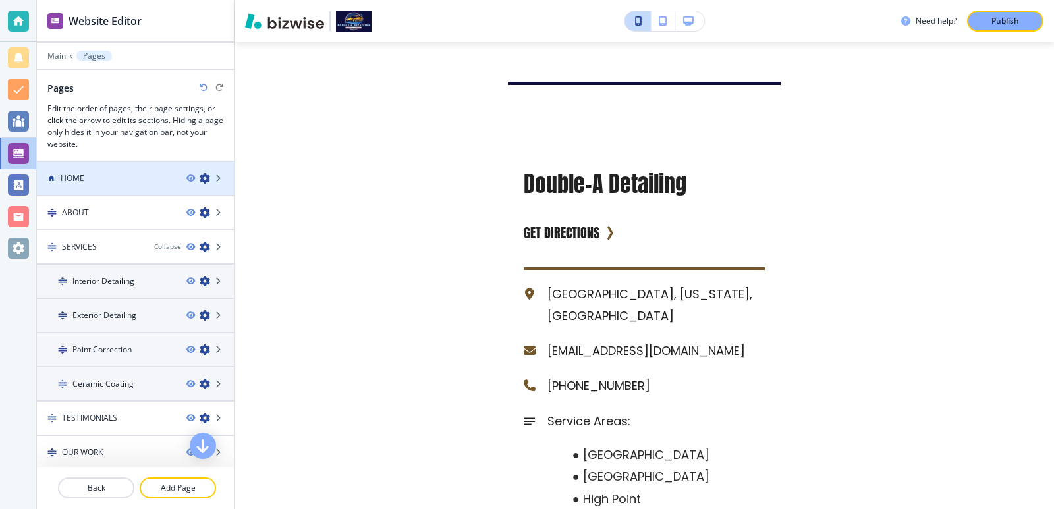
click at [119, 180] on div "HOME" at bounding box center [106, 179] width 139 height 12
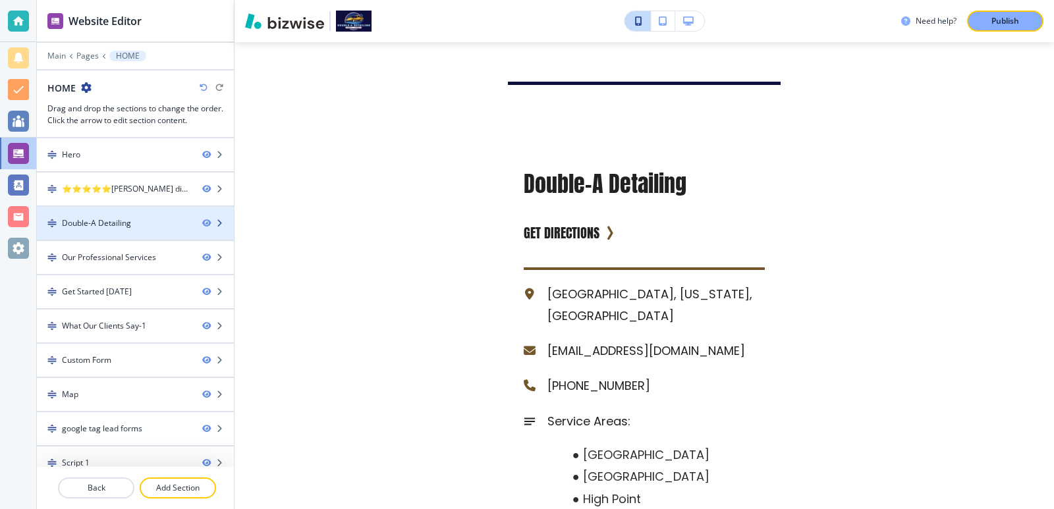
scroll to position [14, 0]
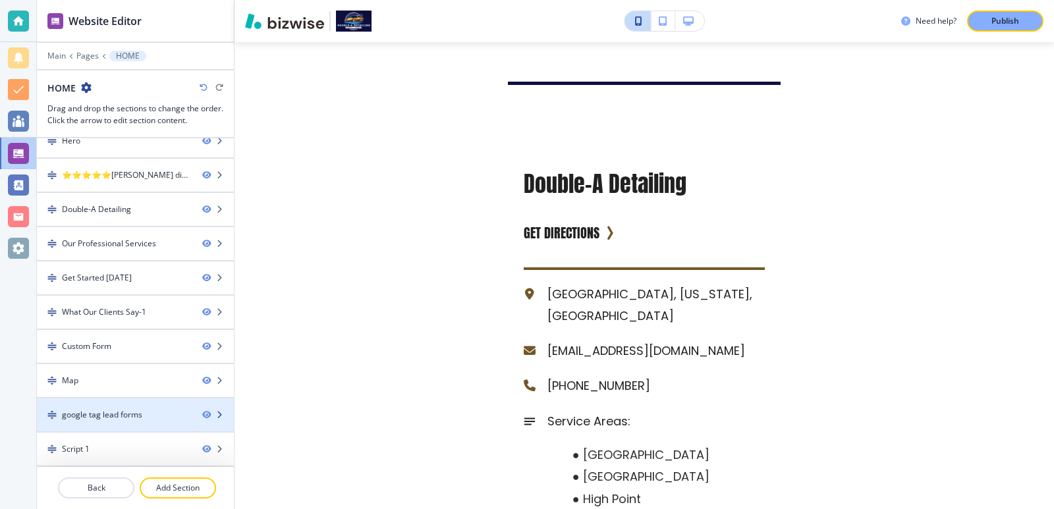
click at [126, 424] on div at bounding box center [135, 426] width 197 height 11
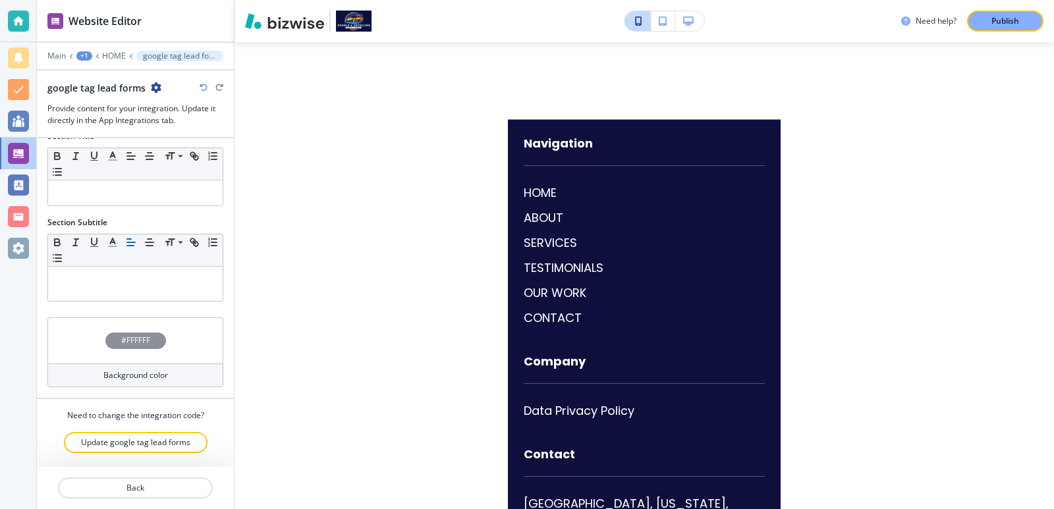
scroll to position [20, 0]
click at [136, 437] on p "Update google tag lead forms" at bounding box center [135, 441] width 109 height 12
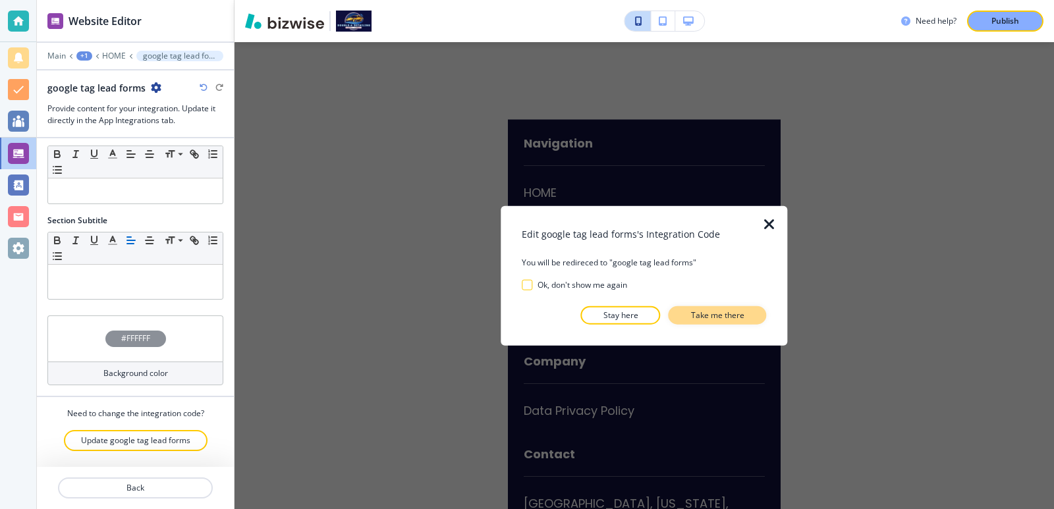
click at [687, 312] on button "Take me there" at bounding box center [718, 315] width 98 height 18
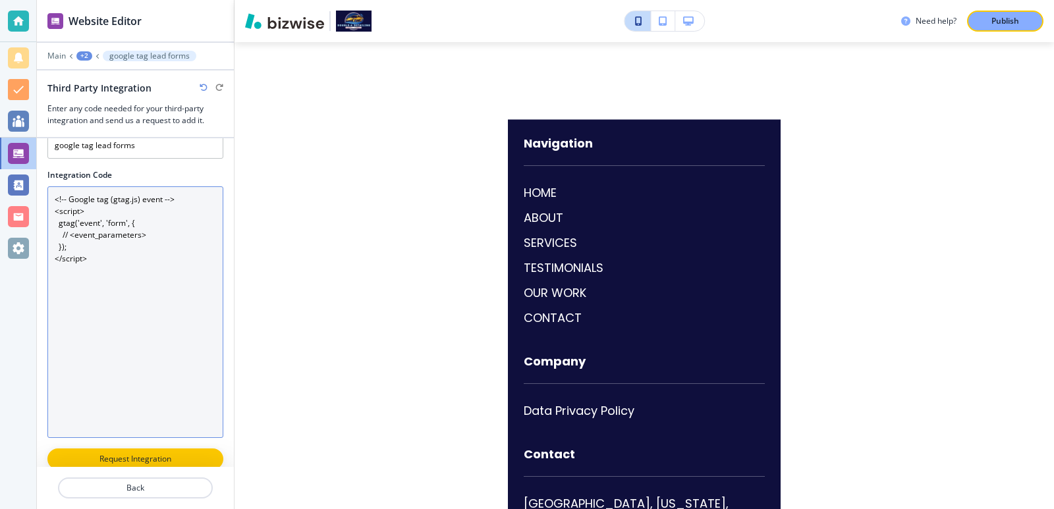
scroll to position [52, 0]
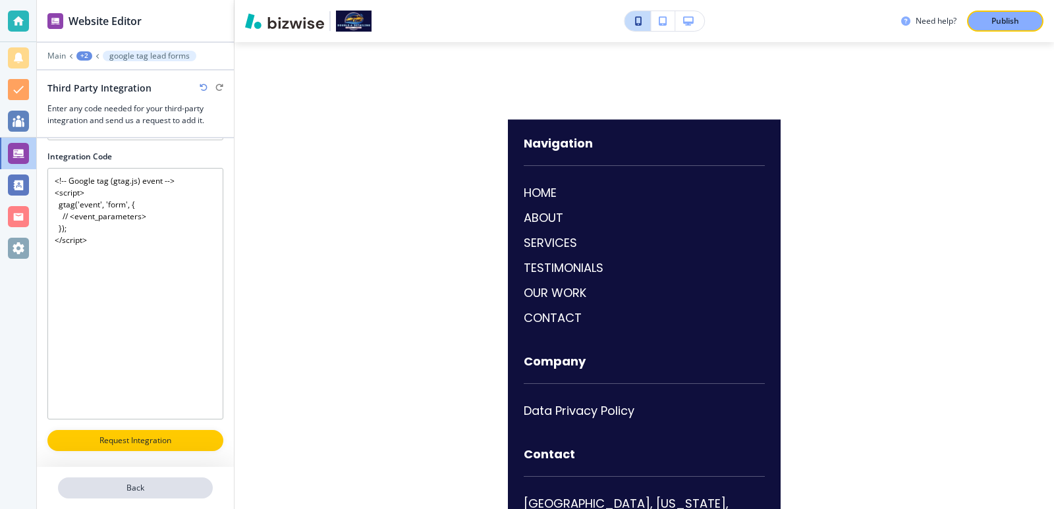
click at [158, 484] on p "Back" at bounding box center [135, 488] width 152 height 12
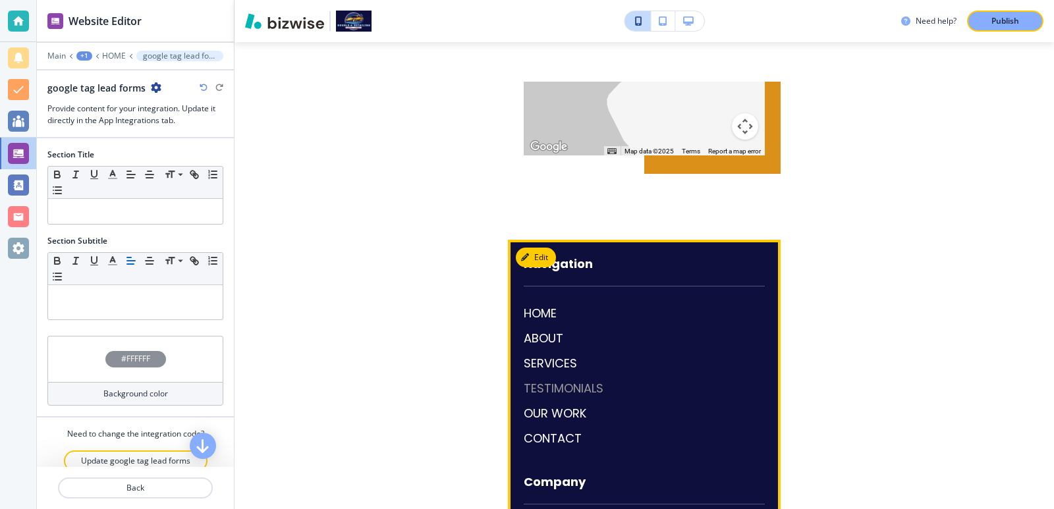
scroll to position [6135, 0]
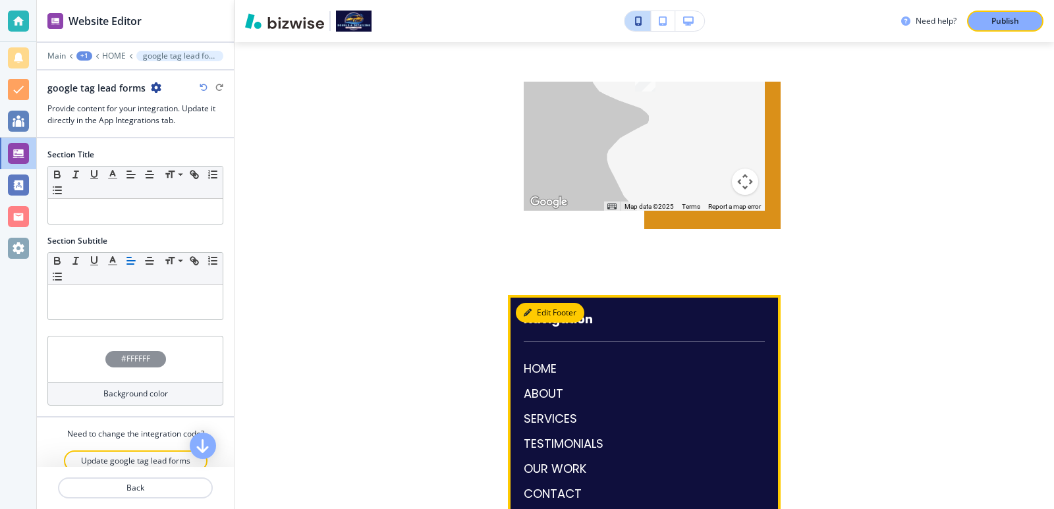
click at [531, 303] on button "Edit Footer" at bounding box center [550, 313] width 69 height 20
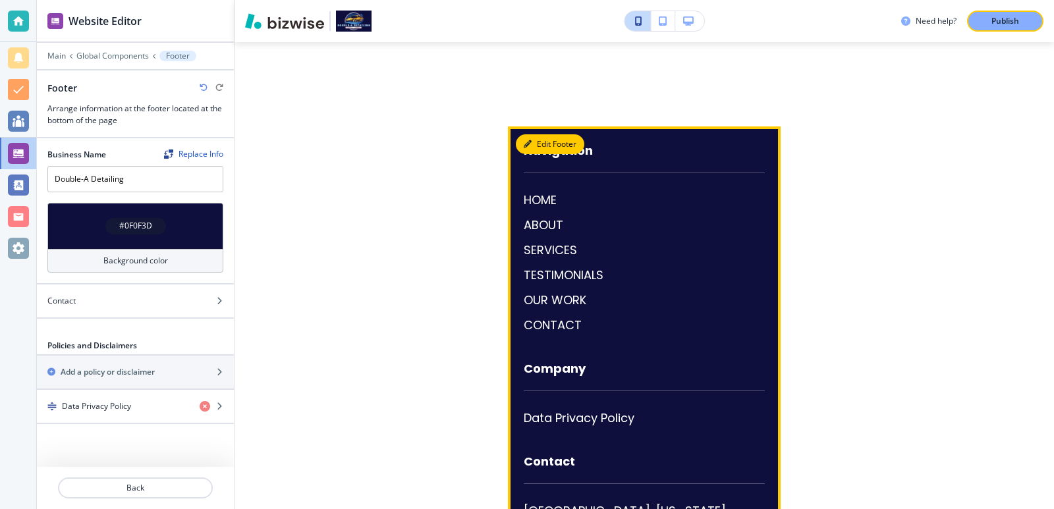
scroll to position [6310, 0]
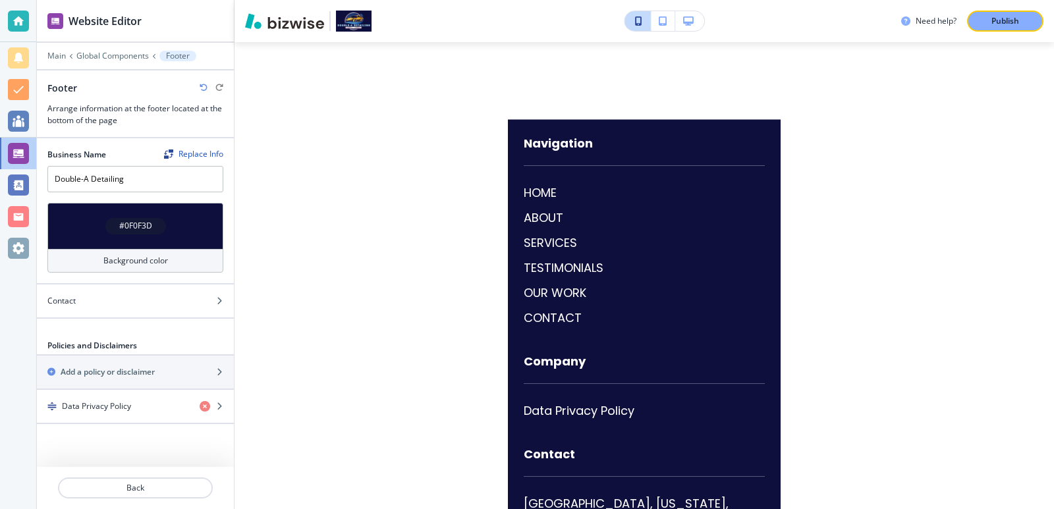
click at [136, 61] on div "Main Global Components Footer" at bounding box center [135, 56] width 176 height 11
click at [136, 57] on p "Global Components" at bounding box center [112, 55] width 72 height 9
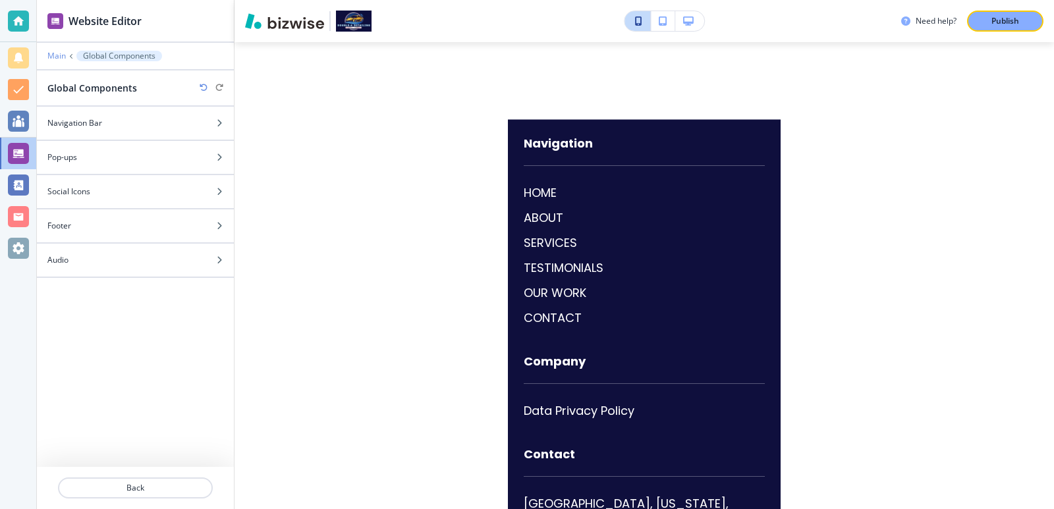
click at [57, 54] on p "Main" at bounding box center [56, 55] width 18 height 9
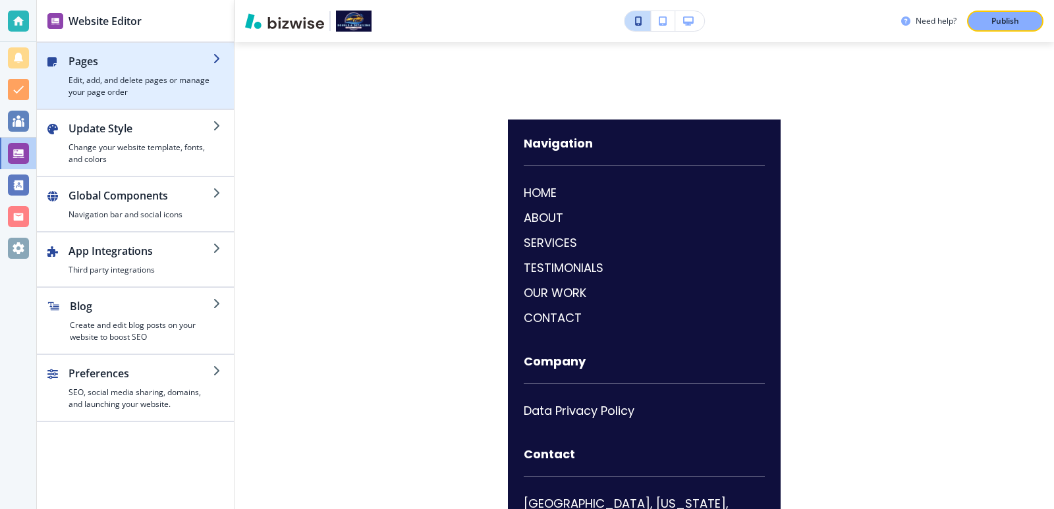
click at [141, 70] on div "button" at bounding box center [141, 71] width 144 height 5
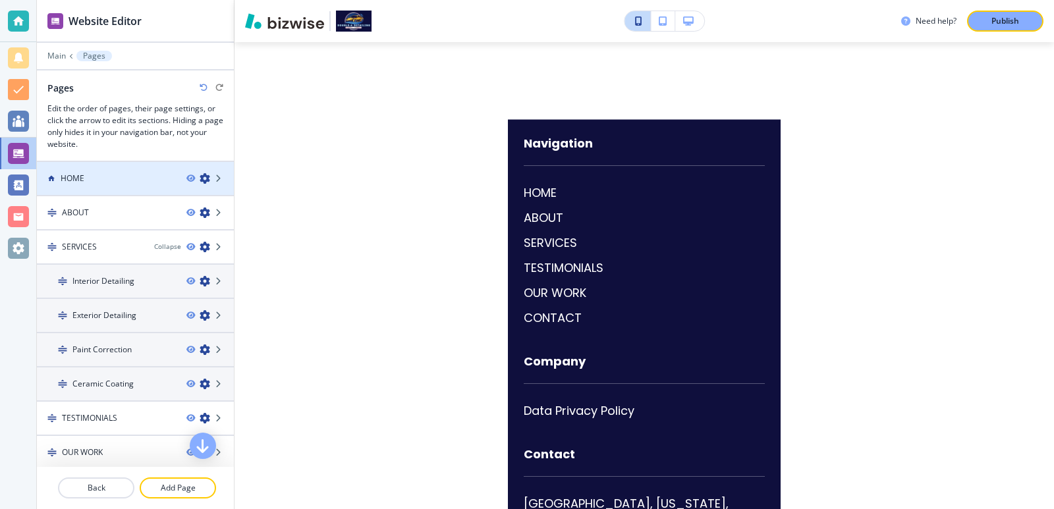
click at [124, 179] on div "HOME" at bounding box center [106, 179] width 139 height 12
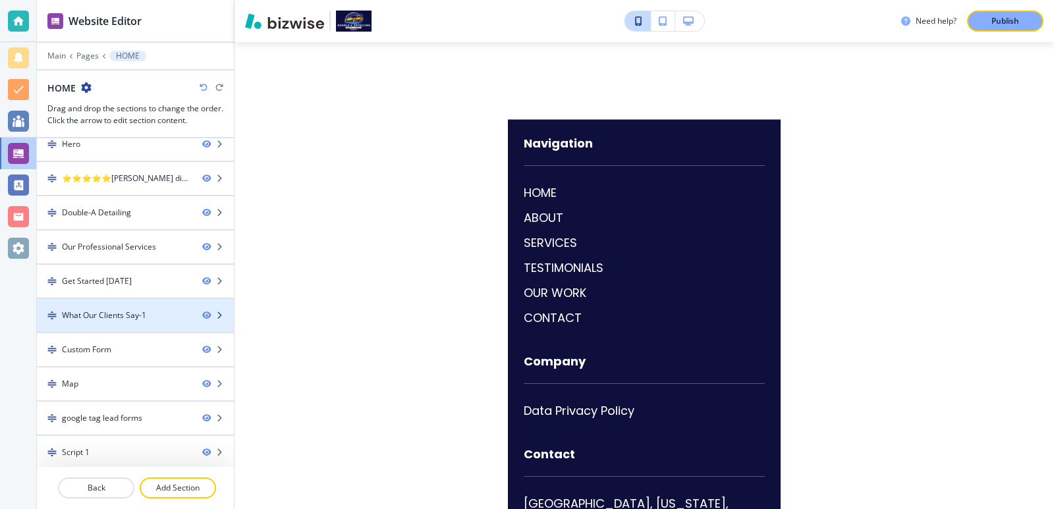
scroll to position [14, 0]
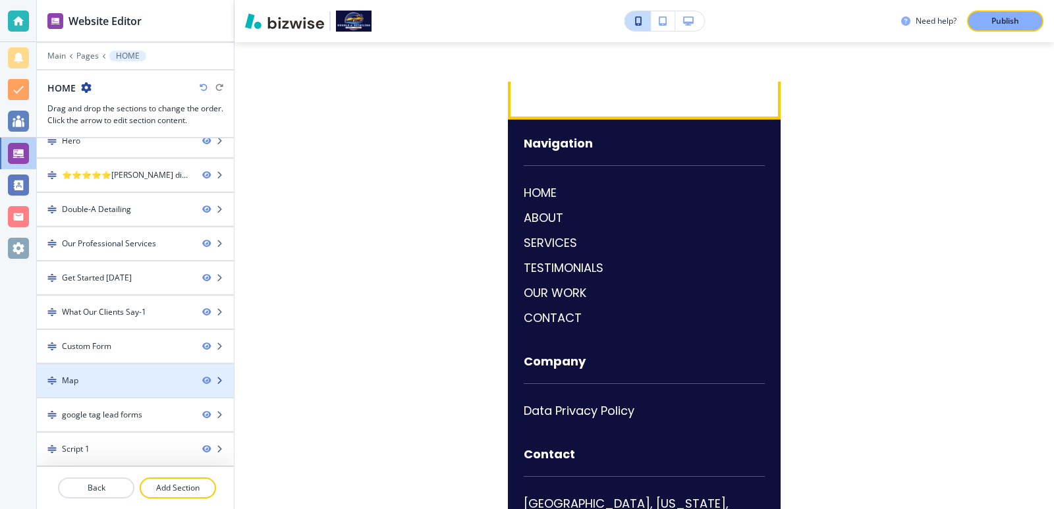
click at [126, 375] on div "Map" at bounding box center [114, 381] width 155 height 12
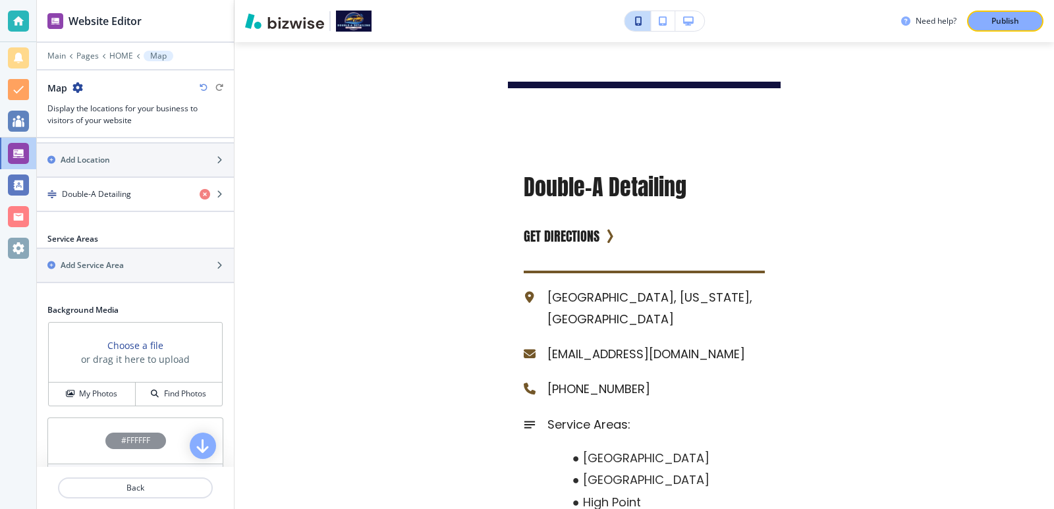
scroll to position [439, 0]
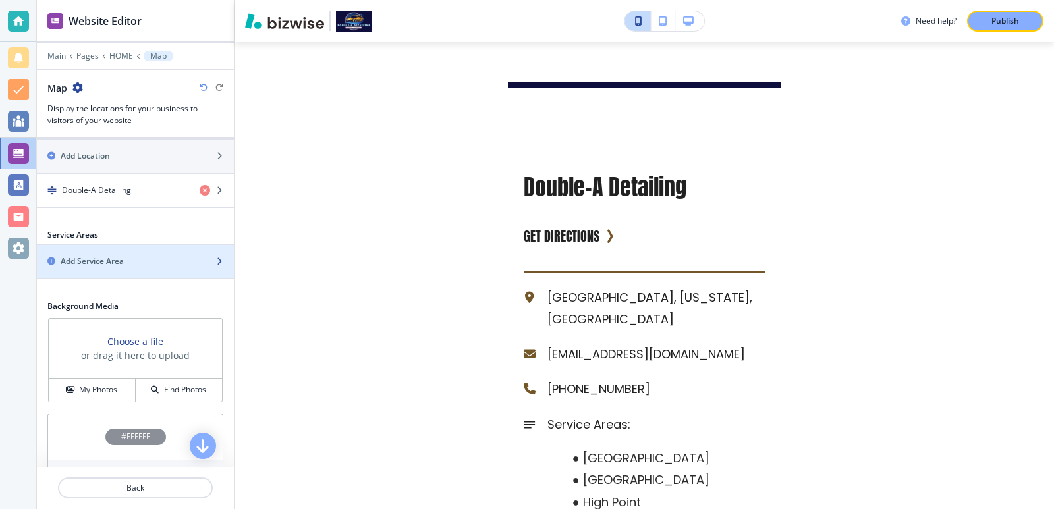
click at [143, 262] on div "Add Service Area" at bounding box center [121, 262] width 168 height 12
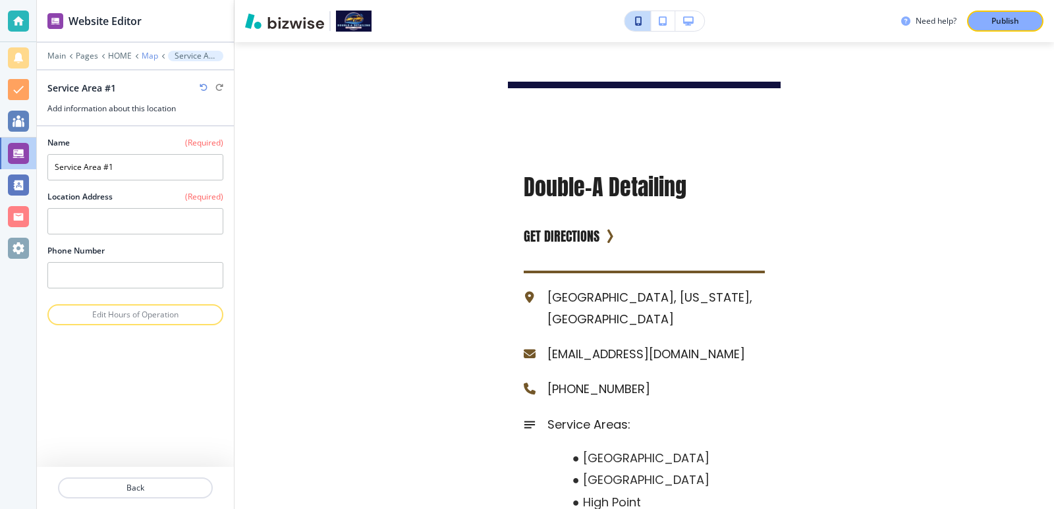
click at [142, 51] on p "Map" at bounding box center [150, 55] width 16 height 9
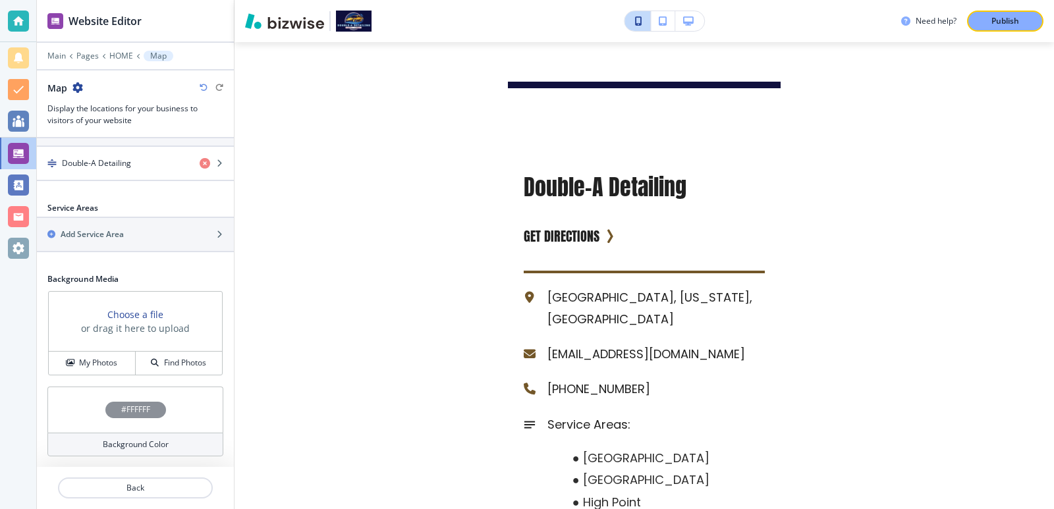
scroll to position [379, 0]
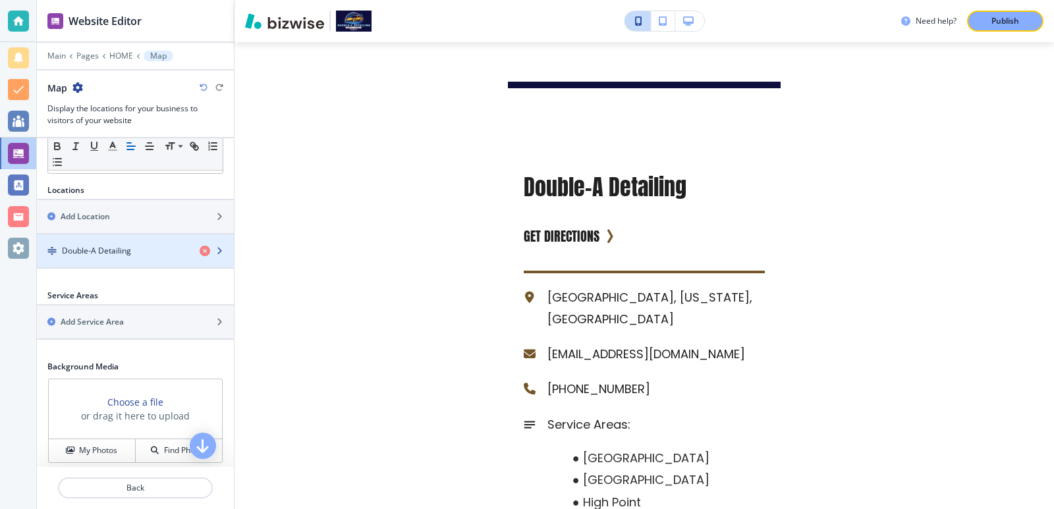
click at [146, 259] on div "button" at bounding box center [135, 262] width 197 height 11
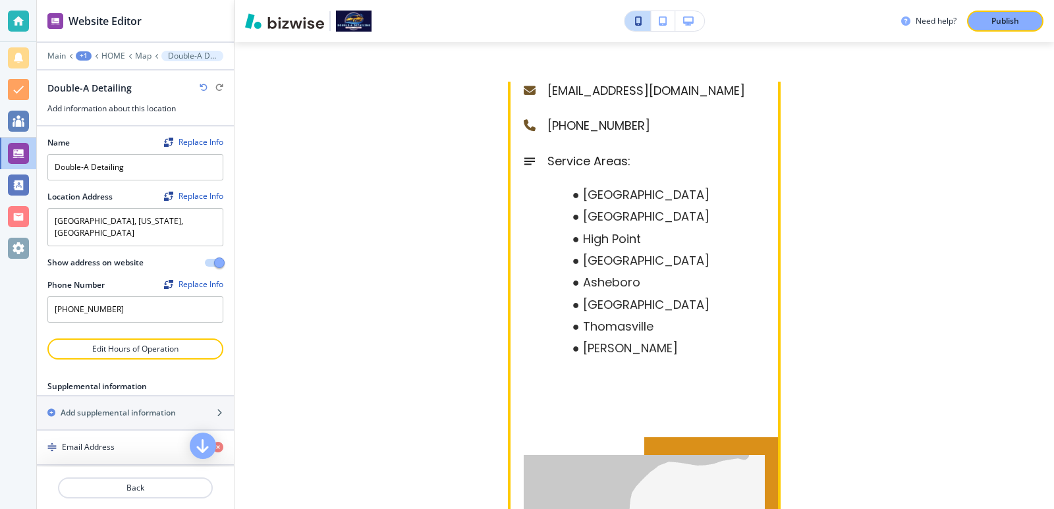
scroll to position [5649, 0]
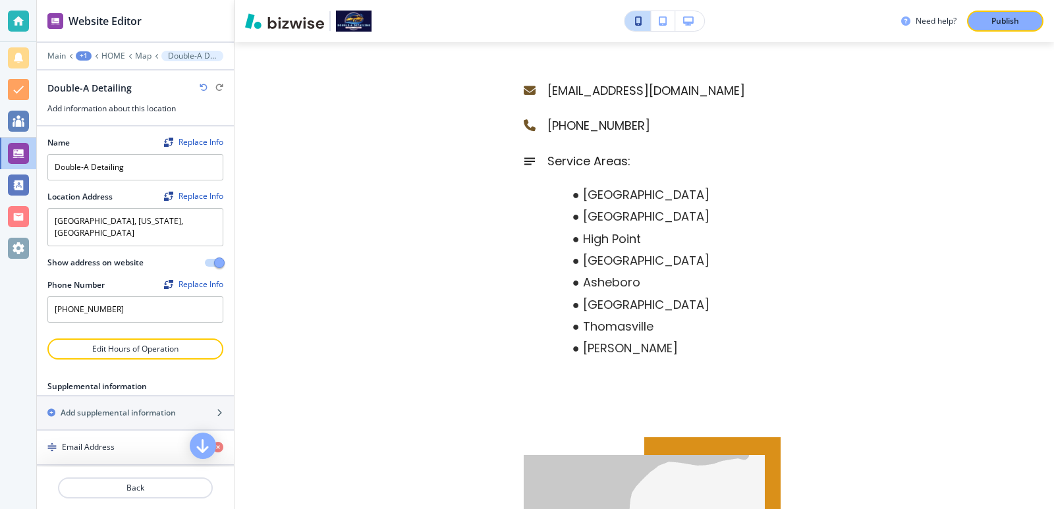
click at [205, 259] on button "button" at bounding box center [214, 263] width 18 height 8
click at [204, 258] on span "button" at bounding box center [209, 263] width 11 height 11
click at [175, 257] on div "Show address on website" at bounding box center [135, 263] width 176 height 12
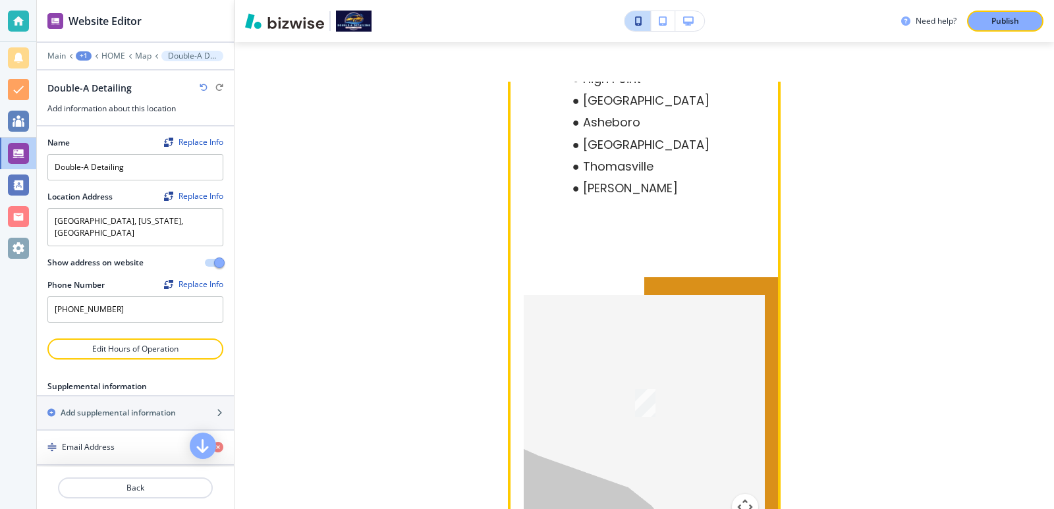
scroll to position [5913, 0]
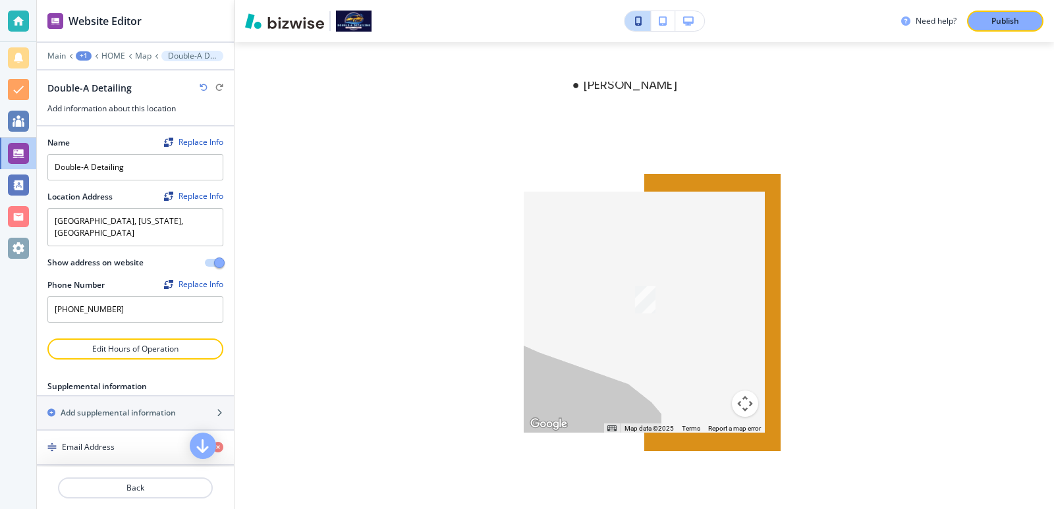
click at [205, 259] on button "button" at bounding box center [214, 263] width 18 height 8
click at [179, 246] on div at bounding box center [135, 251] width 176 height 11
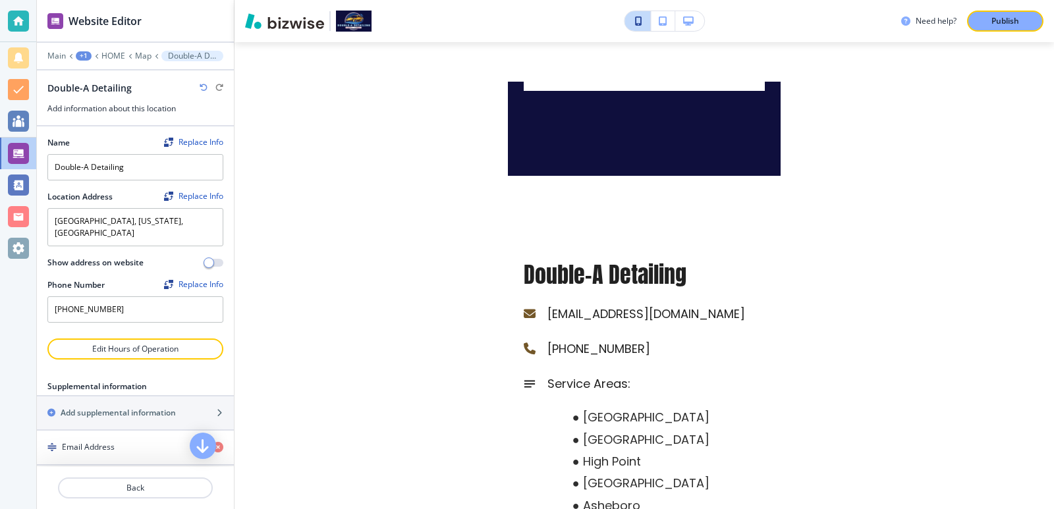
scroll to position [32, 0]
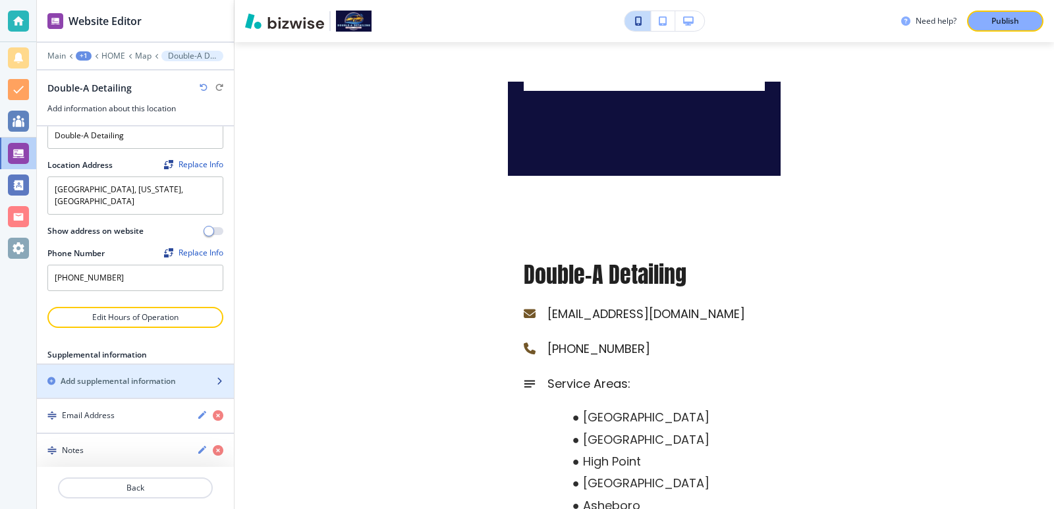
click at [177, 387] on div "button" at bounding box center [135, 392] width 197 height 11
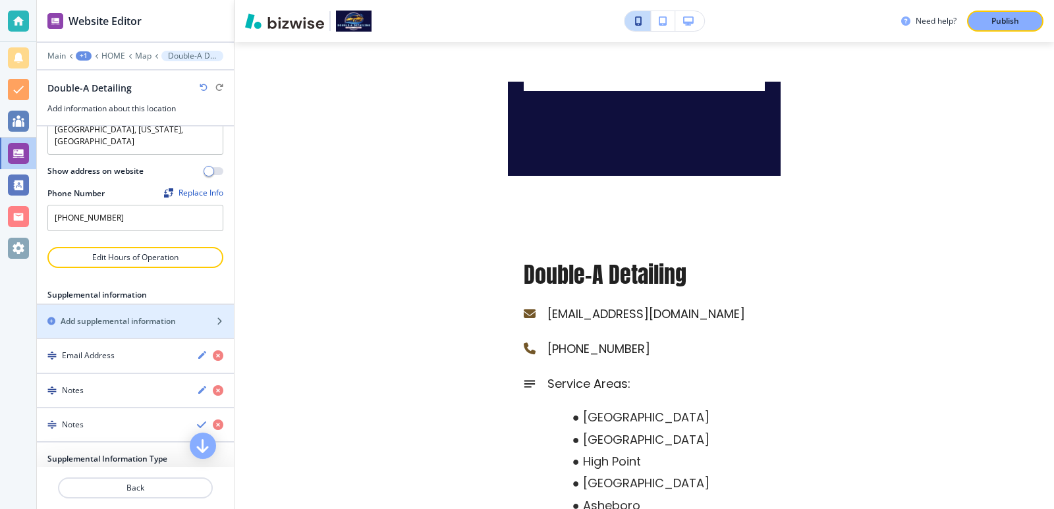
scroll to position [226, 0]
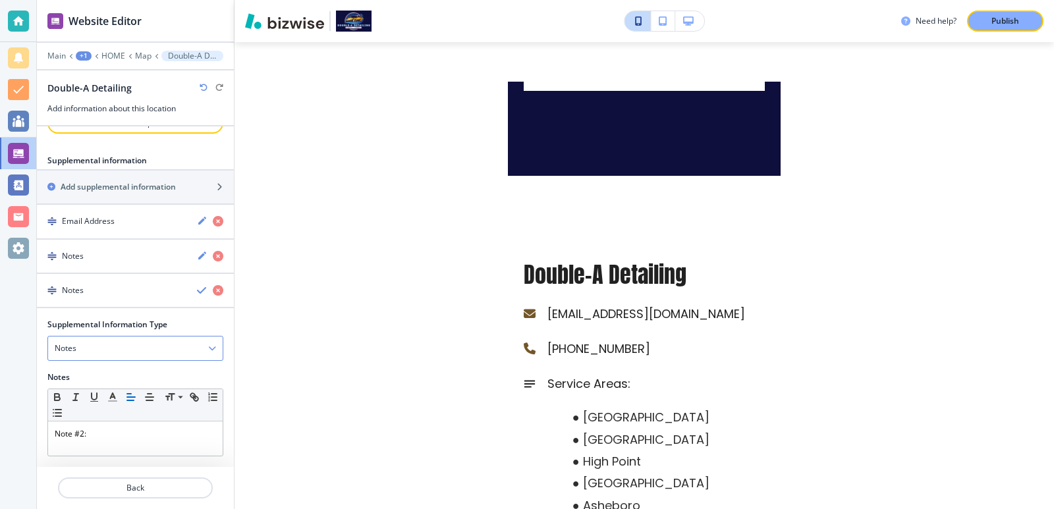
click at [179, 343] on div "Notes" at bounding box center [135, 349] width 175 height 24
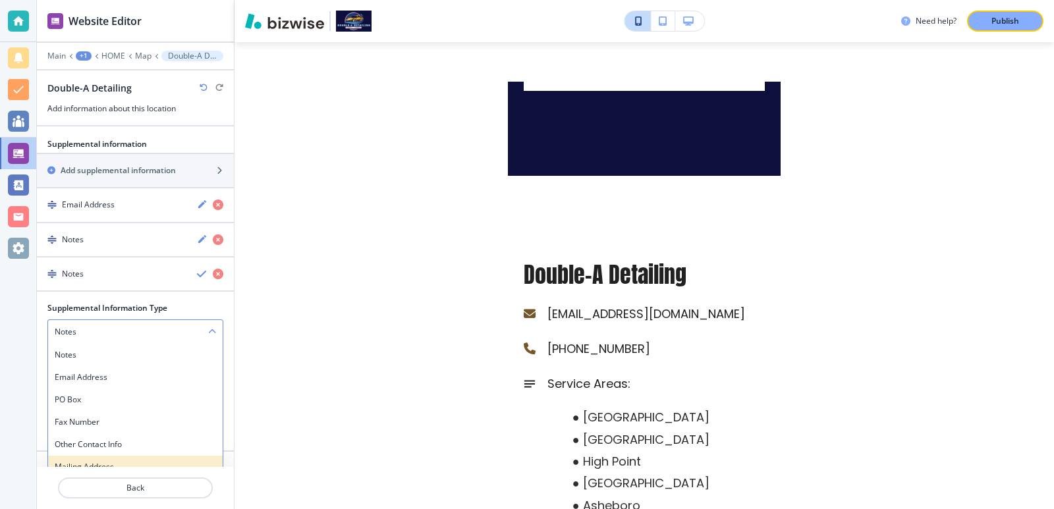
click at [149, 456] on div "Mailing Address" at bounding box center [135, 467] width 175 height 22
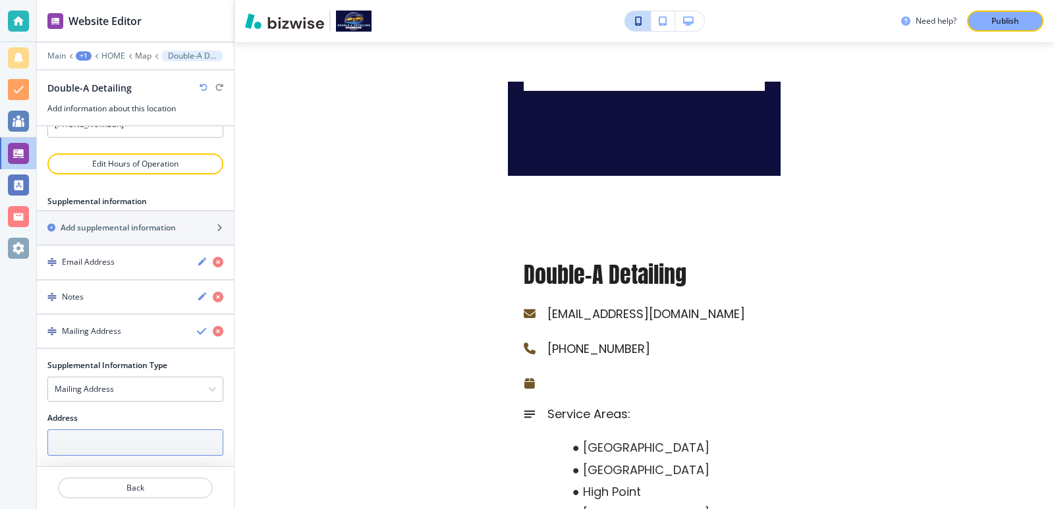
scroll to position [184, 0]
click at [145, 430] on input "text" at bounding box center [135, 443] width 176 height 26
type input "[STREET_ADDRESS]"
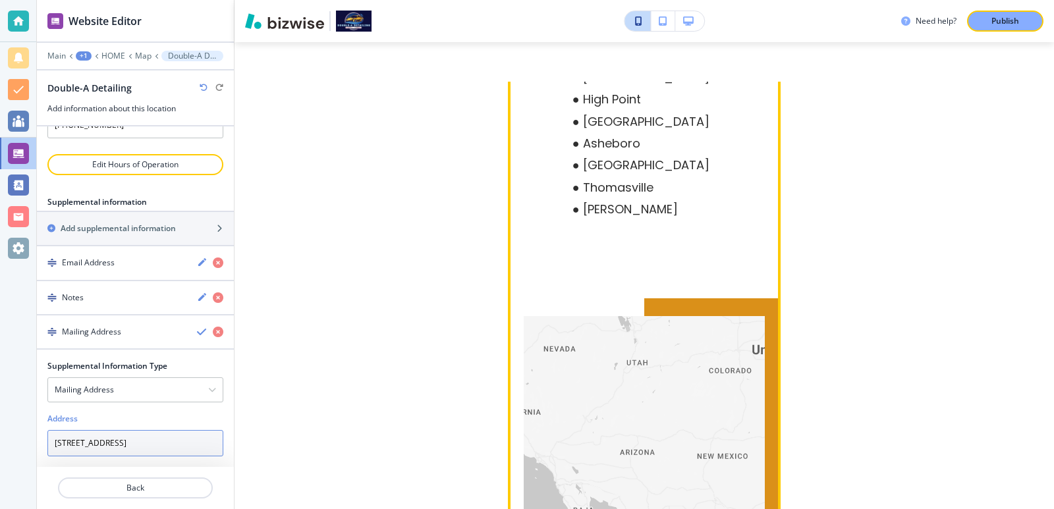
scroll to position [5737, 0]
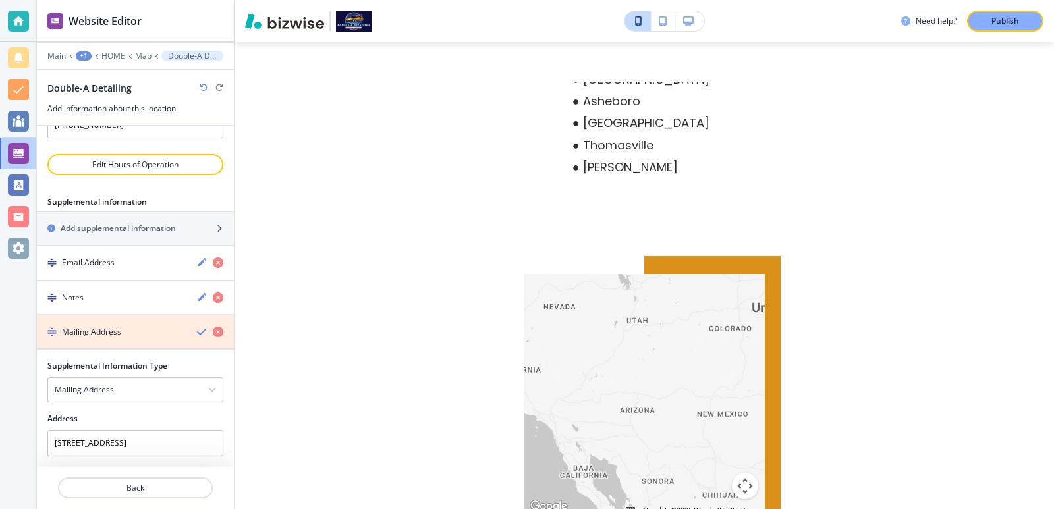
click at [213, 327] on icon "button" at bounding box center [218, 332] width 11 height 11
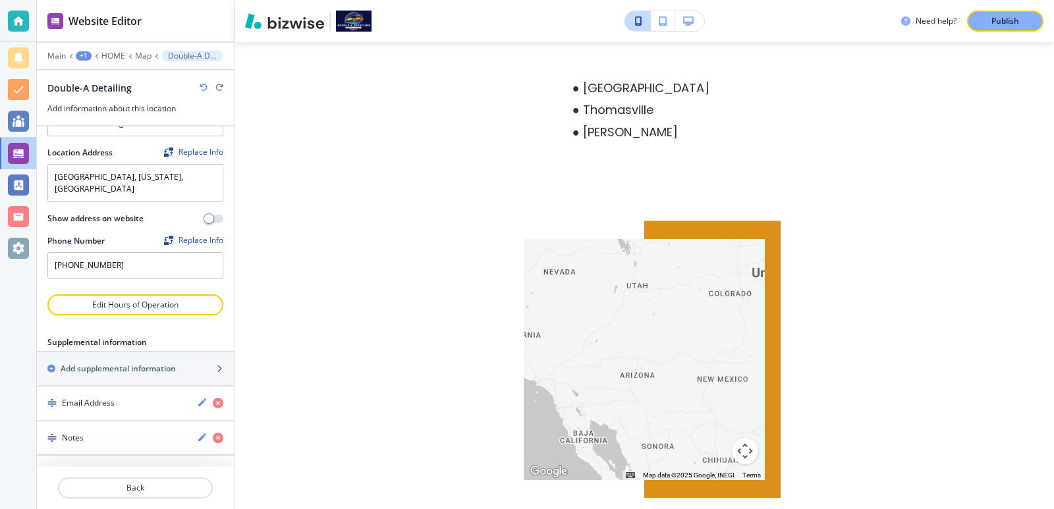
scroll to position [32, 0]
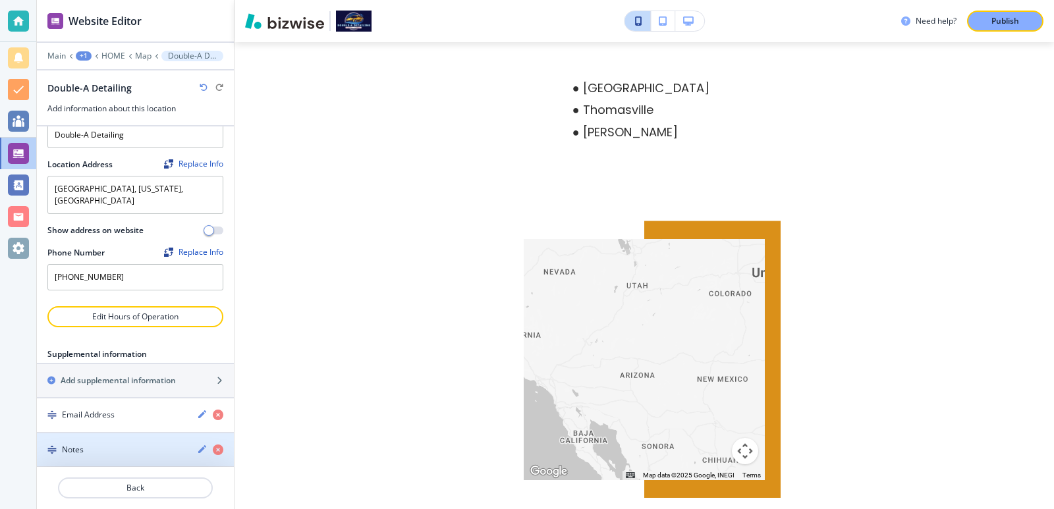
click at [165, 444] on div "Notes" at bounding box center [112, 450] width 150 height 12
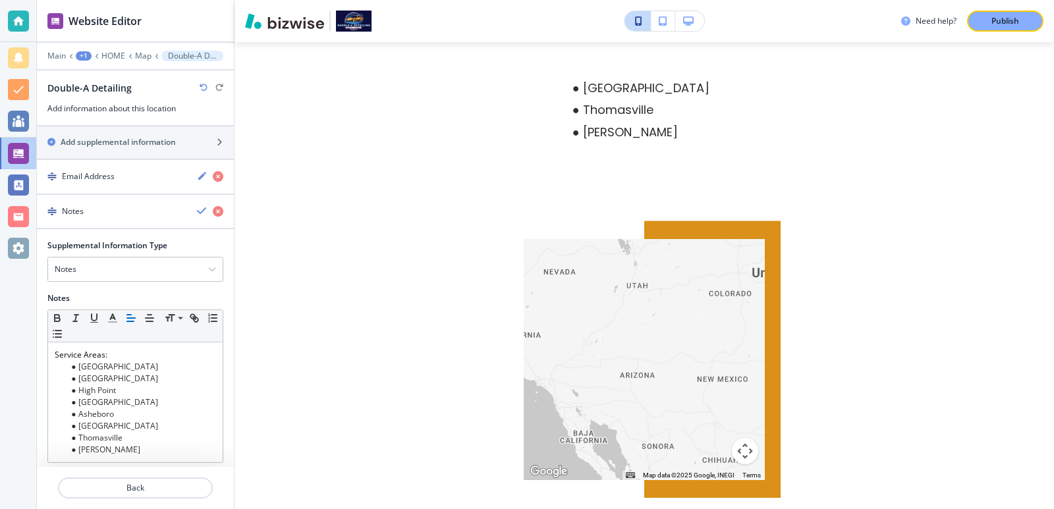
scroll to position [277, 0]
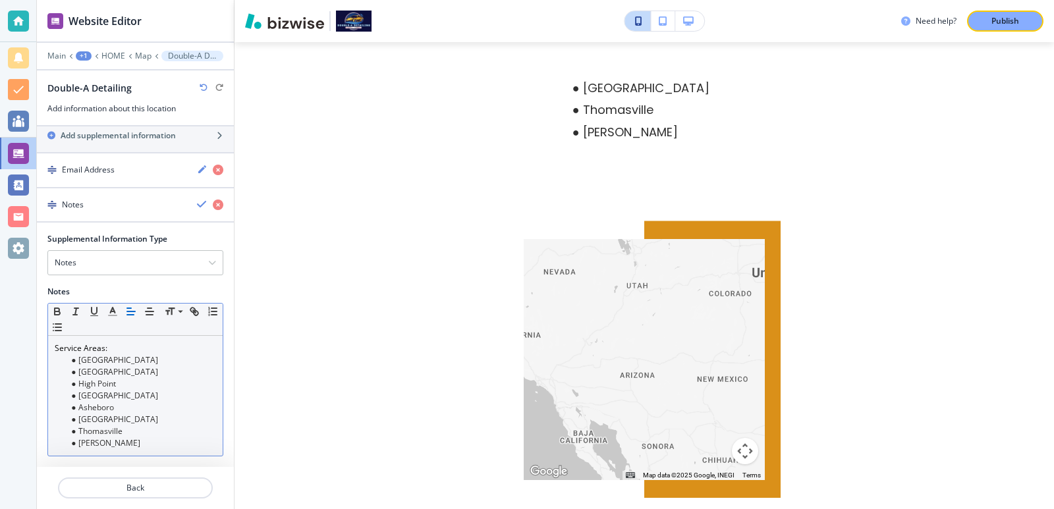
click at [155, 366] on li "[GEOGRAPHIC_DATA]" at bounding box center [142, 372] width 150 height 12
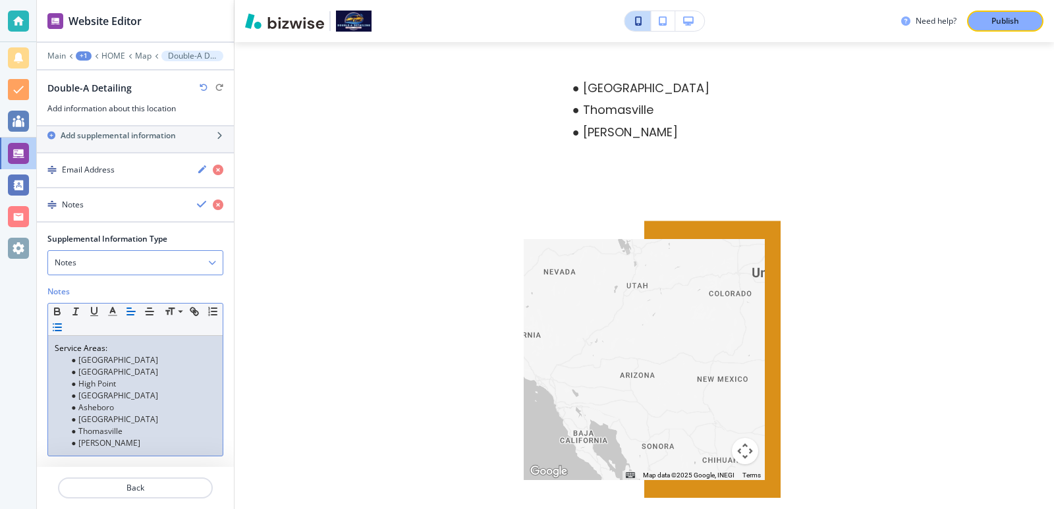
click at [132, 250] on div "Notes Notes Email Address PO Box Fax Number Other Contact Info Mailing Address" at bounding box center [135, 262] width 176 height 25
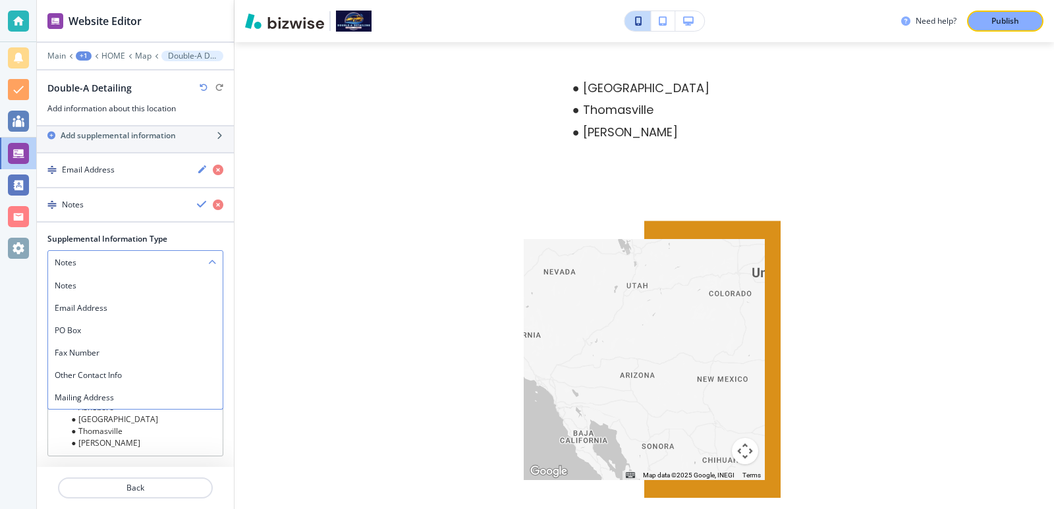
click at [131, 250] on div "Notes Notes Email Address PO Box Fax Number Other Contact Info Mailing Address" at bounding box center [135, 262] width 176 height 25
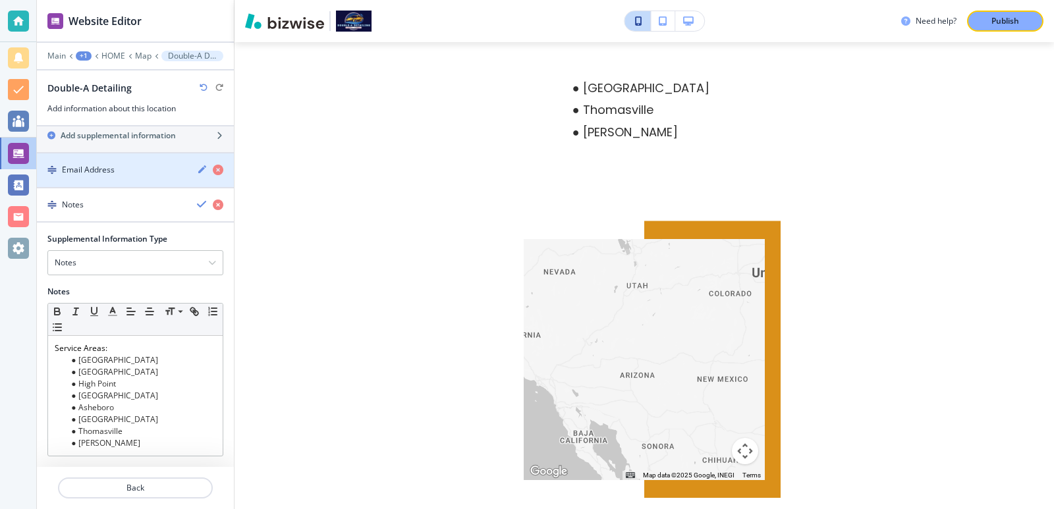
click at [140, 164] on div "Email Address" at bounding box center [112, 170] width 150 height 12
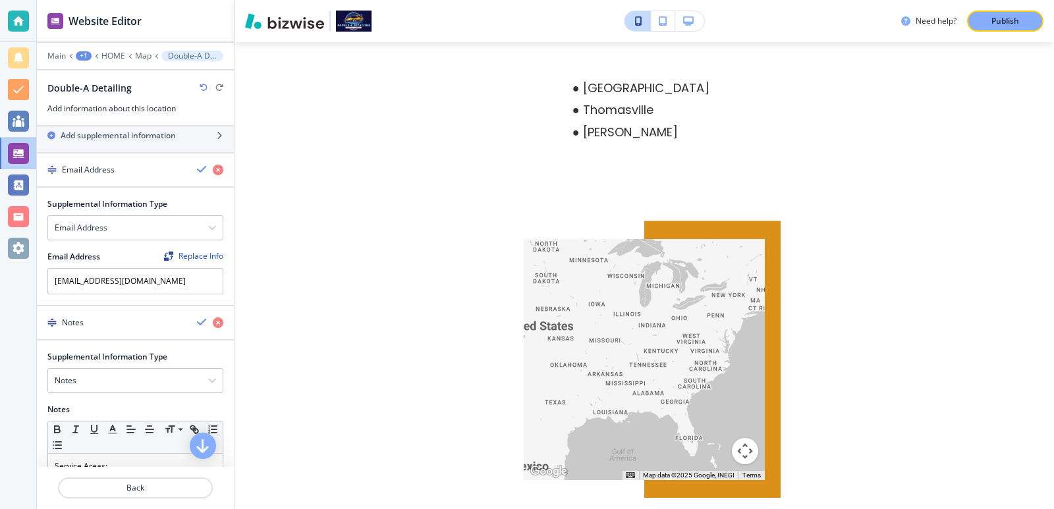
drag, startPoint x: 698, startPoint y: 382, endPoint x: 489, endPoint y: 377, distance: 208.9
click at [489, 377] on div "Need help? Publish Edit HOME ABOUT SERVICES Interior Detailing Exterior Detaili…" at bounding box center [645, 254] width 820 height 509
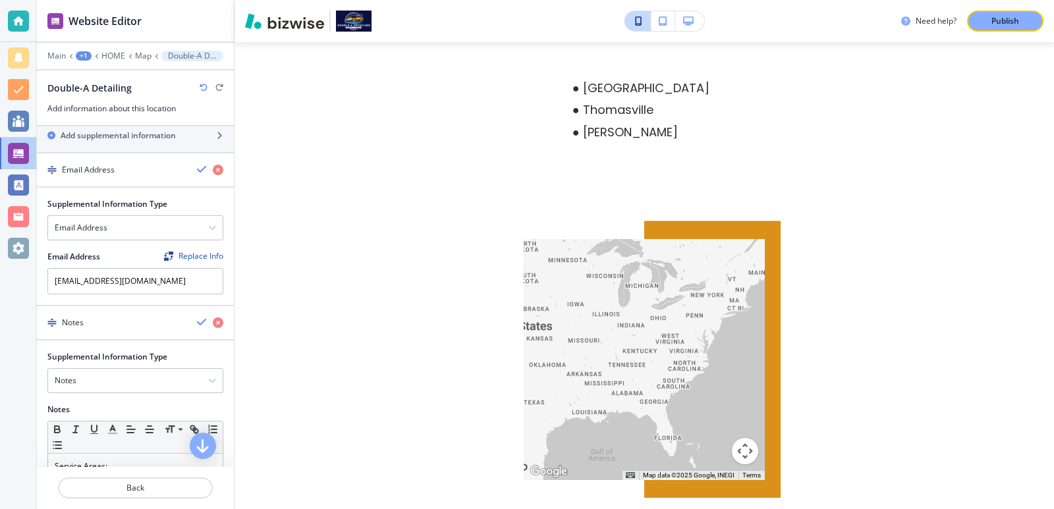
drag, startPoint x: 691, startPoint y: 377, endPoint x: 667, endPoint y: 375, distance: 24.5
click at [666, 376] on div at bounding box center [644, 359] width 241 height 241
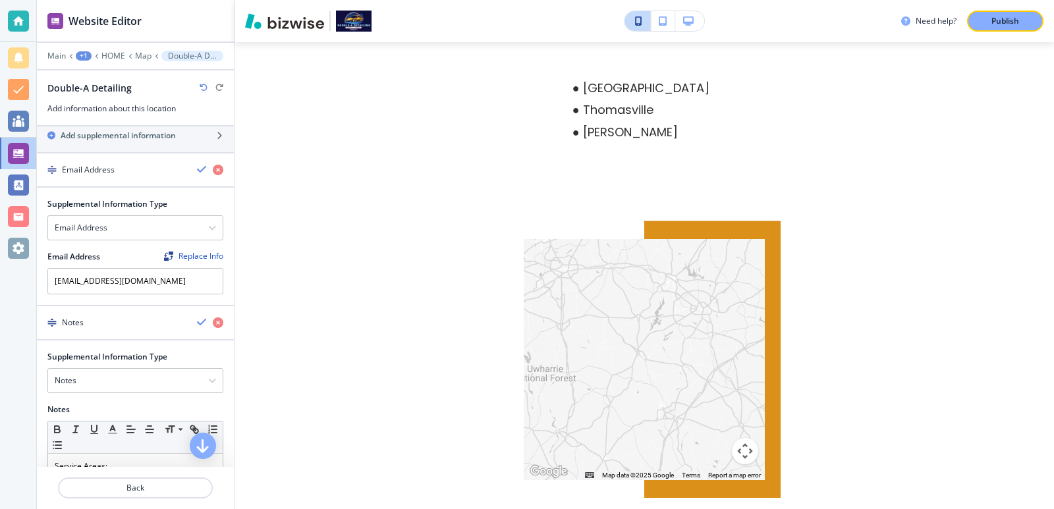
drag, startPoint x: 676, startPoint y: 339, endPoint x: 593, endPoint y: 418, distance: 114.2
click at [576, 427] on div at bounding box center [644, 359] width 241 height 241
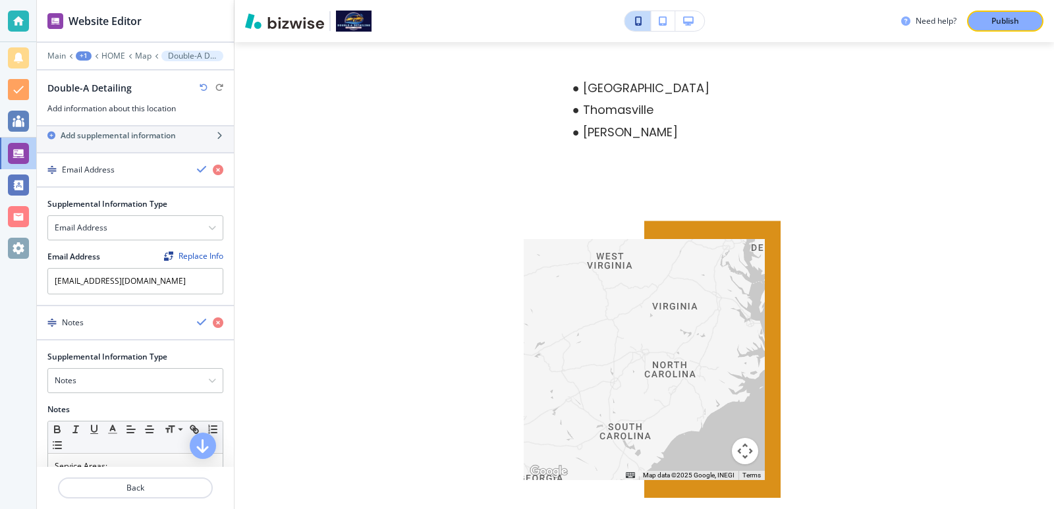
drag, startPoint x: 625, startPoint y: 337, endPoint x: 650, endPoint y: 334, distance: 25.8
click at [650, 334] on div at bounding box center [644, 359] width 241 height 241
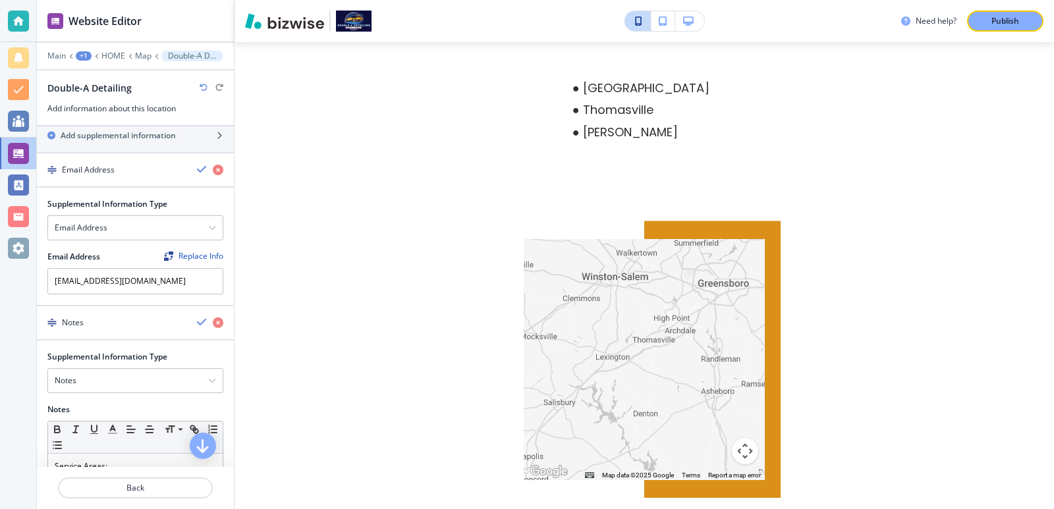
drag, startPoint x: 704, startPoint y: 334, endPoint x: 708, endPoint y: 301, distance: 33.2
click at [708, 301] on div at bounding box center [644, 359] width 241 height 241
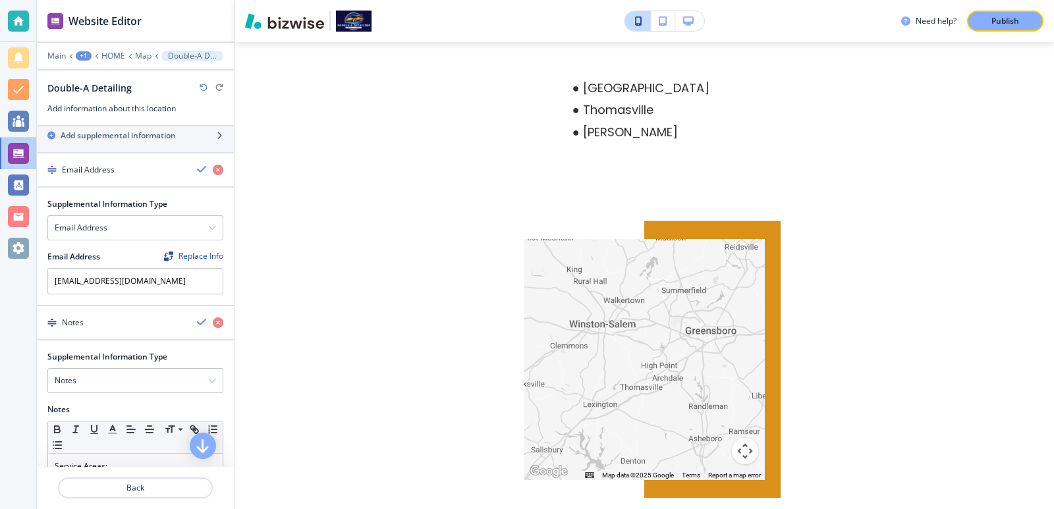
drag, startPoint x: 679, startPoint y: 316, endPoint x: 657, endPoint y: 367, distance: 55.8
click at [657, 367] on div at bounding box center [644, 359] width 241 height 241
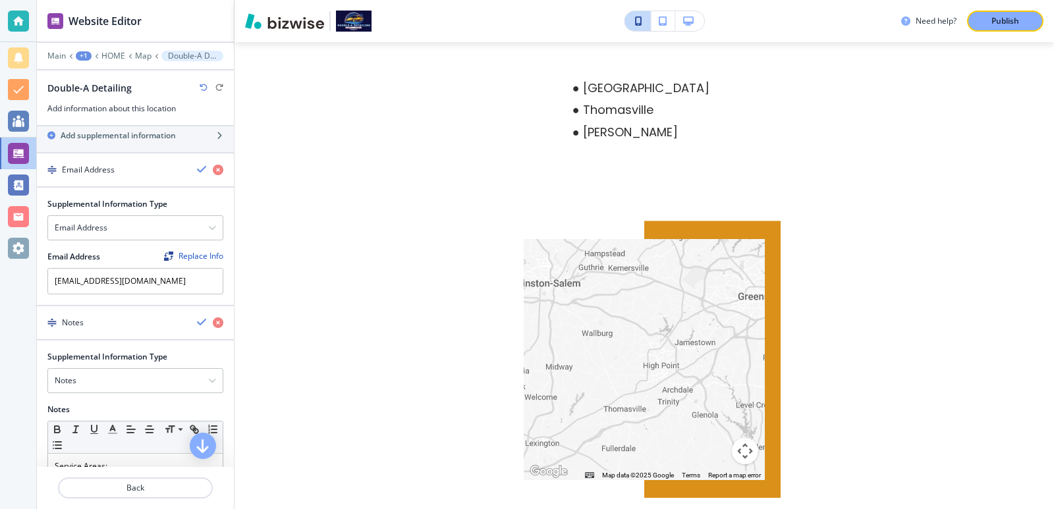
drag, startPoint x: 654, startPoint y: 335, endPoint x: 658, endPoint y: 343, distance: 9.2
click at [658, 343] on div at bounding box center [644, 359] width 241 height 241
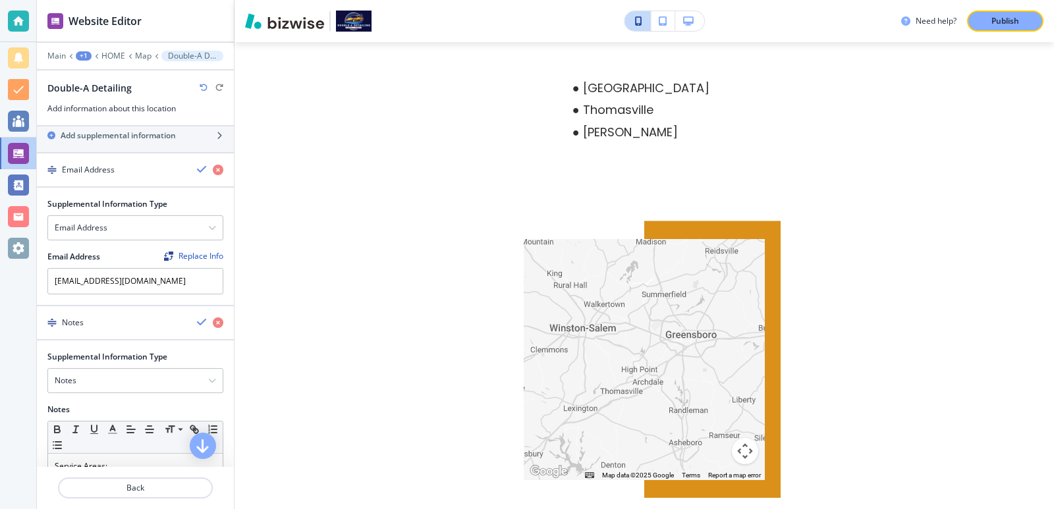
drag, startPoint x: 655, startPoint y: 341, endPoint x: 632, endPoint y: 337, distance: 22.7
click at [632, 350] on div at bounding box center [644, 359] width 241 height 241
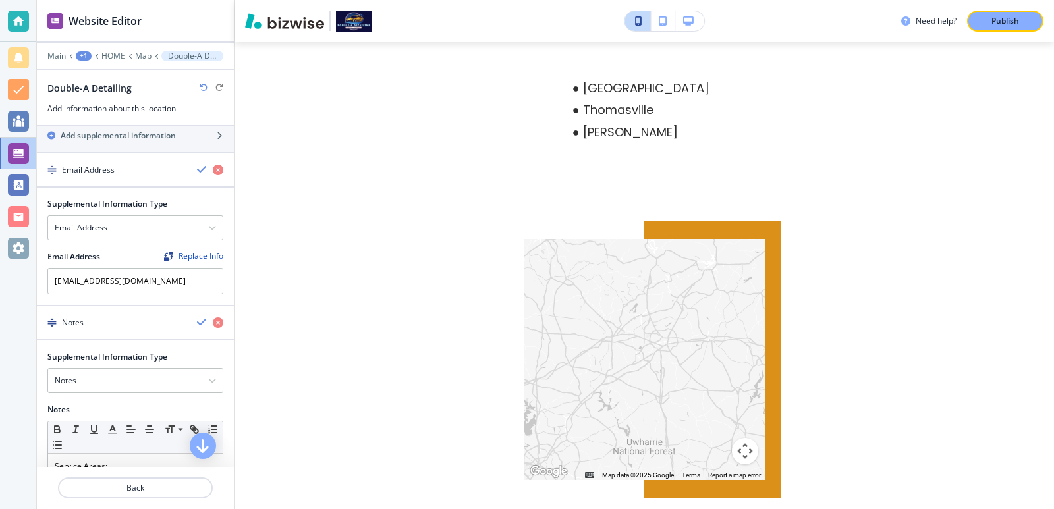
drag, startPoint x: 626, startPoint y: 343, endPoint x: 650, endPoint y: 341, distance: 23.8
click at [650, 341] on div at bounding box center [644, 359] width 241 height 241
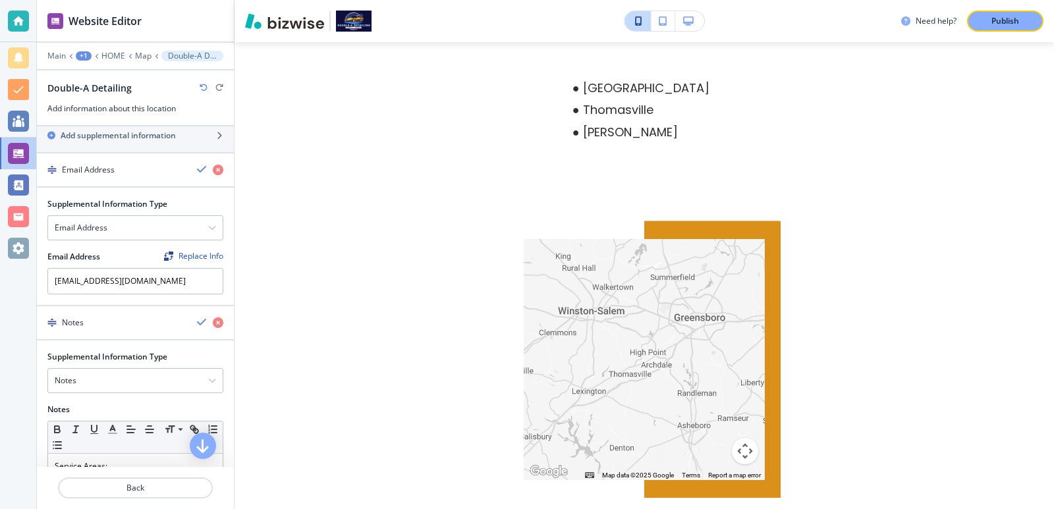
drag, startPoint x: 642, startPoint y: 350, endPoint x: 596, endPoint y: 346, distance: 46.3
click at [596, 346] on div at bounding box center [644, 359] width 241 height 241
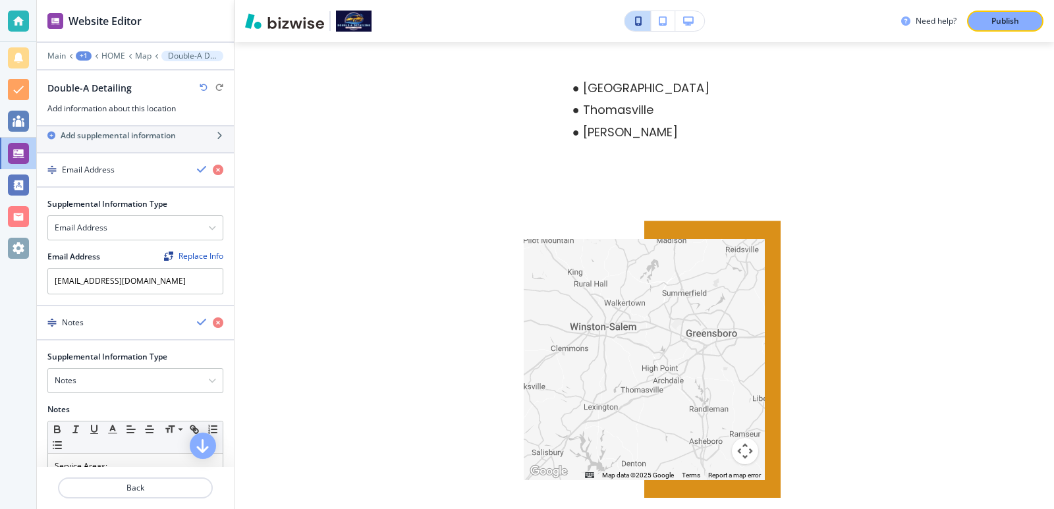
drag, startPoint x: 596, startPoint y: 346, endPoint x: 611, endPoint y: 364, distance: 22.9
click at [611, 364] on div at bounding box center [644, 359] width 241 height 241
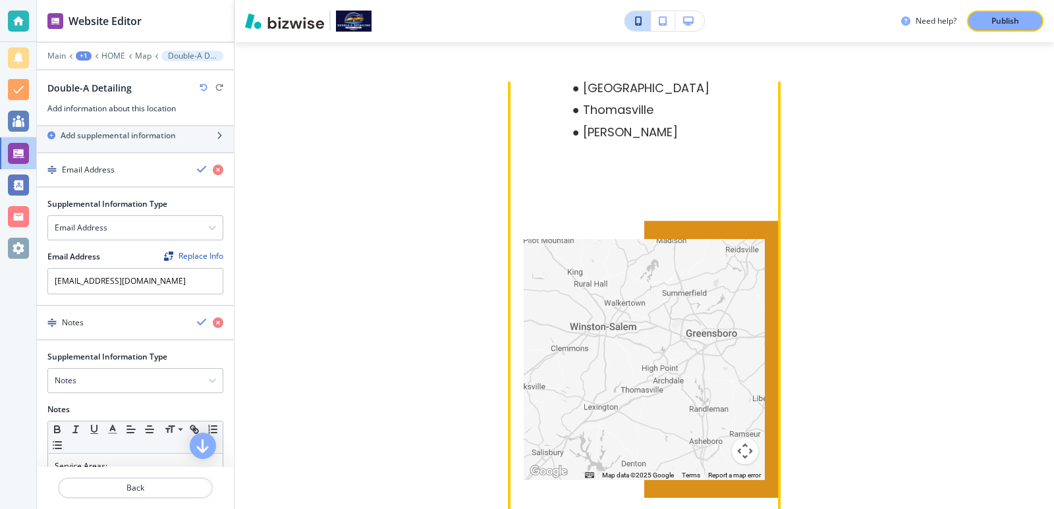
click at [630, 356] on div at bounding box center [644, 359] width 241 height 241
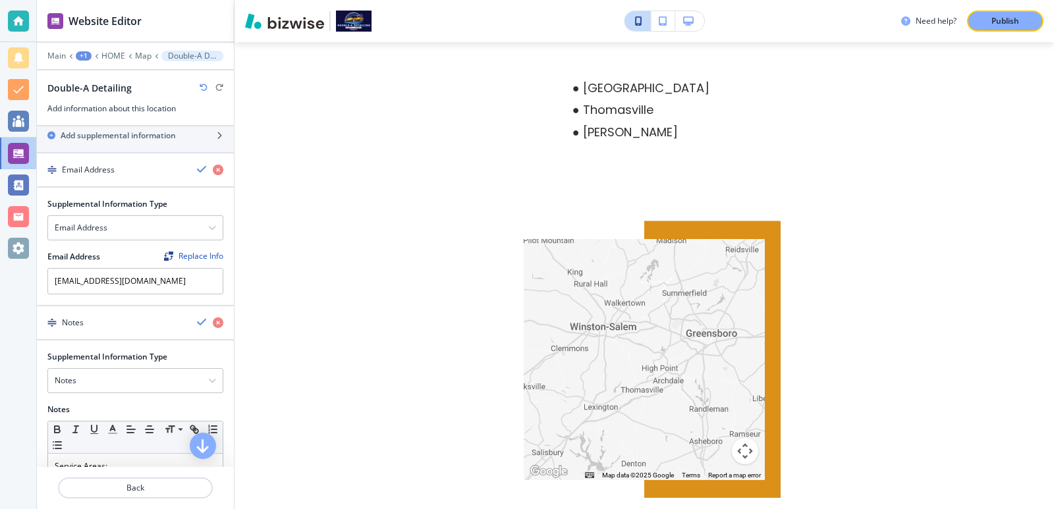
click at [854, 331] on div "Need help? Publish Edit HOME ABOUT SERVICES Interior Detailing Exterior Detaili…" at bounding box center [645, 254] width 820 height 509
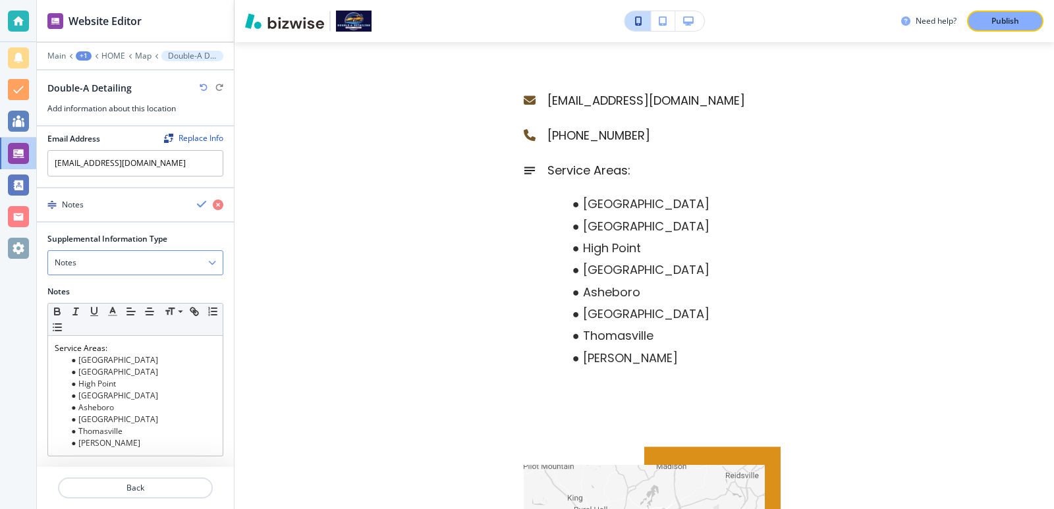
scroll to position [308, 0]
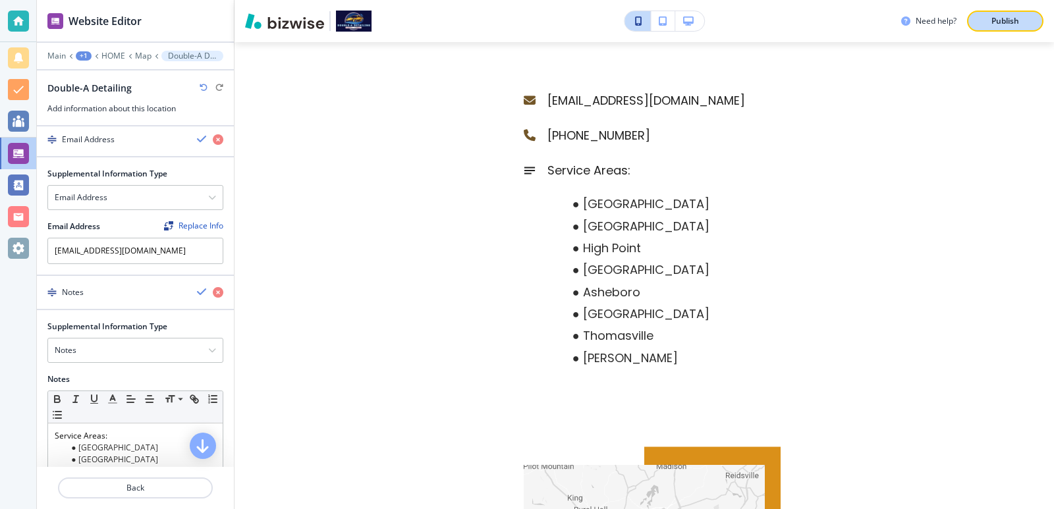
click at [991, 20] on p "Publish" at bounding box center [1005, 21] width 28 height 12
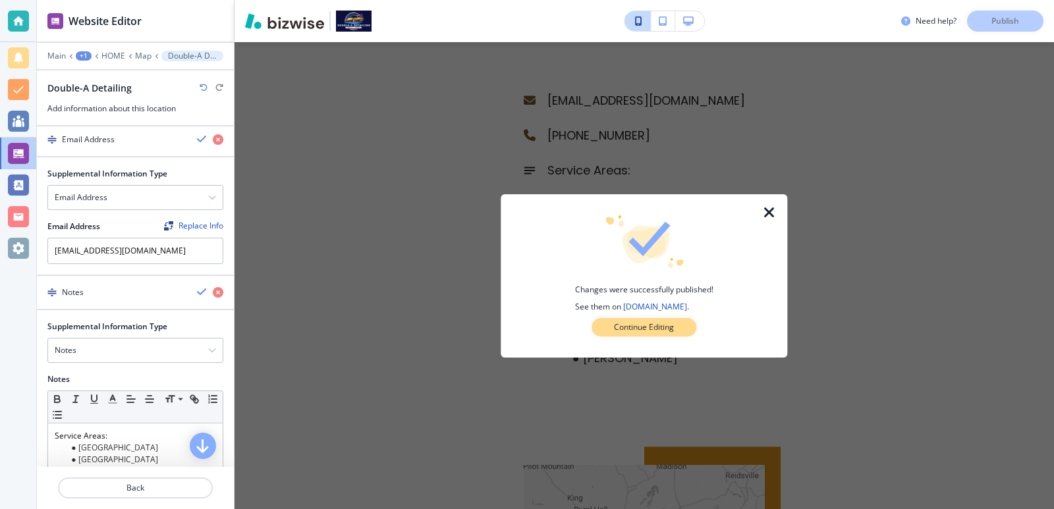
click at [677, 328] on button "Continue Editing" at bounding box center [644, 327] width 105 height 18
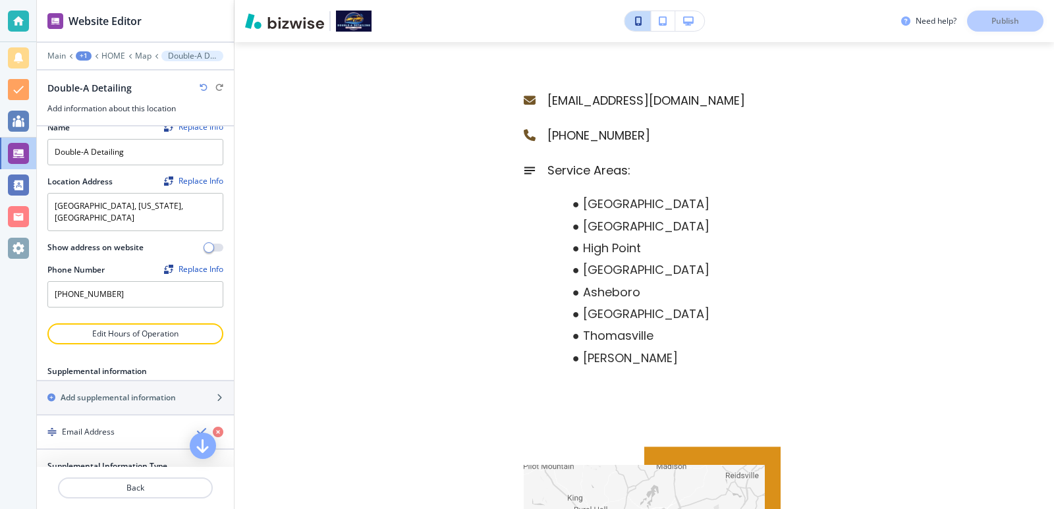
scroll to position [0, 0]
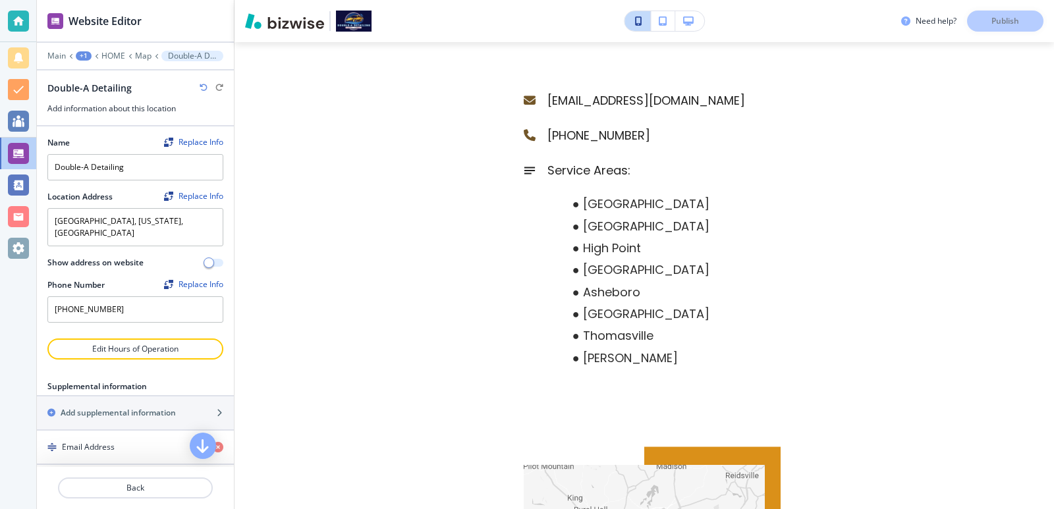
click at [204, 258] on span "button" at bounding box center [209, 263] width 11 height 11
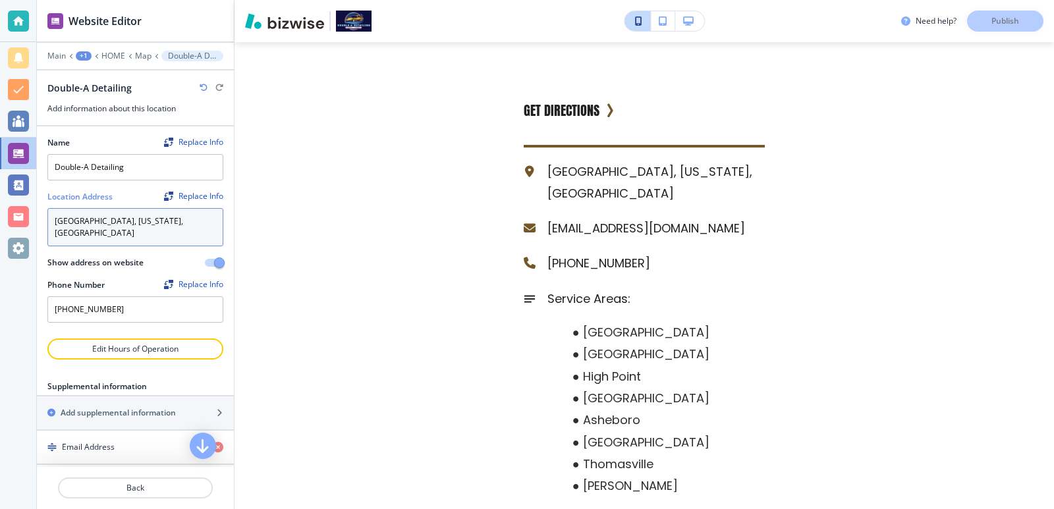
drag, startPoint x: 177, startPoint y: 227, endPoint x: 6, endPoint y: 206, distance: 171.9
click at [6, 206] on div "Website Editor Main +1 HOME Map Double-A Detailing Double-A Detailing Add infor…" at bounding box center [527, 254] width 1054 height 509
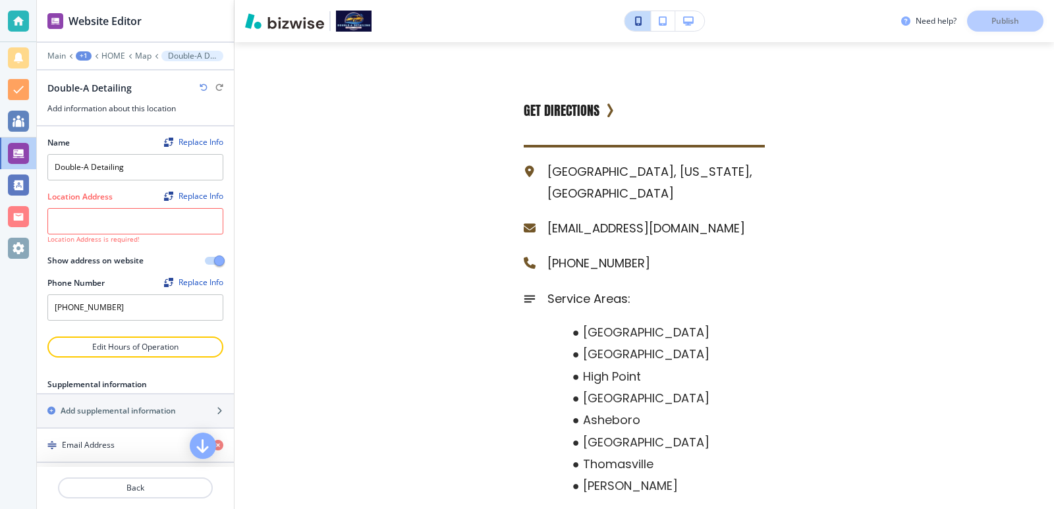
click at [209, 85] on div at bounding box center [212, 88] width 24 height 8
click at [206, 86] on icon "button" at bounding box center [204, 88] width 8 height 8
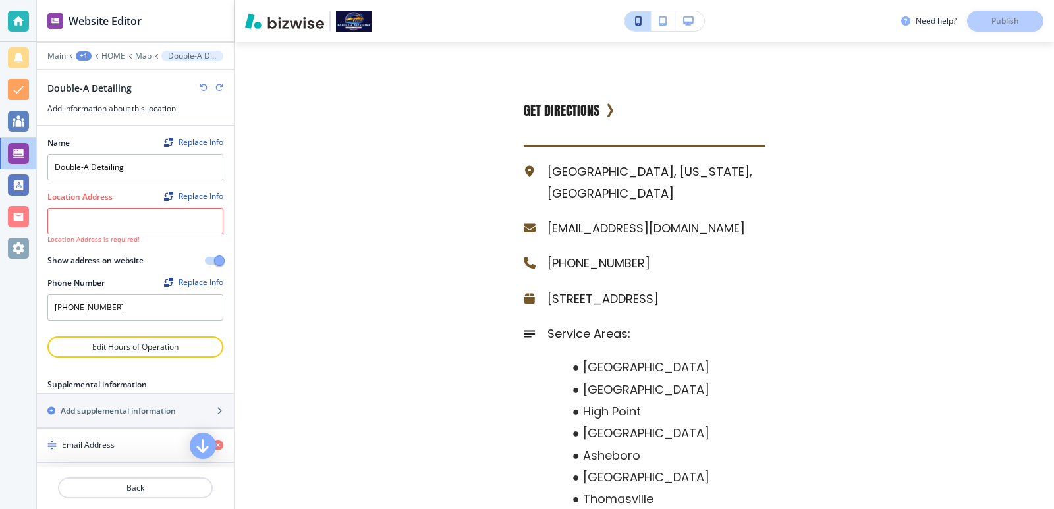
click at [202, 85] on icon "button" at bounding box center [204, 88] width 8 height 8
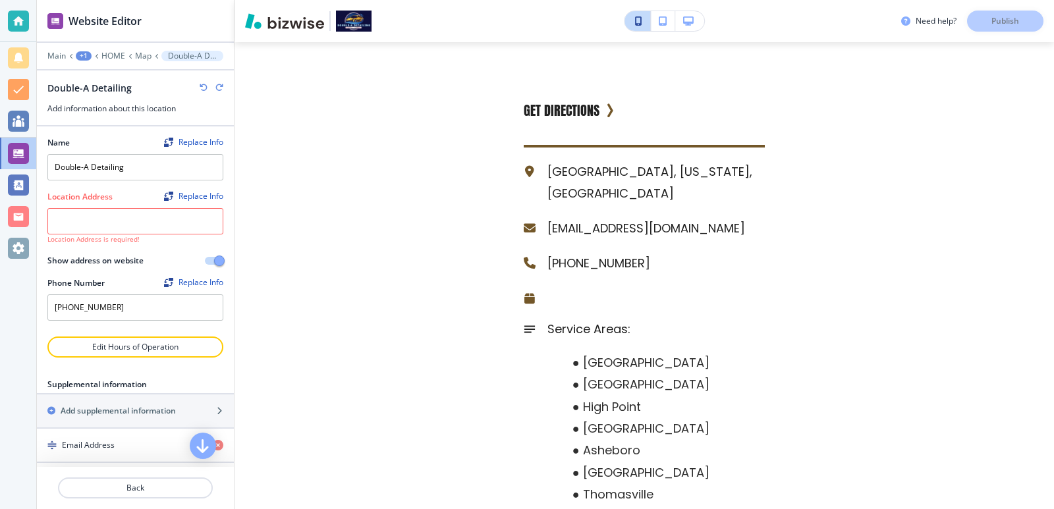
click at [217, 88] on icon "button" at bounding box center [219, 88] width 8 height 8
type input "[STREET_ADDRESS]"
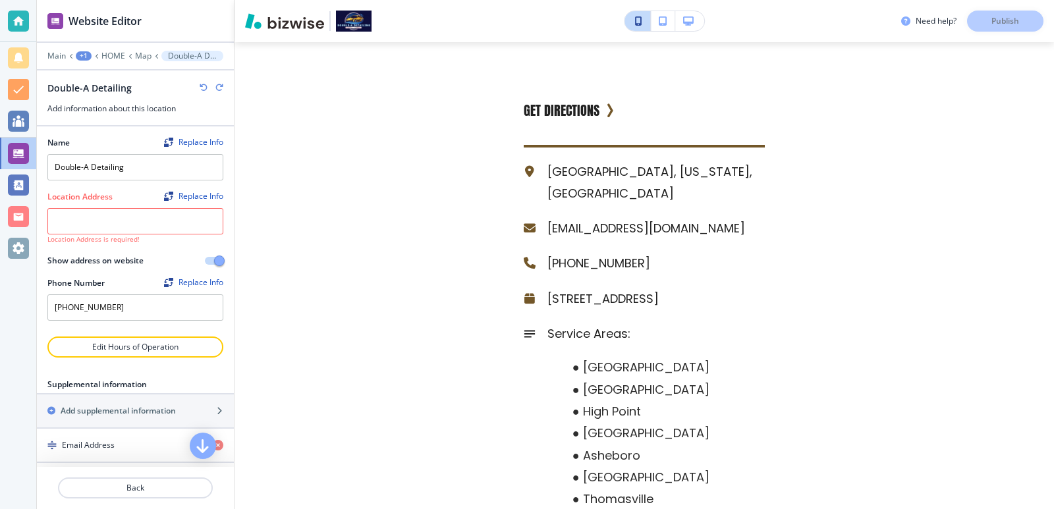
click at [217, 88] on icon "button" at bounding box center [219, 88] width 8 height 8
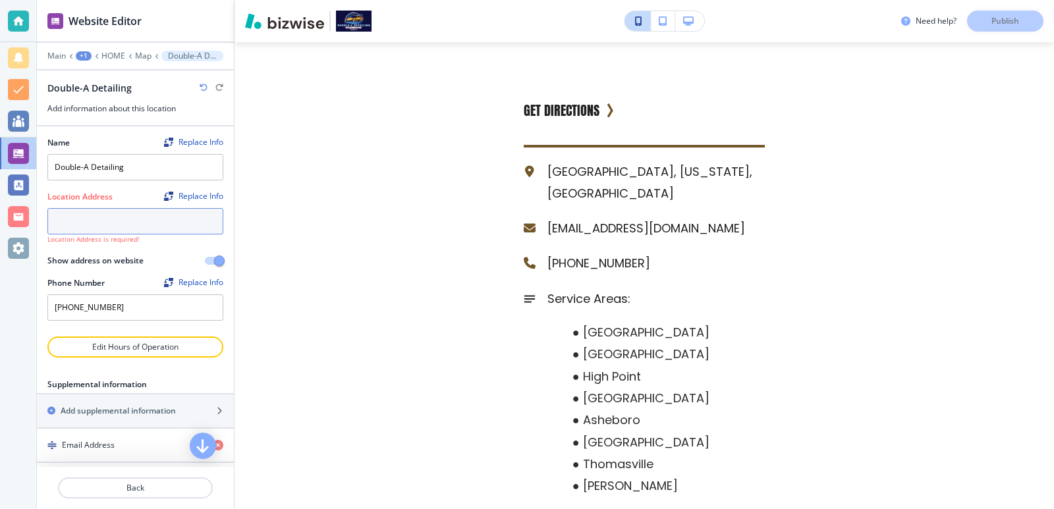
click at [188, 216] on textarea at bounding box center [135, 221] width 176 height 26
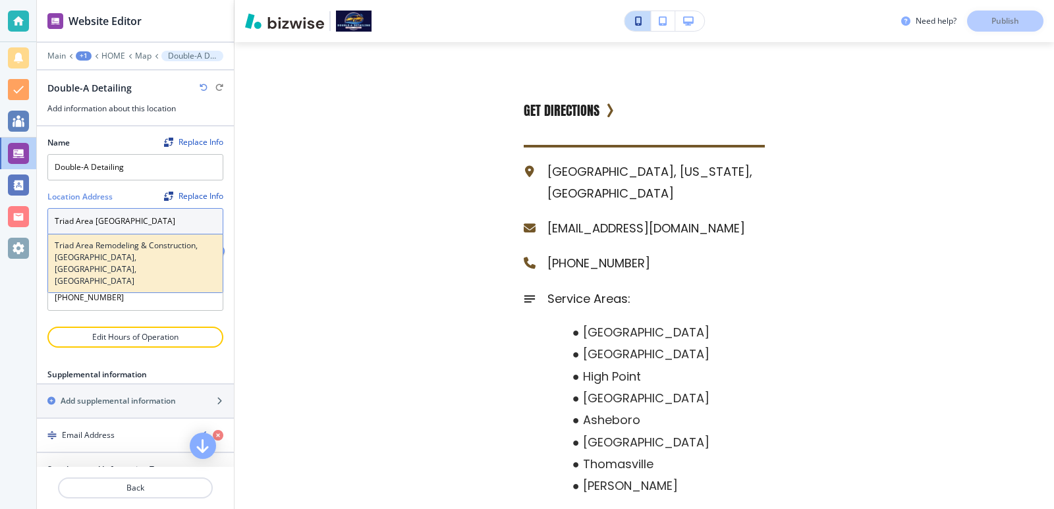
click at [160, 240] on h4 "Triad Area Remodeling & Construction, [GEOGRAPHIC_DATA], [GEOGRAPHIC_DATA], [GE…" at bounding box center [135, 263] width 161 height 47
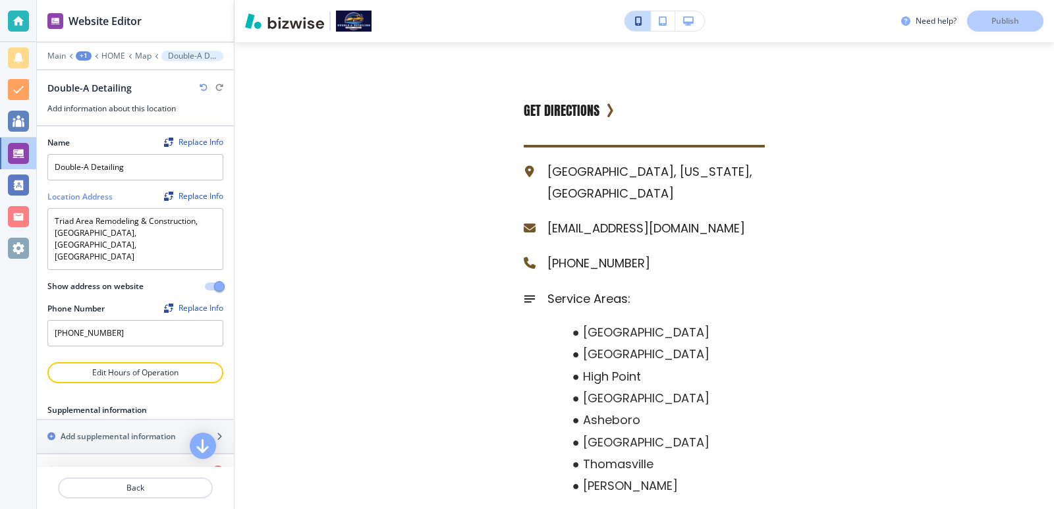
click at [131, 0] on body "Website Editor Main +1 HOME Map Double-A Detailing Double-A Detailing Add infor…" at bounding box center [527, 0] width 1054 height 0
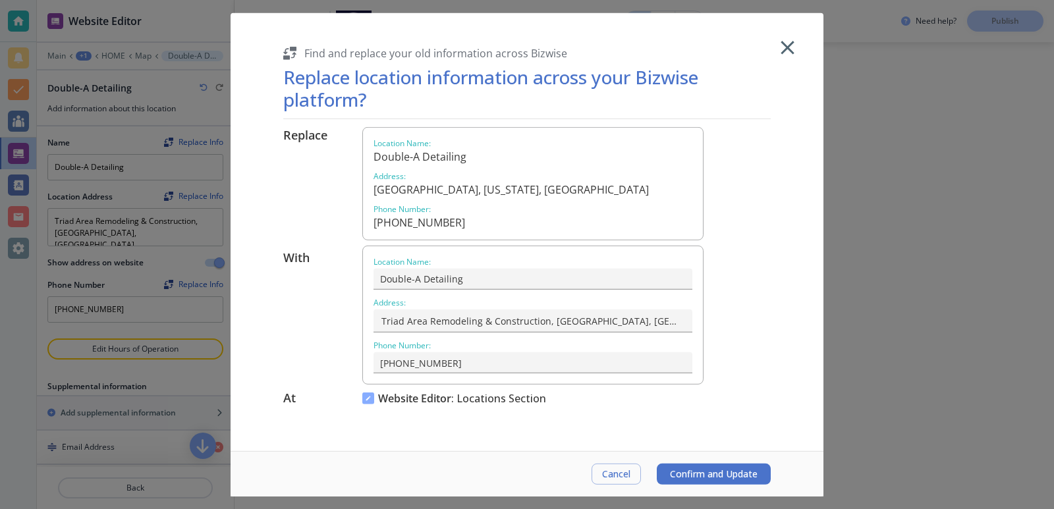
type textarea "[GEOGRAPHIC_DATA], [US_STATE], [GEOGRAPHIC_DATA]"
click at [619, 478] on span "Cancel" at bounding box center [616, 474] width 28 height 11
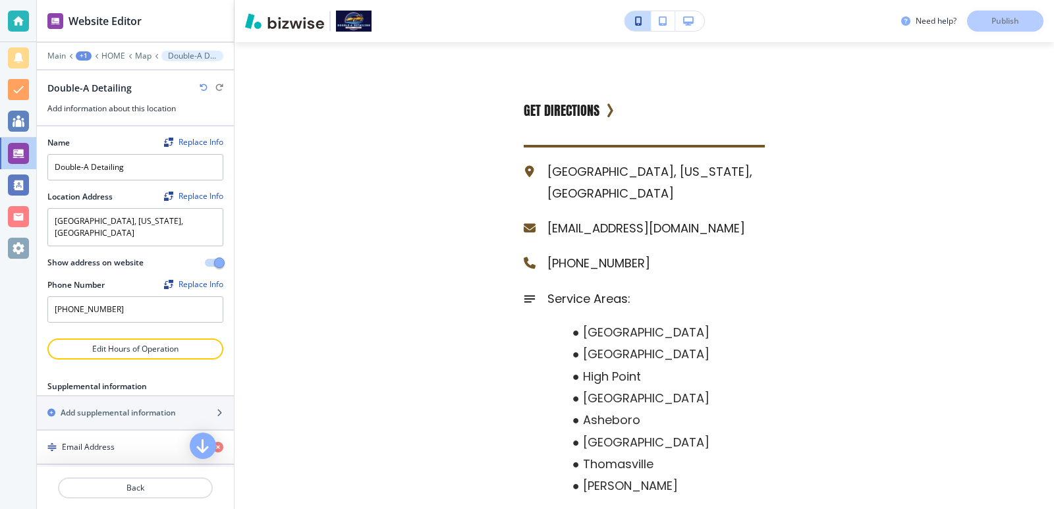
click at [205, 259] on button "button" at bounding box center [214, 263] width 18 height 8
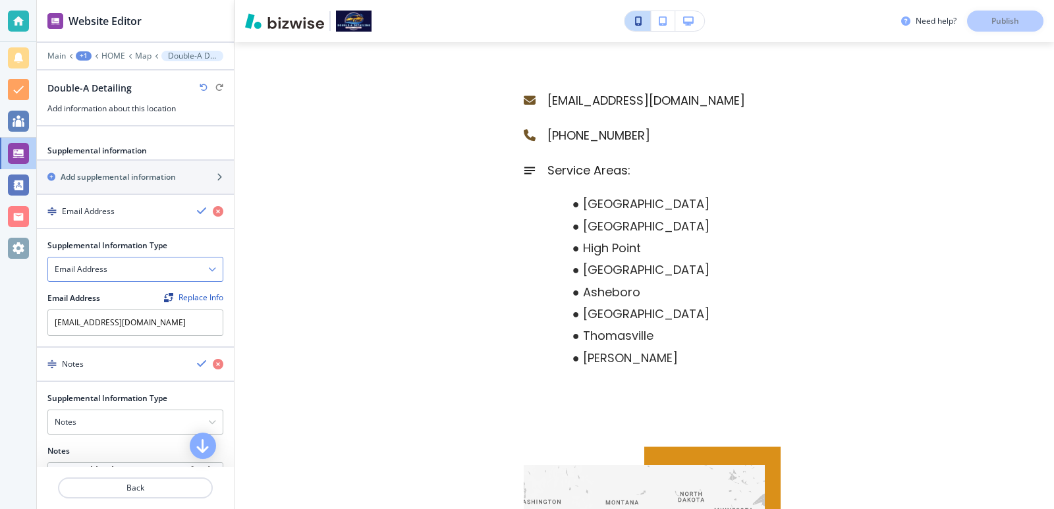
scroll to position [219, 0]
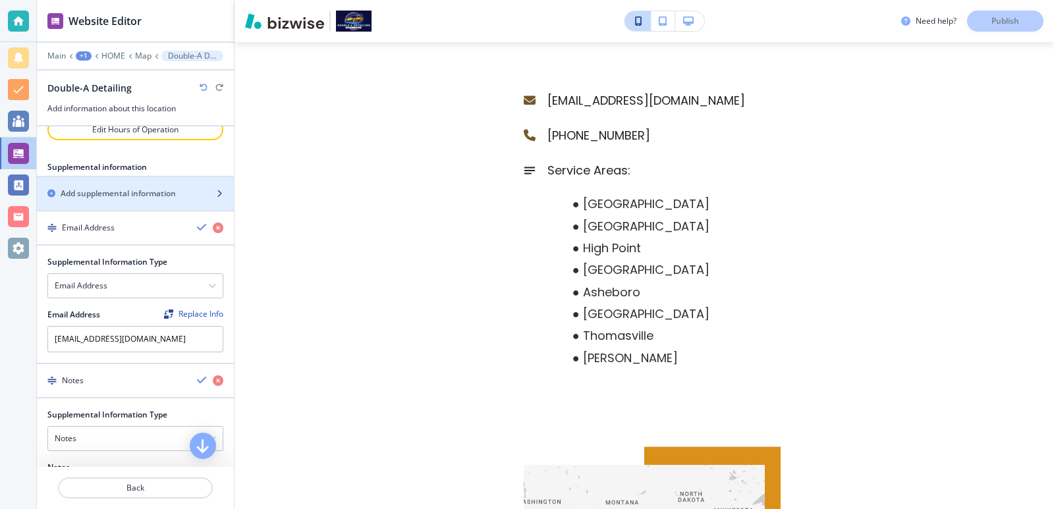
click at [156, 188] on h2 "Add supplemental information" at bounding box center [118, 194] width 115 height 12
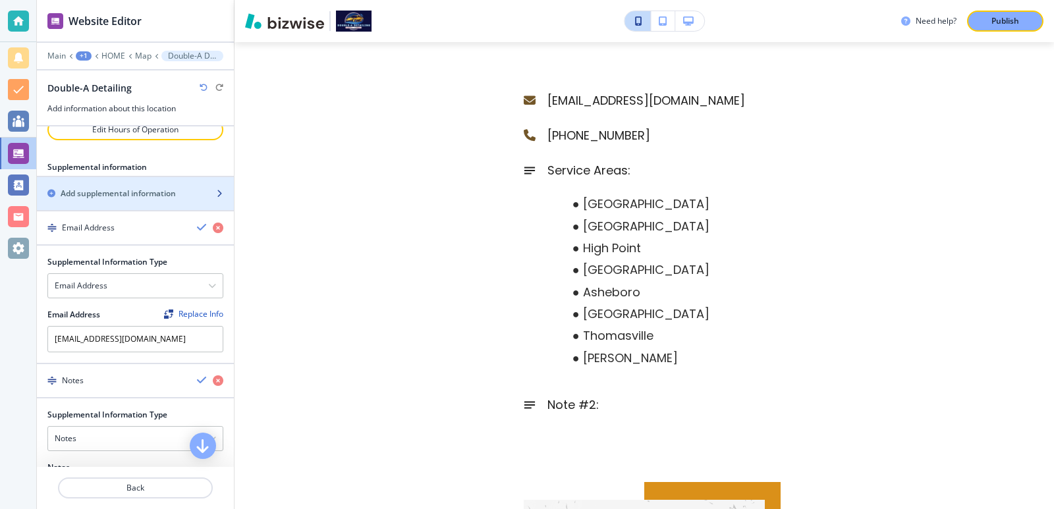
click at [156, 188] on h2 "Add supplemental information" at bounding box center [118, 194] width 115 height 12
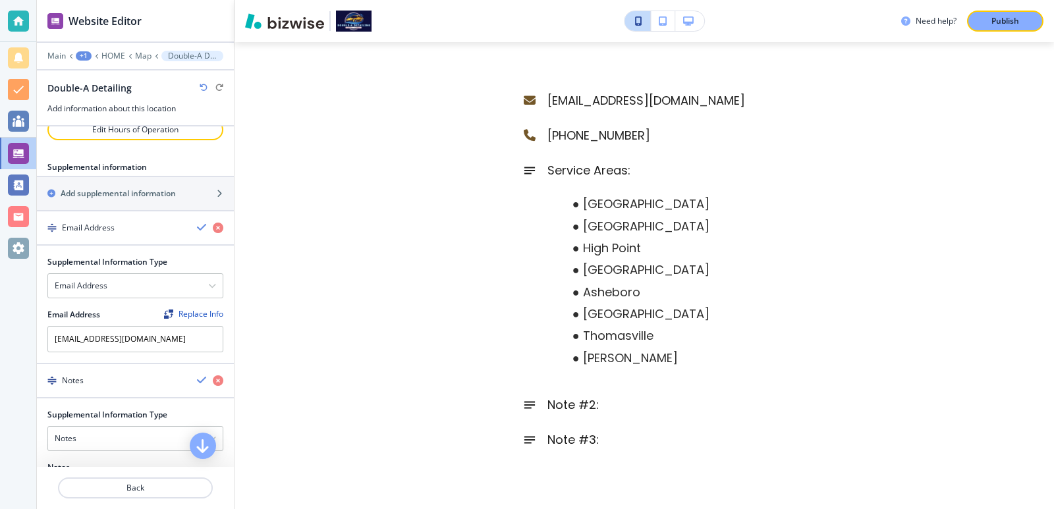
click at [198, 86] on div "Double-A Detailing" at bounding box center [135, 88] width 176 height 14
click at [200, 86] on icon "button" at bounding box center [204, 88] width 8 height 8
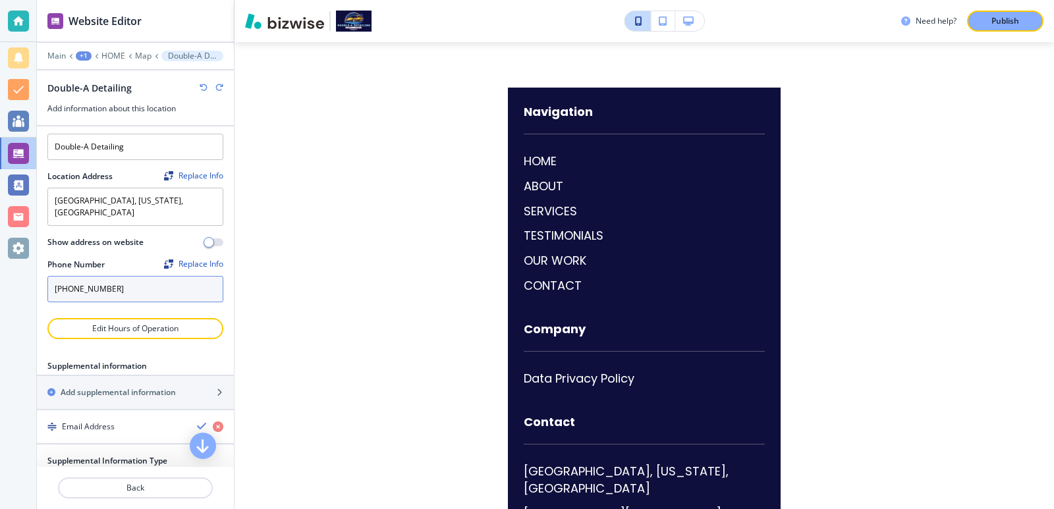
scroll to position [0, 0]
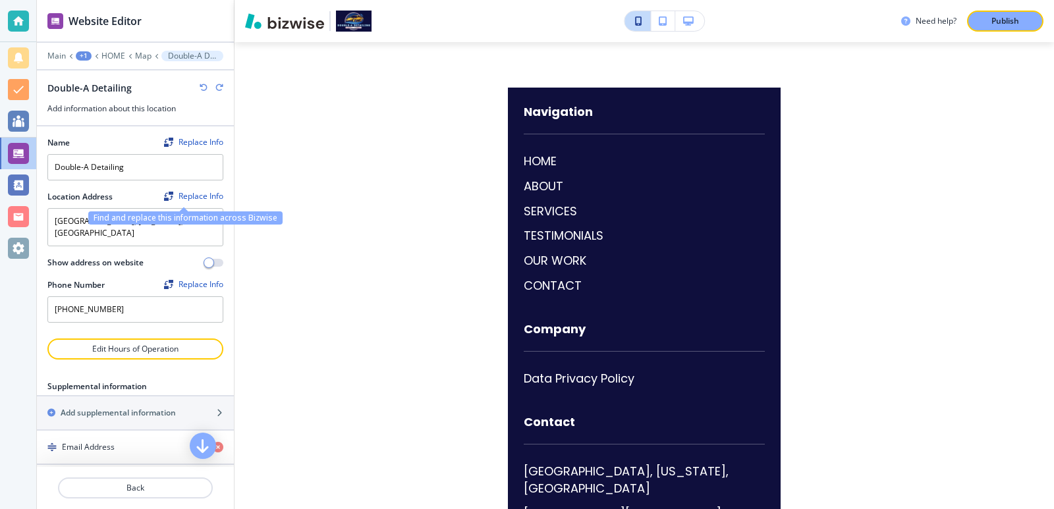
click at [176, 195] on div "Replace Info" at bounding box center [193, 196] width 59 height 9
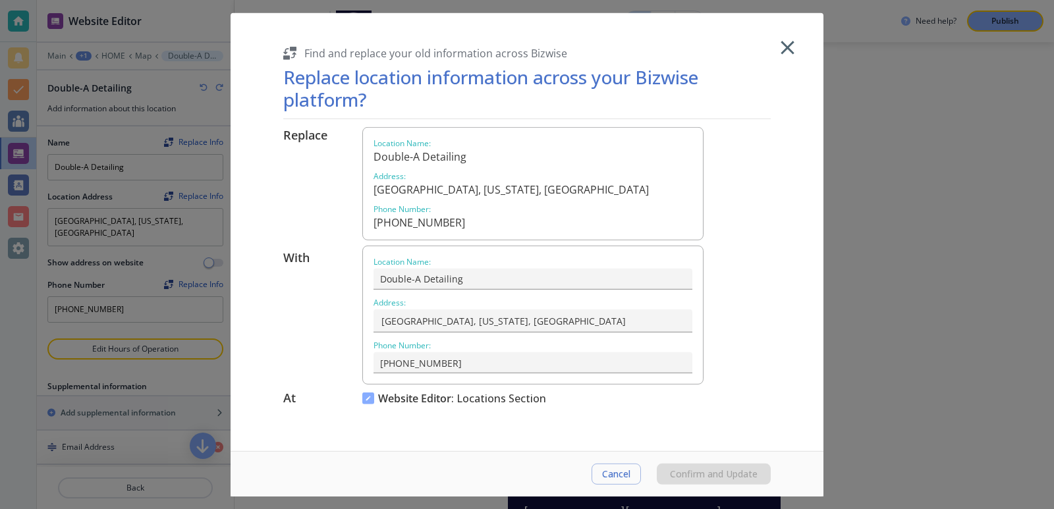
click at [159, 192] on div at bounding box center [527, 254] width 1054 height 509
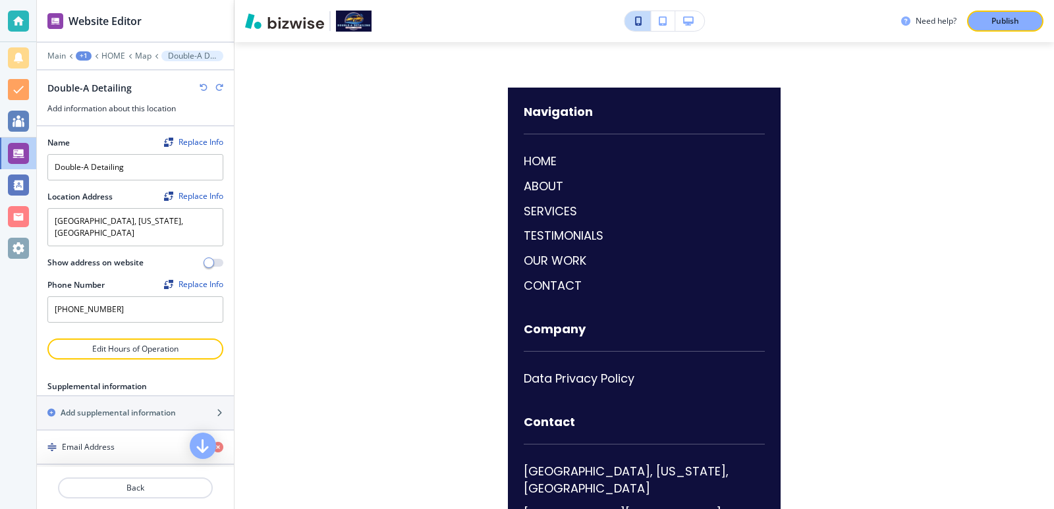
click at [171, 200] on div "Replace Info" at bounding box center [193, 196] width 59 height 9
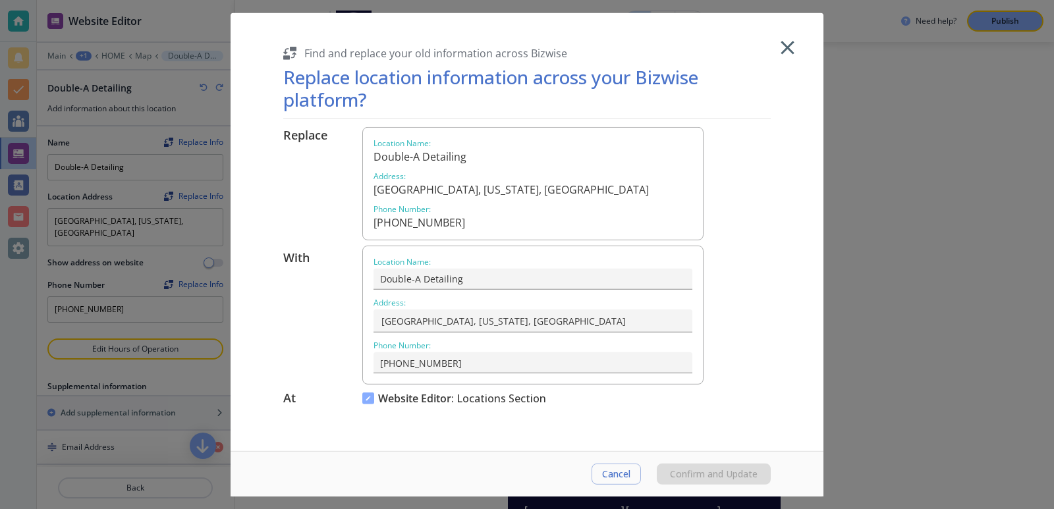
click at [369, 403] on img at bounding box center [368, 399] width 12 height 12
click at [482, 401] on h6 "Website Editor : Locations Section" at bounding box center [462, 398] width 168 height 13
click at [605, 470] on span "Cancel" at bounding box center [616, 474] width 28 height 11
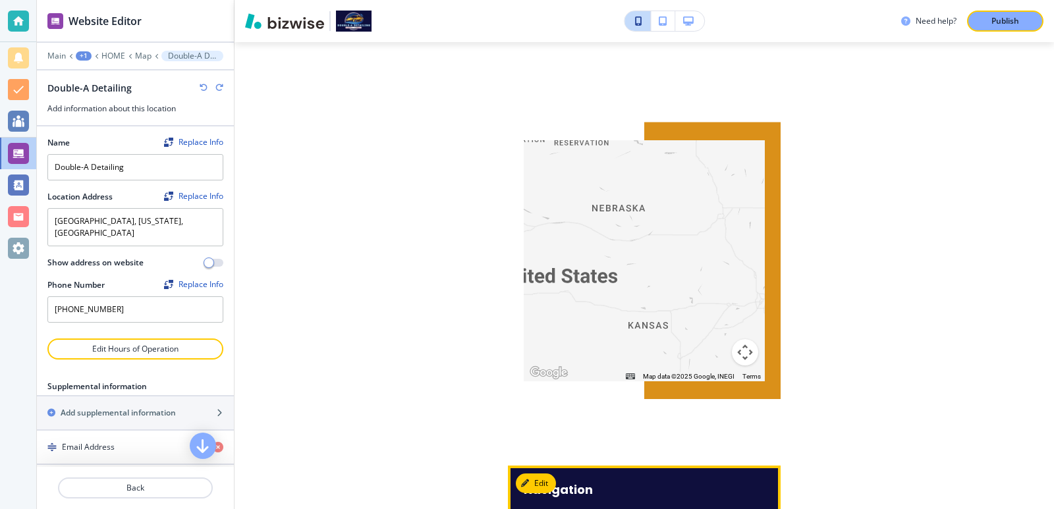
scroll to position [5835, 0]
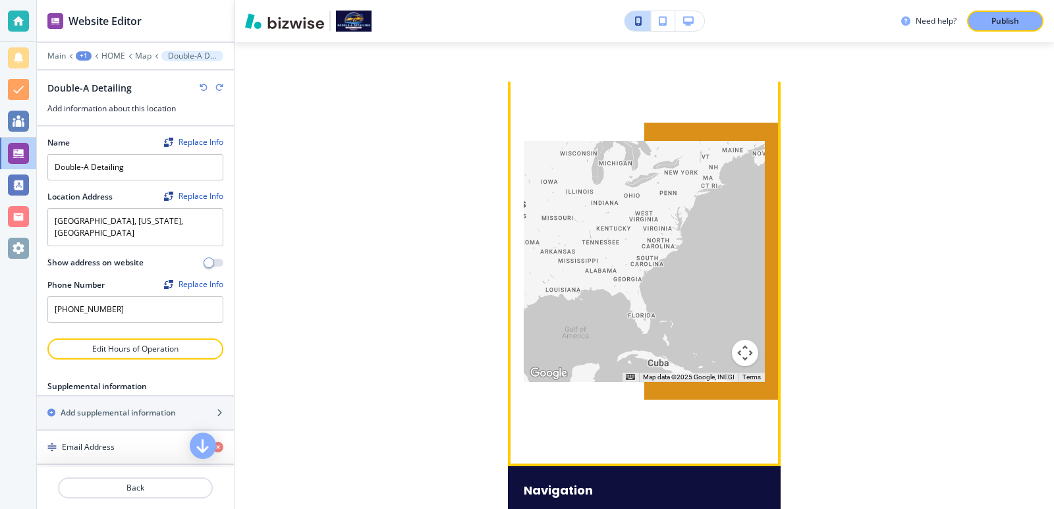
drag, startPoint x: 700, startPoint y: 273, endPoint x: 551, endPoint y: 190, distance: 170.8
click at [545, 188] on div at bounding box center [644, 261] width 241 height 241
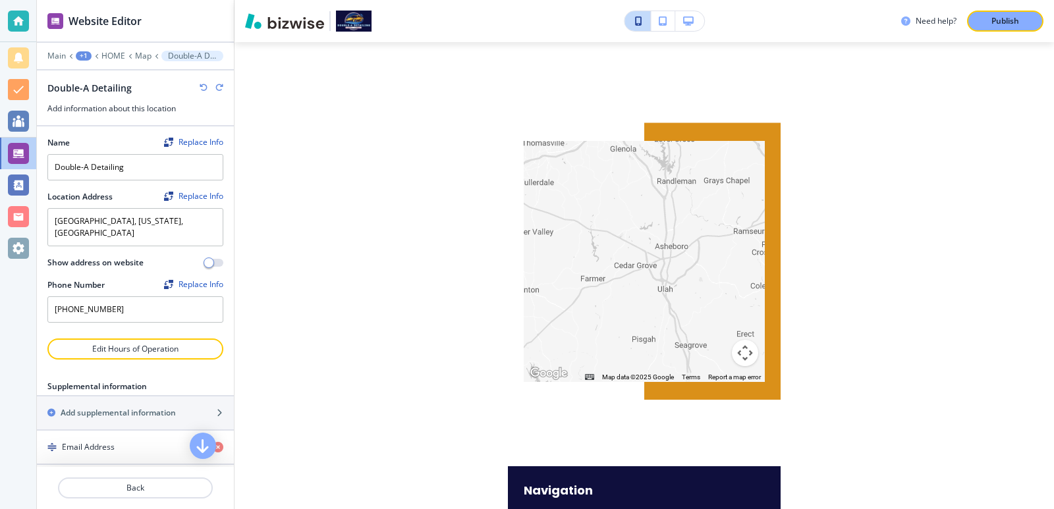
drag, startPoint x: 601, startPoint y: 243, endPoint x: 592, endPoint y: 294, distance: 51.6
click at [565, 305] on div at bounding box center [644, 261] width 241 height 241
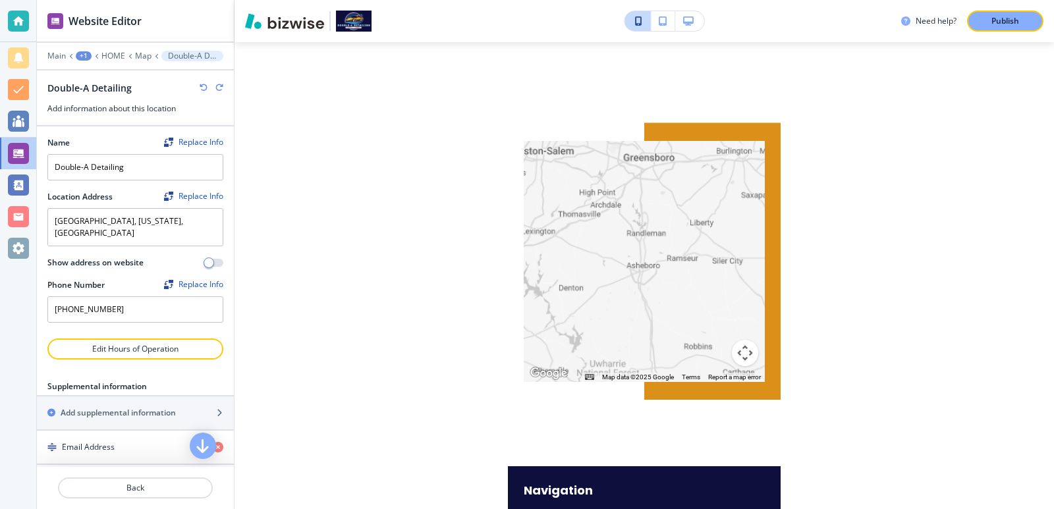
drag, startPoint x: 634, startPoint y: 222, endPoint x: 642, endPoint y: 255, distance: 33.9
click at [642, 255] on div at bounding box center [644, 261] width 241 height 241
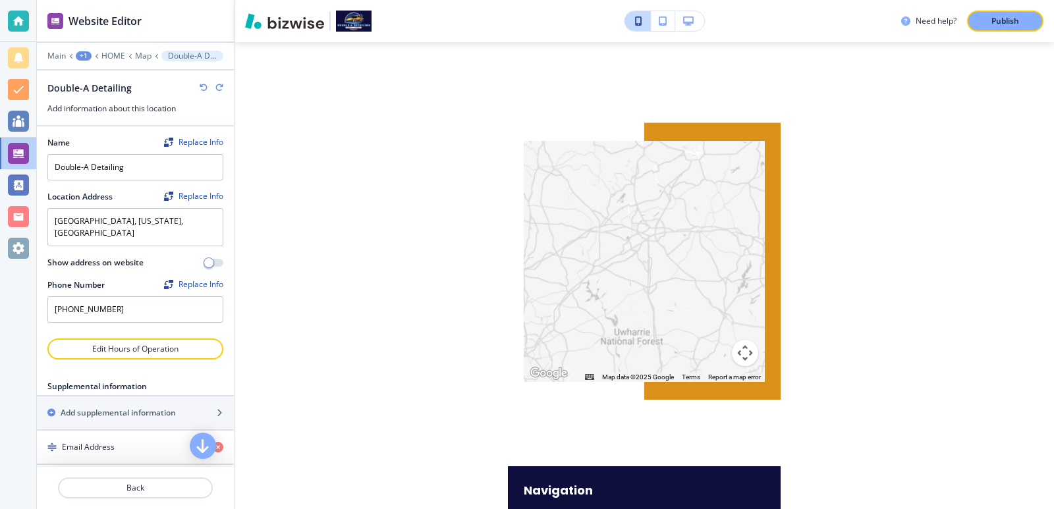
drag, startPoint x: 636, startPoint y: 235, endPoint x: 643, endPoint y: 242, distance: 9.3
click at [642, 242] on div at bounding box center [644, 261] width 241 height 241
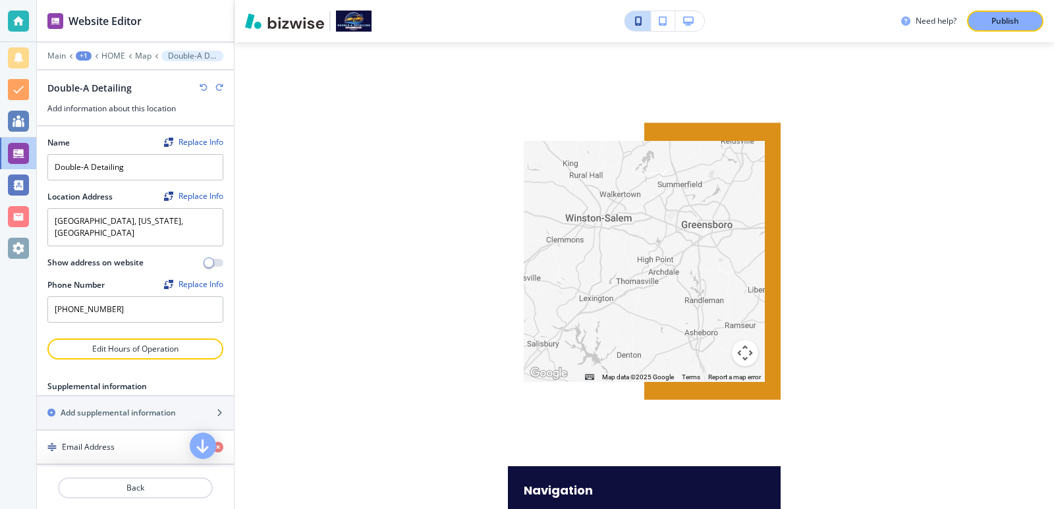
drag, startPoint x: 641, startPoint y: 242, endPoint x: 664, endPoint y: 246, distance: 23.4
click at [663, 246] on div at bounding box center [644, 261] width 241 height 241
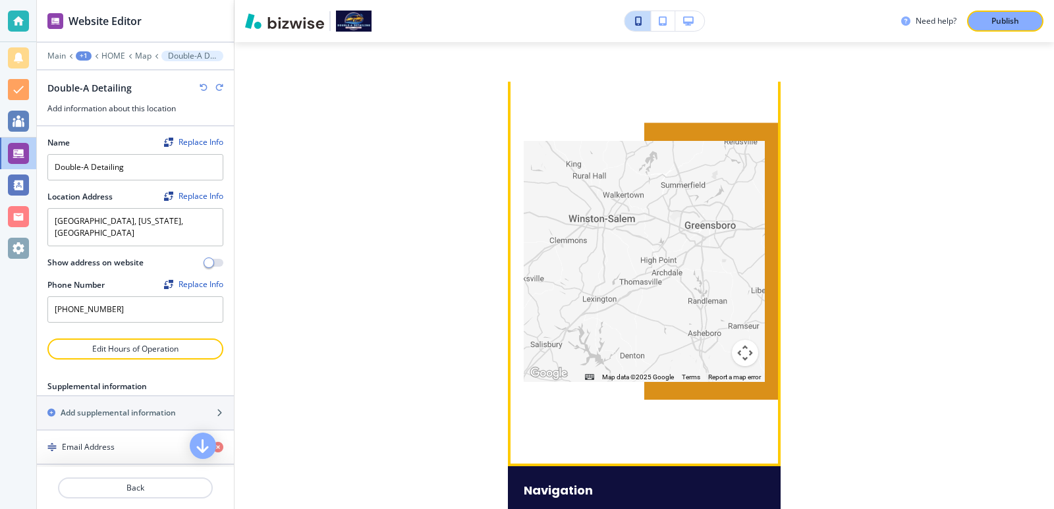
click at [650, 225] on div at bounding box center [644, 261] width 241 height 241
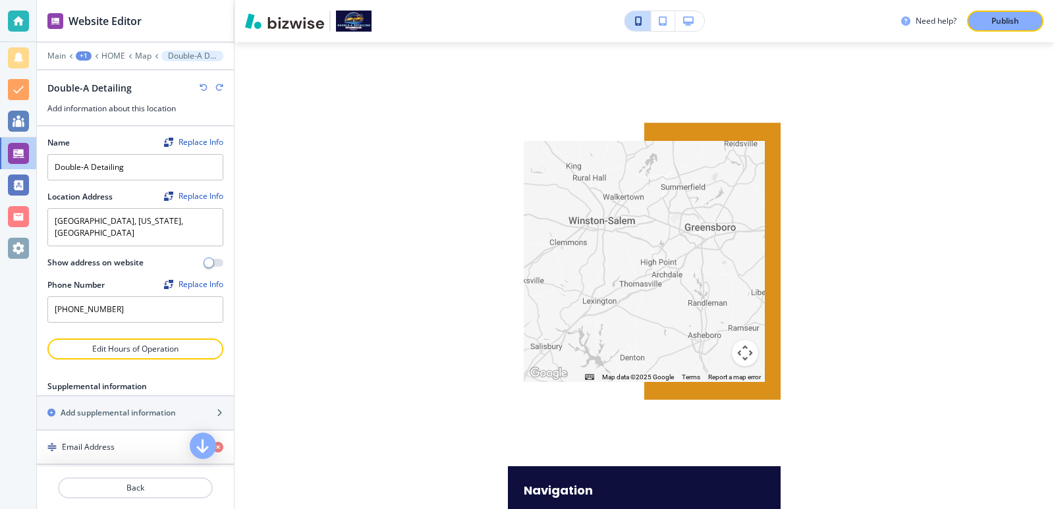
click at [650, 229] on div at bounding box center [644, 261] width 241 height 241
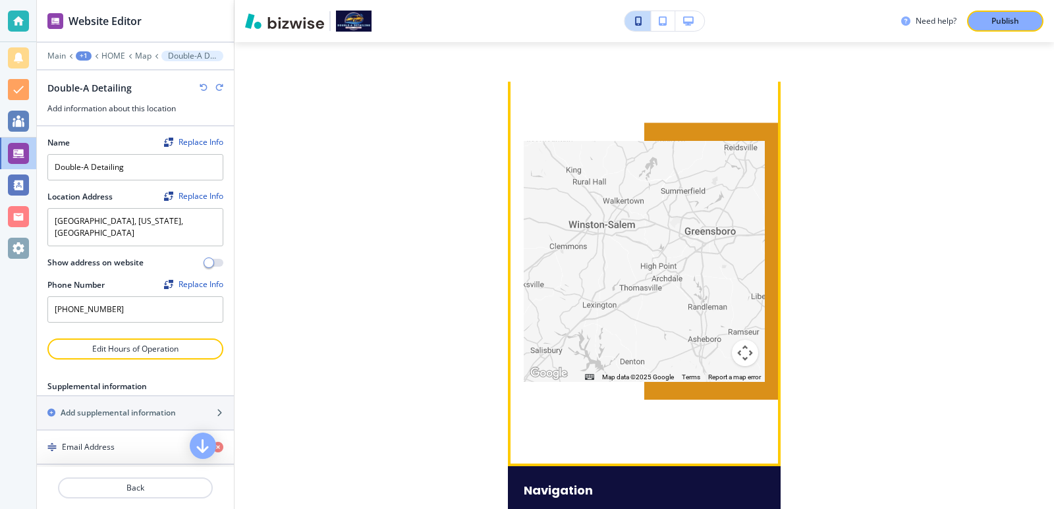
click at [585, 374] on img "Keyboard shortcuts" at bounding box center [589, 377] width 9 height 6
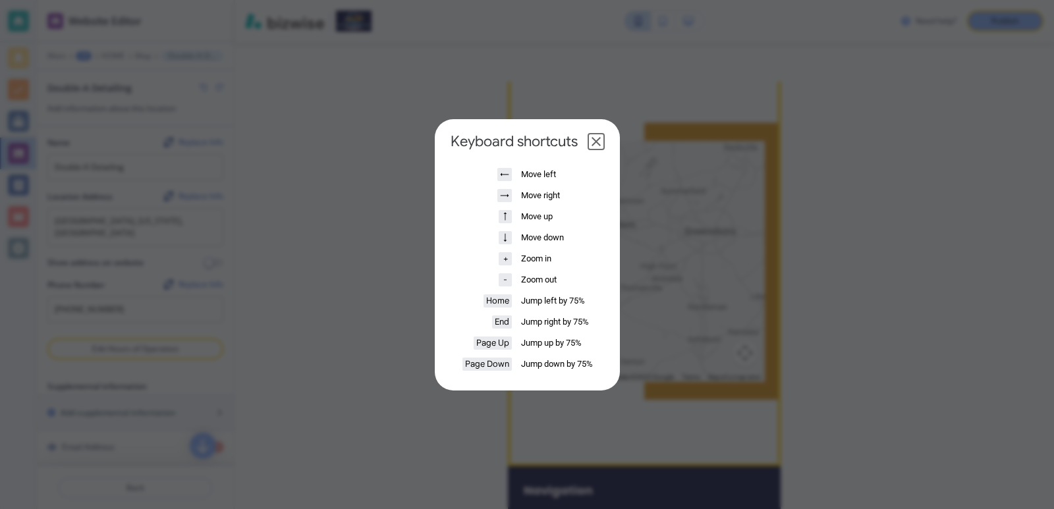
click at [620, 299] on dialog "Keyboard shortcuts ← Move left → Move right ↑ Move up ↓ Move down + Zoom in - Z…" at bounding box center [527, 254] width 185 height 271
click at [596, 140] on button "Close dialog" at bounding box center [596, 142] width 16 height 16
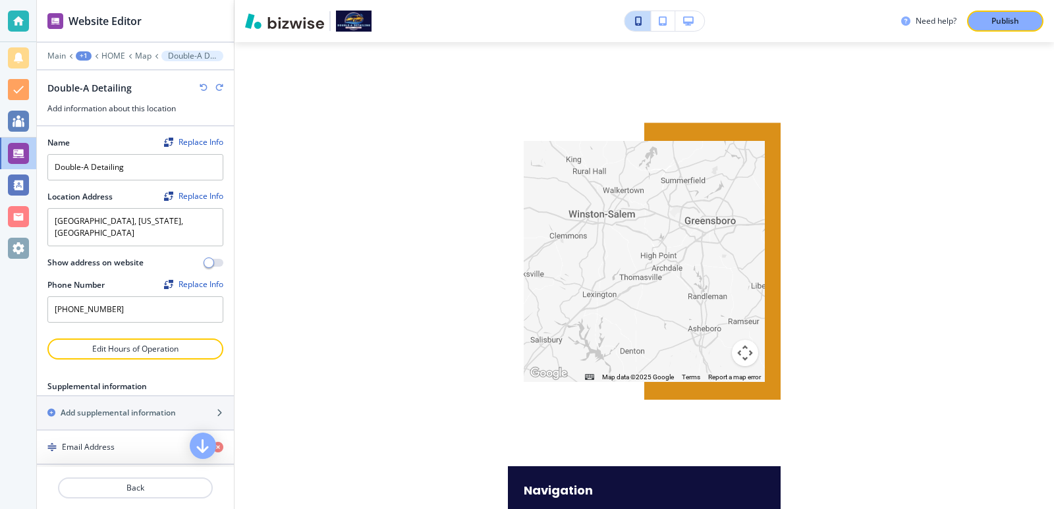
click at [655, 292] on div at bounding box center [644, 261] width 241 height 241
click at [838, 286] on div "Need help? Publish Edit HOME ABOUT SERVICES Interior Detailing Exterior Detaili…" at bounding box center [645, 254] width 820 height 509
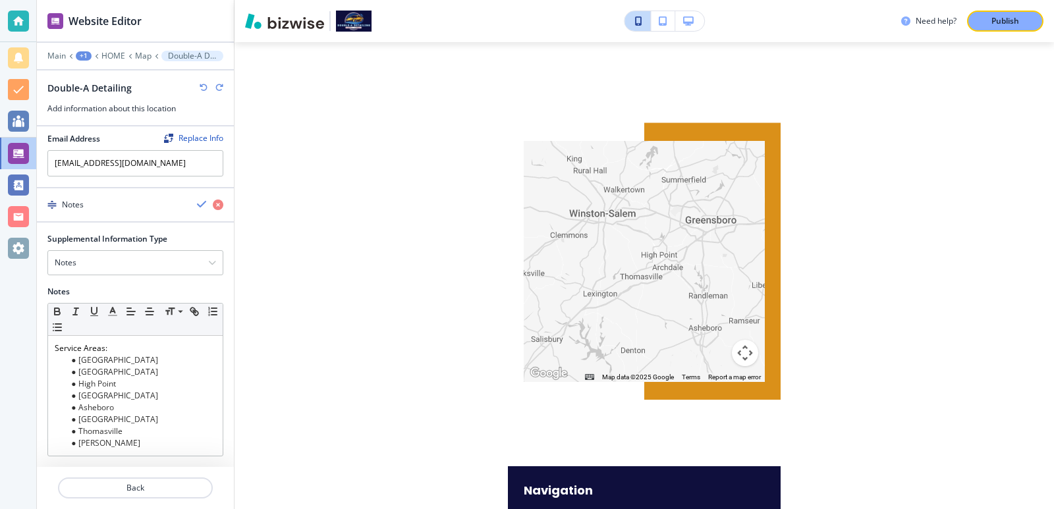
click at [157, 107] on h3 "Add information about this location" at bounding box center [135, 109] width 176 height 12
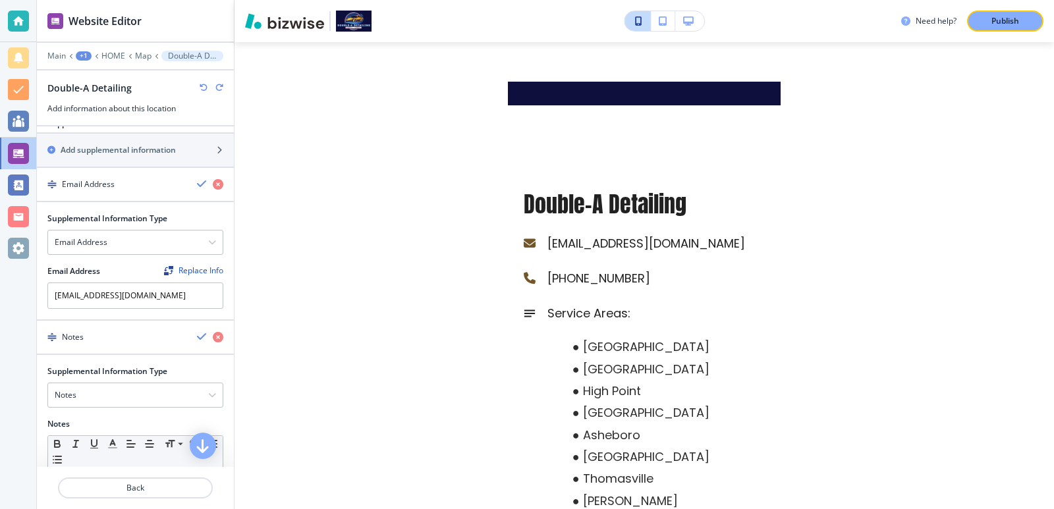
scroll to position [264, 0]
click at [146, 57] on p "Map" at bounding box center [143, 55] width 16 height 9
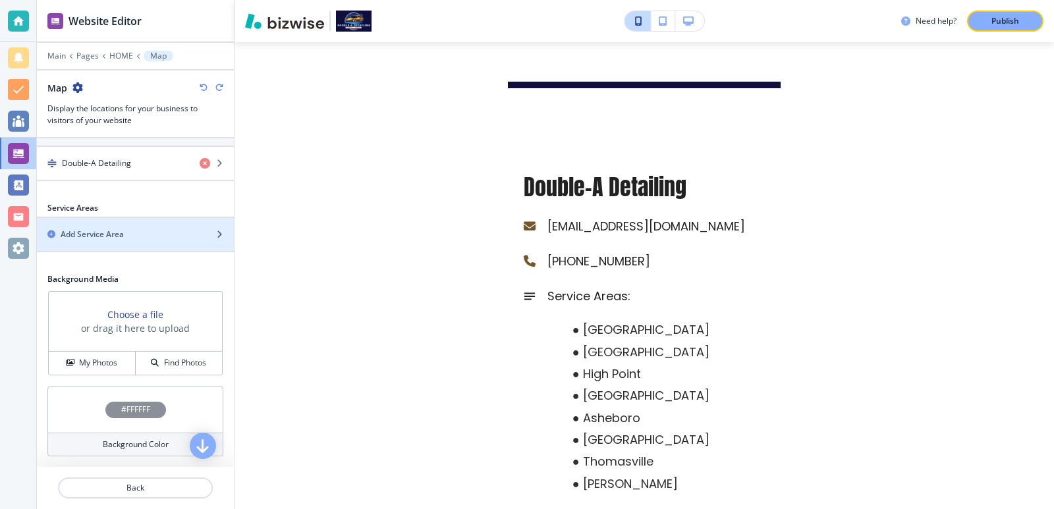
scroll to position [379, 0]
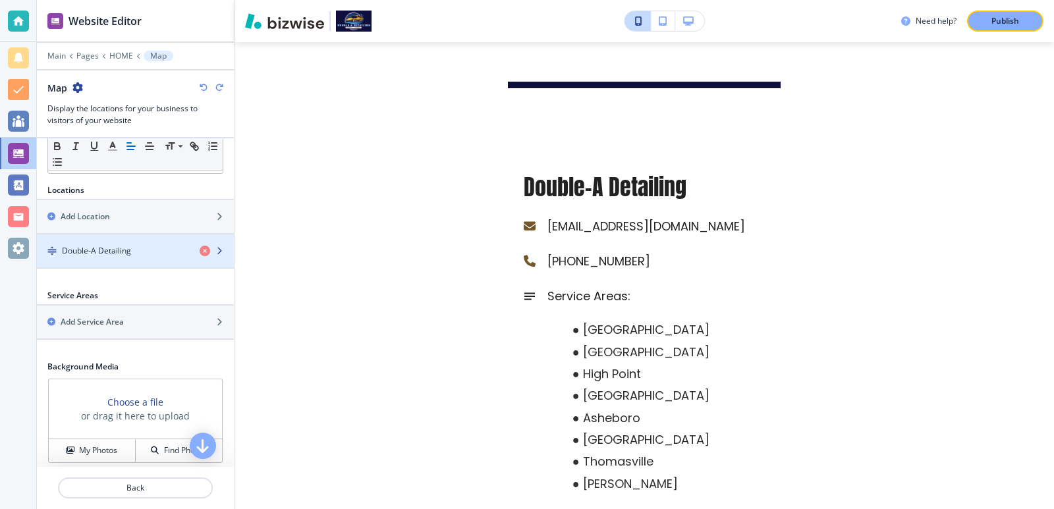
click at [144, 248] on div "Double-A Detailing" at bounding box center [113, 251] width 152 height 12
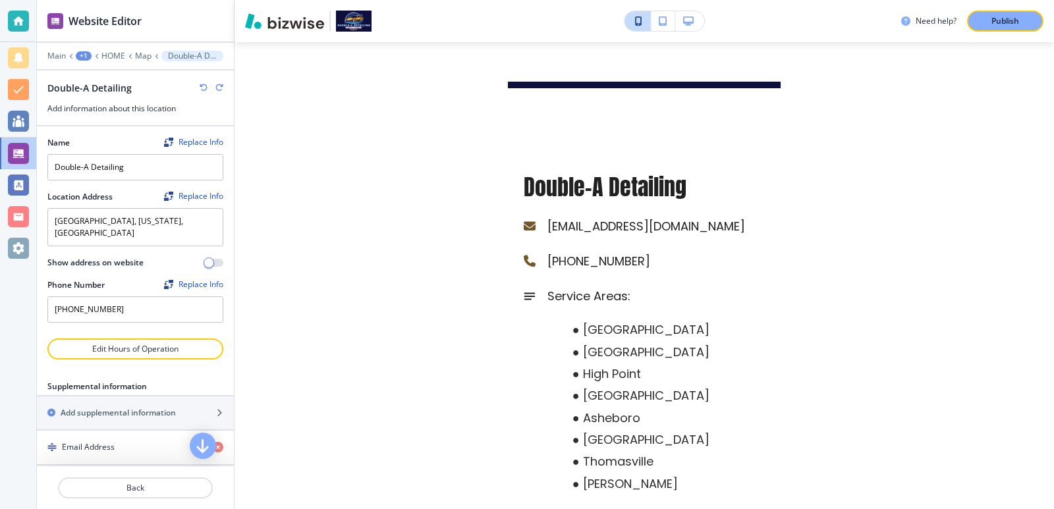
scroll to position [32, 0]
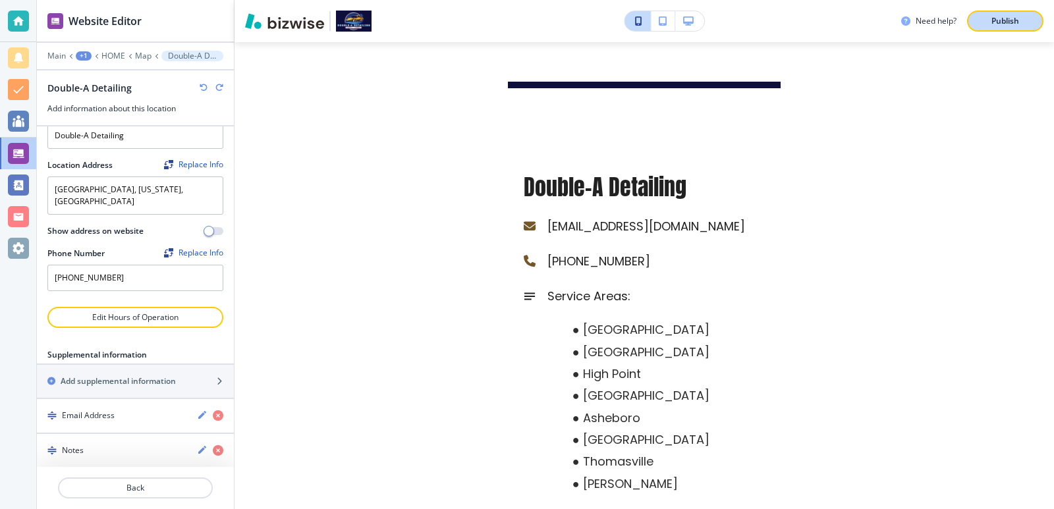
click at [1018, 23] on p "Publish" at bounding box center [1005, 21] width 28 height 12
click at [119, 53] on p "HOME" at bounding box center [113, 55] width 24 height 9
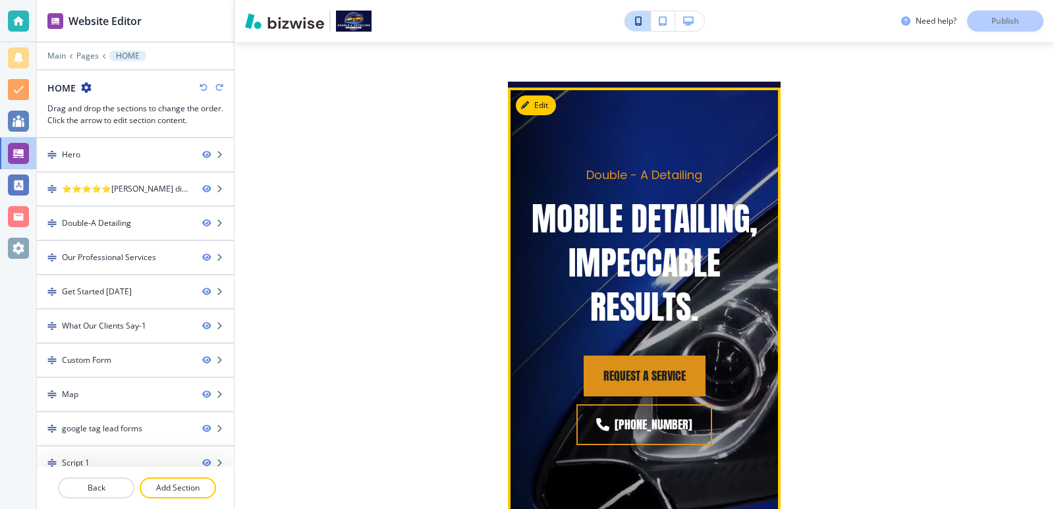
scroll to position [0, 0]
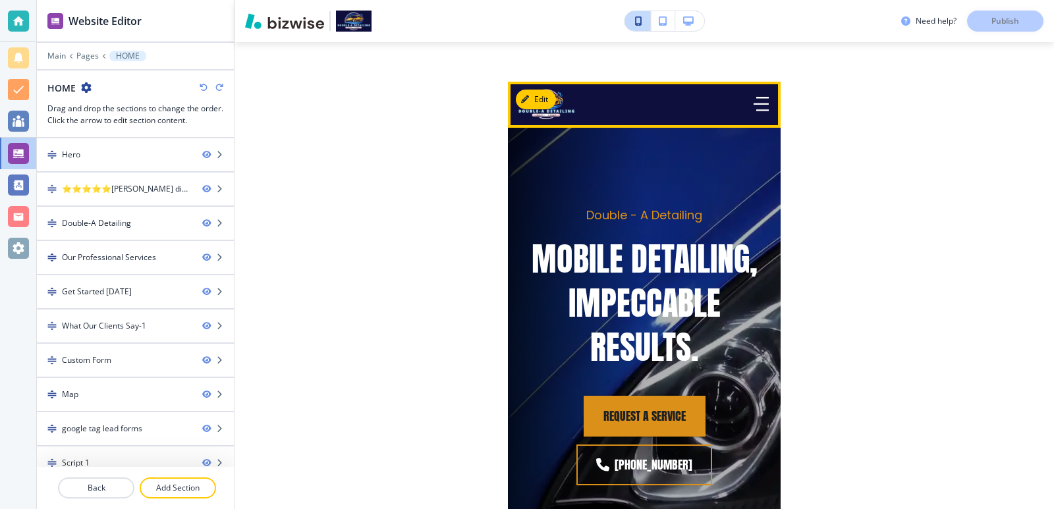
click at [756, 104] on icon "button" at bounding box center [761, 104] width 15 height 0
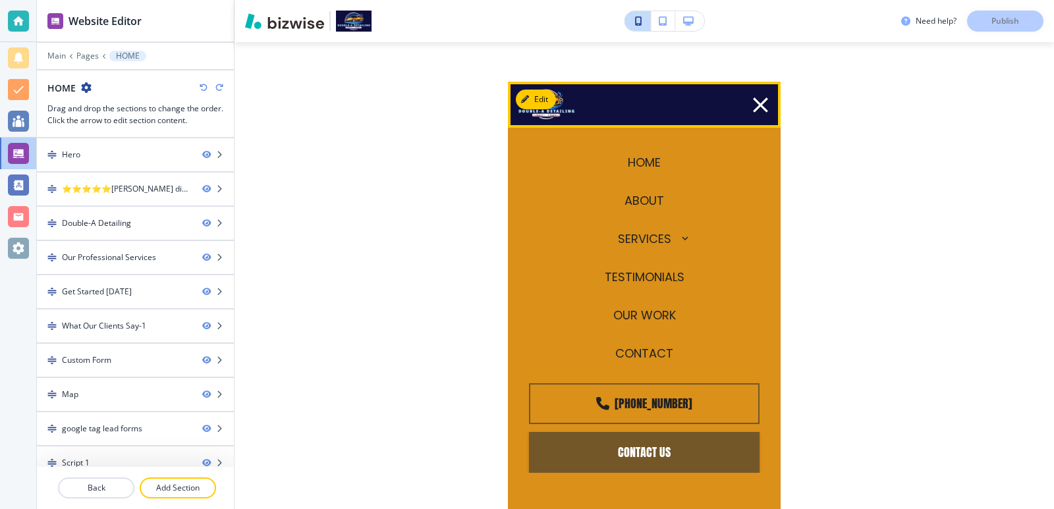
click at [756, 101] on icon "button" at bounding box center [761, 105] width 26 height 26
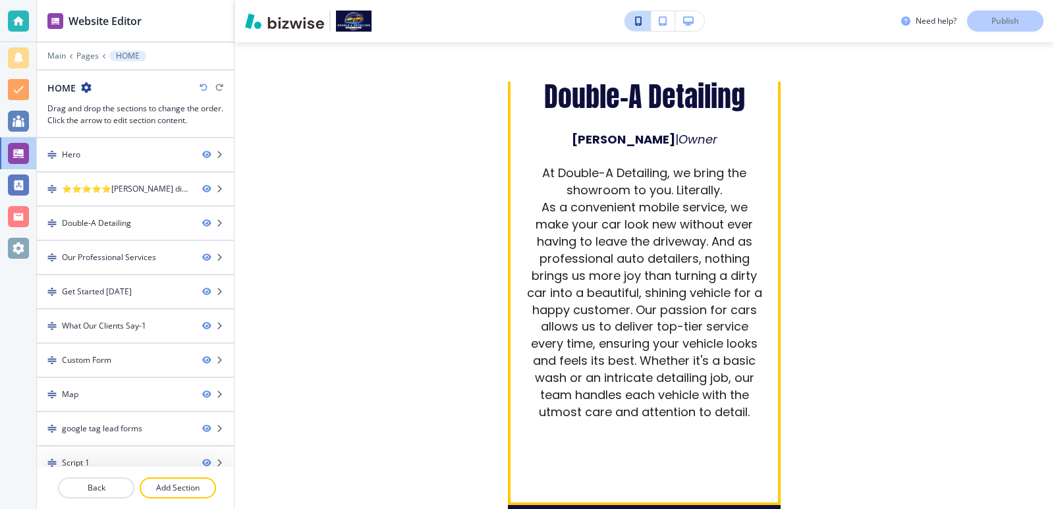
scroll to position [703, 0]
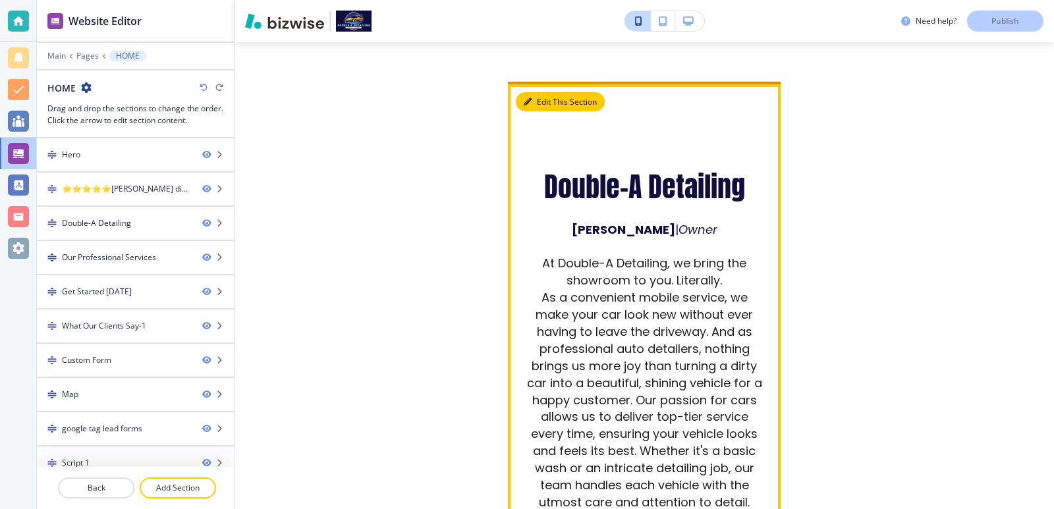
click at [536, 93] on button "Edit This Section" at bounding box center [560, 102] width 89 height 20
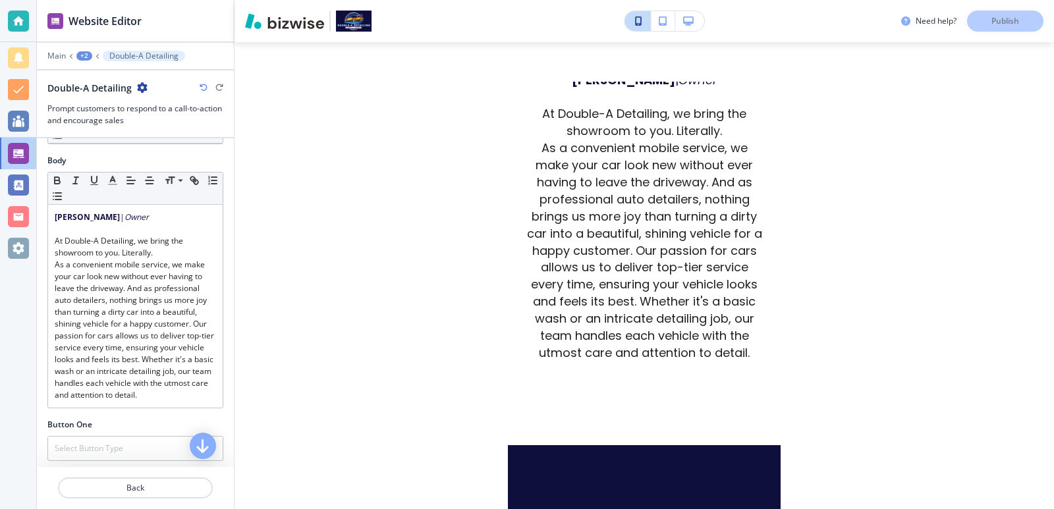
scroll to position [851, 0]
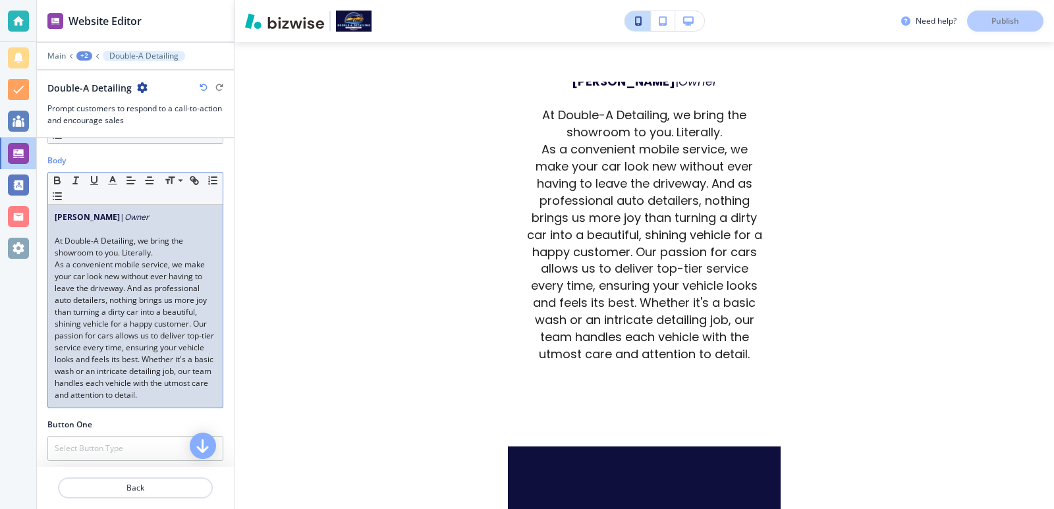
click at [92, 334] on span "As a convenient mobile service, we make your car look new without ever having t…" at bounding box center [135, 330] width 161 height 142
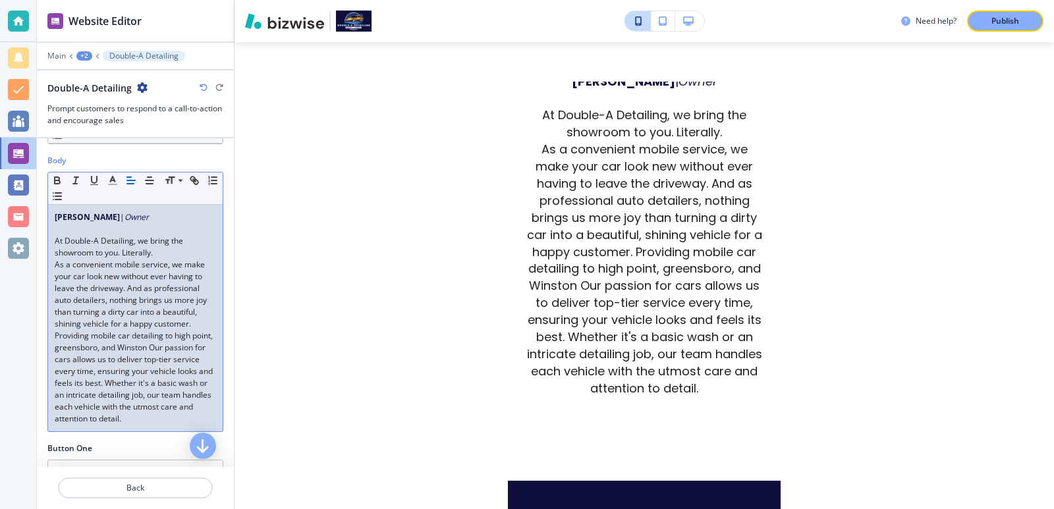
click at [119, 347] on span "As a convenient mobile service, we make your car look new without ever having t…" at bounding box center [135, 341] width 160 height 165
click at [108, 347] on span "As a convenient mobile service, we make your car look new without ever having t…" at bounding box center [135, 341] width 160 height 165
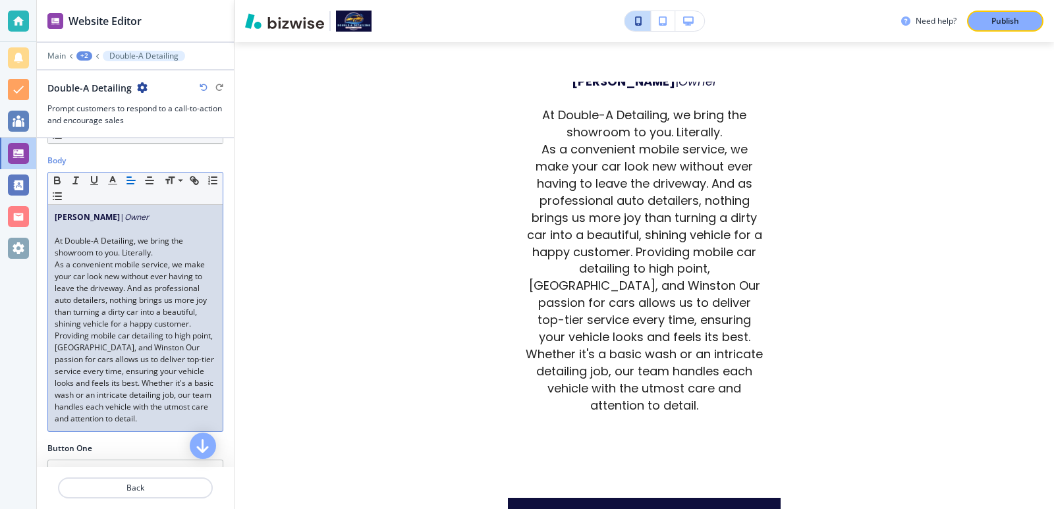
click at [65, 346] on span "As a convenient mobile service, we make your car look new without ever having t…" at bounding box center [135, 341] width 161 height 165
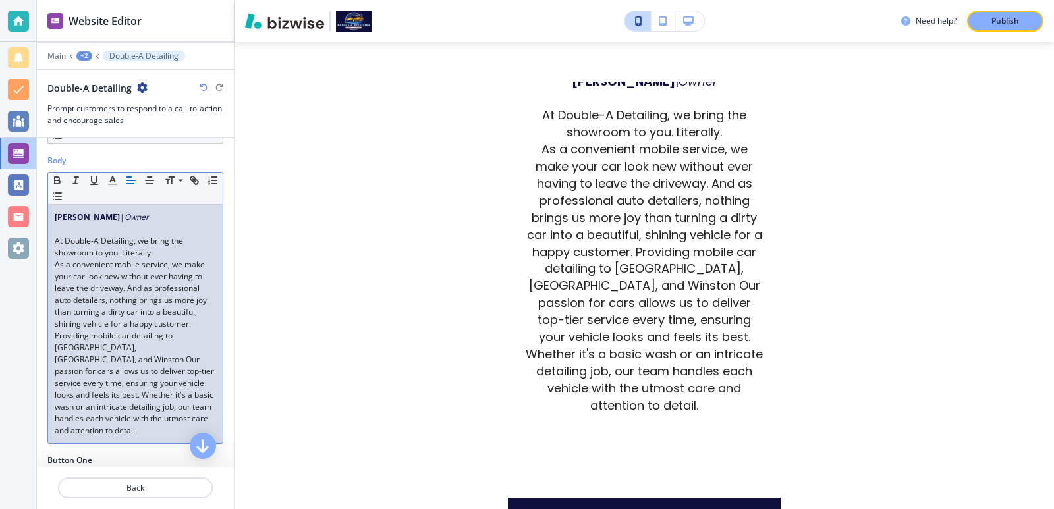
click at [72, 348] on span "As a convenient mobile service, we make your car look new without ever having t…" at bounding box center [135, 347] width 161 height 177
drag, startPoint x: 72, startPoint y: 348, endPoint x: 179, endPoint y: 343, distance: 107.5
click at [179, 343] on span "As a convenient mobile service, we make your car look new without ever having t…" at bounding box center [135, 347] width 161 height 177
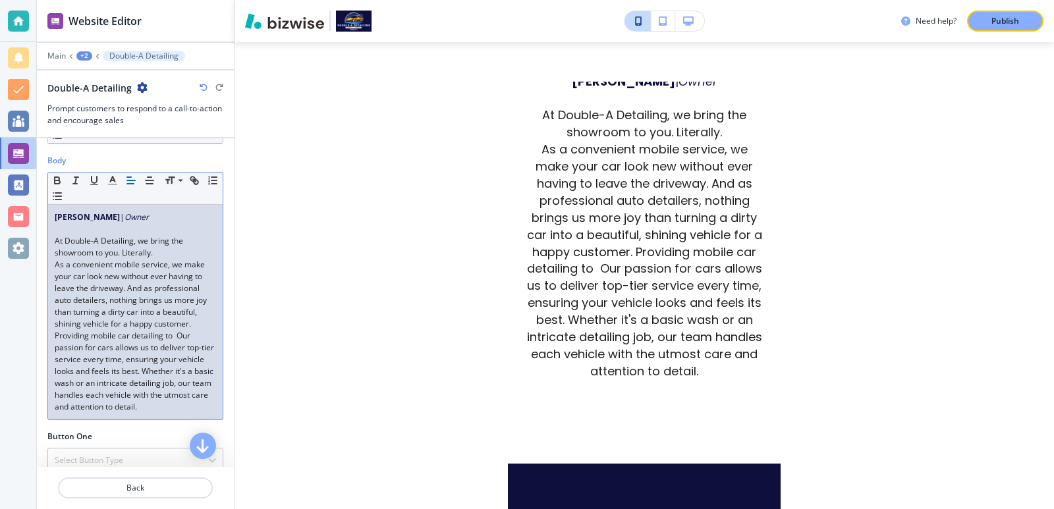
click at [167, 266] on span "As a convenient mobile service, we make your car look new without ever having t…" at bounding box center [135, 335] width 161 height 153
paste div
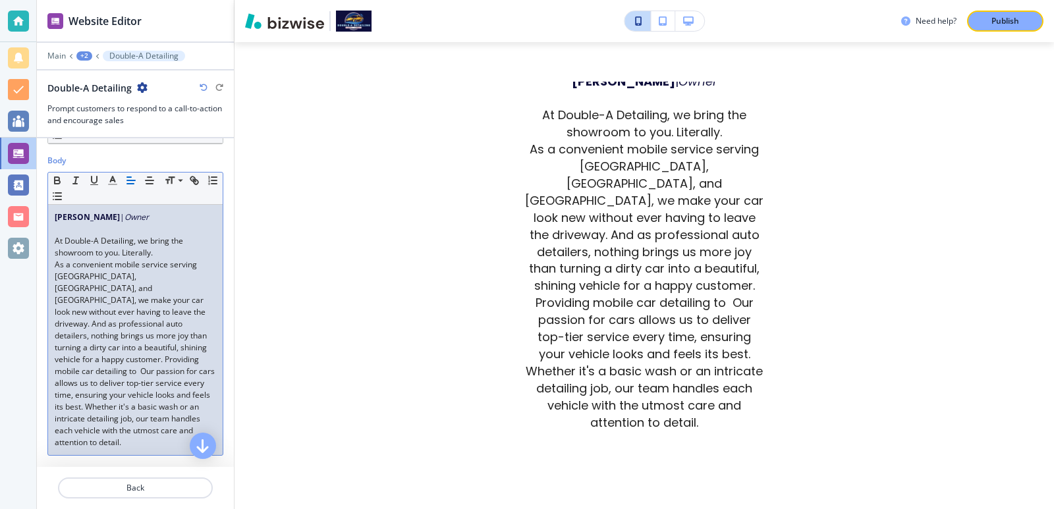
click at [154, 275] on span "As a convenient mobile service serving [GEOGRAPHIC_DATA], [GEOGRAPHIC_DATA], an…" at bounding box center [136, 353] width 162 height 189
click at [179, 275] on span "As a convenient mobile service serving [GEOGRAPHIC_DATA], [GEOGRAPHIC_DATA], [G…" at bounding box center [136, 353] width 162 height 189
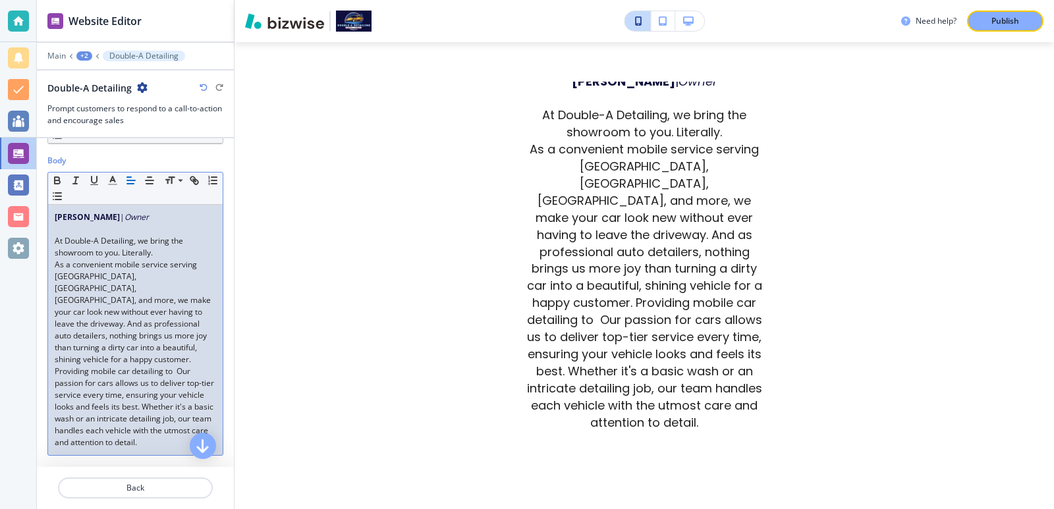
click at [176, 277] on span "As a convenient mobile service serving [GEOGRAPHIC_DATA], [GEOGRAPHIC_DATA], [G…" at bounding box center [135, 353] width 161 height 189
click at [69, 357] on span "As a convenient mobile service serving [GEOGRAPHIC_DATA], [GEOGRAPHIC_DATA], [G…" at bounding box center [135, 353] width 161 height 189
drag, startPoint x: 69, startPoint y: 357, endPoint x: 167, endPoint y: 363, distance: 99.0
click at [167, 363] on span "As a convenient mobile service serving [GEOGRAPHIC_DATA], [GEOGRAPHIC_DATA], [G…" at bounding box center [135, 353] width 161 height 189
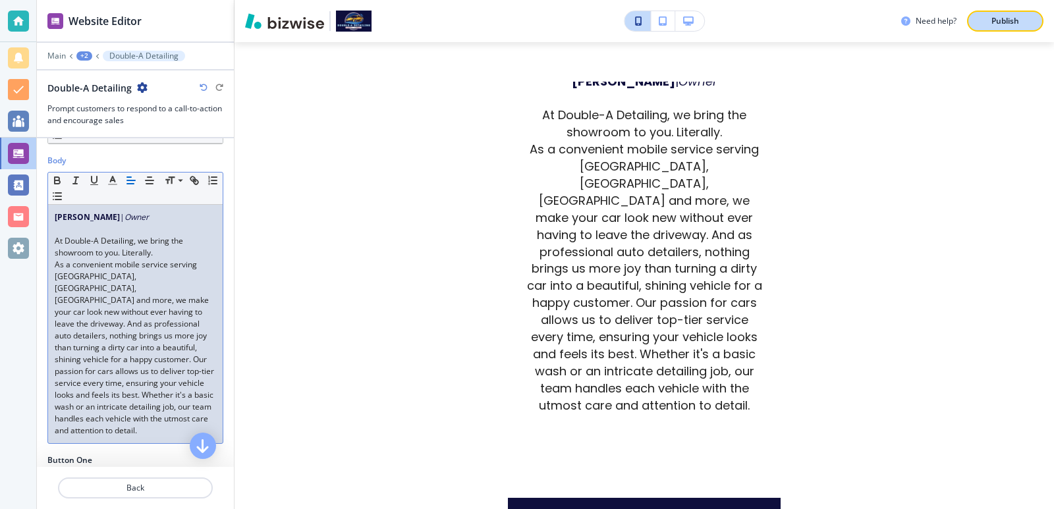
click at [978, 18] on button "Publish" at bounding box center [1005, 21] width 76 height 21
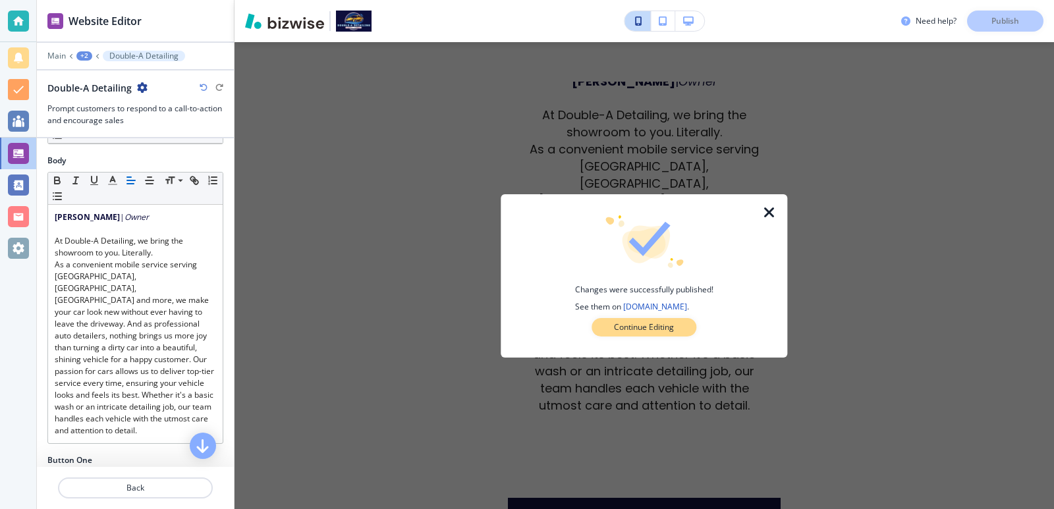
click at [682, 331] on button "Continue Editing" at bounding box center [644, 327] width 105 height 18
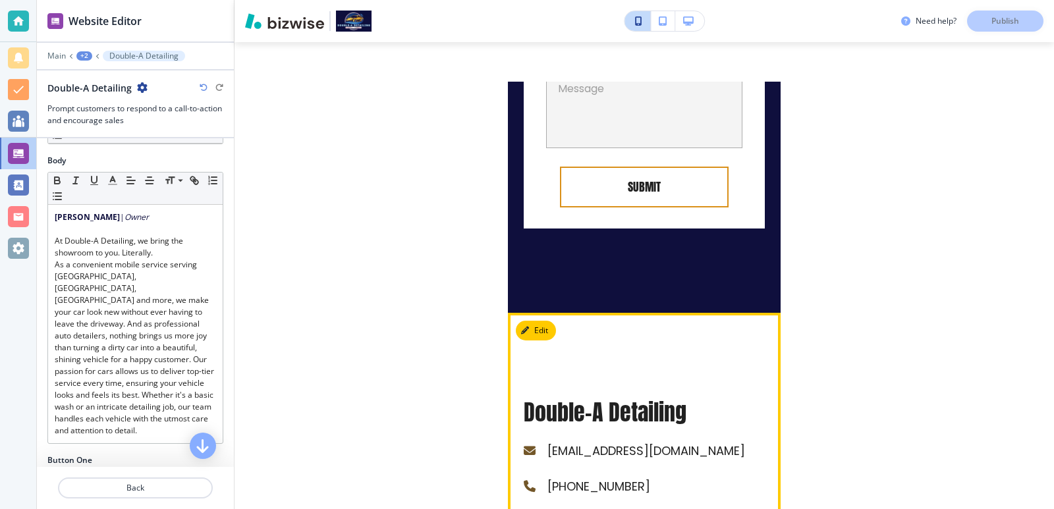
scroll to position [5150, 0]
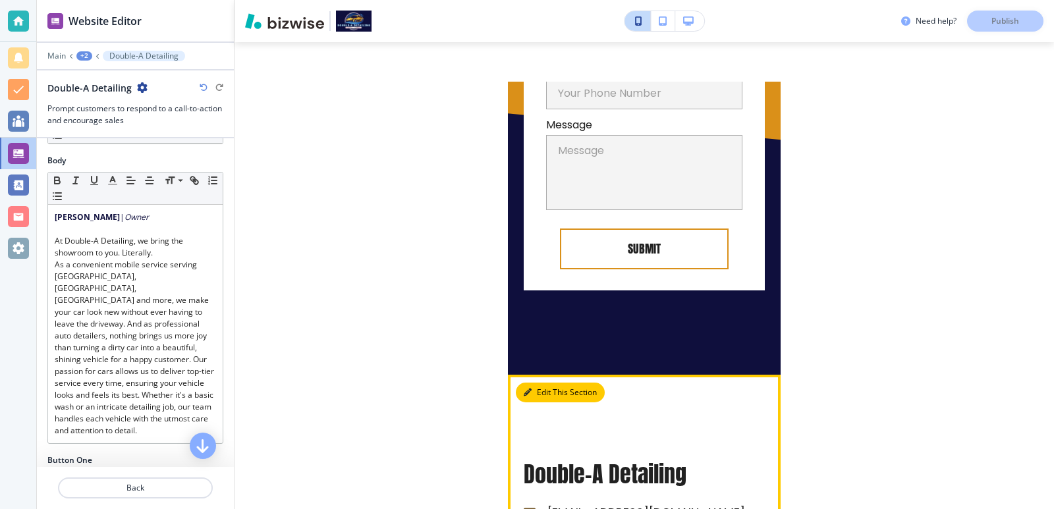
click at [535, 383] on button "Edit This Section" at bounding box center [560, 393] width 89 height 20
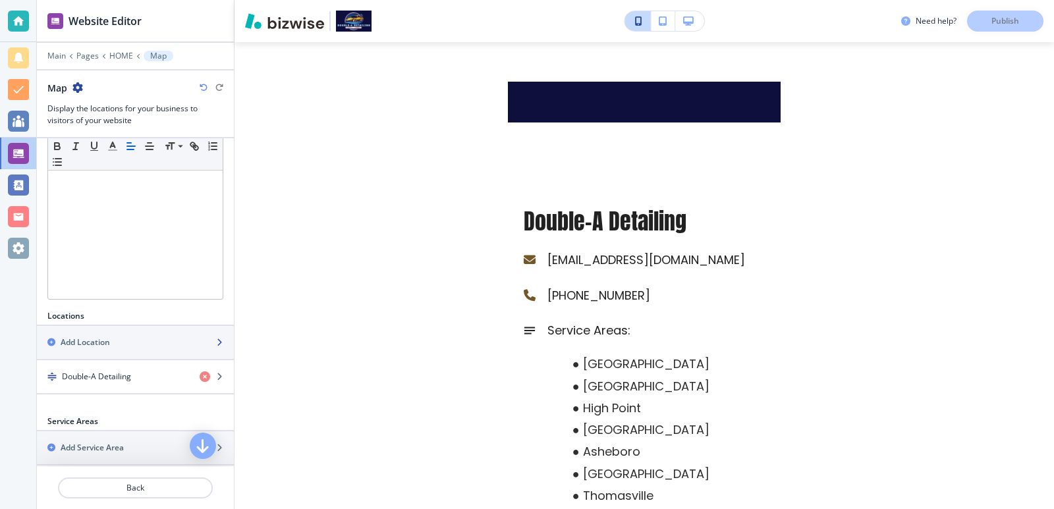
scroll to position [264, 0]
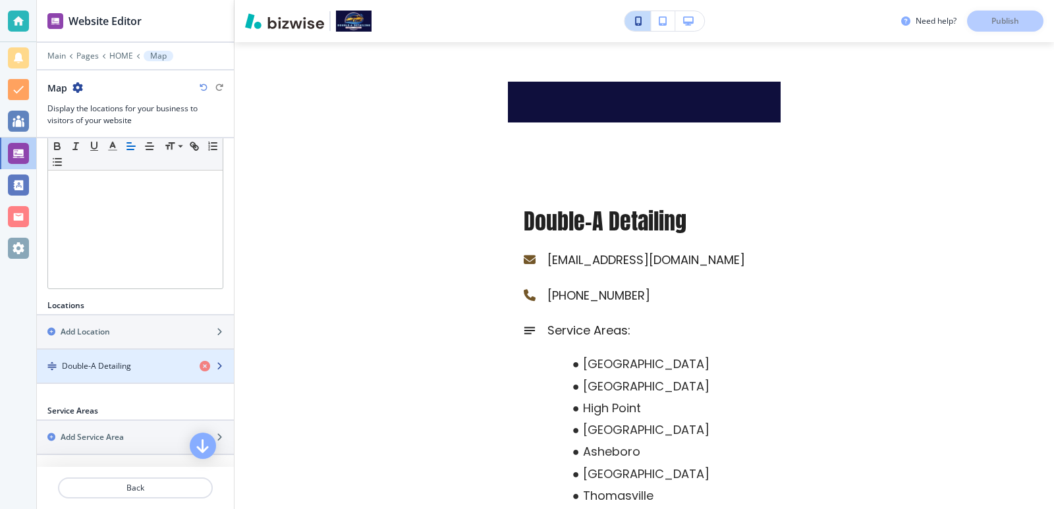
click at [158, 357] on div "button" at bounding box center [135, 355] width 197 height 11
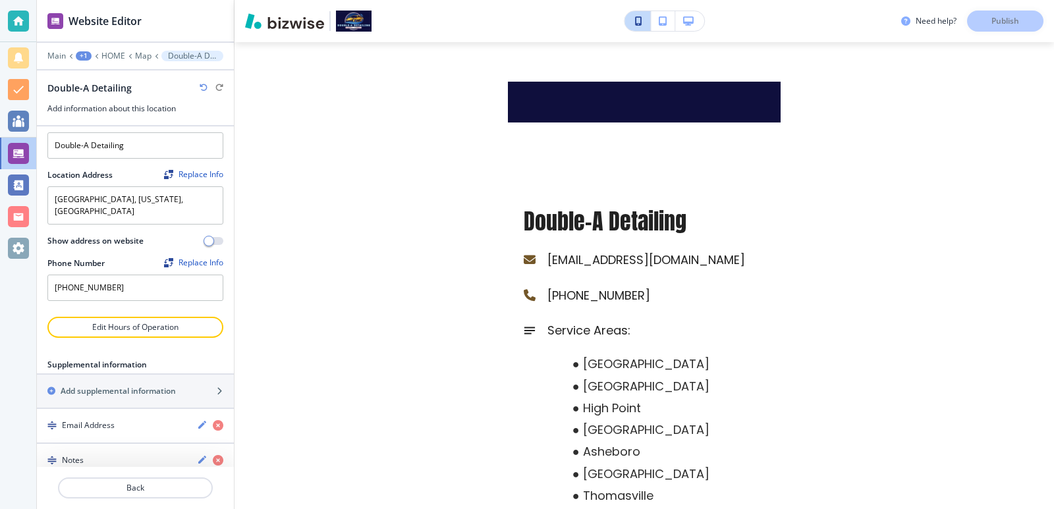
scroll to position [32, 0]
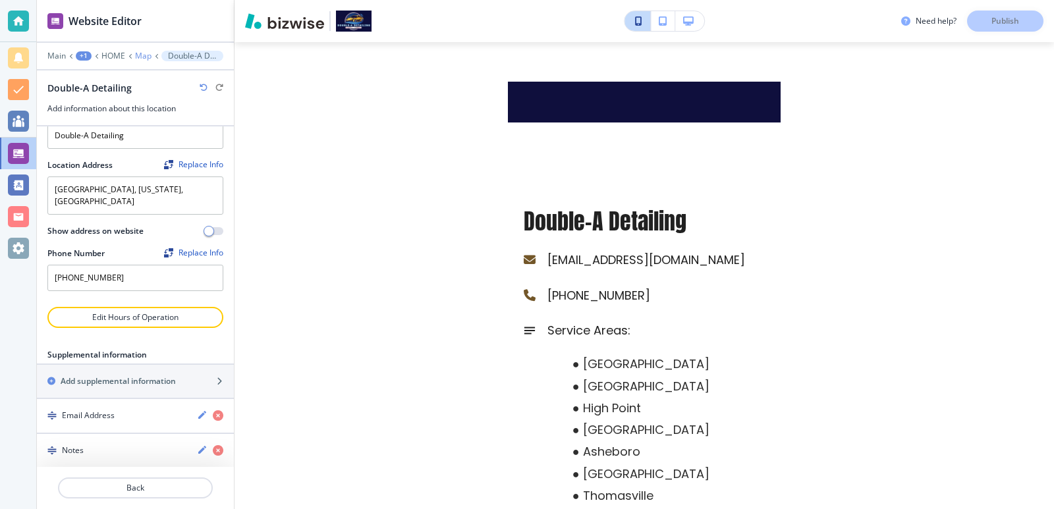
click at [142, 53] on p "Map" at bounding box center [143, 55] width 16 height 9
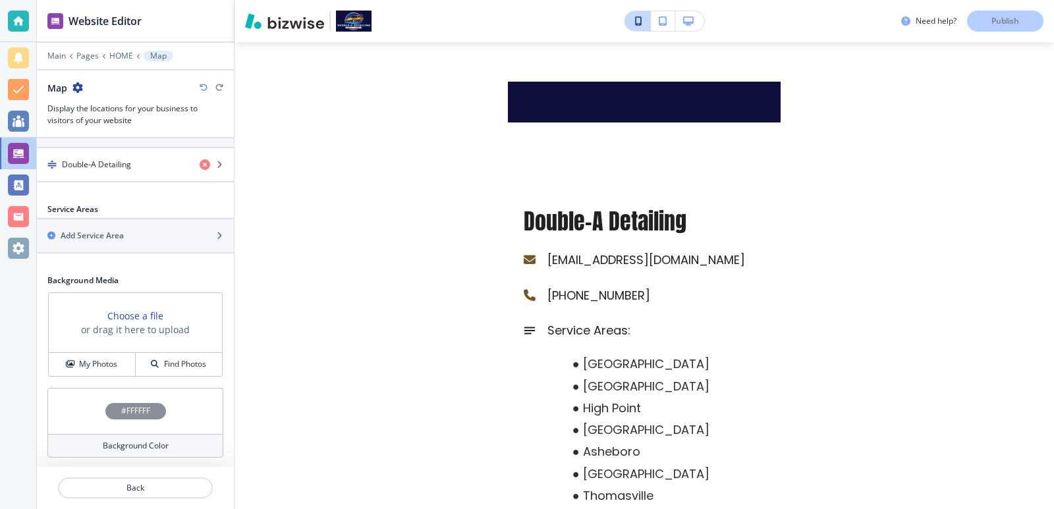
scroll to position [466, 0]
click at [138, 215] on div at bounding box center [135, 215] width 197 height 3
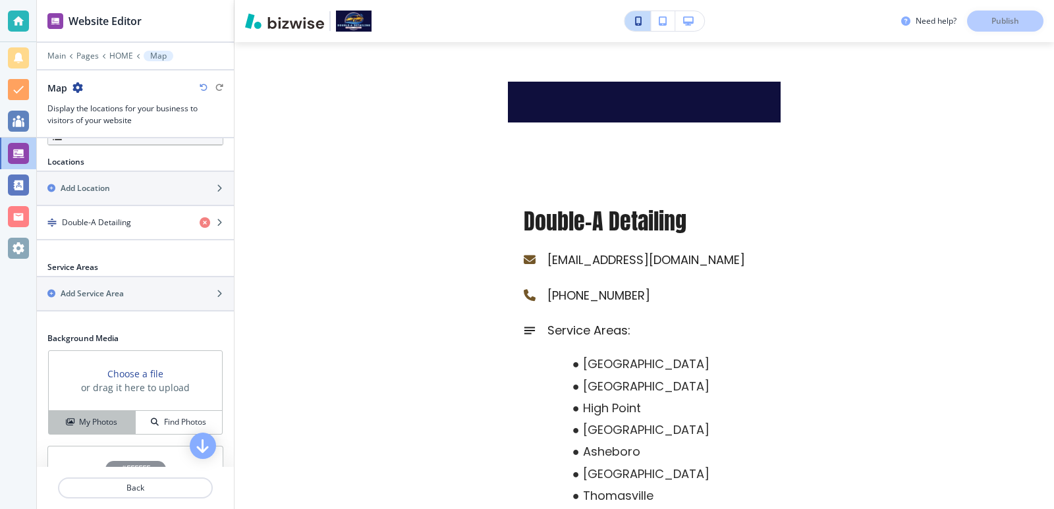
scroll to position [379, 0]
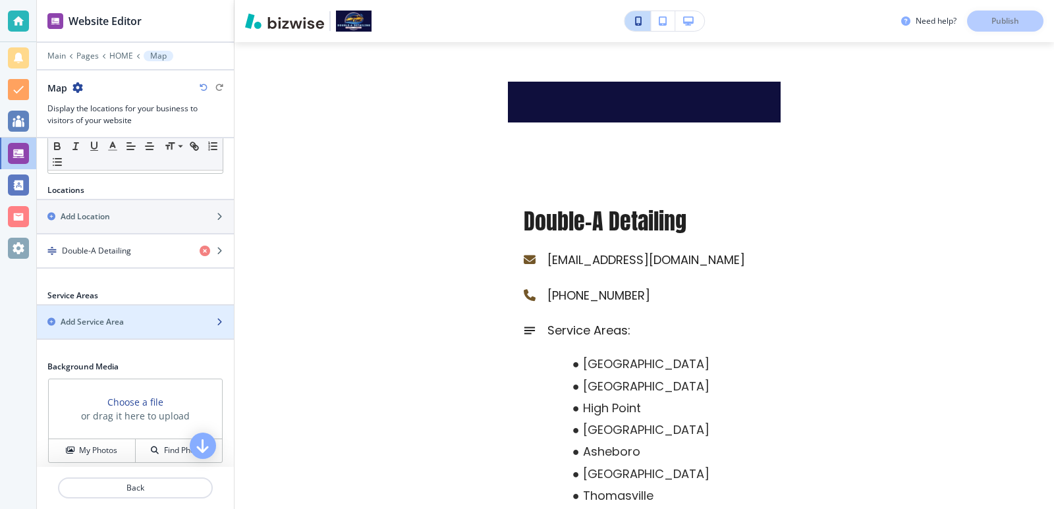
click at [134, 319] on div "Add Service Area" at bounding box center [121, 322] width 168 height 12
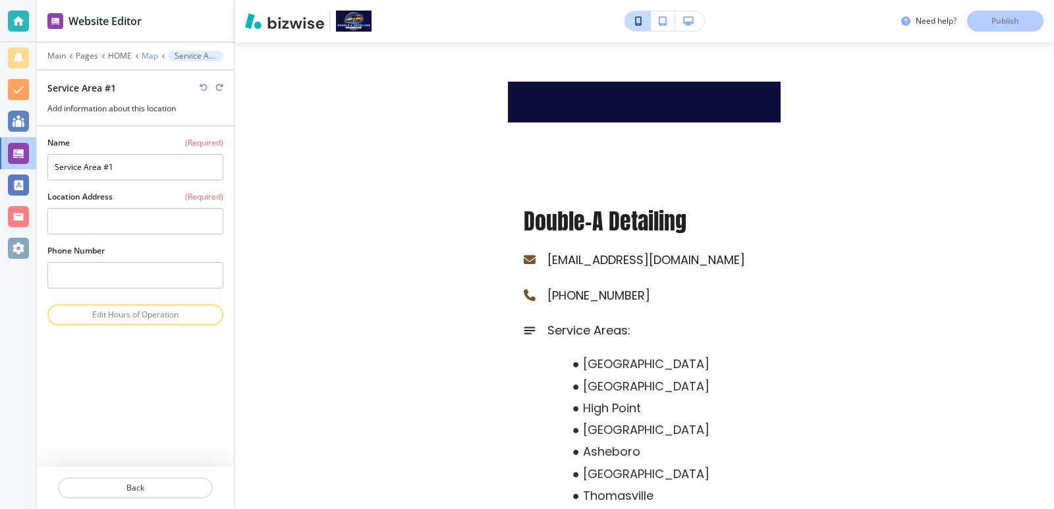
click at [154, 59] on p "Map" at bounding box center [150, 55] width 16 height 9
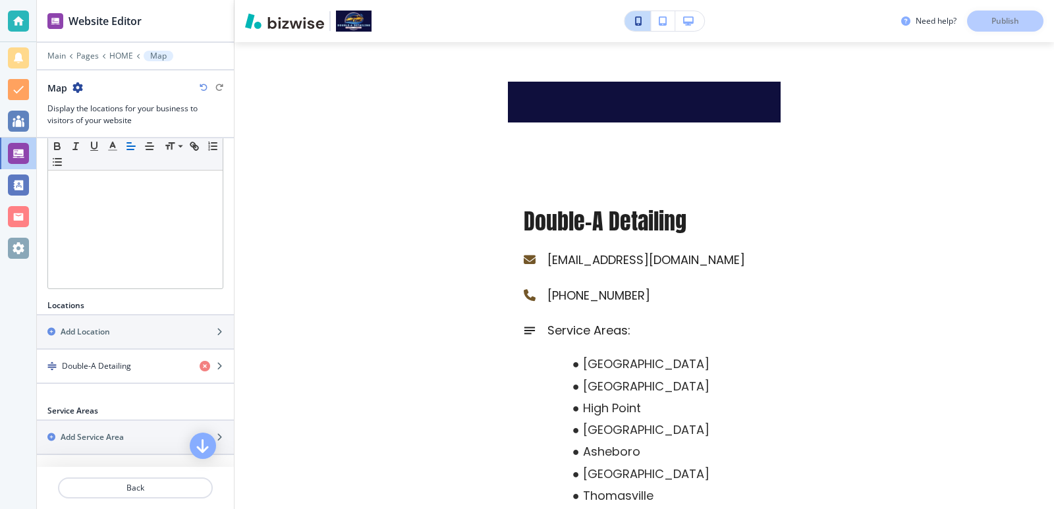
scroll to position [351, 0]
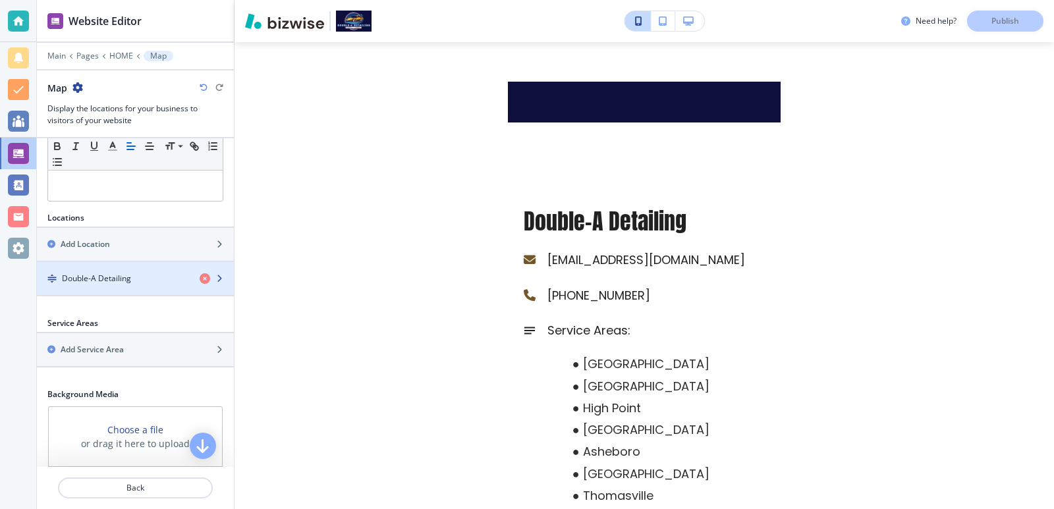
click at [112, 273] on h4 "Double-A Detailing" at bounding box center [96, 279] width 69 height 12
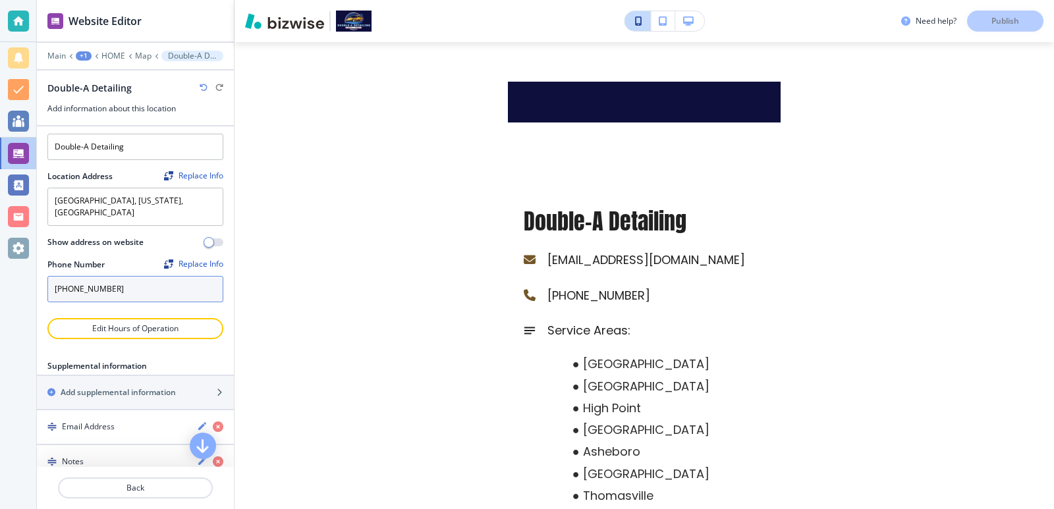
scroll to position [32, 0]
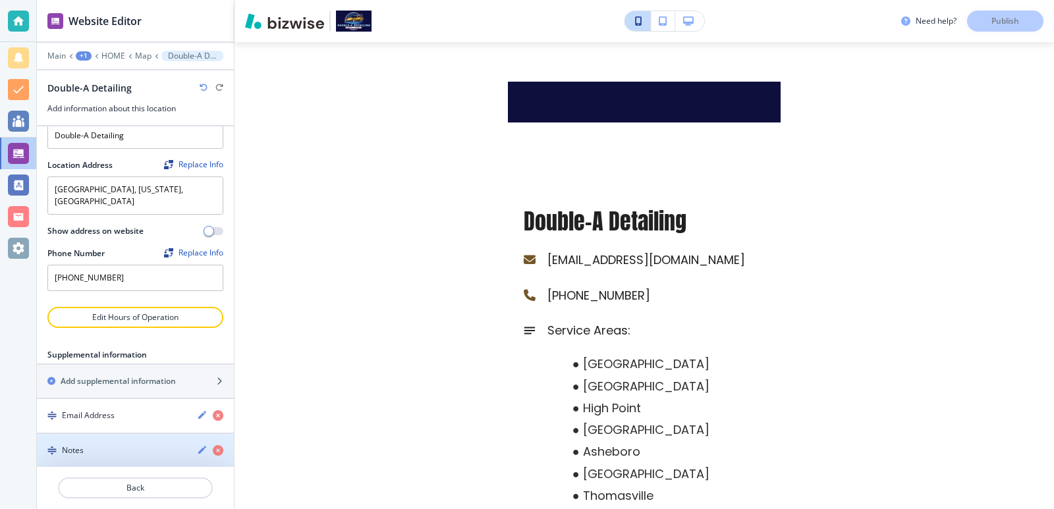
click at [117, 445] on div "Notes" at bounding box center [112, 451] width 150 height 12
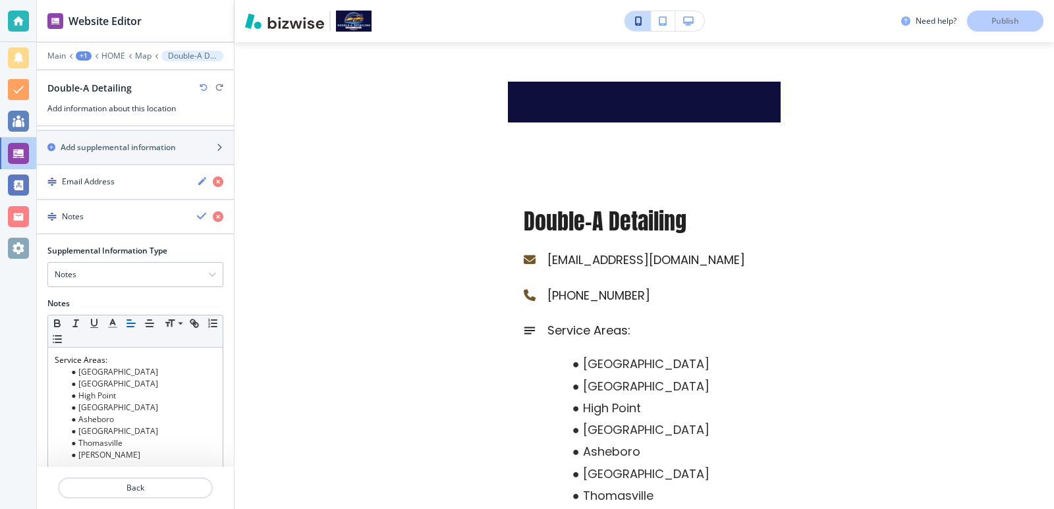
scroll to position [277, 0]
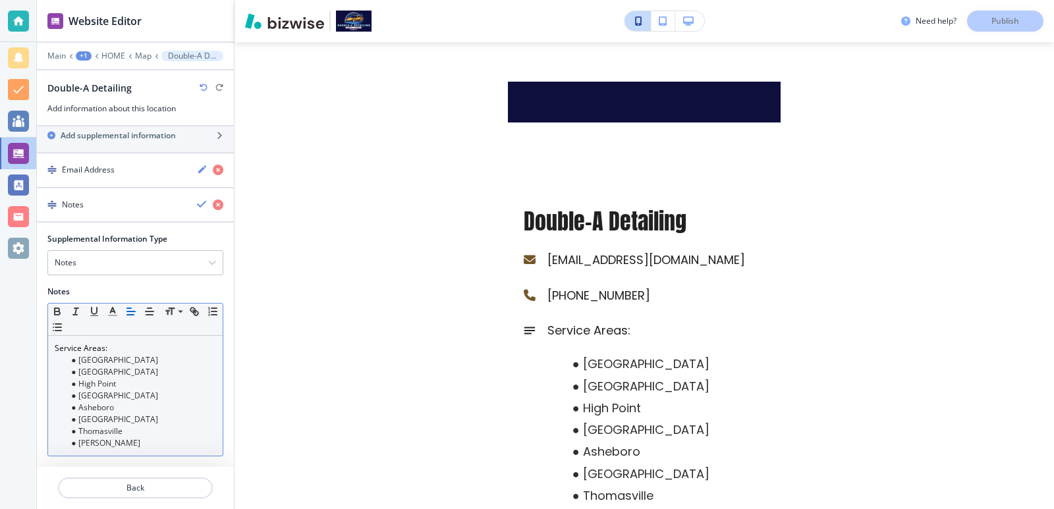
click at [148, 437] on div "Service Areas: [GEOGRAPHIC_DATA] [GEOGRAPHIC_DATA] [GEOGRAPHIC_DATA] [GEOGRAPHI…" at bounding box center [135, 396] width 175 height 120
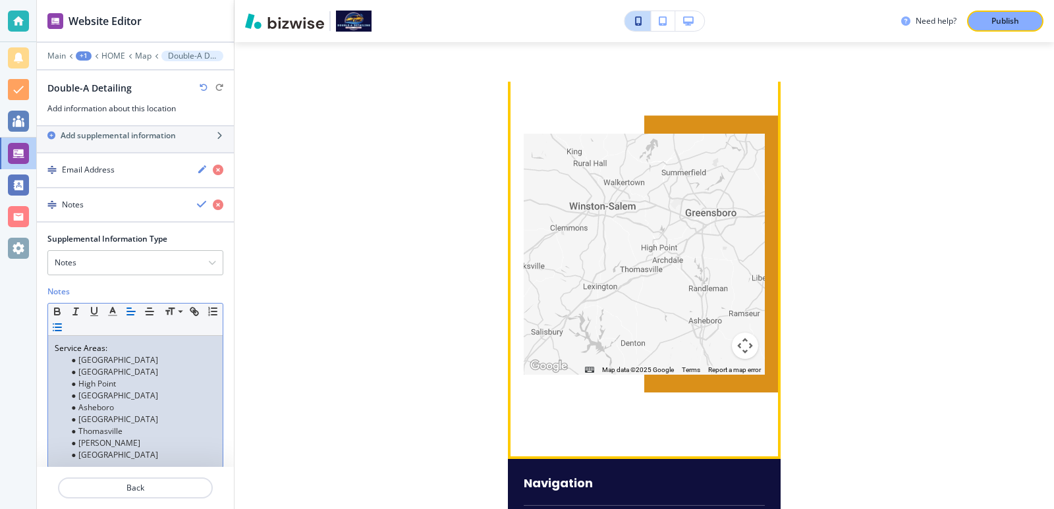
scroll to position [5930, 0]
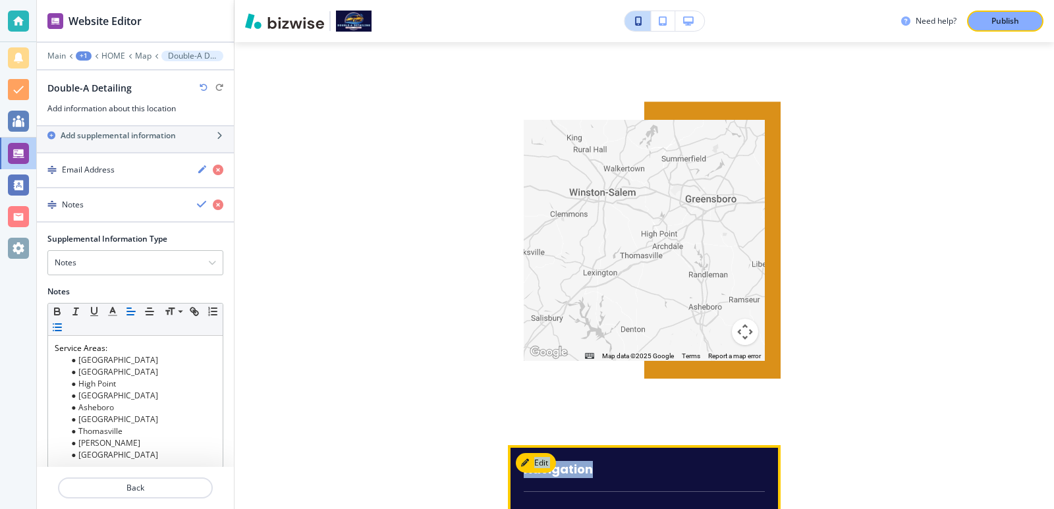
drag, startPoint x: 621, startPoint y: 374, endPoint x: 626, endPoint y: 395, distance: 22.4
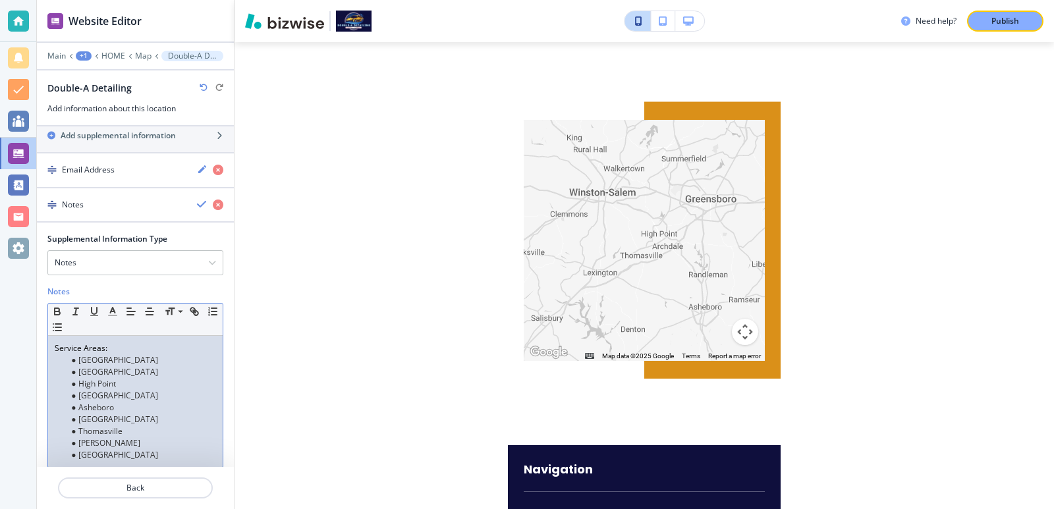
click at [155, 455] on div "Service Areas: [GEOGRAPHIC_DATA] [GEOGRAPHIC_DATA] [GEOGRAPHIC_DATA] [GEOGRAPHI…" at bounding box center [135, 402] width 175 height 132
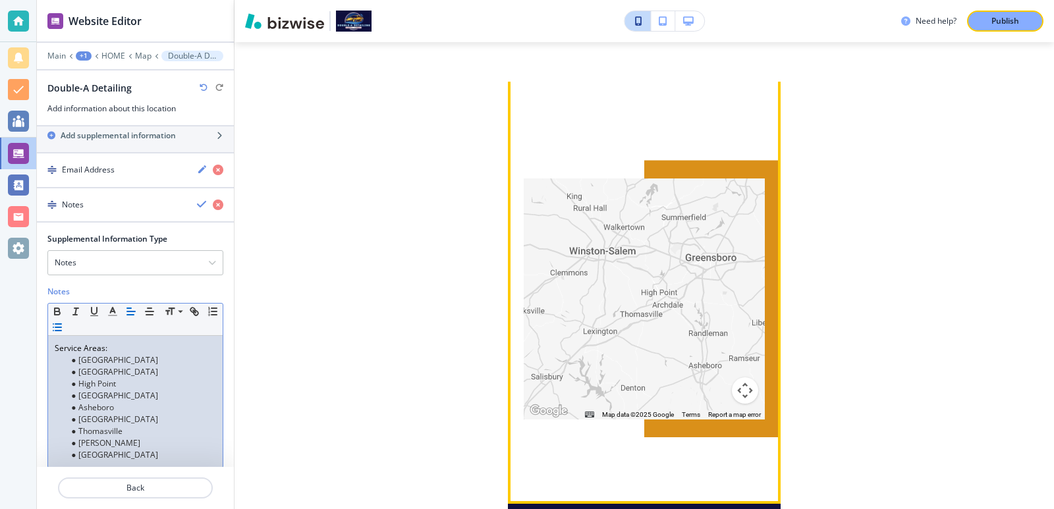
scroll to position [5842, 0]
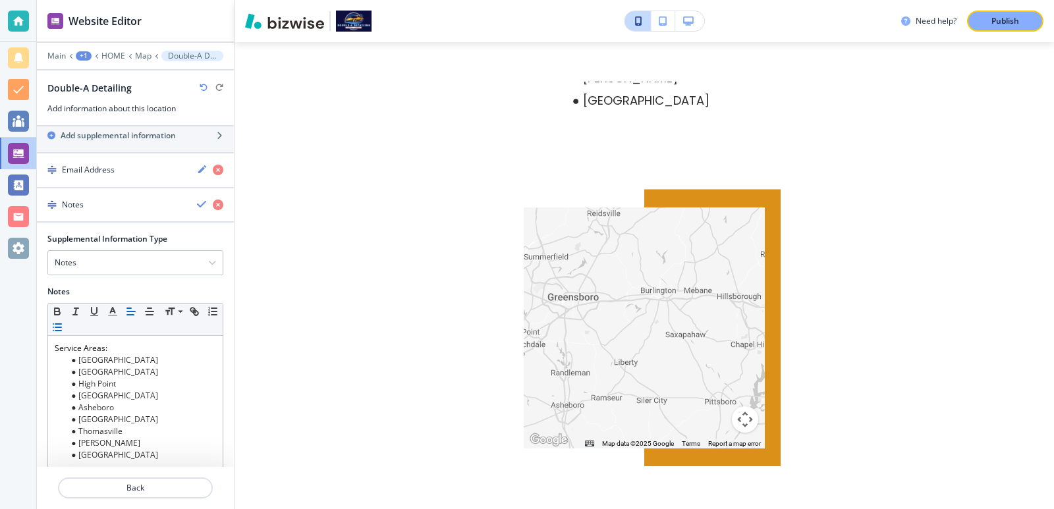
drag, startPoint x: 605, startPoint y: 358, endPoint x: 458, endPoint y: 369, distance: 147.9
click at [455, 373] on div "Need help? Publish Edit HOME ABOUT SERVICES Interior Detailing Exterior Detaili…" at bounding box center [645, 254] width 820 height 509
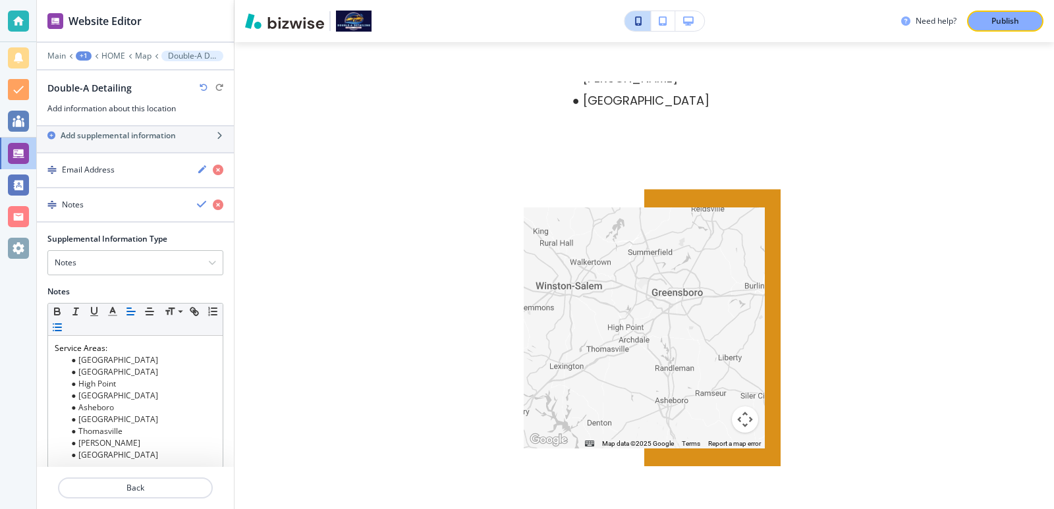
drag, startPoint x: 673, startPoint y: 348, endPoint x: 800, endPoint y: 339, distance: 127.5
click at [800, 339] on div "Need help? Publish Edit HOME ABOUT SERVICES Interior Detailing Exterior Detaili…" at bounding box center [645, 254] width 820 height 509
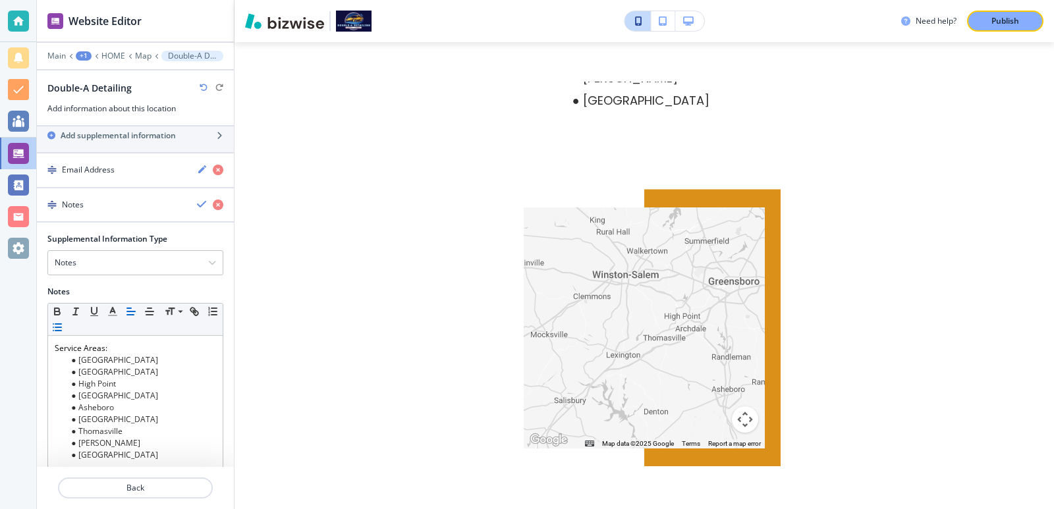
drag, startPoint x: 692, startPoint y: 318, endPoint x: 738, endPoint y: 313, distance: 46.4
click at [738, 313] on div at bounding box center [644, 328] width 241 height 241
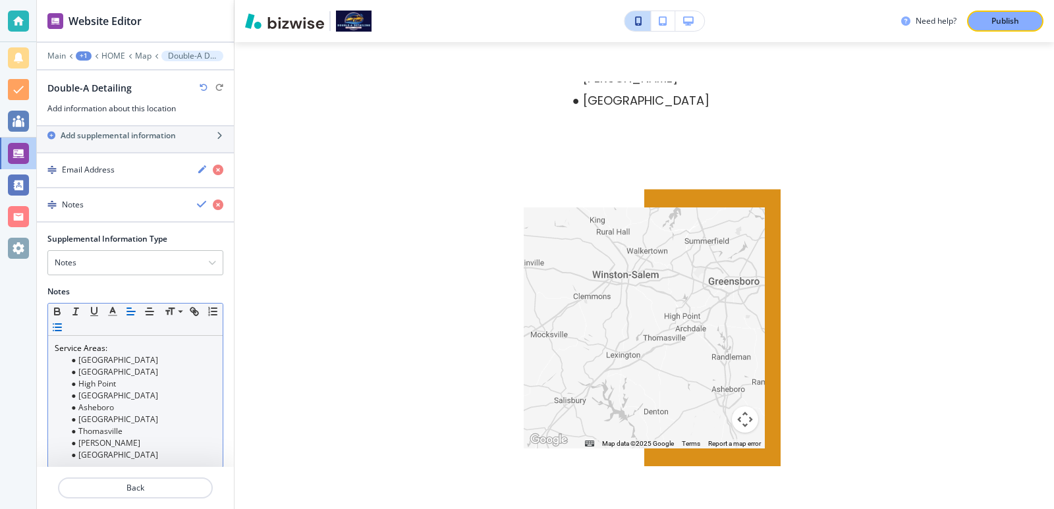
click at [175, 449] on li "[GEOGRAPHIC_DATA]" at bounding box center [142, 455] width 150 height 12
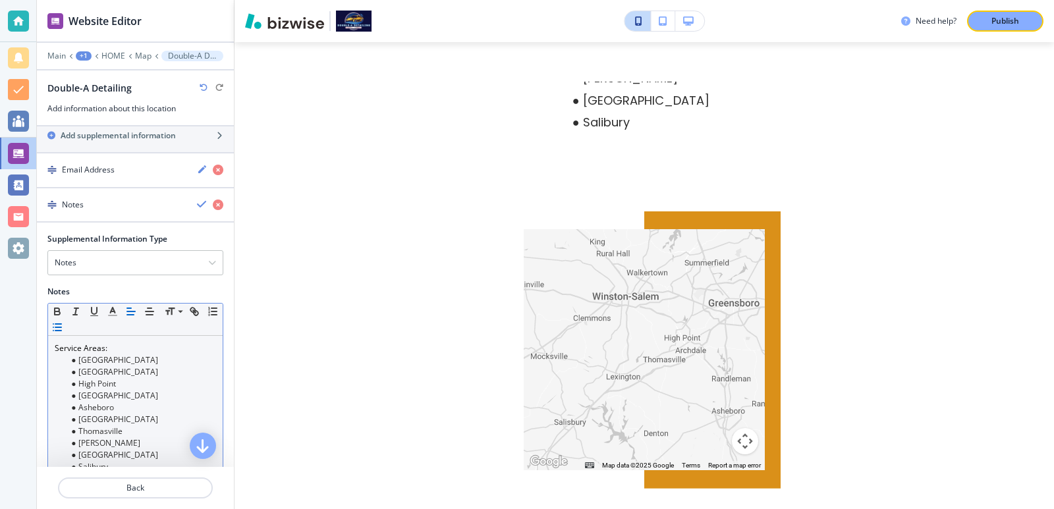
click at [223, 408] on div at bounding box center [228, 362] width 11 height 258
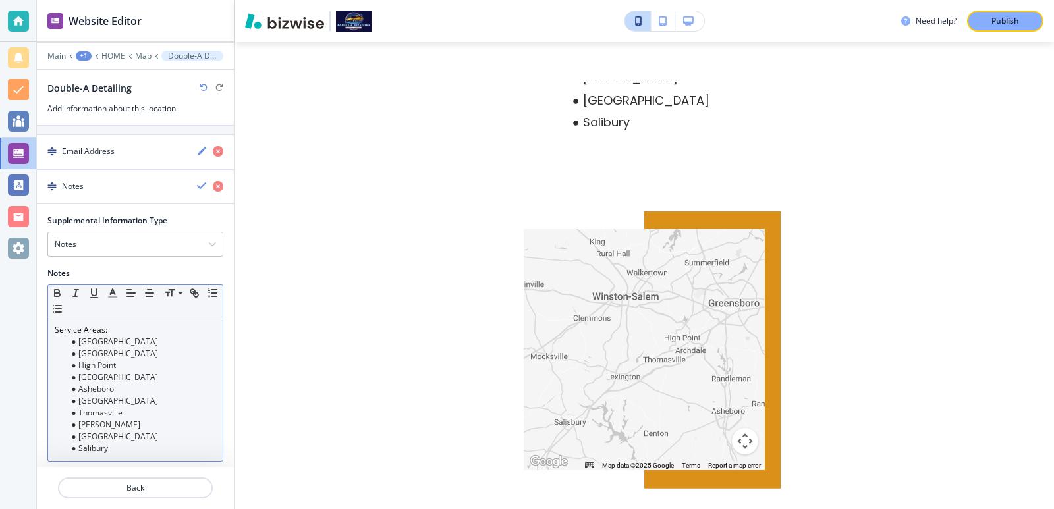
scroll to position [301, 0]
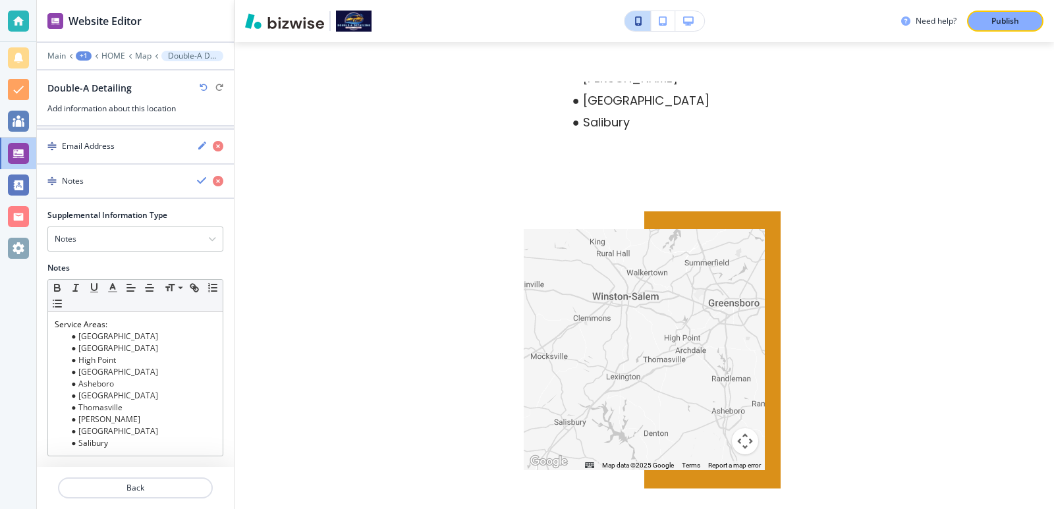
click at [92, 437] on span "Salibury" at bounding box center [93, 442] width 30 height 11
click at [123, 457] on div at bounding box center [135, 462] width 176 height 11
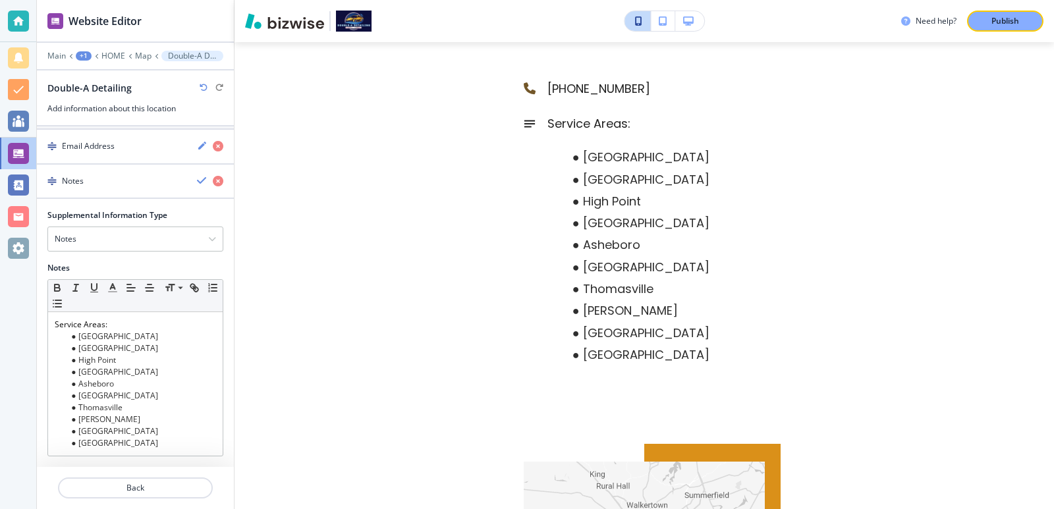
scroll to position [5612, 0]
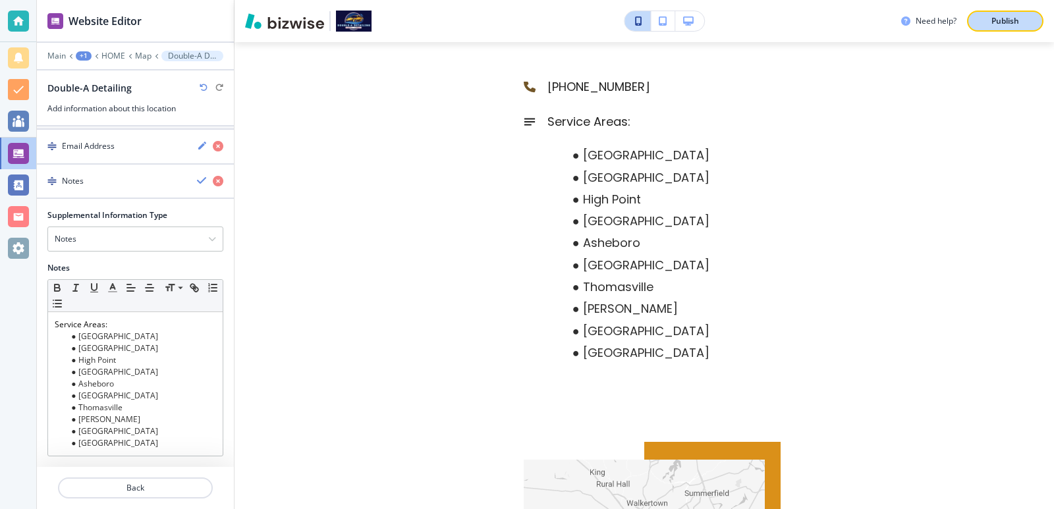
click at [988, 21] on div "Publish" at bounding box center [1005, 21] width 42 height 12
